Goal: Task Accomplishment & Management: Complete application form

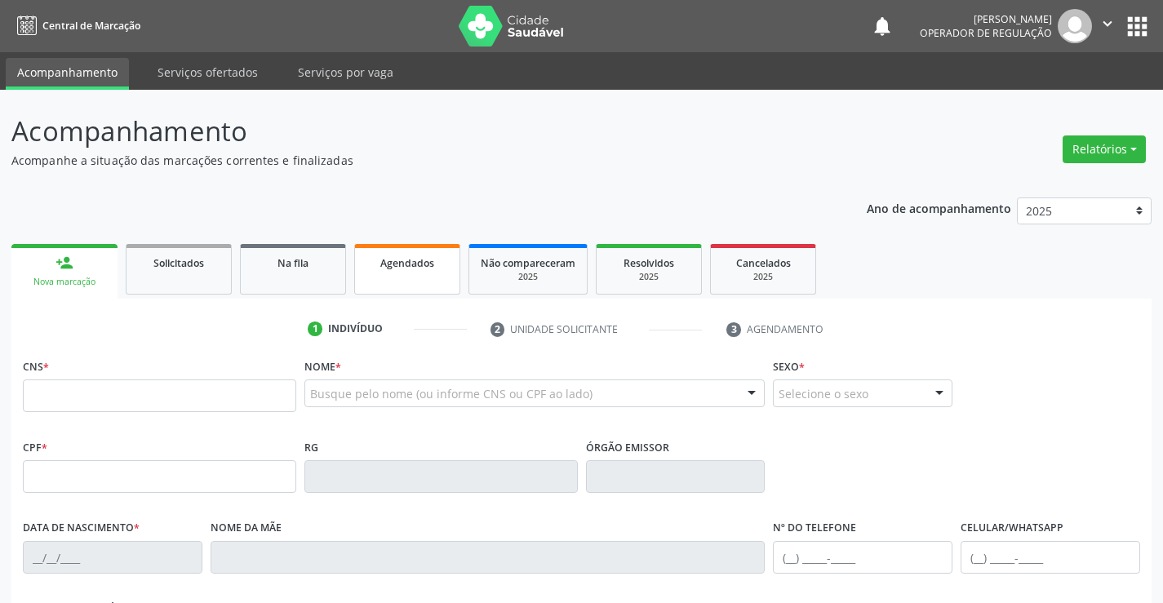
click at [412, 266] on span "Agendados" at bounding box center [407, 263] width 54 height 14
select select "7"
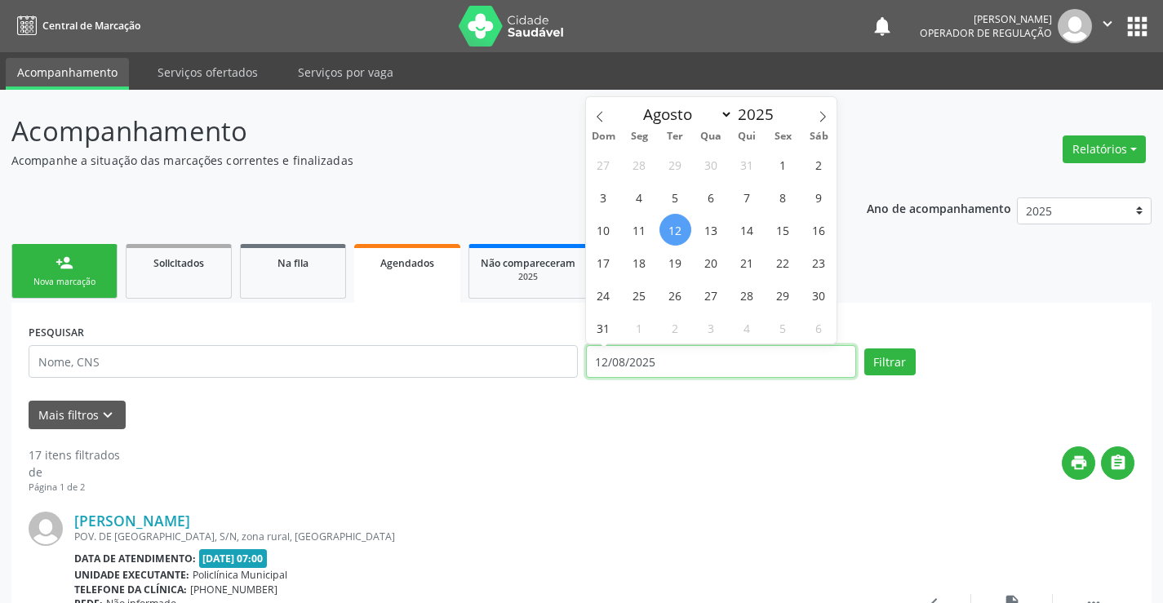
drag, startPoint x: 672, startPoint y: 361, endPoint x: 579, endPoint y: 376, distance: 95.1
click at [579, 376] on div "PESQUISAR DATA DE ATENDIMENTO 12/08/2025 Filtrar" at bounding box center [581, 354] width 1114 height 69
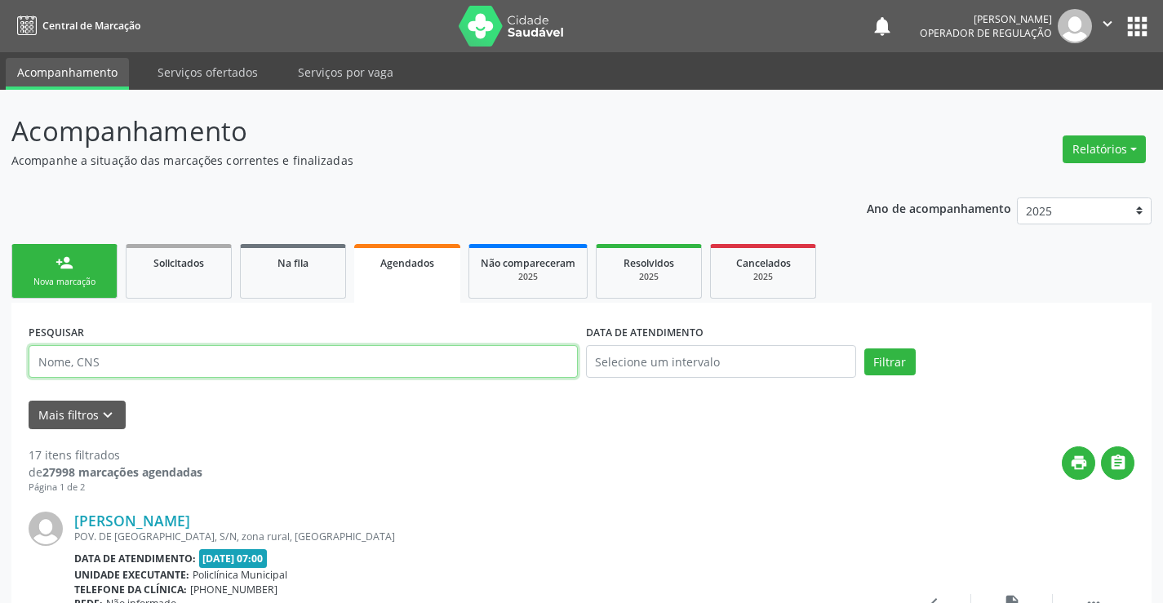
click at [124, 362] on input "text" at bounding box center [303, 361] width 549 height 33
type input "704706045623240"
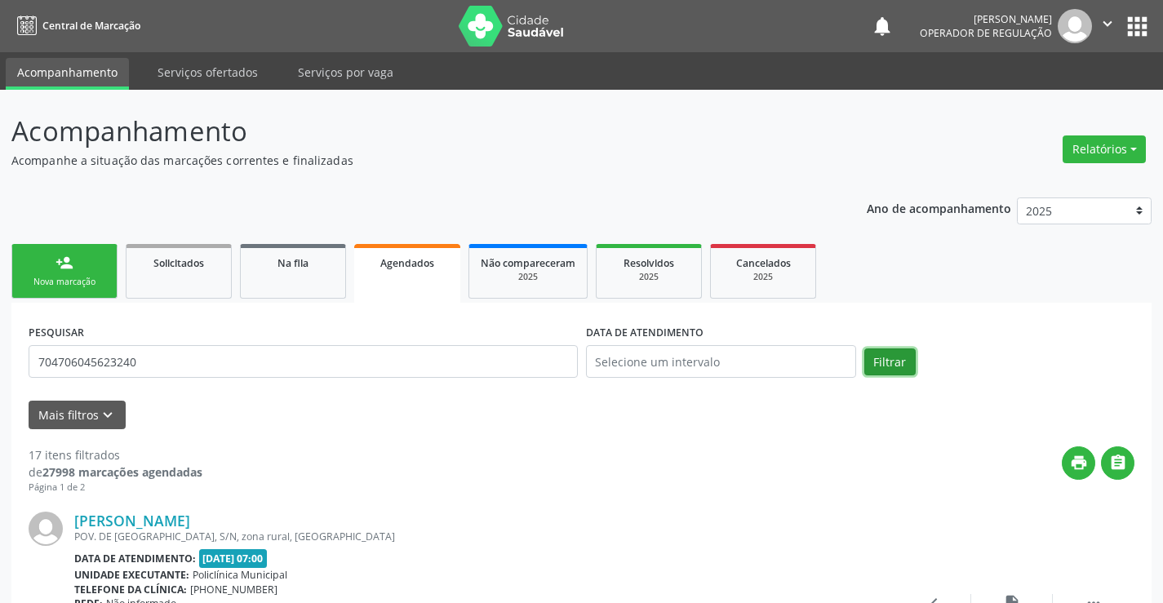
click at [888, 357] on button "Filtrar" at bounding box center [889, 362] width 51 height 28
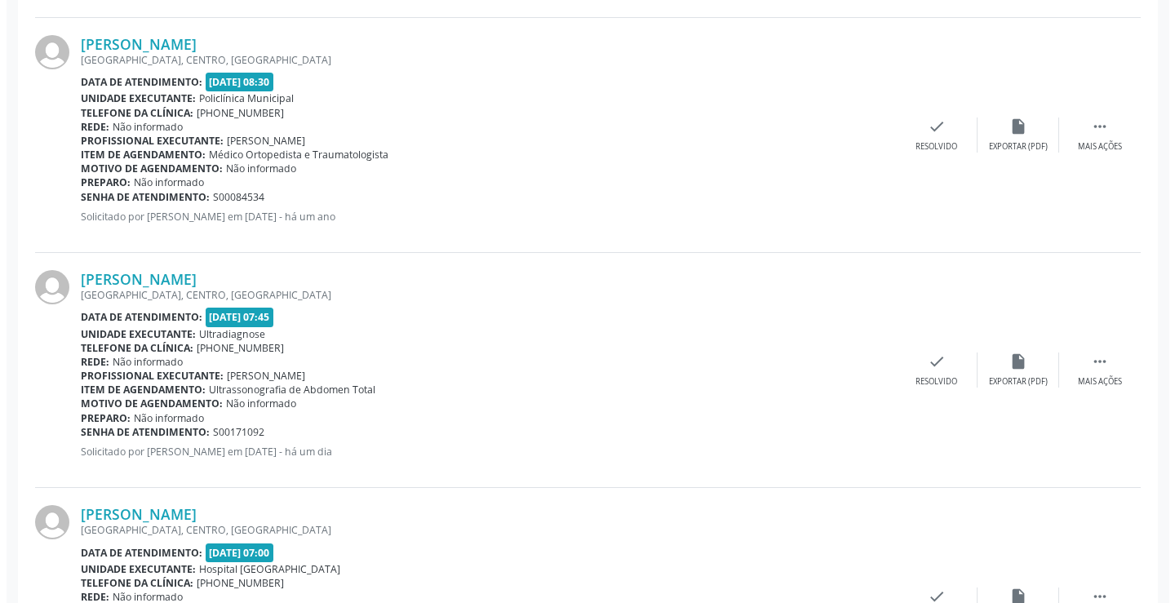
scroll to position [1565, 0]
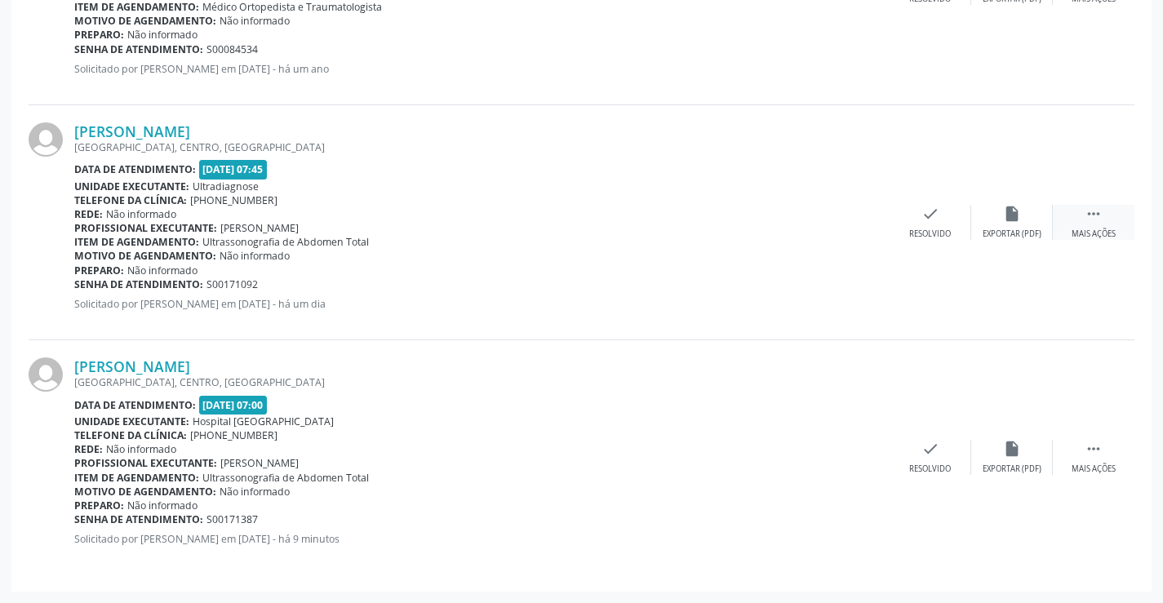
click at [1098, 217] on icon "" at bounding box center [1094, 214] width 18 height 18
click at [849, 215] on icon "cancel" at bounding box center [849, 214] width 18 height 18
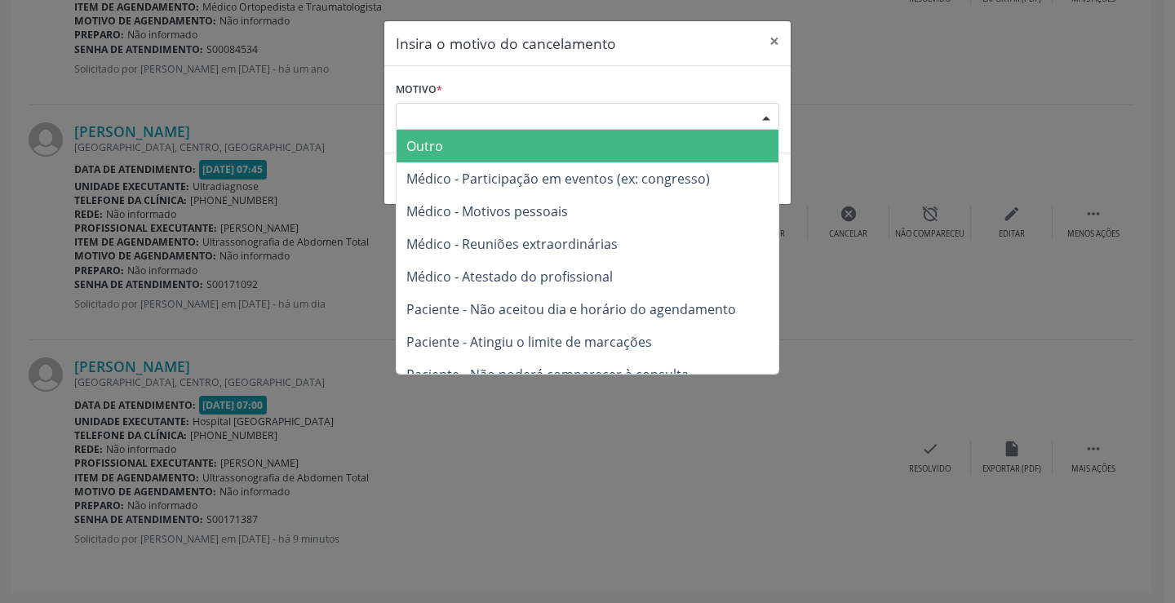
click at [551, 110] on div "Escolha o motivo" at bounding box center [588, 117] width 384 height 28
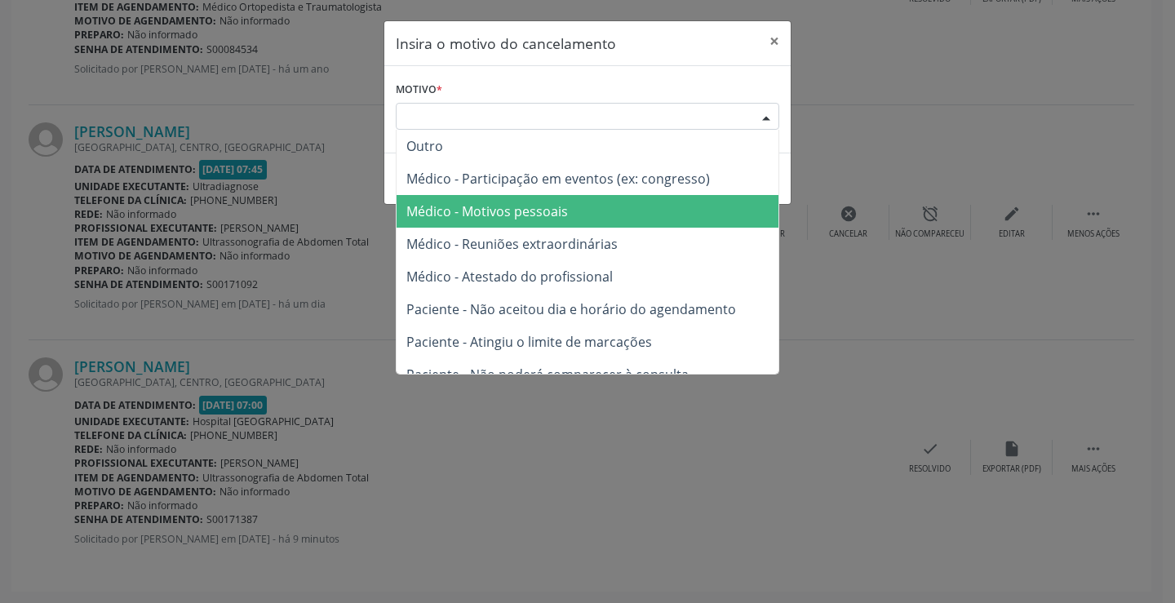
click at [561, 208] on span "Médico - Motivos pessoais" at bounding box center [487, 211] width 162 height 18
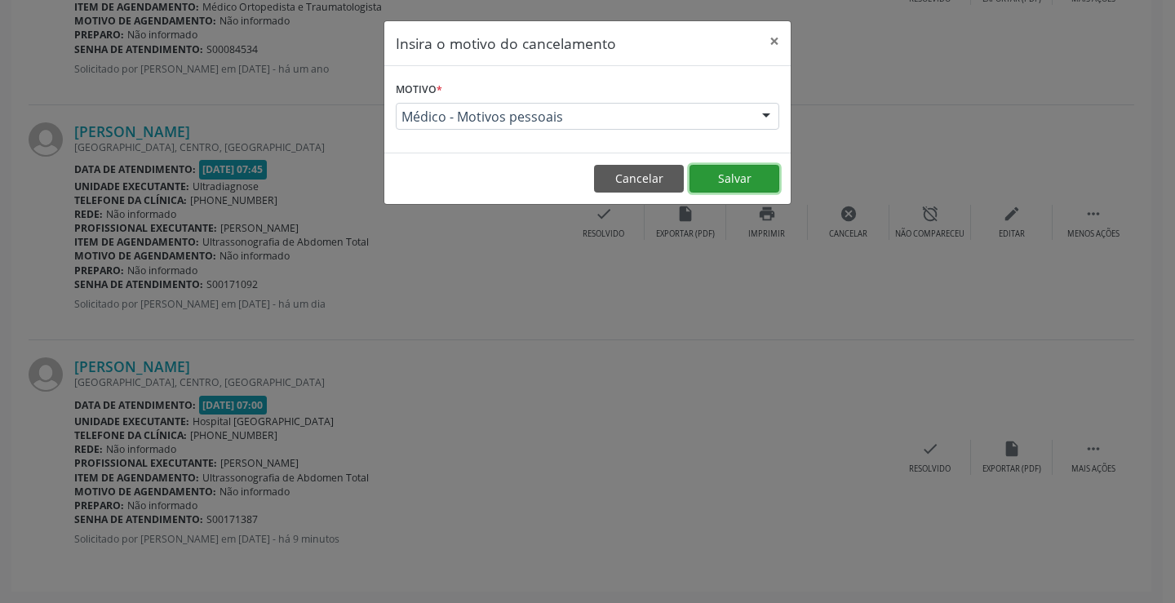
click at [725, 176] on button "Salvar" at bounding box center [735, 179] width 90 height 28
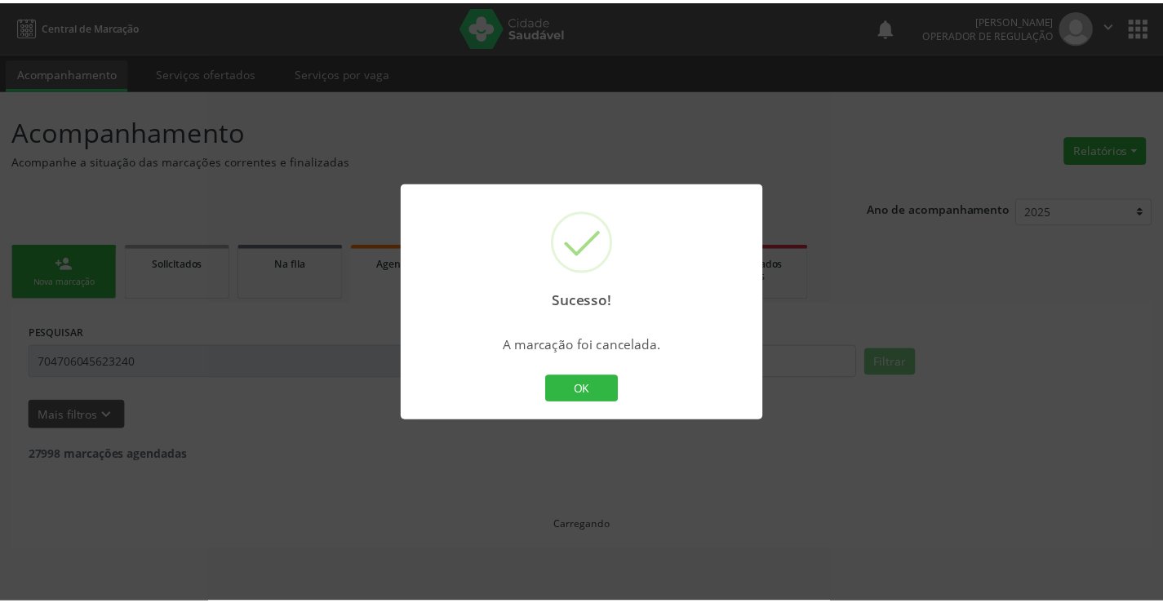
scroll to position [0, 0]
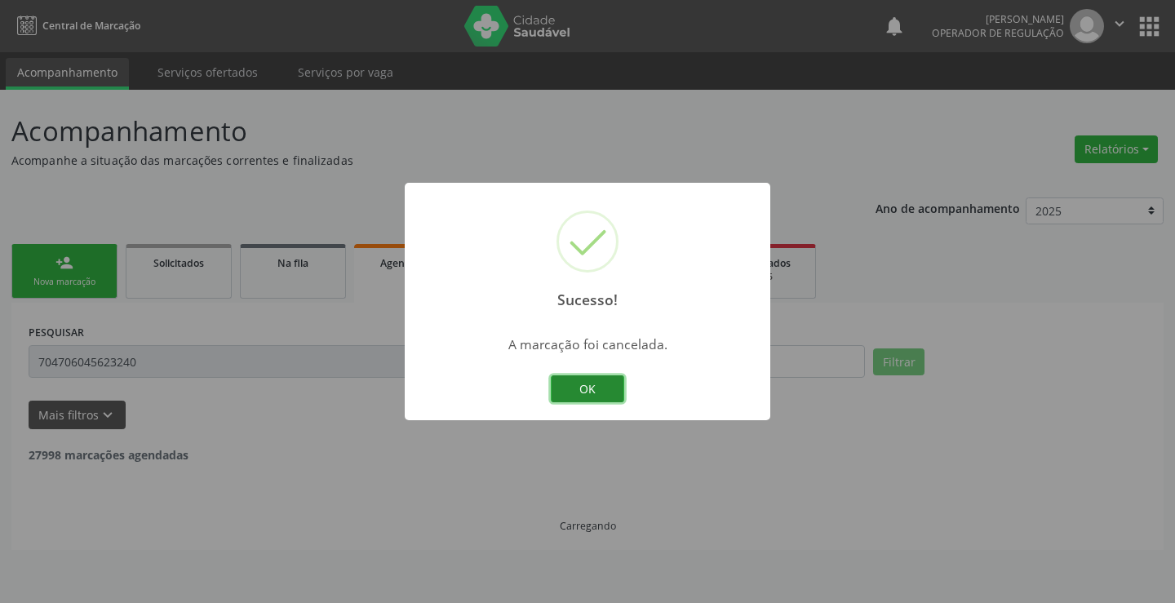
click at [601, 383] on button "OK" at bounding box center [587, 389] width 73 height 28
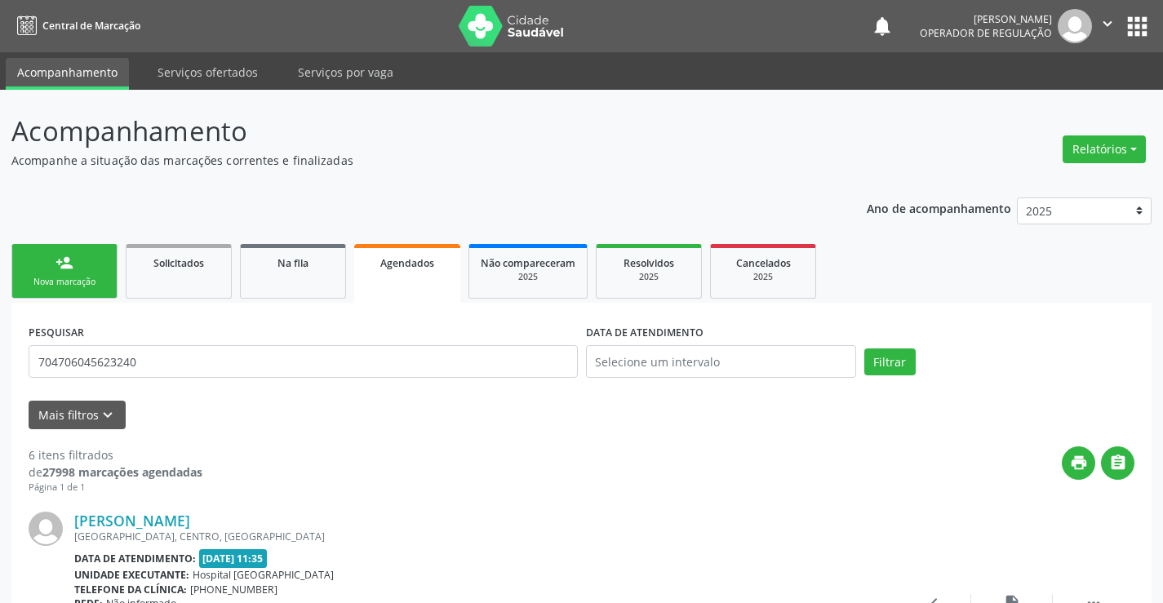
click at [100, 276] on div "Nova marcação" at bounding box center [65, 282] width 82 height 12
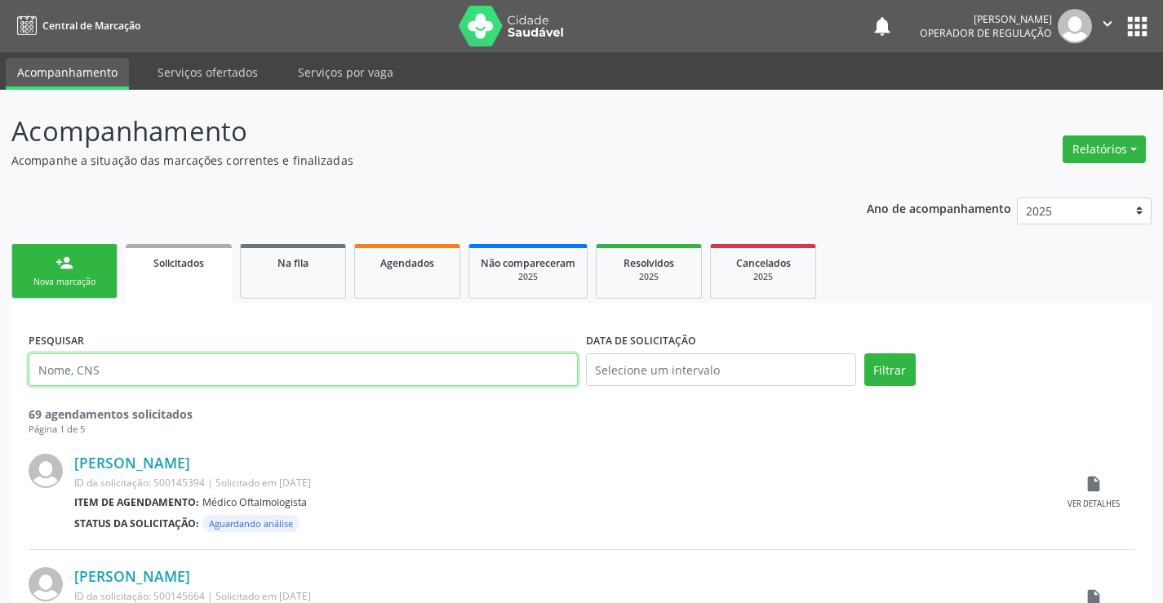
click at [136, 367] on input "text" at bounding box center [303, 369] width 549 height 33
type input "702400044862625"
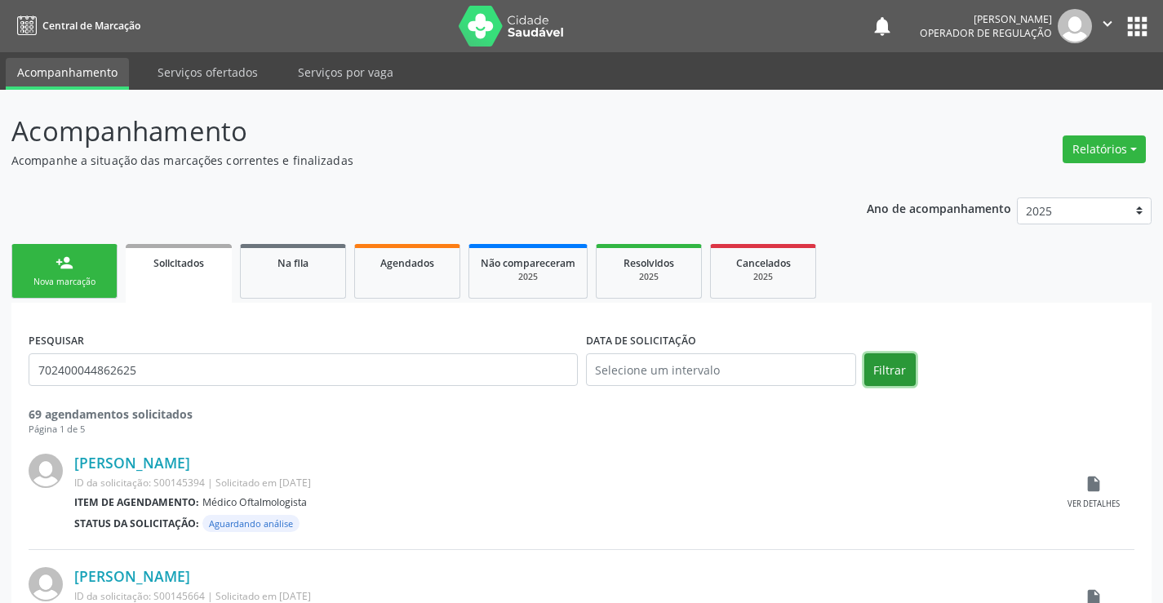
click at [877, 361] on button "Filtrar" at bounding box center [889, 369] width 51 height 33
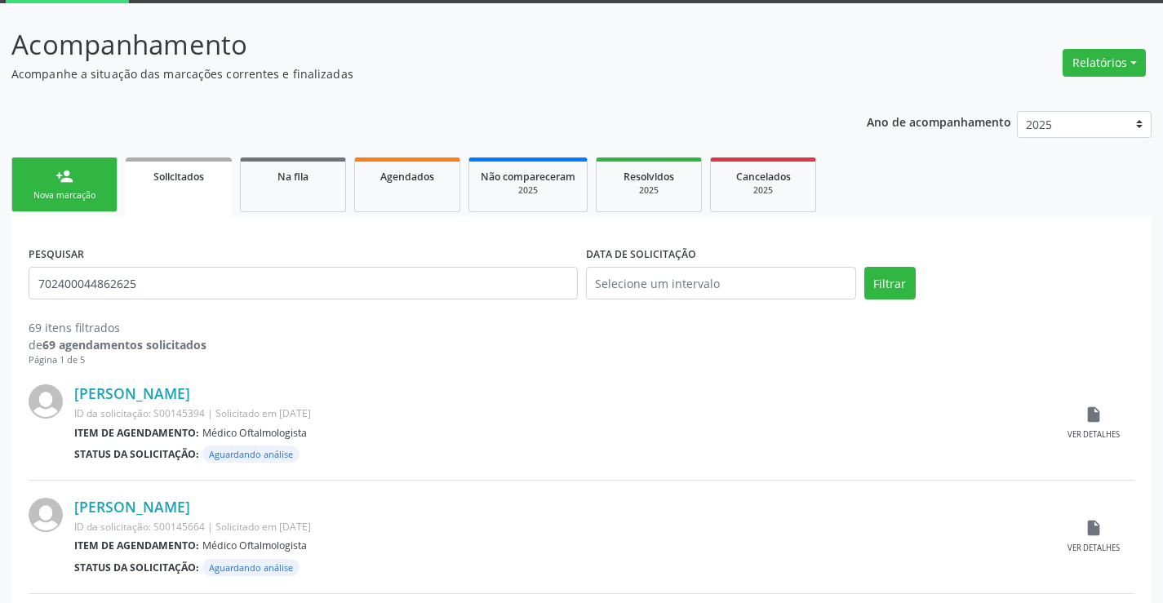
scroll to position [82, 0]
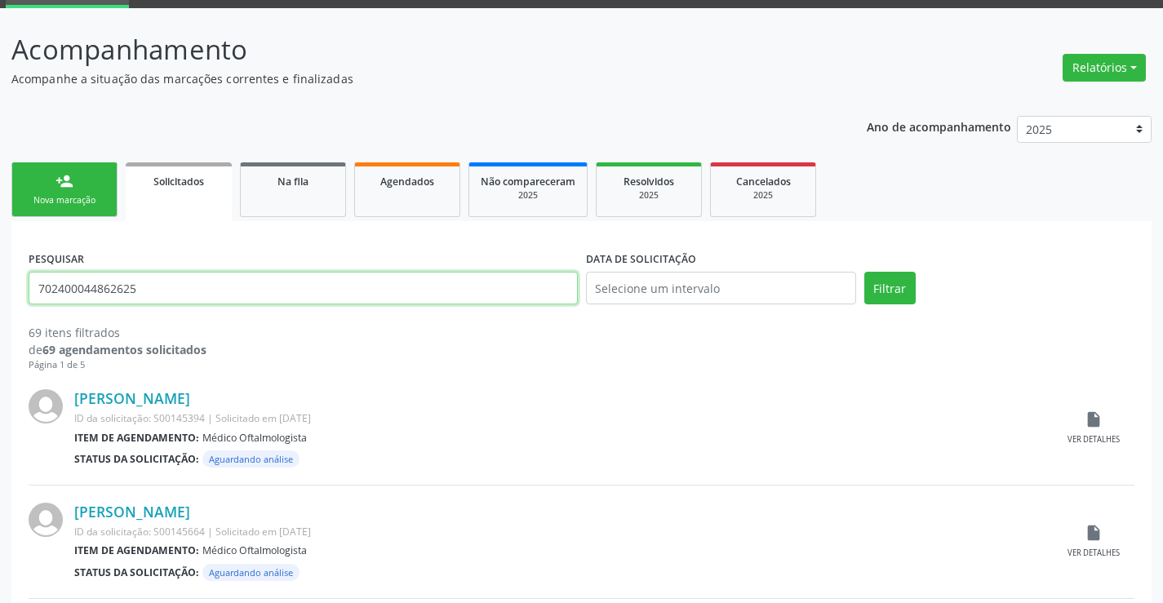
drag, startPoint x: 36, startPoint y: 289, endPoint x: 186, endPoint y: 288, distance: 150.2
click at [186, 288] on input "702400044862625" at bounding box center [303, 288] width 549 height 33
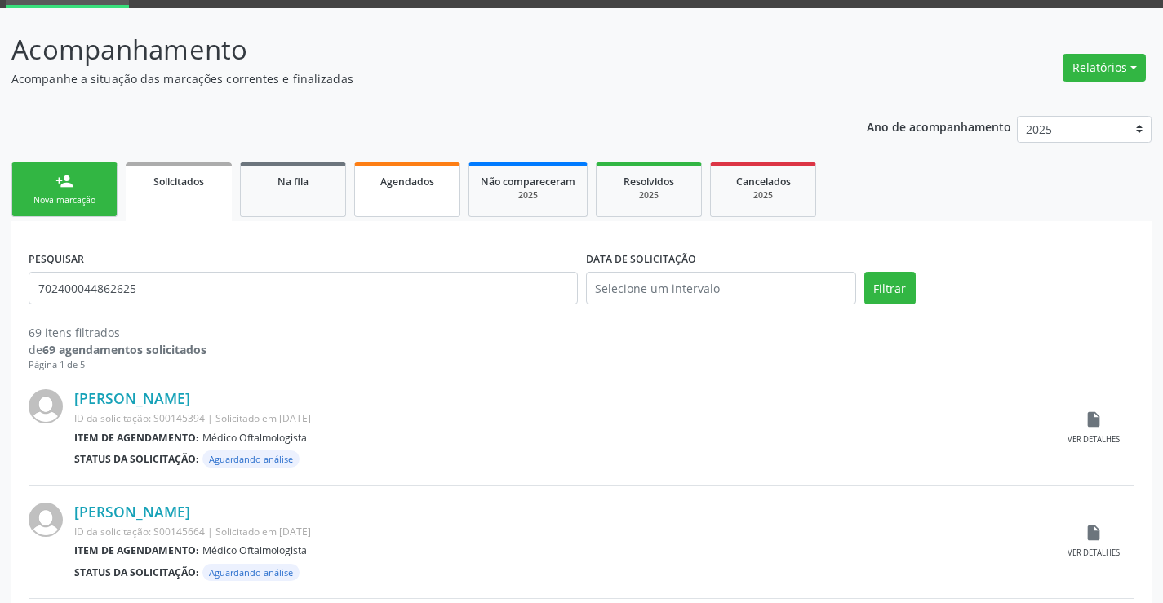
click at [423, 194] on link "Agendados" at bounding box center [407, 189] width 106 height 55
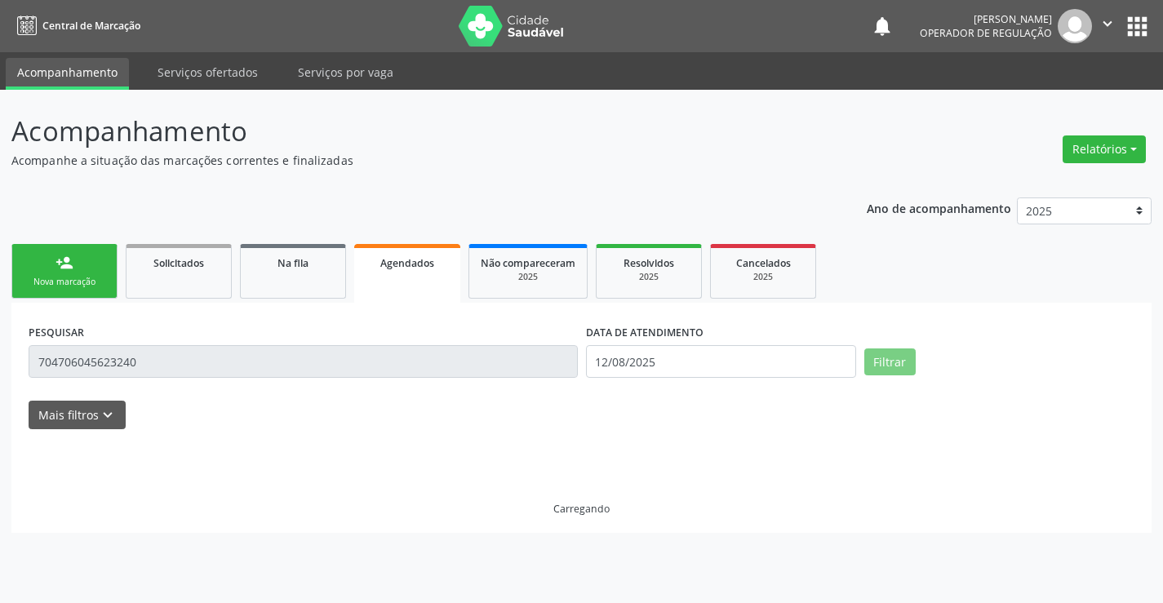
scroll to position [0, 0]
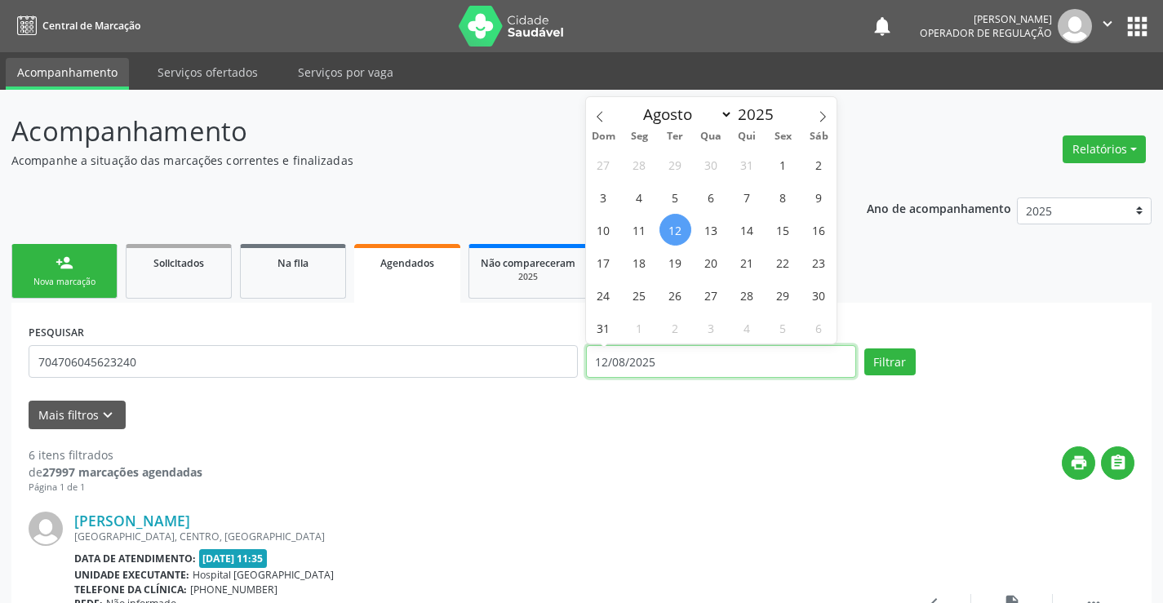
drag, startPoint x: 664, startPoint y: 362, endPoint x: 548, endPoint y: 363, distance: 116.7
click at [548, 363] on div "PESQUISAR 704706045623240 DATA DE ATENDIMENTO 12/08/2025 Filtrar" at bounding box center [581, 354] width 1114 height 69
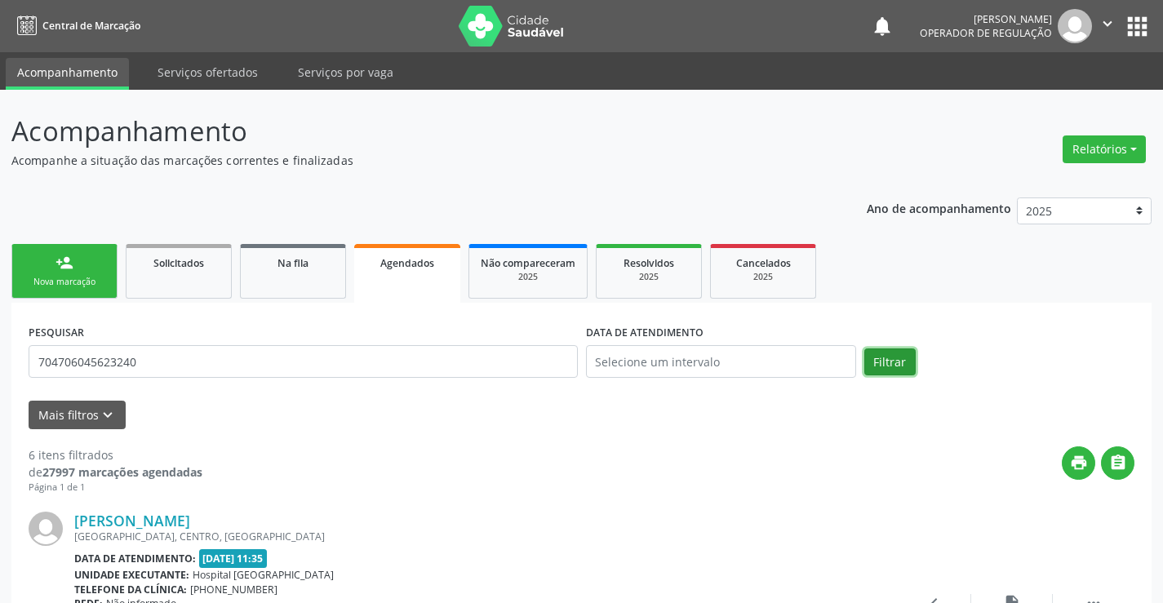
click at [889, 361] on button "Filtrar" at bounding box center [889, 362] width 51 height 28
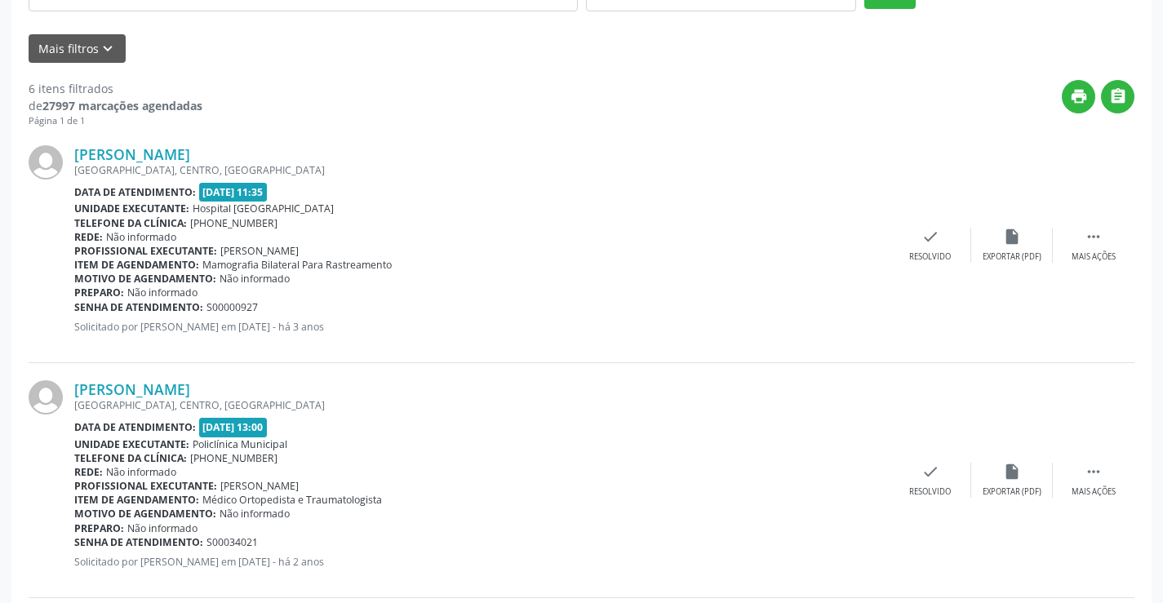
scroll to position [106, 0]
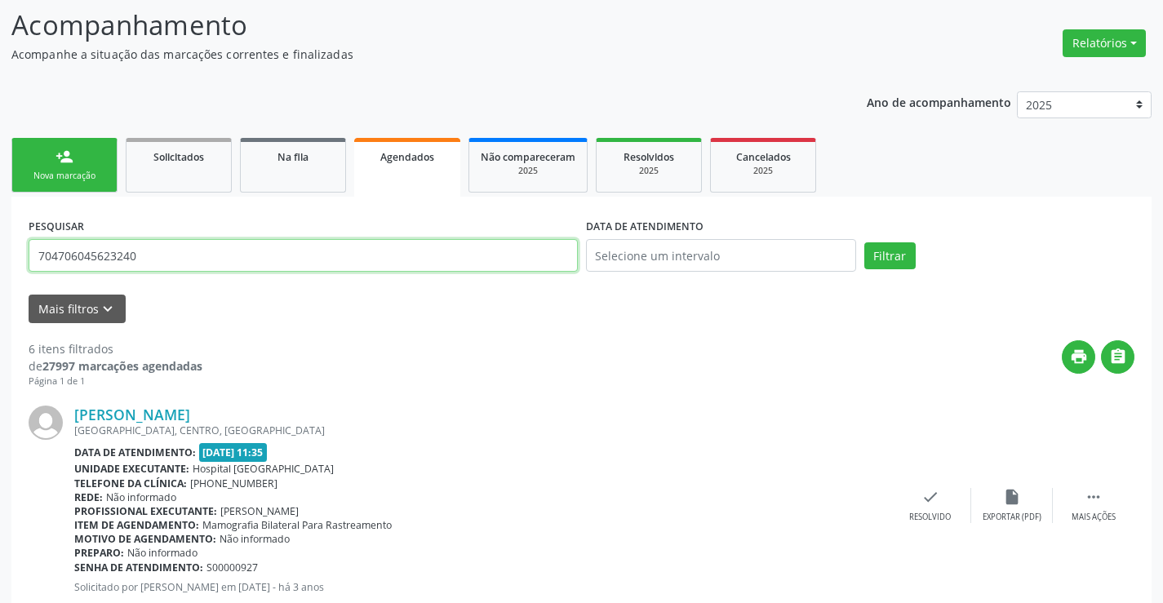
drag, startPoint x: 148, startPoint y: 257, endPoint x: 38, endPoint y: 266, distance: 110.5
click at [38, 266] on input "704706045623240" at bounding box center [303, 255] width 549 height 33
type input "702400044862625"
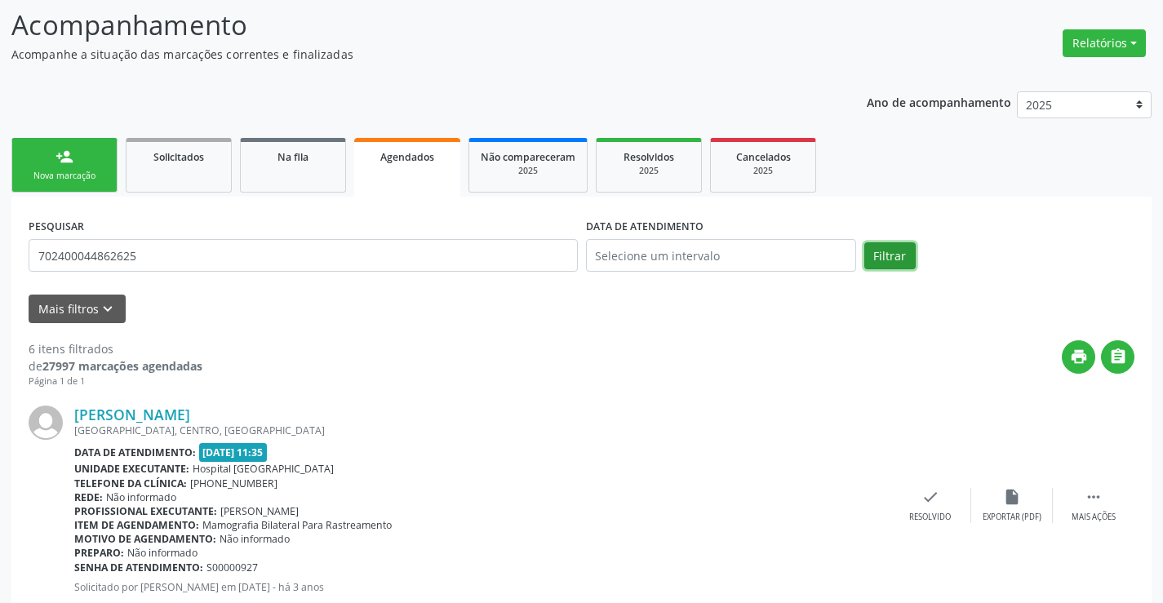
click at [896, 251] on button "Filtrar" at bounding box center [889, 256] width 51 height 28
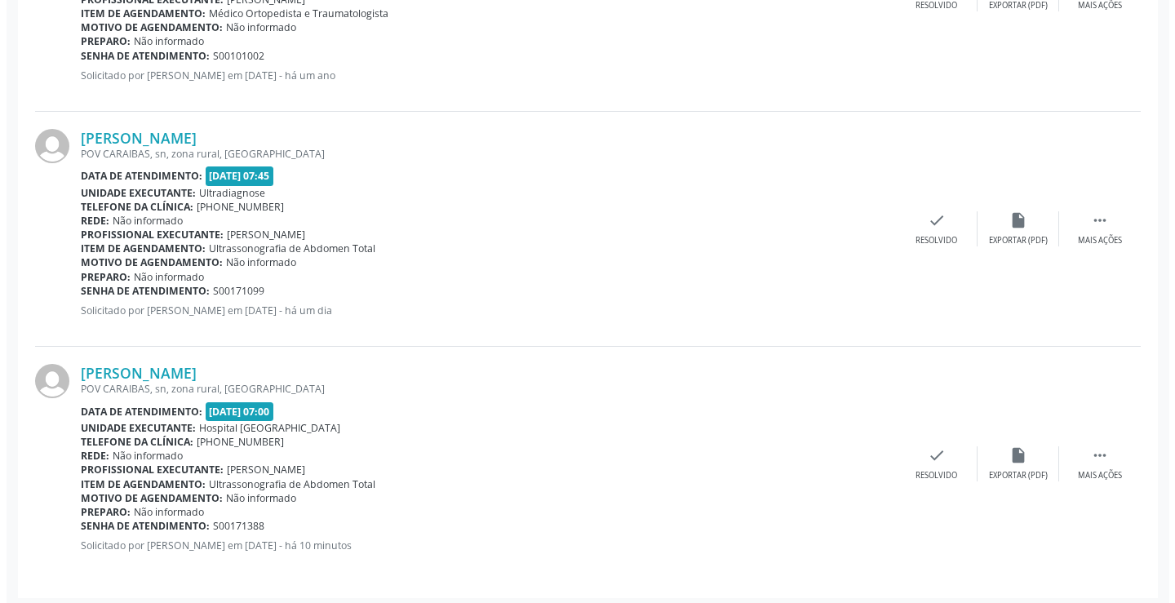
scroll to position [1565, 0]
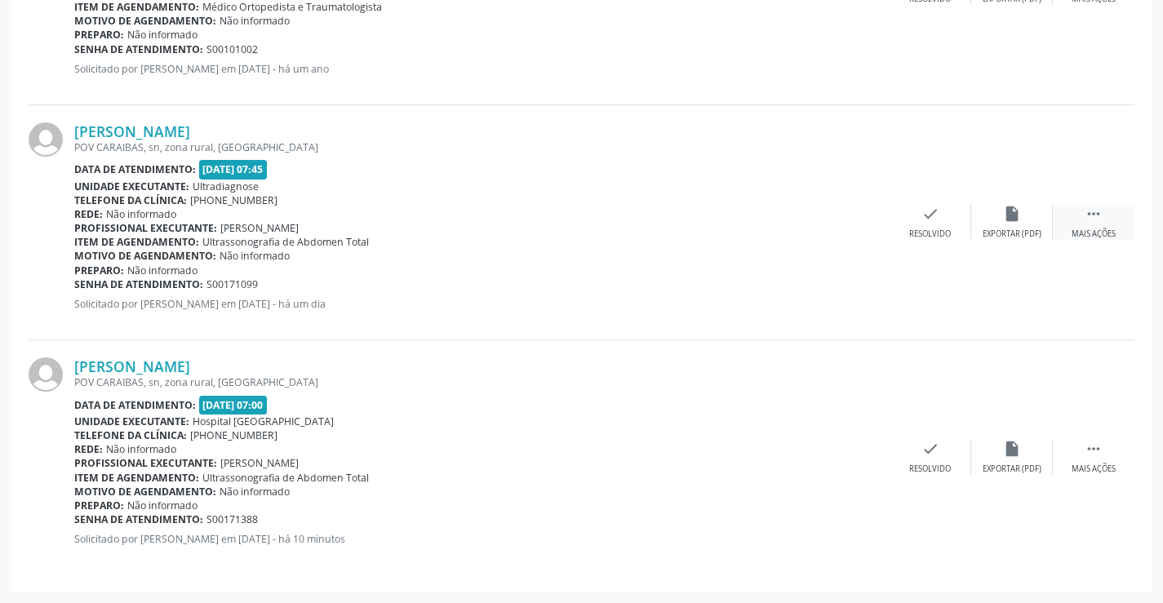
click at [1101, 225] on div " Mais ações" at bounding box center [1094, 222] width 82 height 35
click at [847, 222] on icon "cancel" at bounding box center [849, 214] width 18 height 18
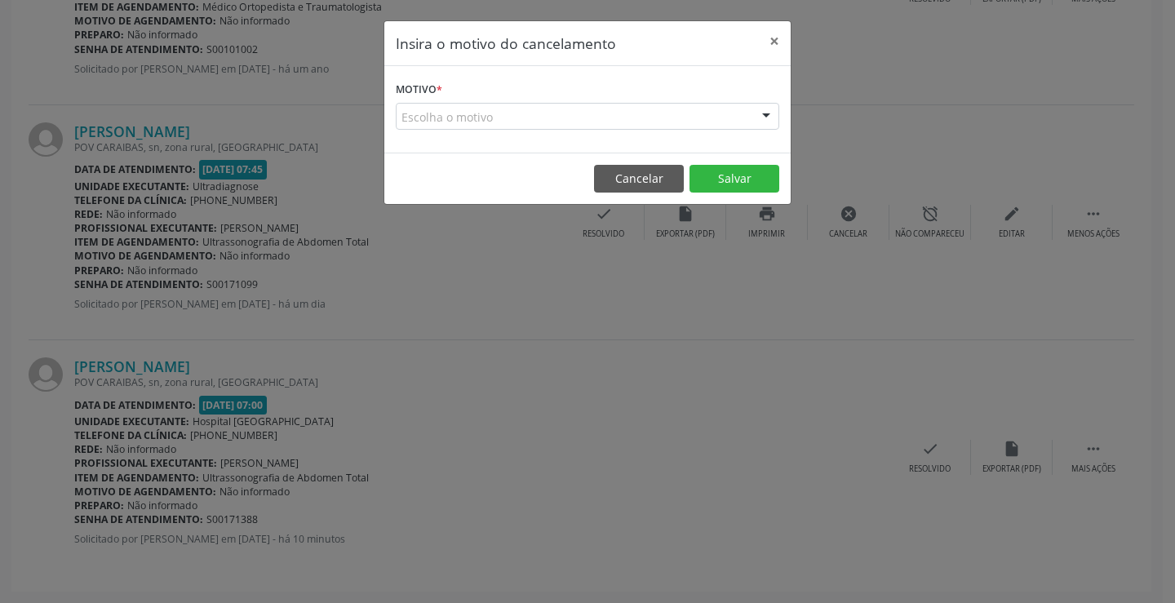
click at [508, 113] on div "Escolha o motivo" at bounding box center [588, 117] width 384 height 28
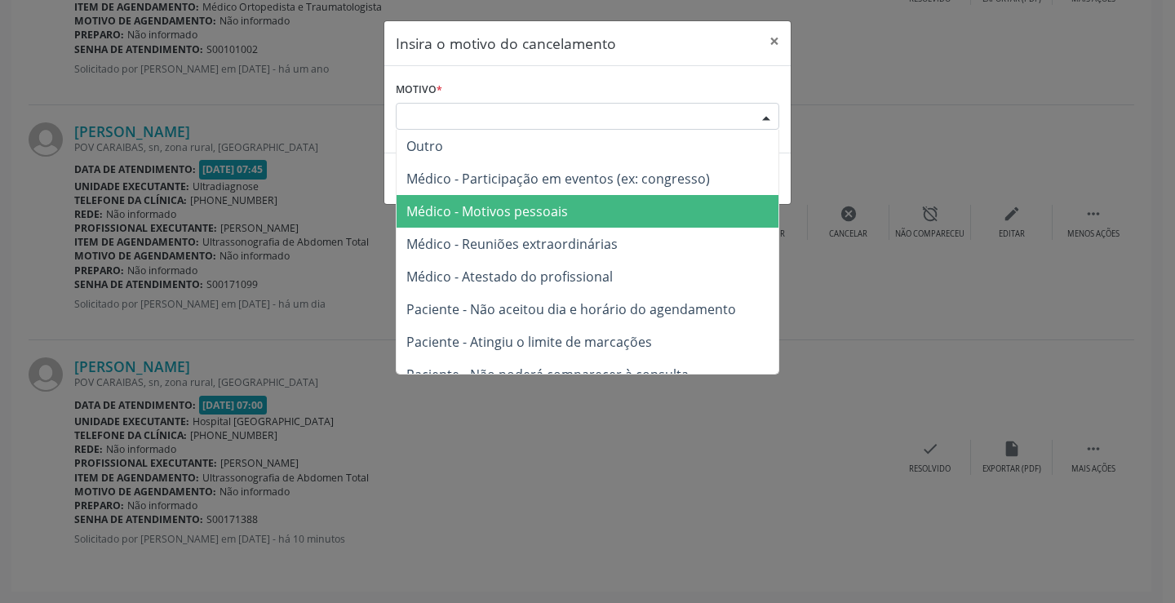
click at [509, 206] on span "Médico - Motivos pessoais" at bounding box center [487, 211] width 162 height 18
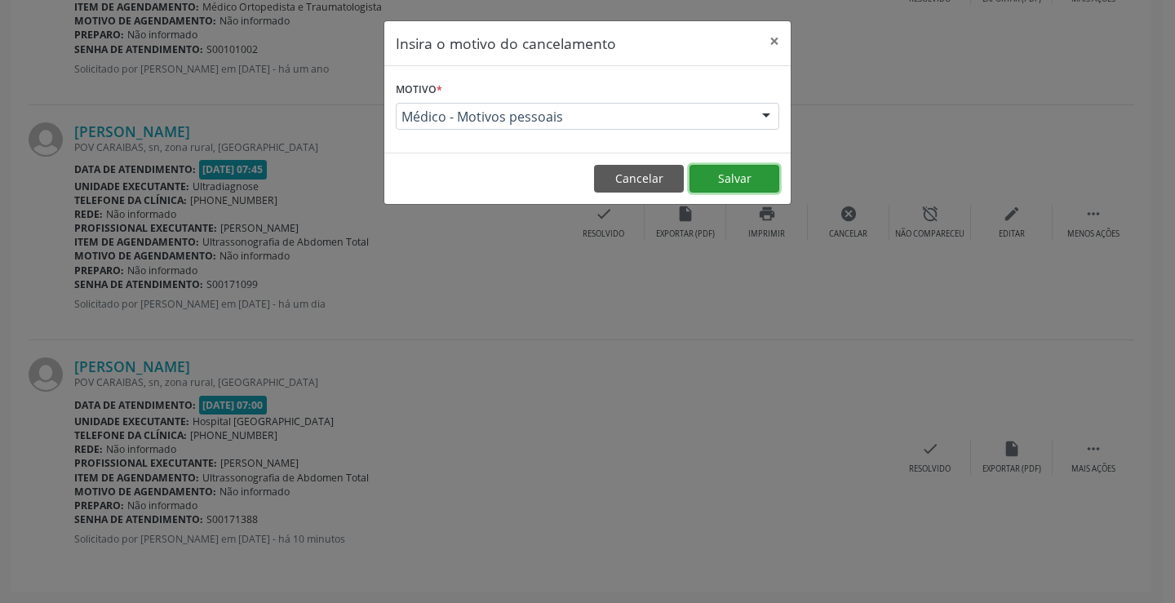
click at [723, 177] on button "Salvar" at bounding box center [735, 179] width 90 height 28
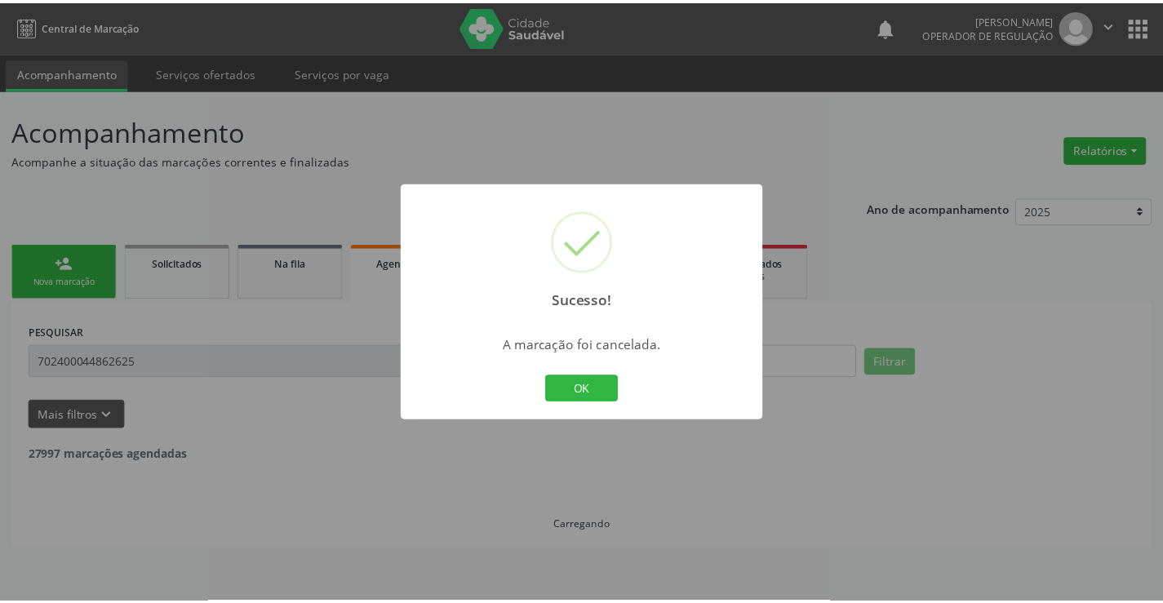
scroll to position [0, 0]
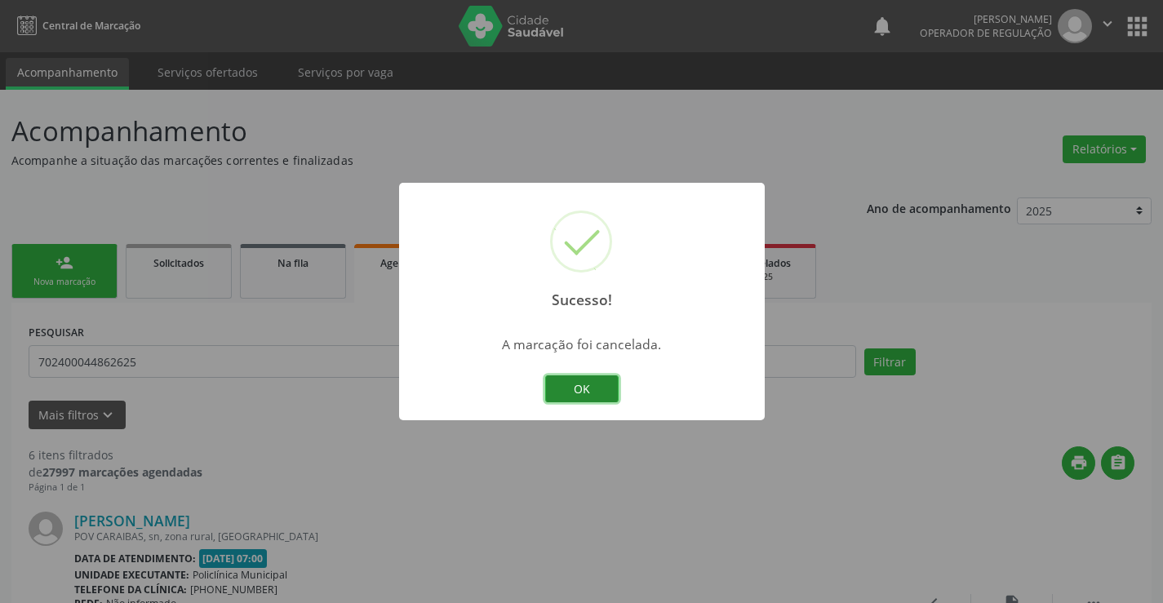
click at [580, 391] on button "OK" at bounding box center [581, 389] width 73 height 28
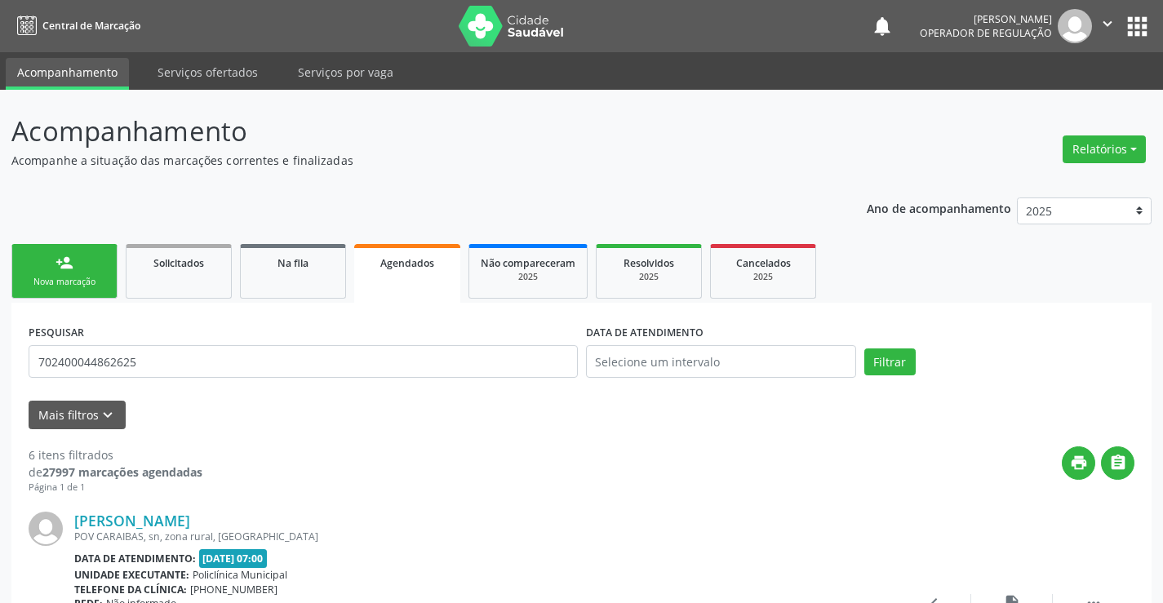
click at [62, 270] on div "person_add" at bounding box center [64, 263] width 18 height 18
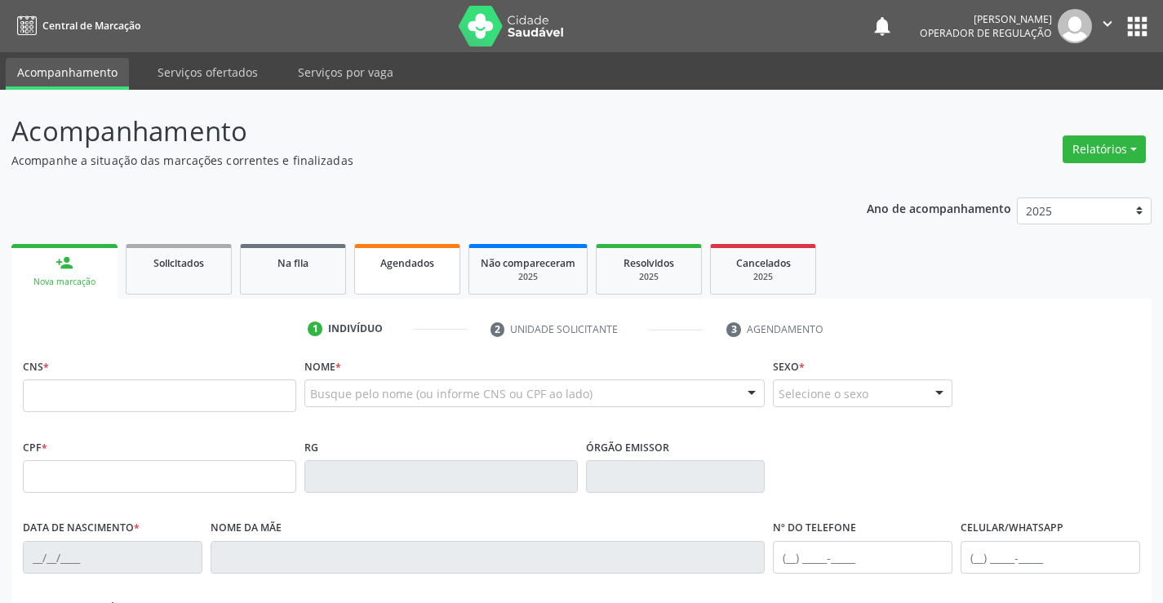
click at [416, 270] on div "Agendados" at bounding box center [407, 262] width 82 height 17
select select "7"
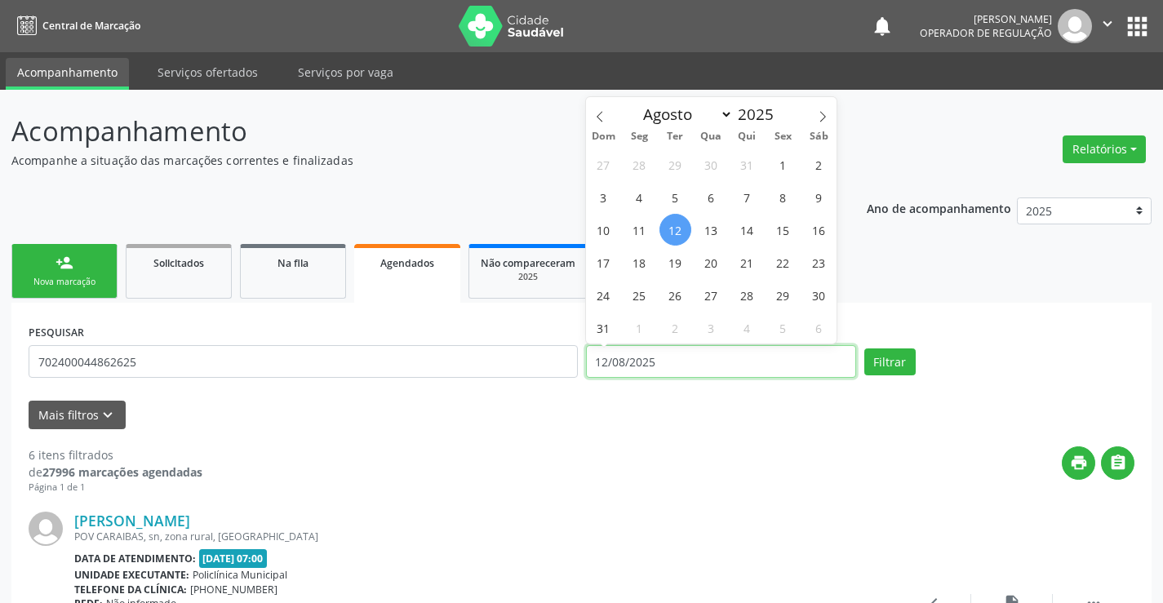
drag, startPoint x: 681, startPoint y: 363, endPoint x: 565, endPoint y: 372, distance: 116.2
click at [565, 372] on div "PESQUISAR 702400044862625 DATA DE ATENDIMENTO 12/08/2025 Filtrar" at bounding box center [581, 354] width 1114 height 69
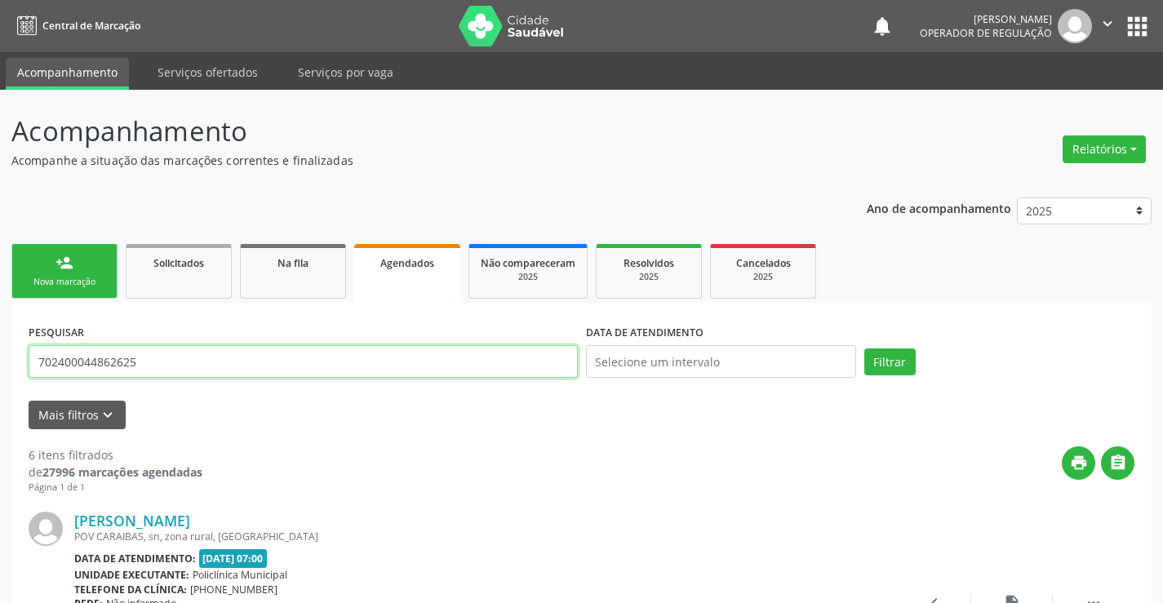
drag, startPoint x: 160, startPoint y: 365, endPoint x: 0, endPoint y: 388, distance: 161.6
click at [72, 359] on input "text" at bounding box center [303, 361] width 549 height 33
type input "706702559173716"
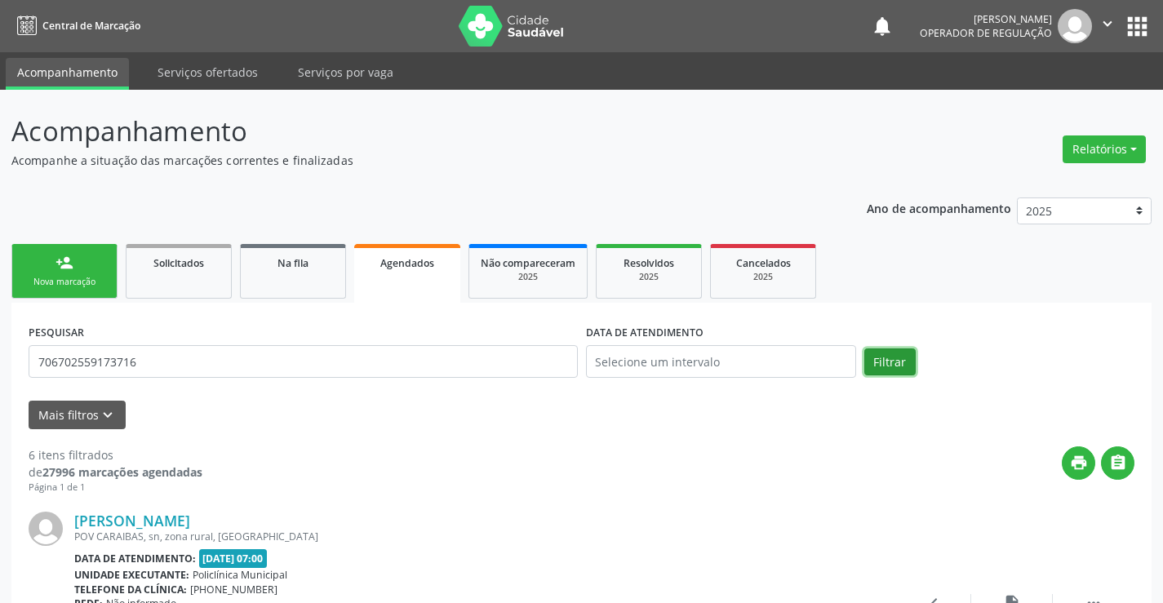
click at [895, 356] on button "Filtrar" at bounding box center [889, 362] width 51 height 28
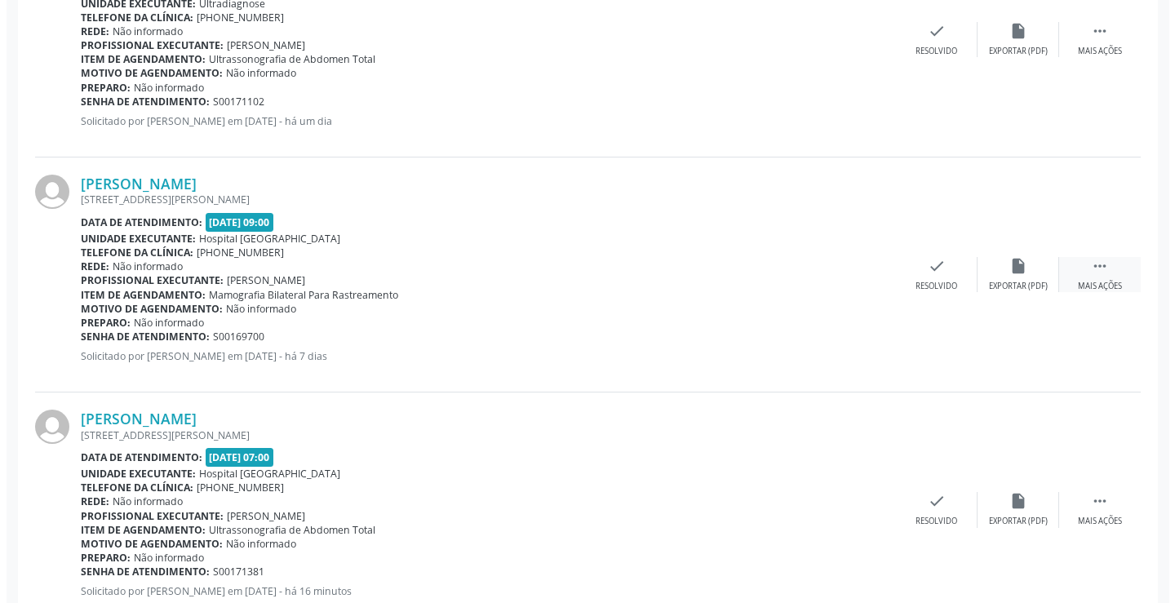
scroll to position [778, 0]
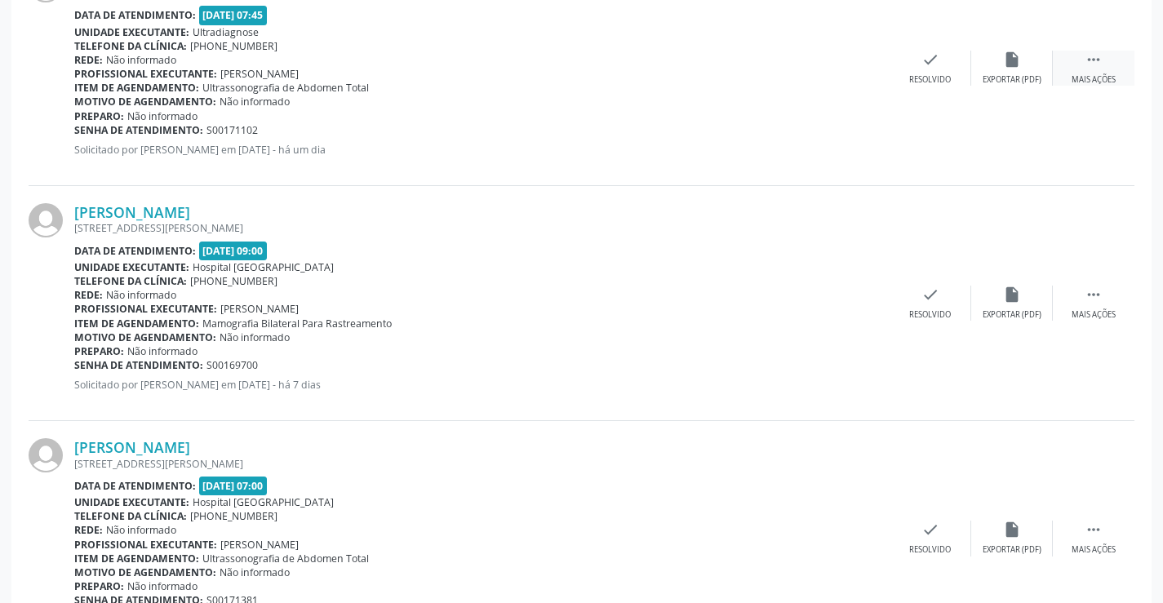
click at [1088, 64] on icon "" at bounding box center [1094, 60] width 18 height 18
click at [858, 58] on div "cancel Cancelar" at bounding box center [849, 68] width 82 height 35
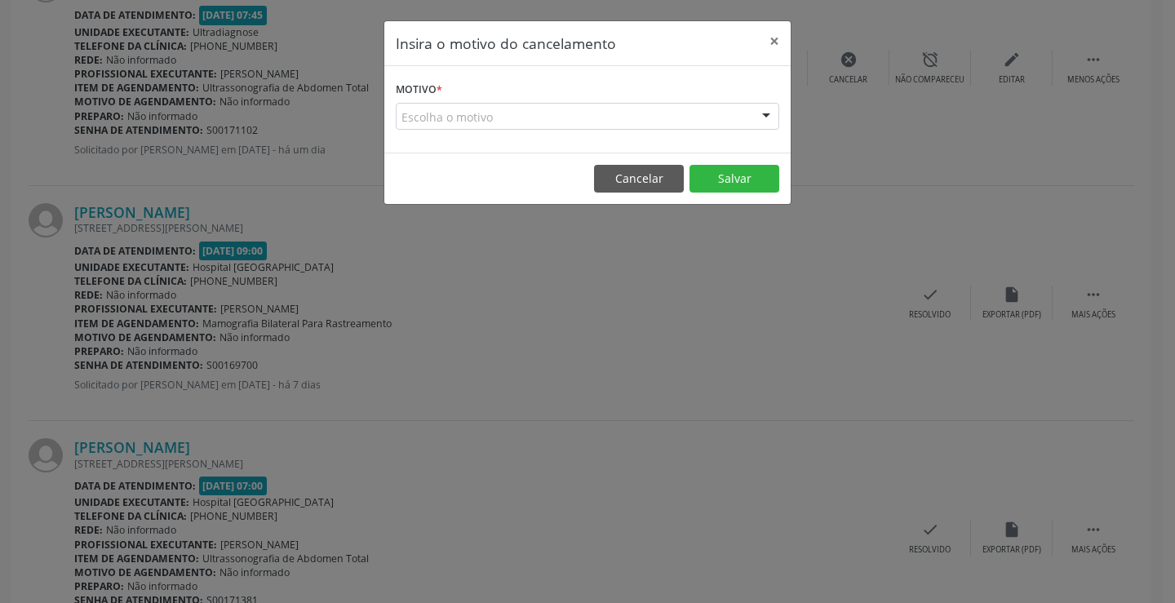
click at [544, 113] on div "Escolha o motivo" at bounding box center [588, 117] width 384 height 28
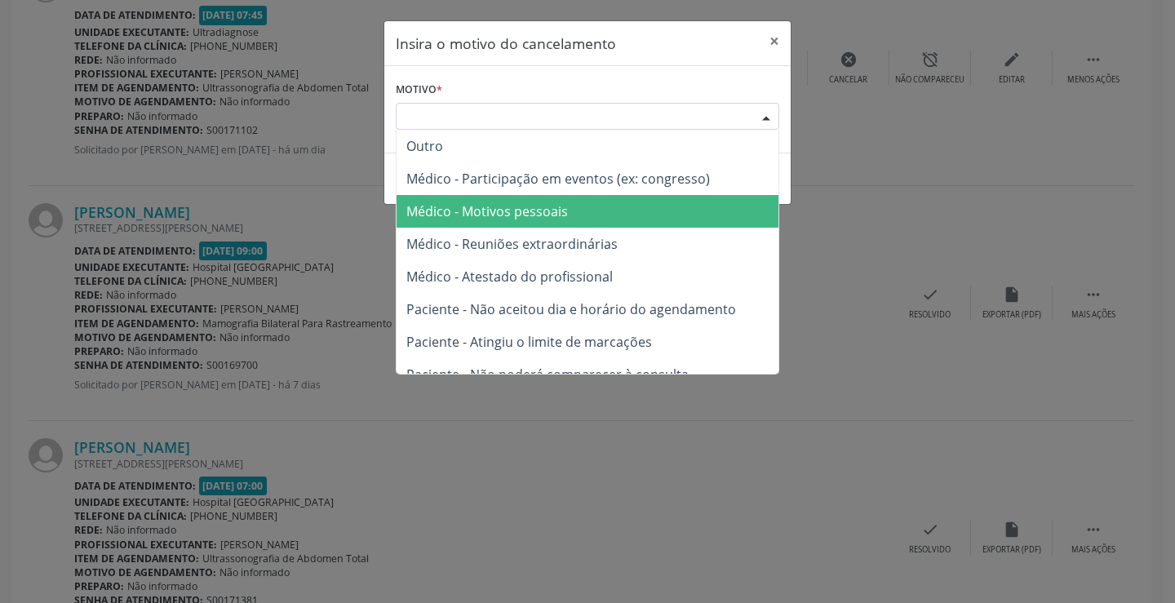
click at [543, 203] on span "Médico - Motivos pessoais" at bounding box center [487, 211] width 162 height 18
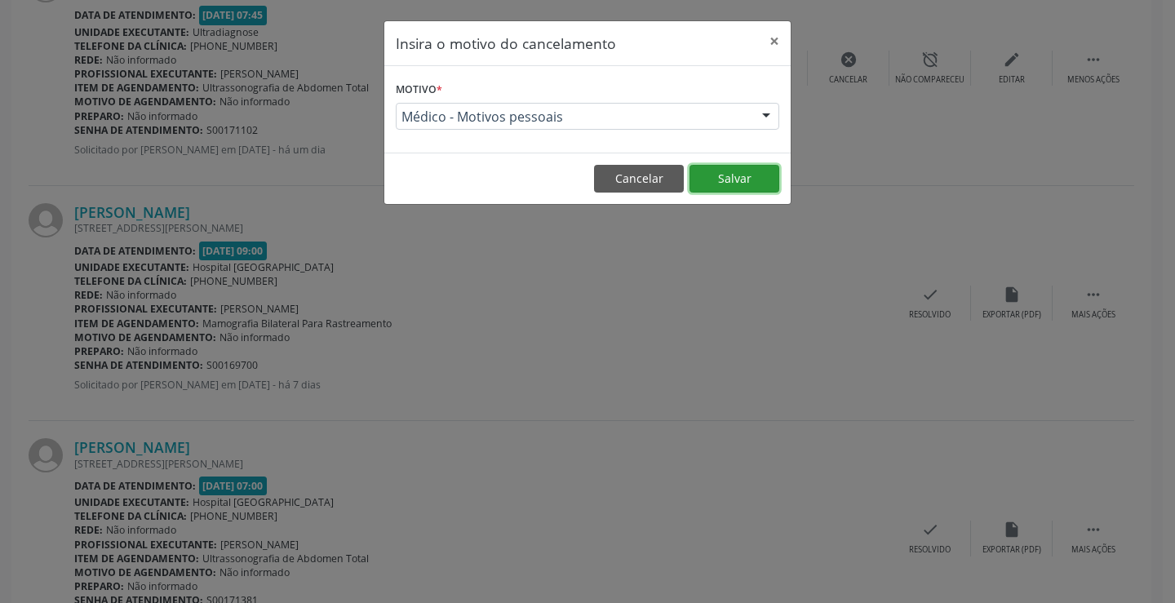
click at [737, 175] on button "Salvar" at bounding box center [735, 179] width 90 height 28
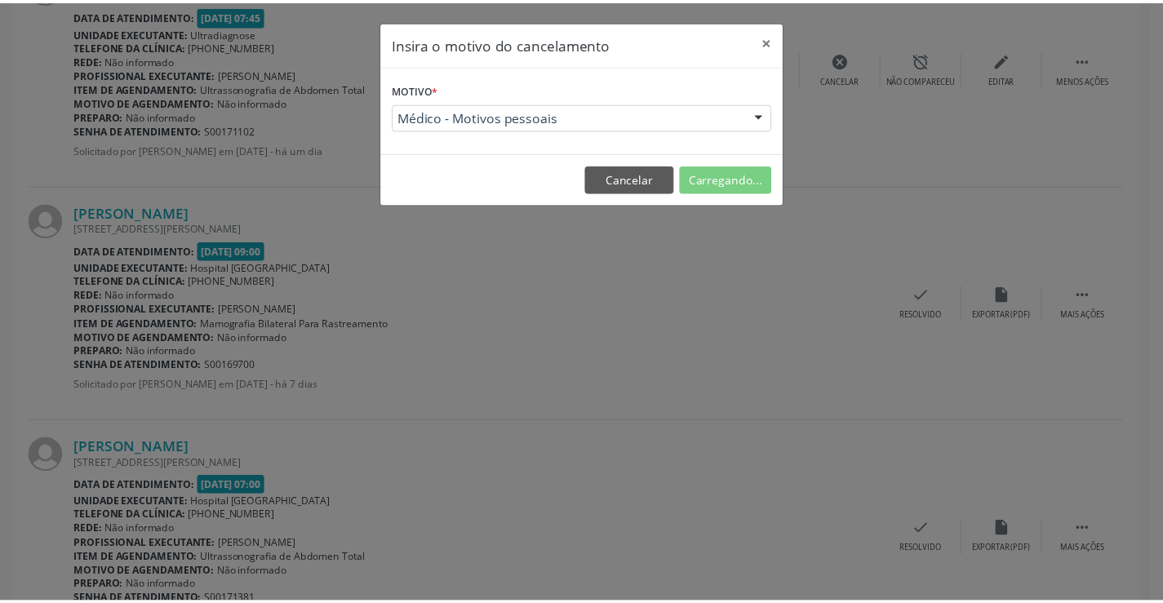
scroll to position [0, 0]
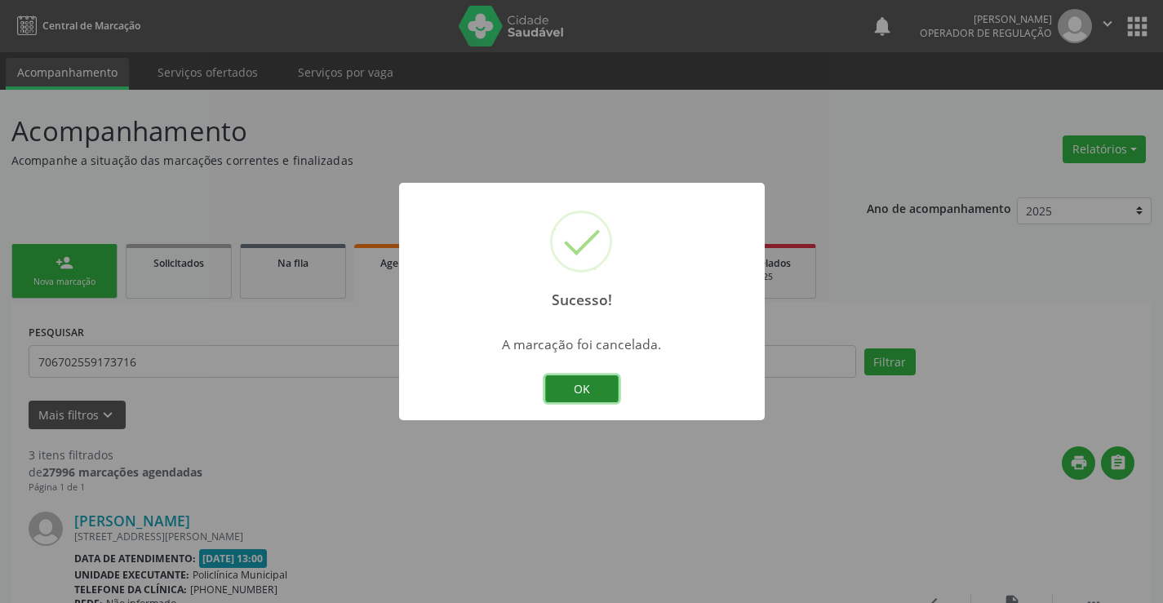
click at [580, 389] on button "OK" at bounding box center [581, 389] width 73 height 28
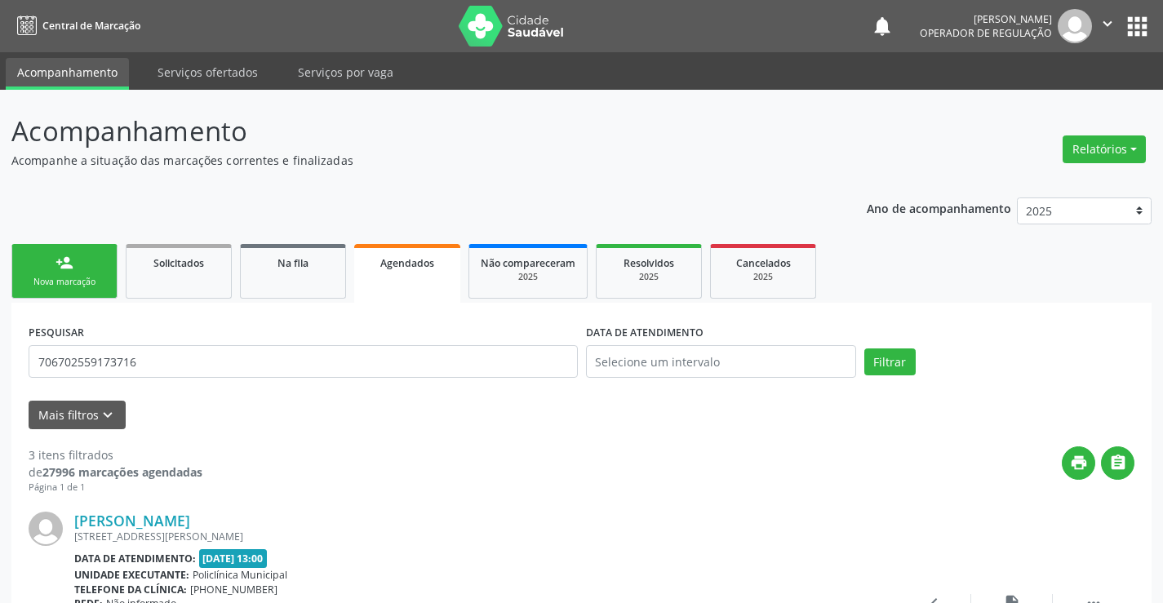
click at [66, 273] on link "person_add Nova marcação" at bounding box center [64, 271] width 106 height 55
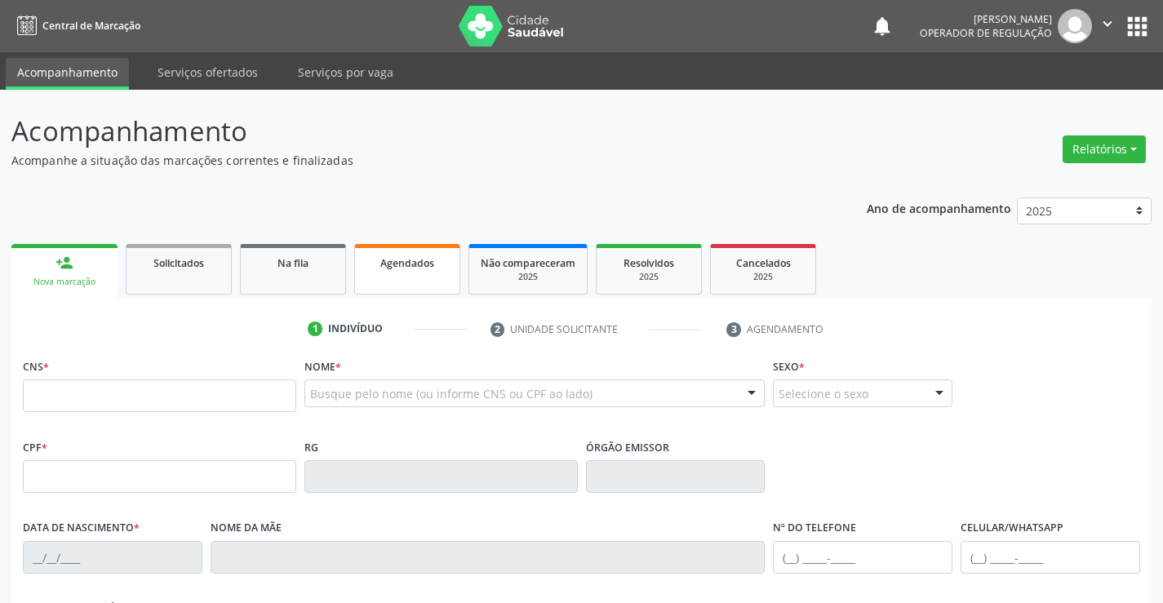
click at [416, 268] on span "Agendados" at bounding box center [407, 263] width 54 height 14
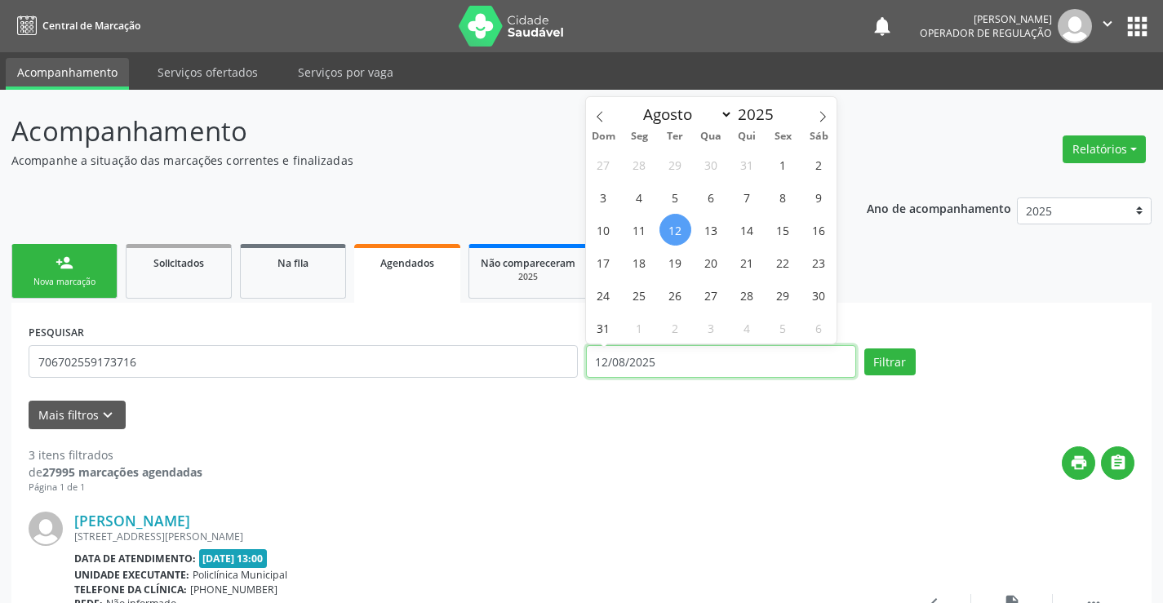
drag, startPoint x: 671, startPoint y: 363, endPoint x: 563, endPoint y: 363, distance: 107.7
click at [563, 363] on div "PESQUISAR 706702559173716 DATA DE ATENDIMENTO 12/08/2025 Filtrar" at bounding box center [581, 354] width 1114 height 69
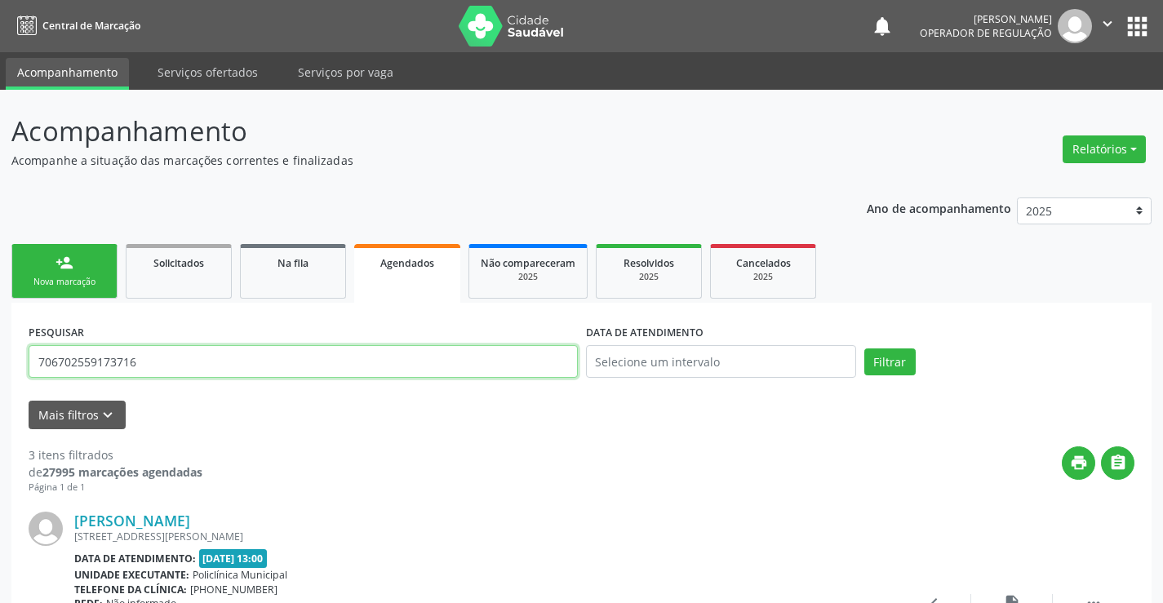
drag, startPoint x: 153, startPoint y: 369, endPoint x: 0, endPoint y: 372, distance: 152.6
click at [79, 367] on input "text" at bounding box center [303, 361] width 549 height 33
type input "708604560754386"
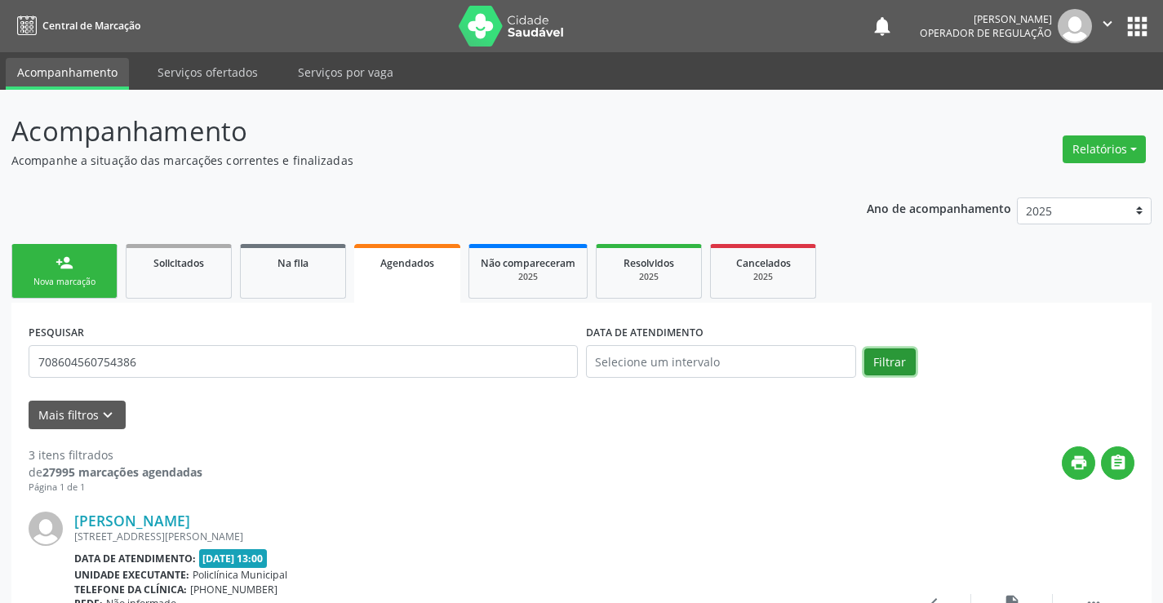
click at [892, 361] on button "Filtrar" at bounding box center [889, 362] width 51 height 28
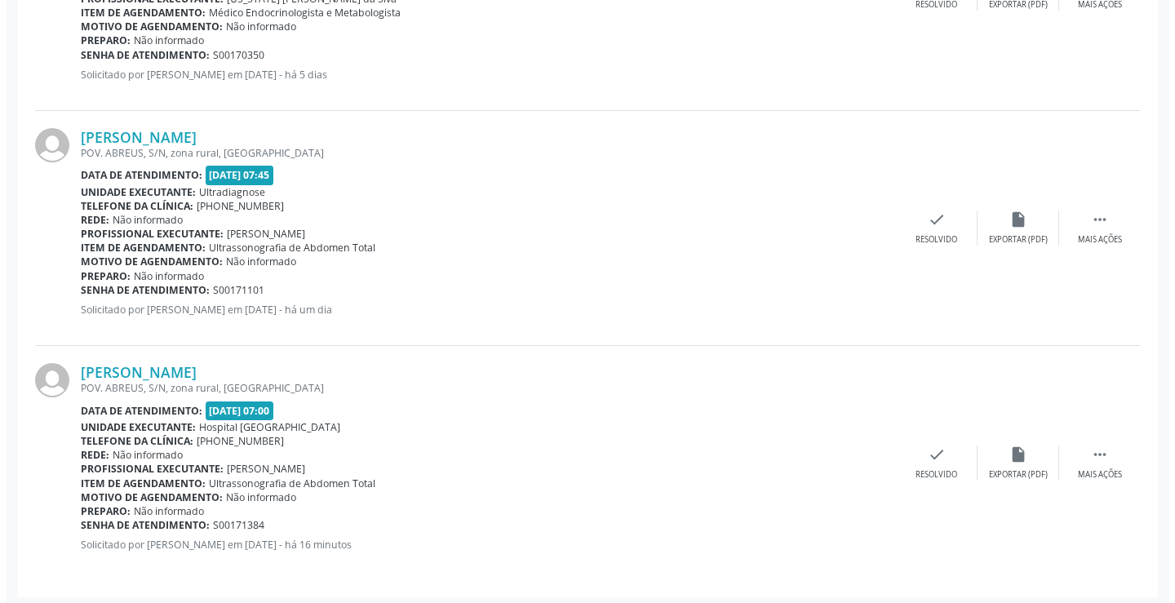
scroll to position [624, 0]
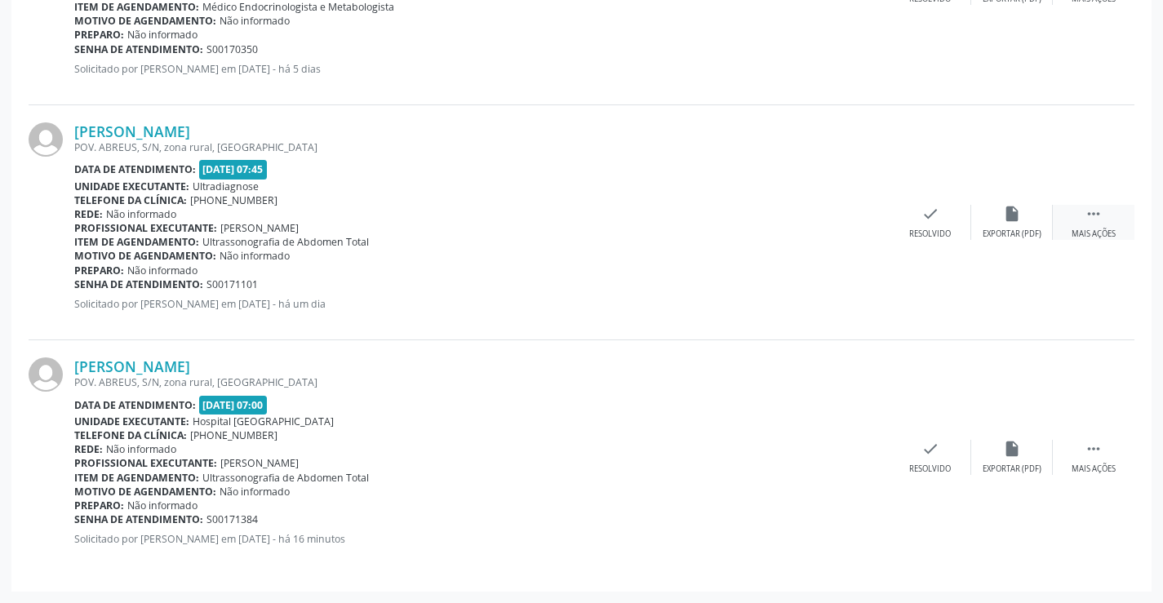
click at [1091, 219] on icon "" at bounding box center [1094, 214] width 18 height 18
click at [853, 219] on icon "cancel" at bounding box center [849, 214] width 18 height 18
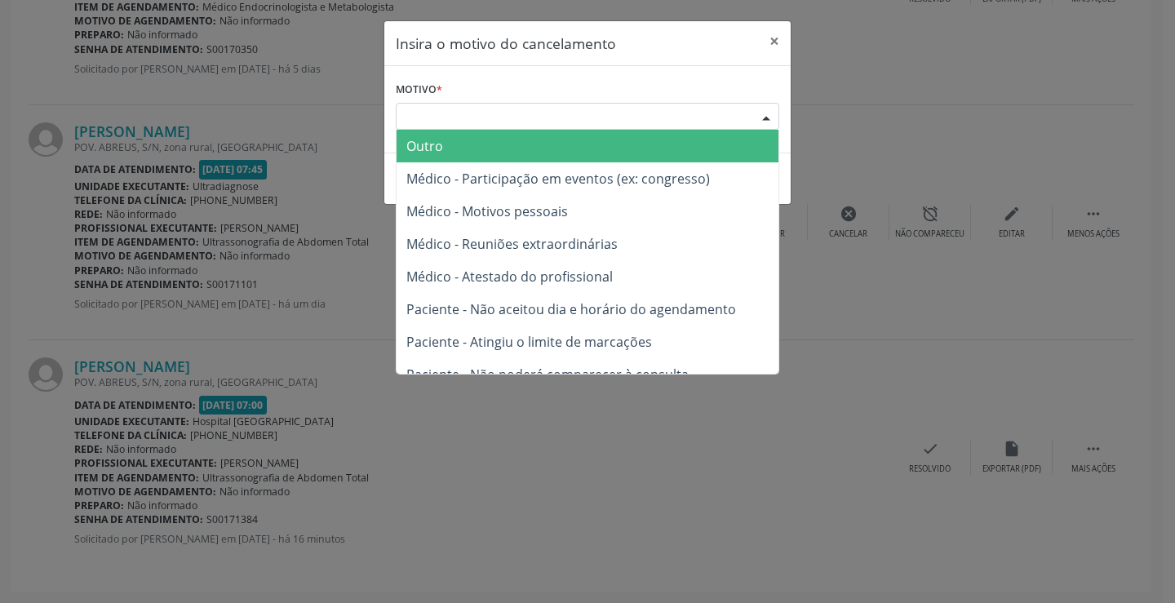
click at [498, 113] on div "Escolha o motivo" at bounding box center [588, 117] width 384 height 28
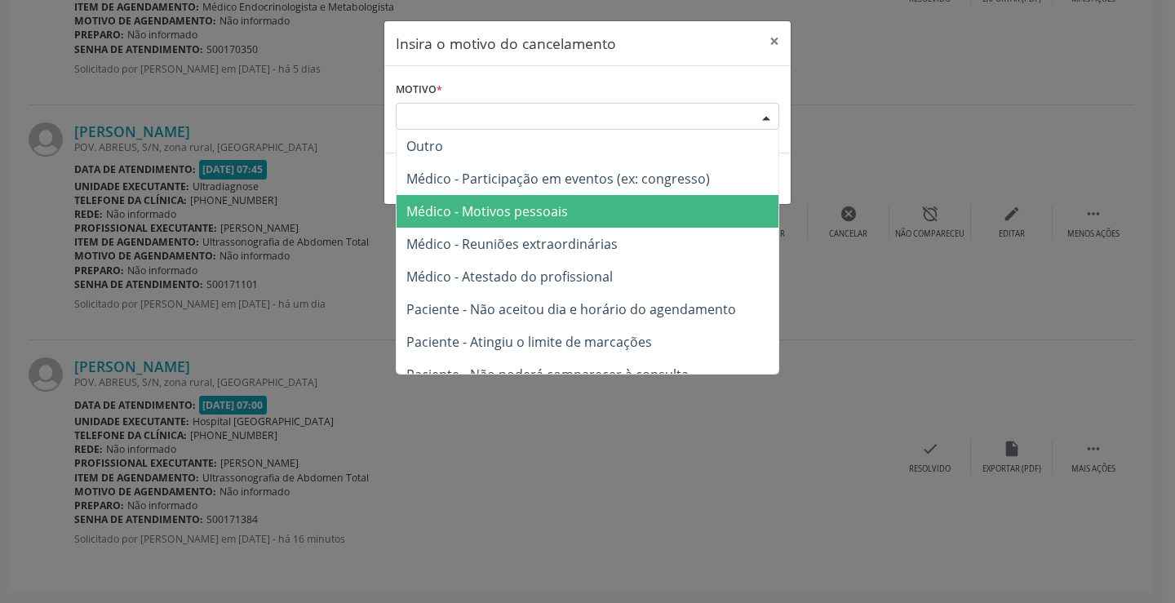
click at [523, 210] on span "Médico - Motivos pessoais" at bounding box center [487, 211] width 162 height 18
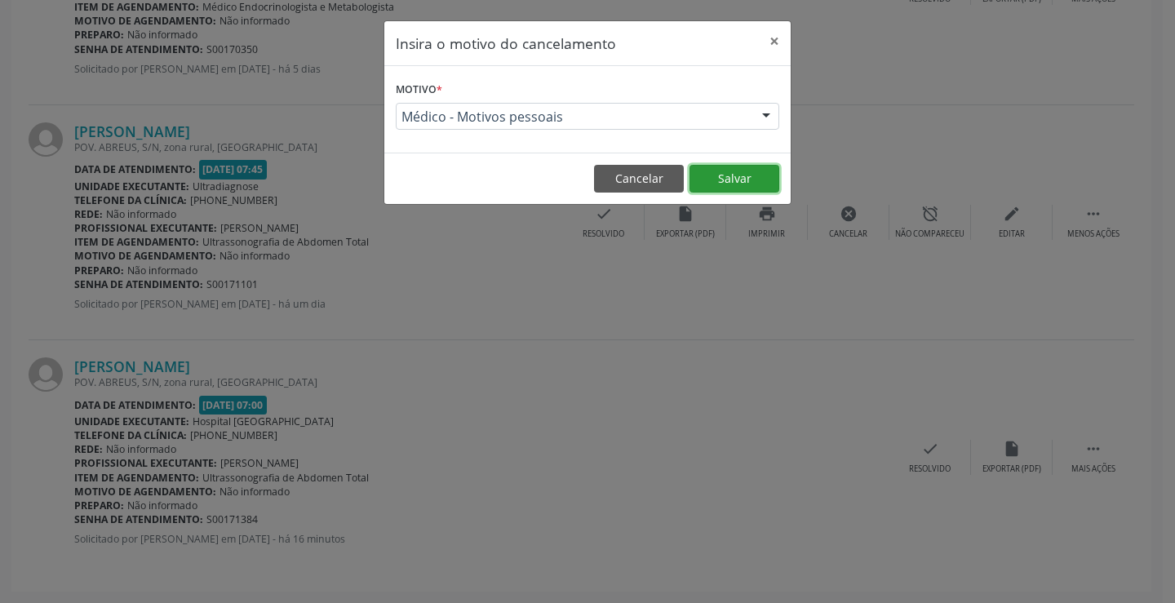
click at [745, 175] on button "Salvar" at bounding box center [735, 179] width 90 height 28
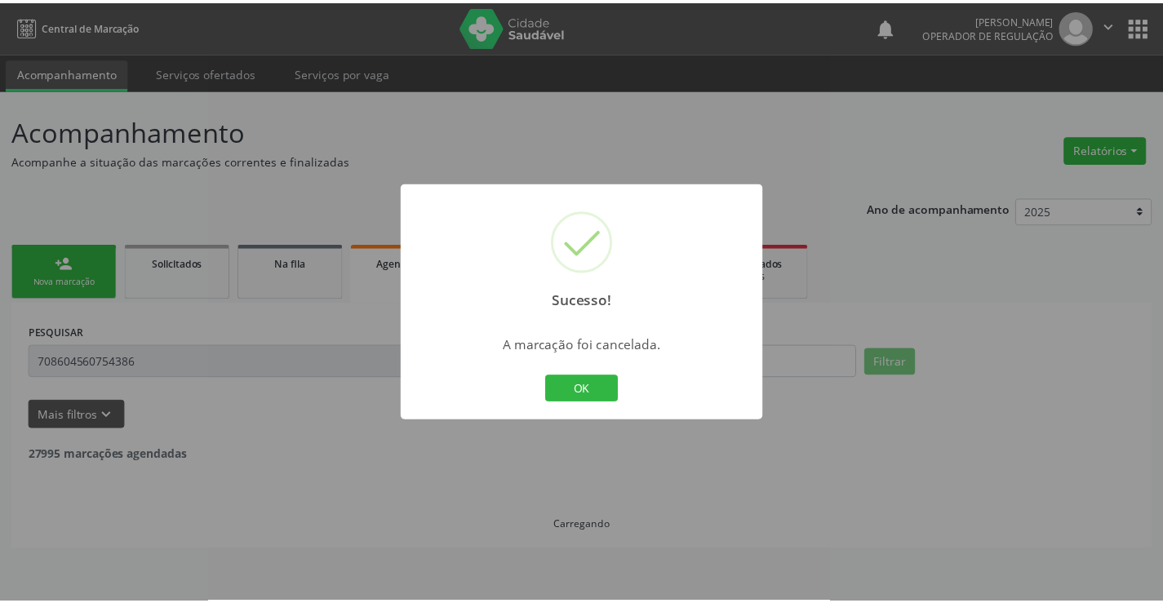
scroll to position [0, 0]
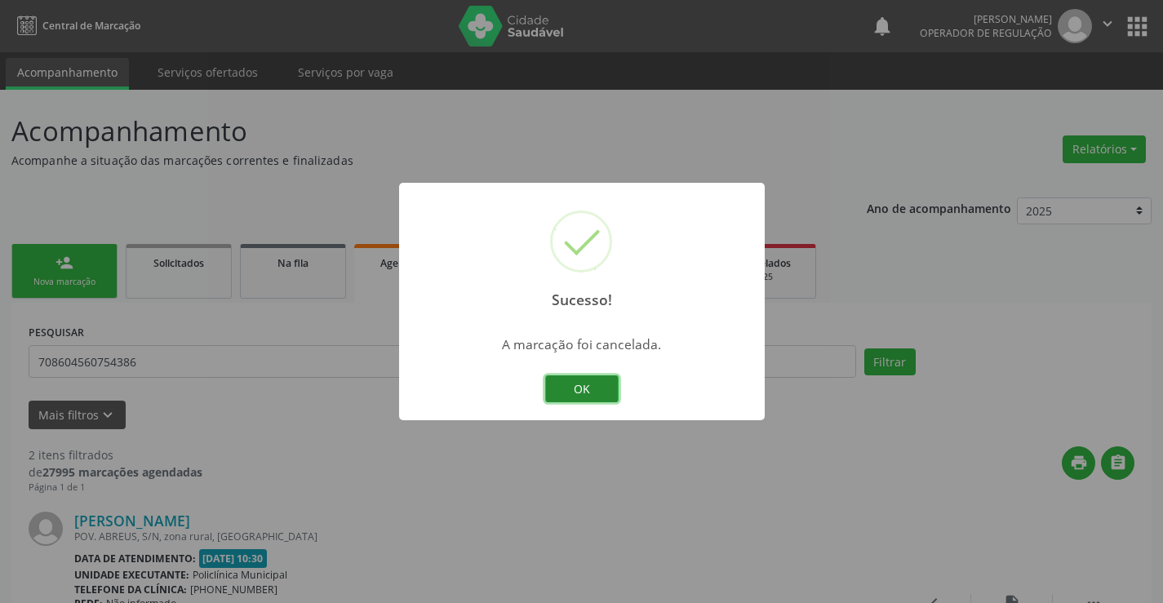
click at [580, 385] on button "OK" at bounding box center [581, 389] width 73 height 28
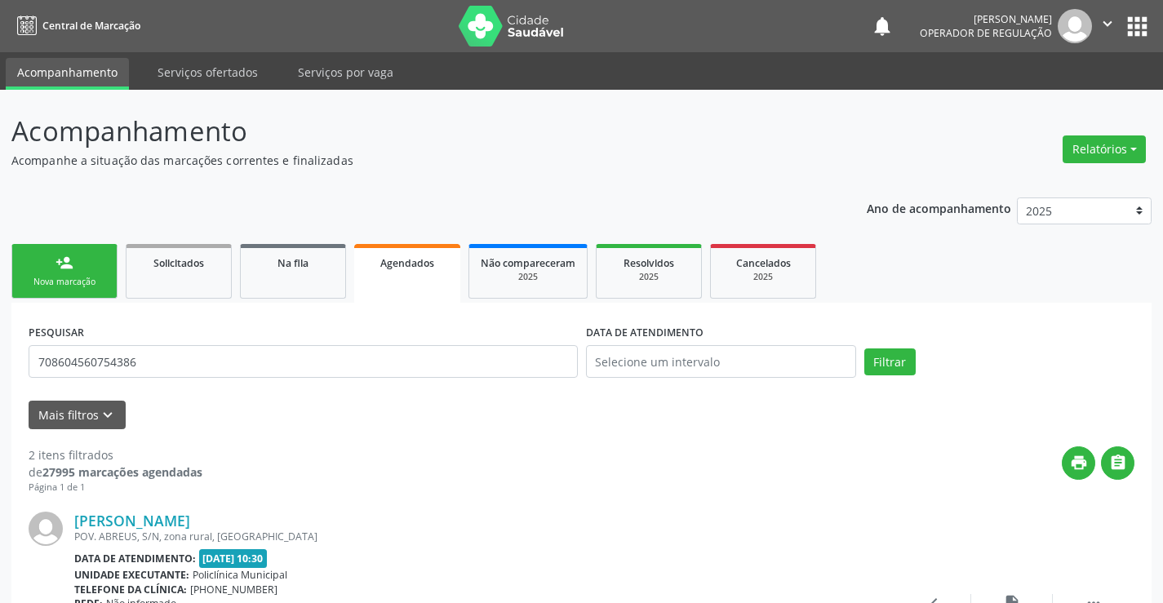
click at [79, 265] on link "person_add Nova marcação" at bounding box center [64, 271] width 106 height 55
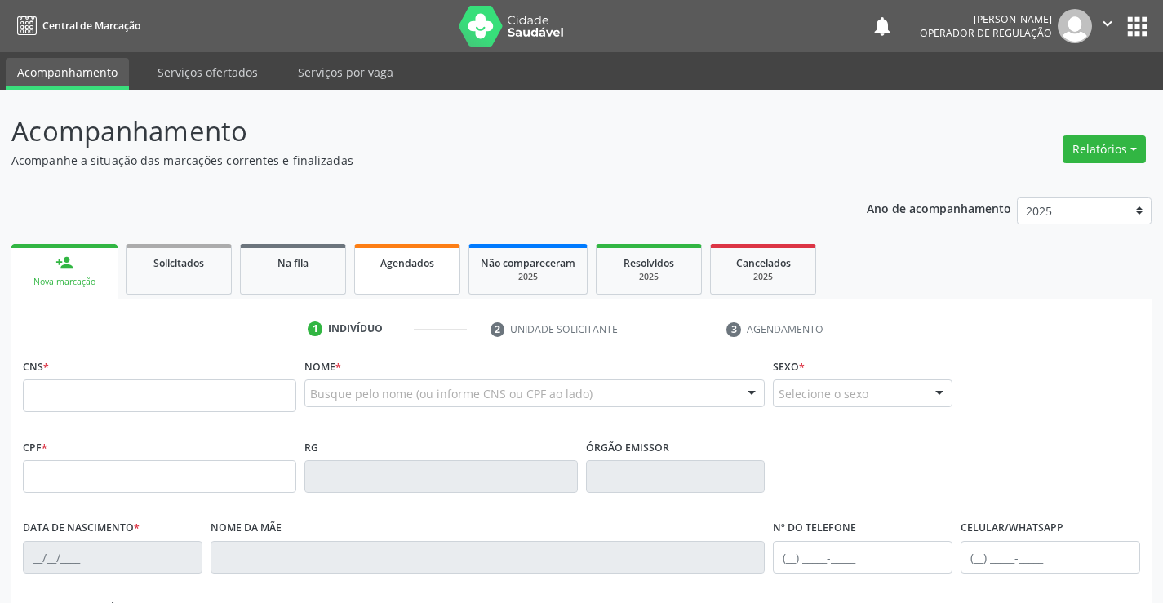
click at [419, 273] on link "Agendados" at bounding box center [407, 269] width 106 height 51
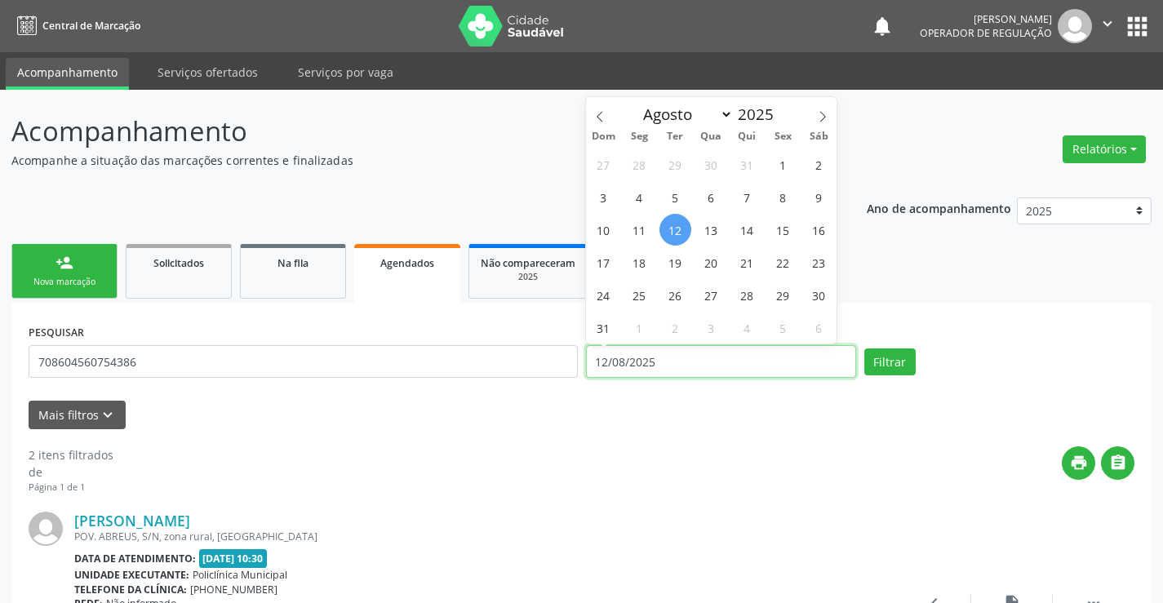
drag, startPoint x: 682, startPoint y: 365, endPoint x: 563, endPoint y: 365, distance: 119.1
click at [563, 365] on div "PESQUISAR 708604560754386 DATA DE ATENDIMENTO 12/08/2025 Filtrar" at bounding box center [581, 354] width 1114 height 69
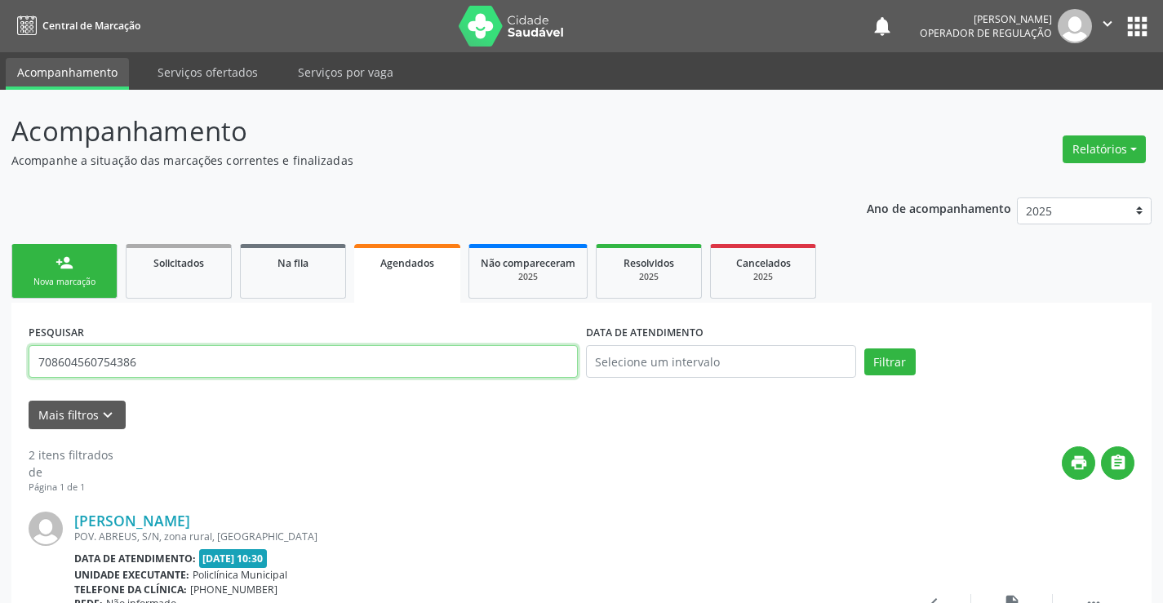
drag, startPoint x: 141, startPoint y: 366, endPoint x: 0, endPoint y: 366, distance: 141.2
click at [0, 366] on div "Acompanhamento Acompanhe a situação das marcações correntes e finalizadas Relat…" at bounding box center [581, 541] width 1163 height 903
click at [126, 366] on input "text" at bounding box center [303, 361] width 549 height 33
type input "706700511920013"
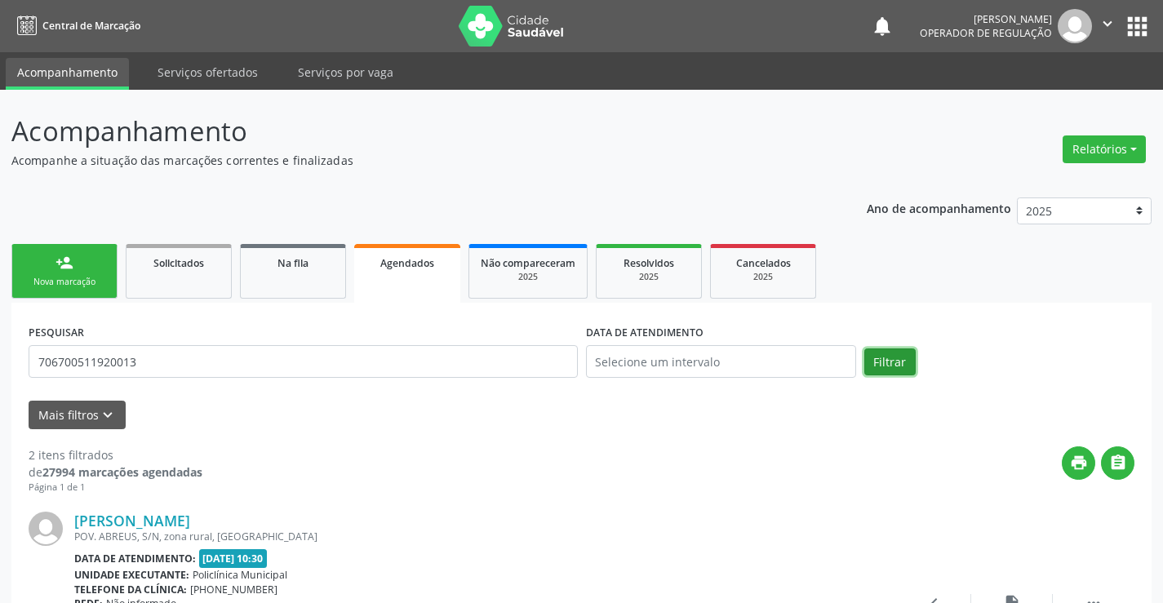
click at [889, 357] on button "Filtrar" at bounding box center [889, 362] width 51 height 28
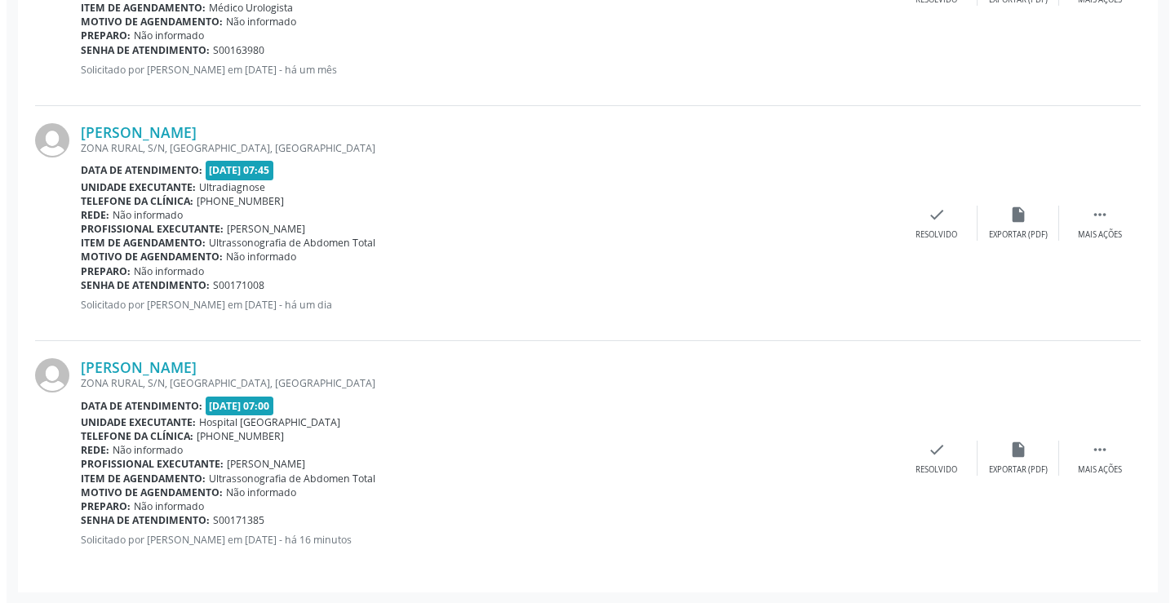
scroll to position [624, 0]
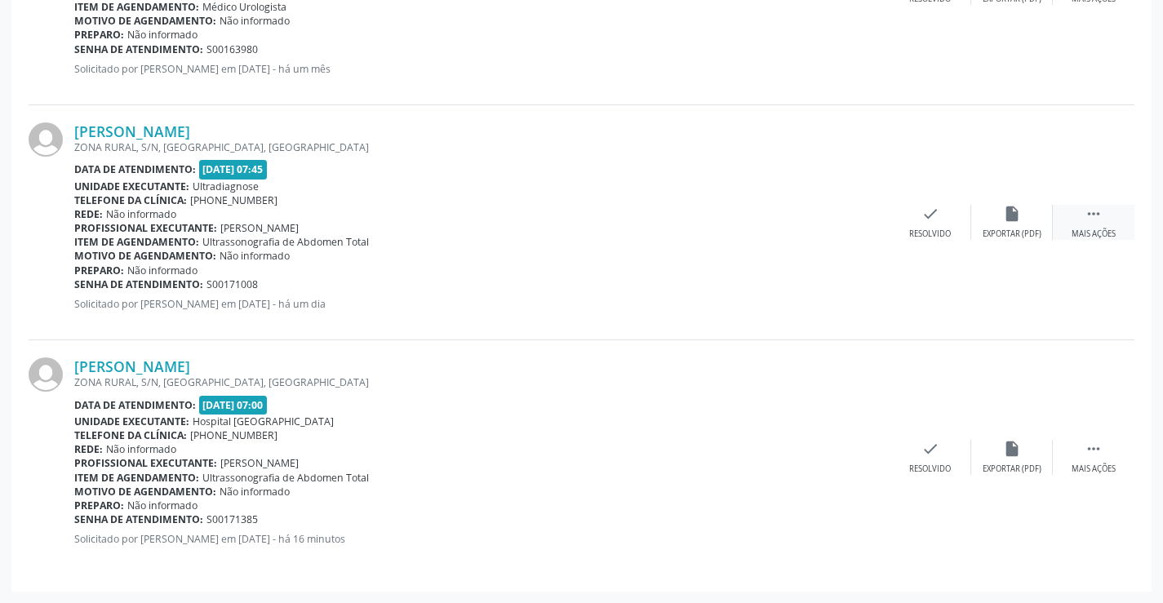
click at [1094, 217] on icon "" at bounding box center [1094, 214] width 18 height 18
click at [858, 215] on div "cancel Cancelar" at bounding box center [849, 222] width 82 height 35
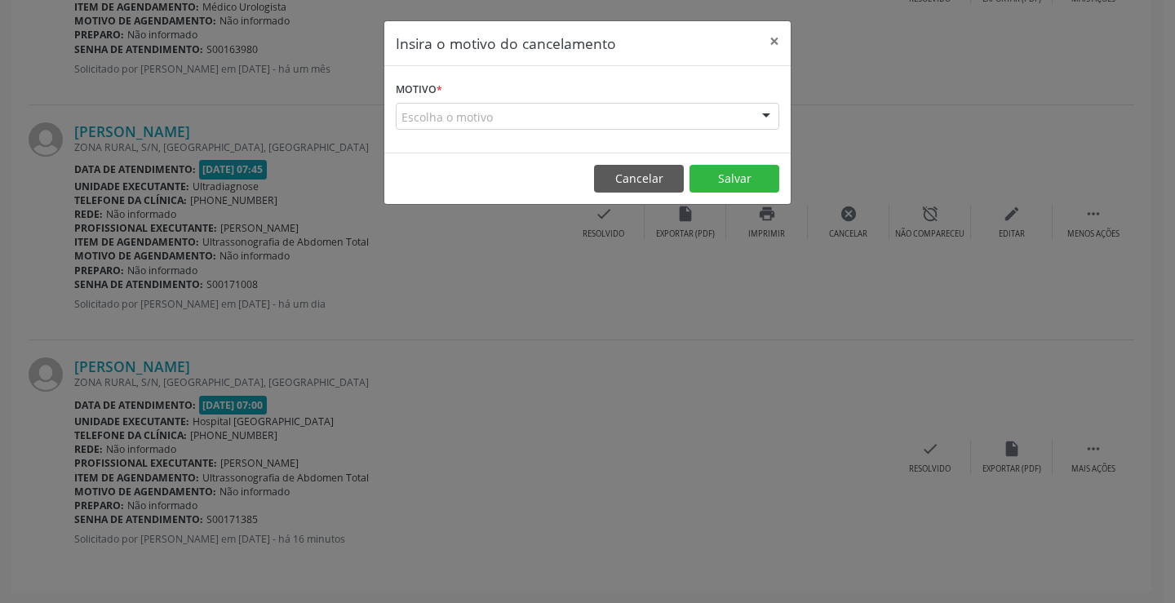
click at [530, 114] on div "Escolha o motivo" at bounding box center [588, 117] width 384 height 28
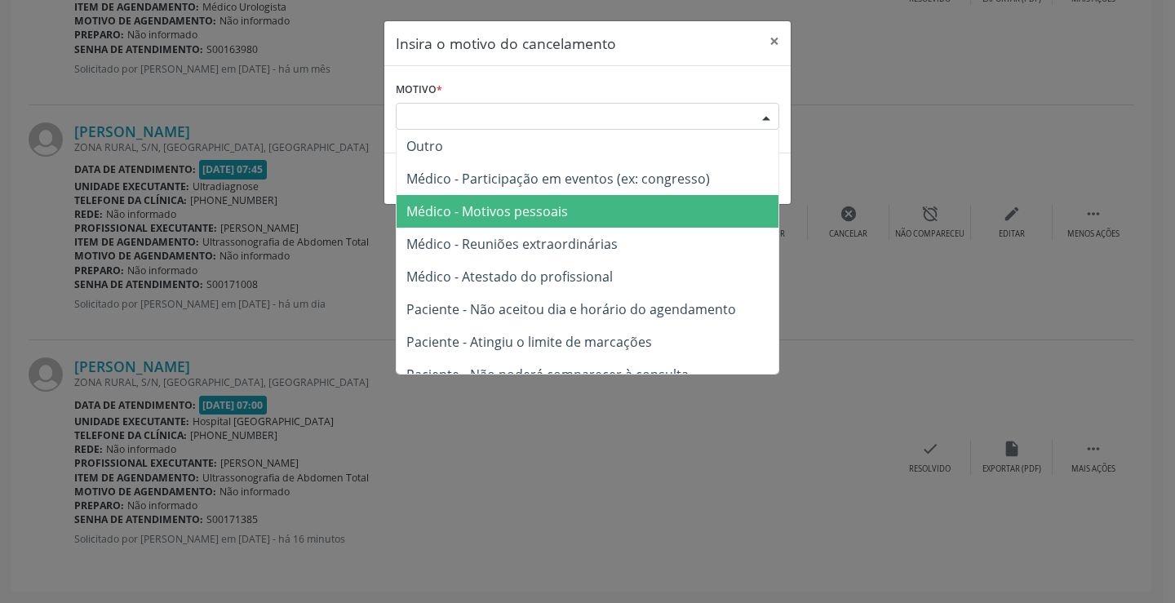
click at [535, 219] on span "Médico - Motivos pessoais" at bounding box center [487, 211] width 162 height 18
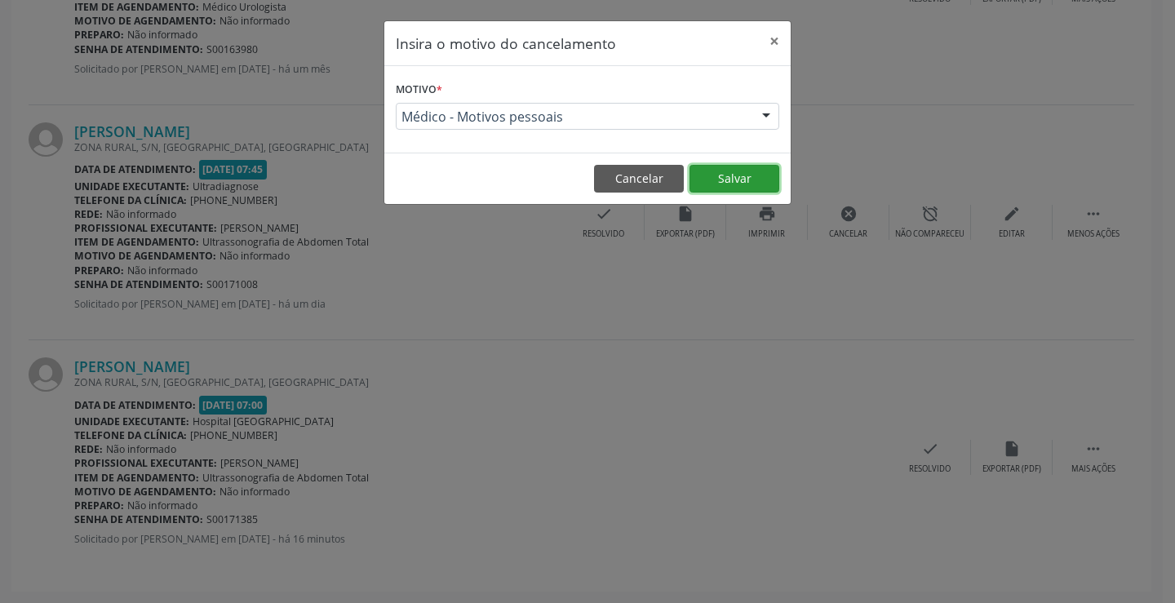
click at [736, 171] on button "Salvar" at bounding box center [735, 179] width 90 height 28
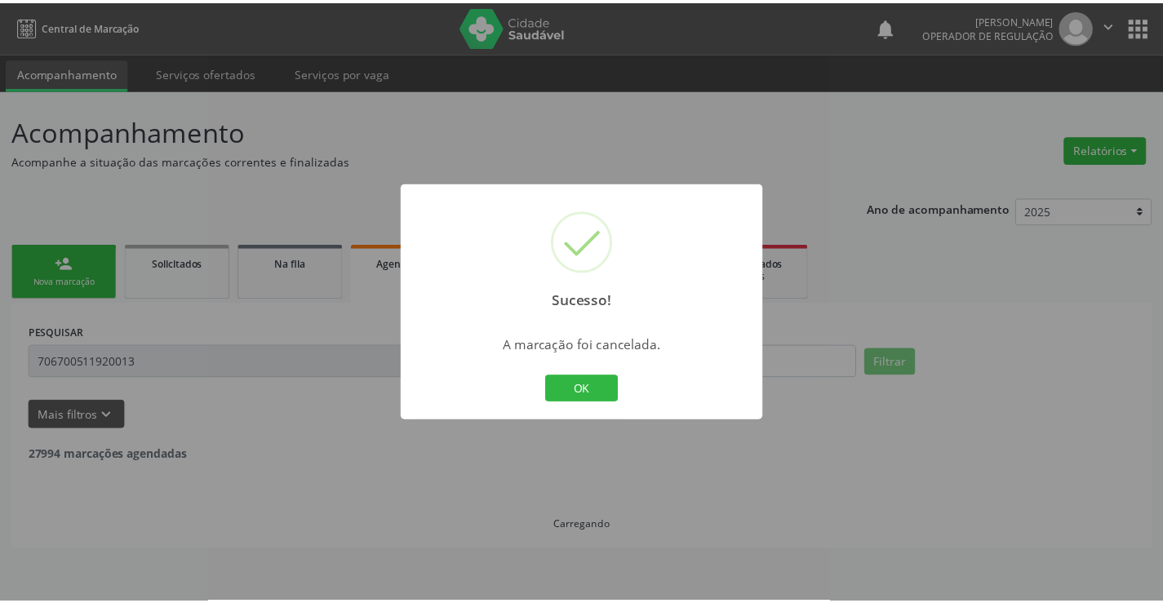
scroll to position [0, 0]
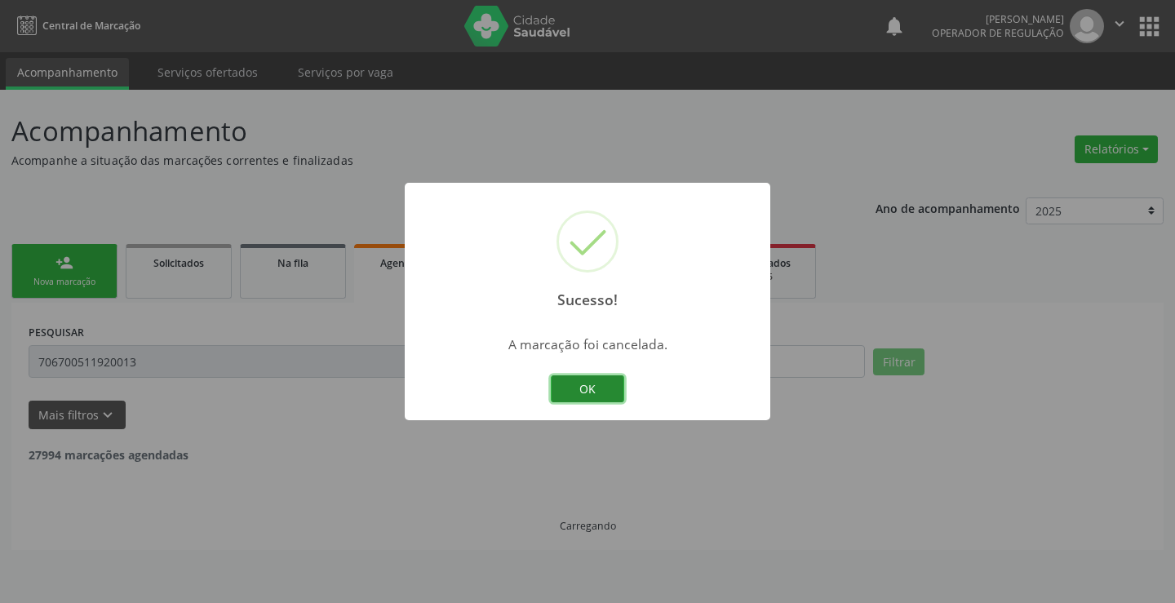
click at [597, 383] on button "OK" at bounding box center [587, 389] width 73 height 28
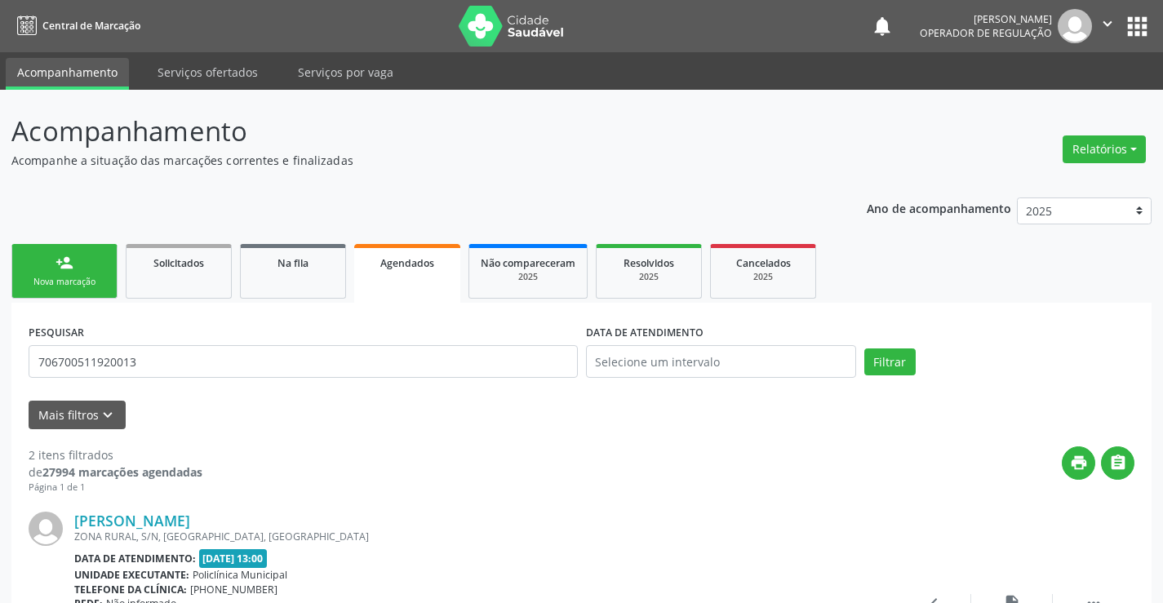
click at [51, 262] on link "person_add Nova marcação" at bounding box center [64, 271] width 106 height 55
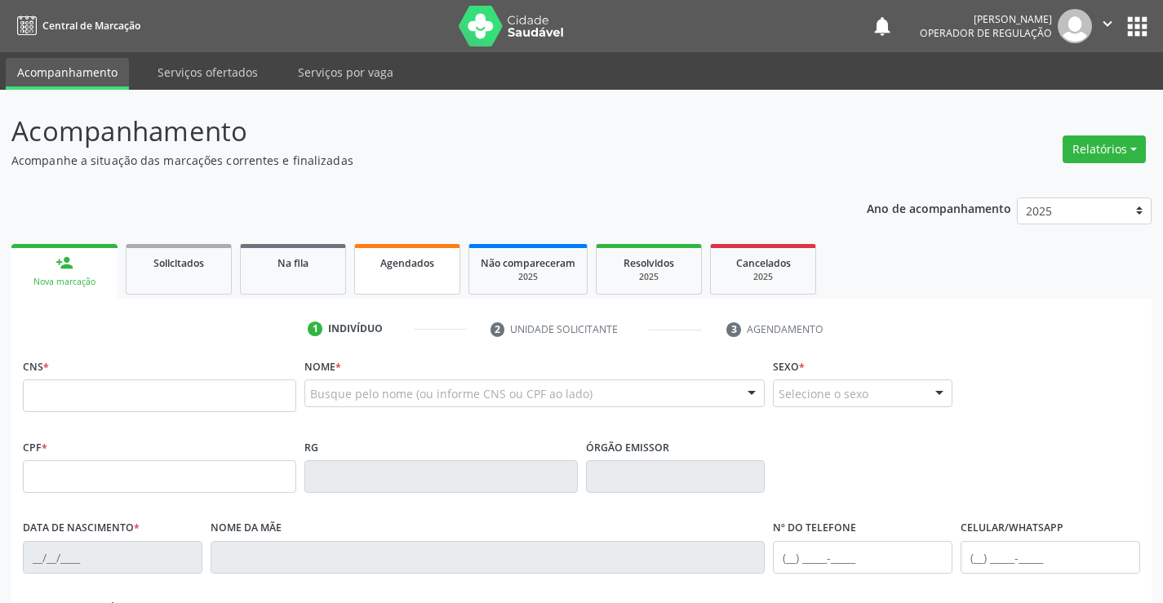
click at [418, 260] on span "Agendados" at bounding box center [407, 263] width 54 height 14
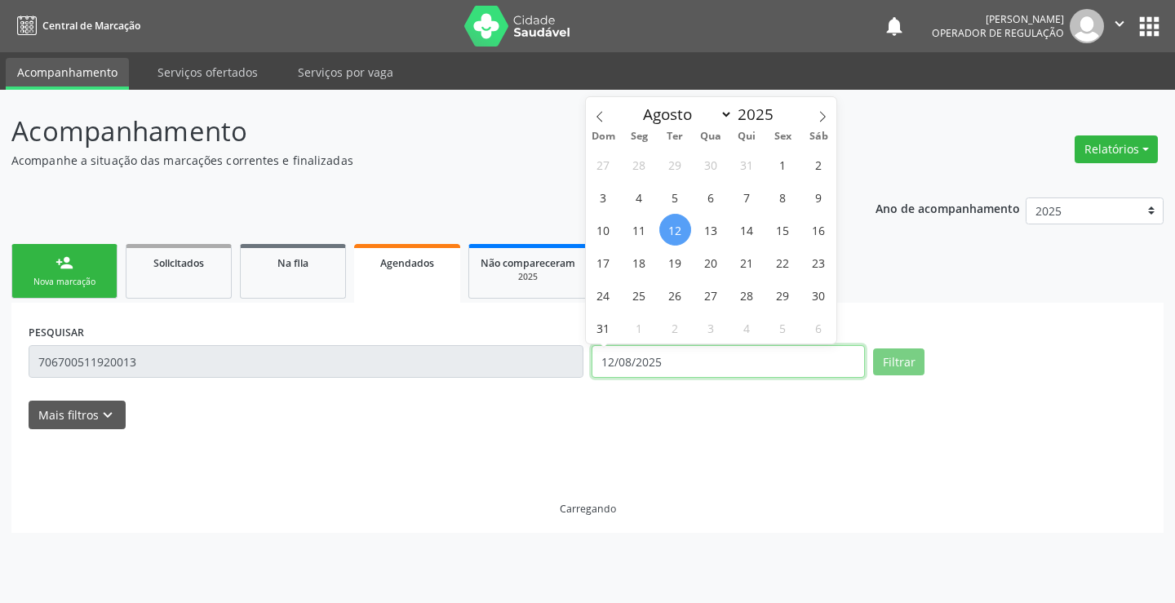
click at [526, 362] on div "PESQUISAR 706700511920013 DATA DE ATENDIMENTO 12/08/2025 Filtrar" at bounding box center [587, 354] width 1126 height 69
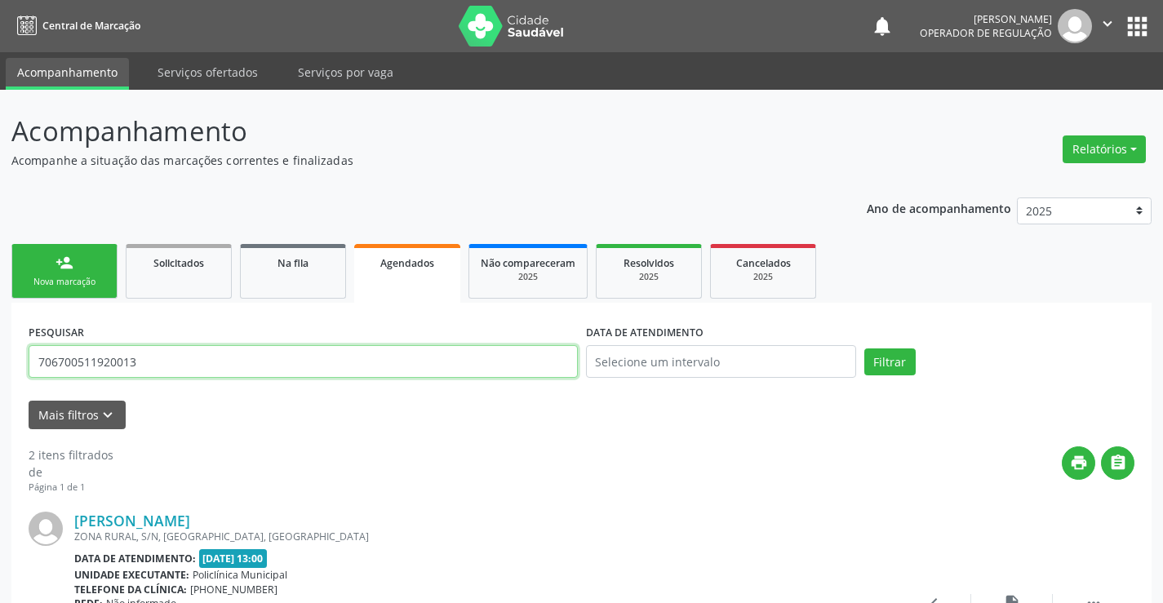
drag, startPoint x: 155, startPoint y: 366, endPoint x: 10, endPoint y: 395, distance: 148.2
click at [10, 395] on div "Acompanhamento Acompanhe a situação das marcações correntes e finalizadas Relat…" at bounding box center [581, 541] width 1163 height 903
click at [141, 364] on input "text" at bounding box center [303, 361] width 549 height 33
type input "708609529772488"
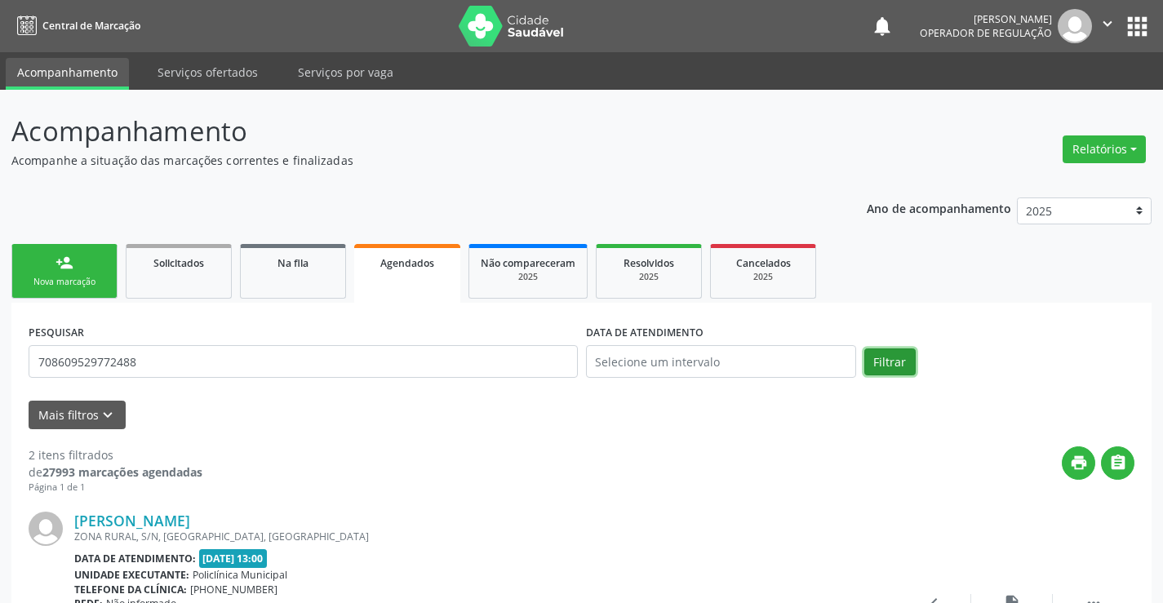
click at [879, 359] on button "Filtrar" at bounding box center [889, 362] width 51 height 28
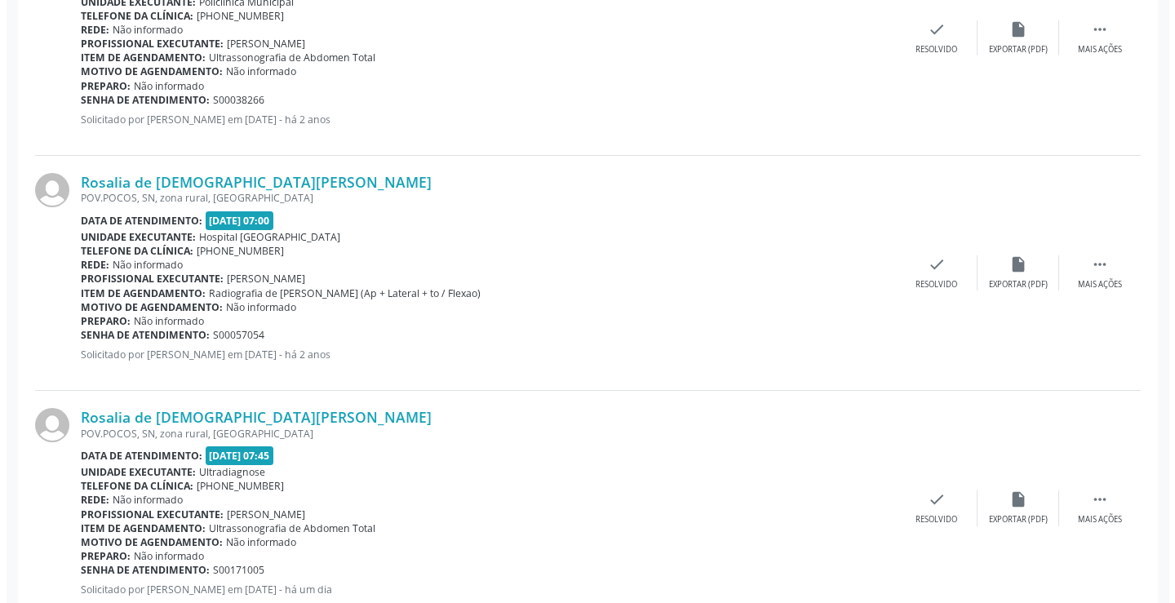
scroll to position [1095, 0]
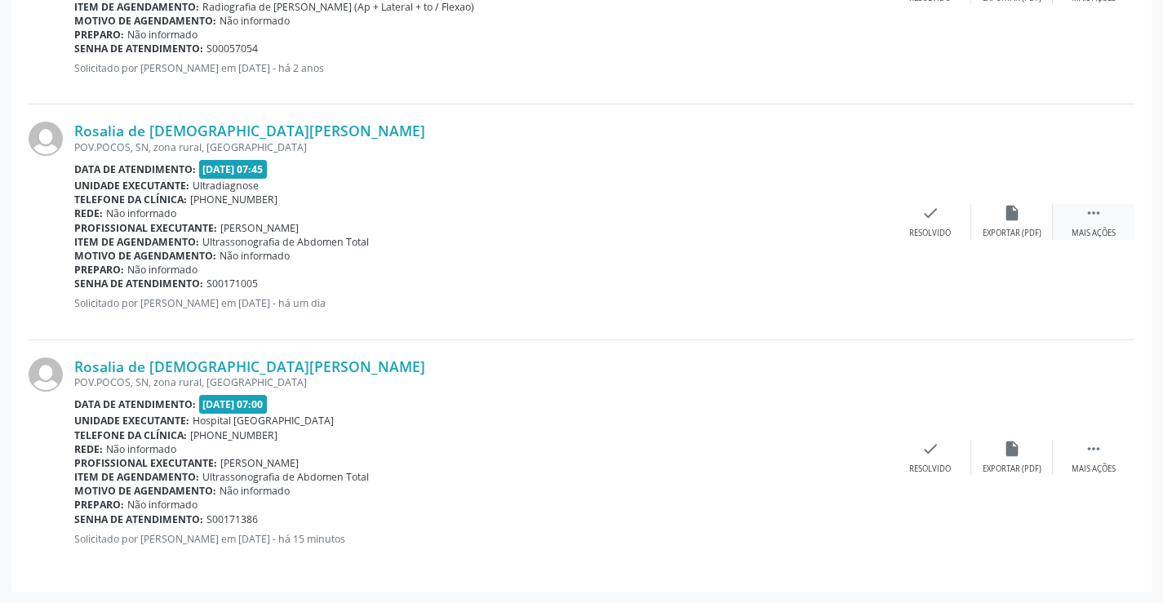
click at [1094, 213] on icon "" at bounding box center [1094, 213] width 18 height 18
click at [851, 215] on icon "cancel" at bounding box center [849, 213] width 18 height 18
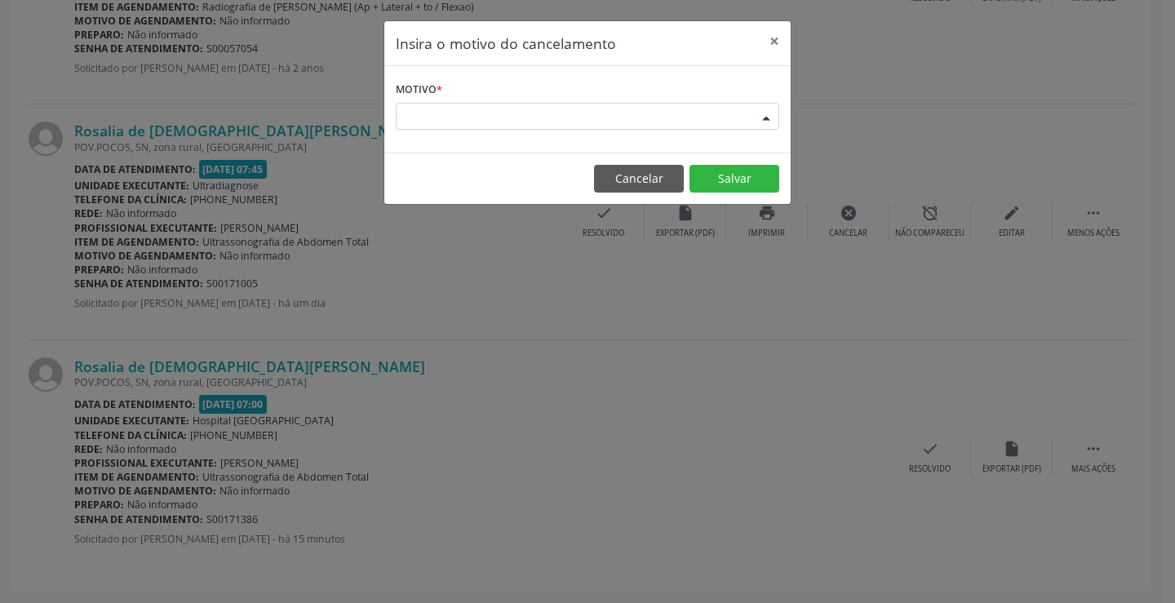
click at [494, 114] on div "Escolha o motivo" at bounding box center [588, 117] width 384 height 28
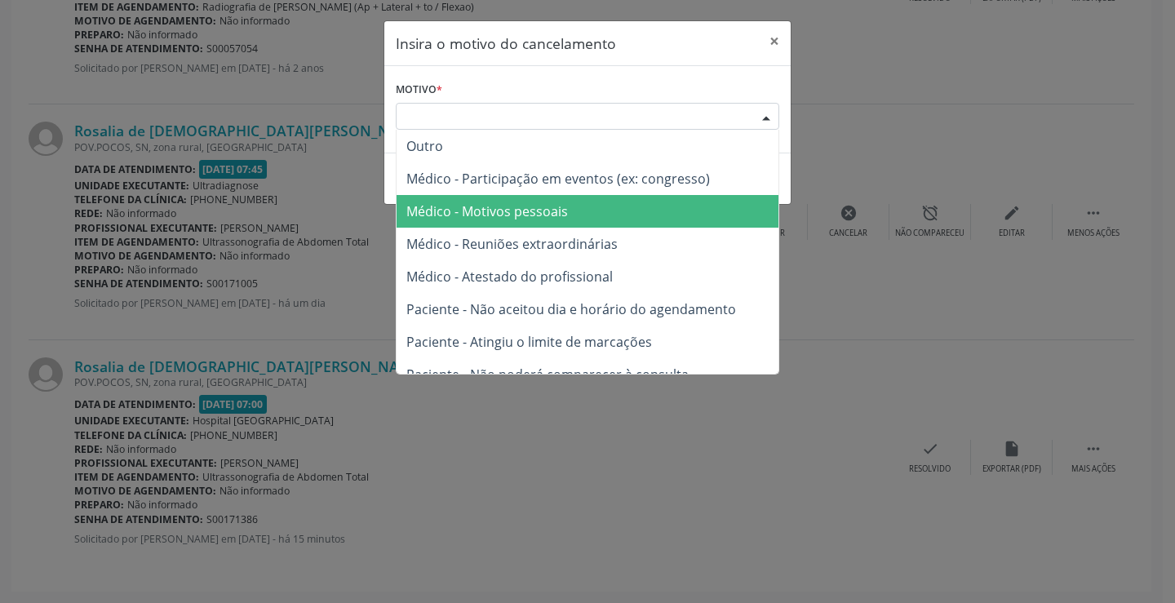
click at [533, 211] on span "Médico - Motivos pessoais" at bounding box center [487, 211] width 162 height 18
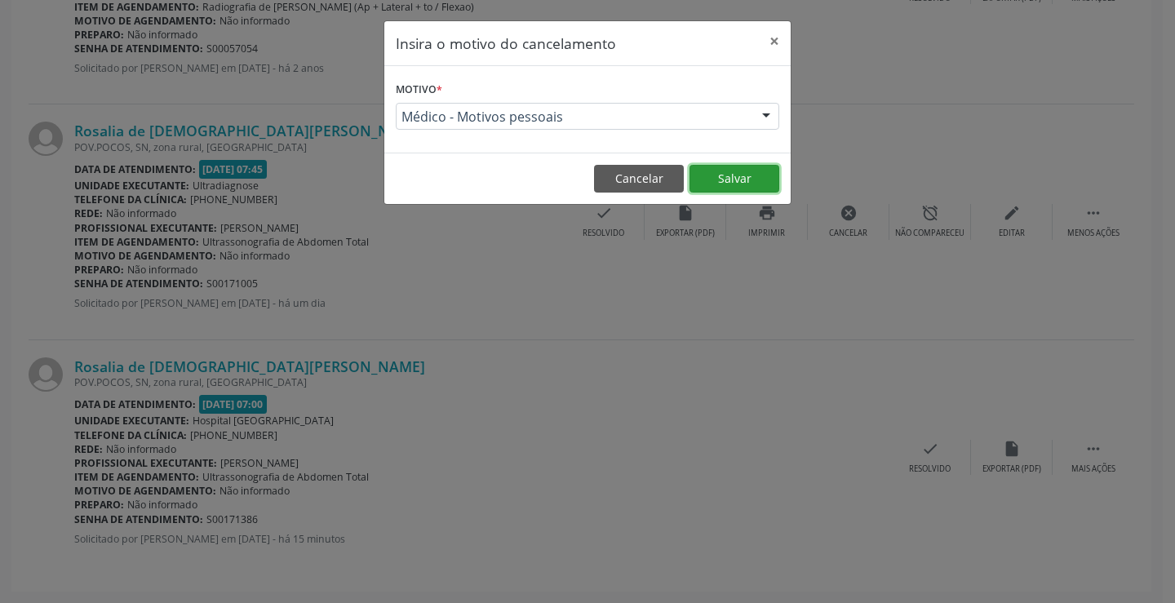
click at [727, 175] on button "Salvar" at bounding box center [735, 179] width 90 height 28
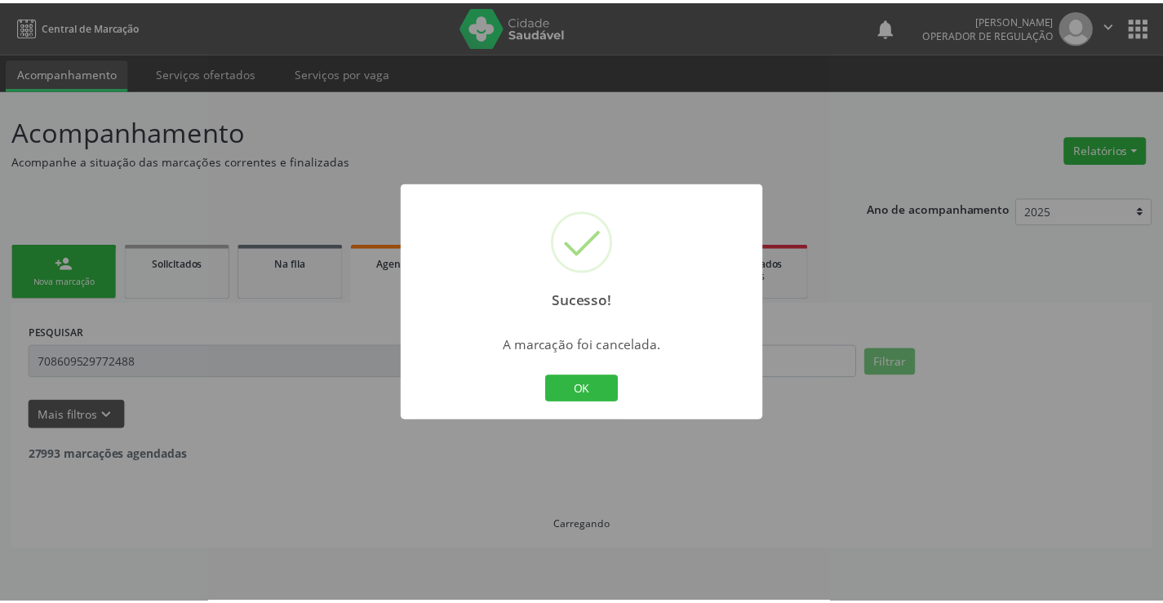
scroll to position [0, 0]
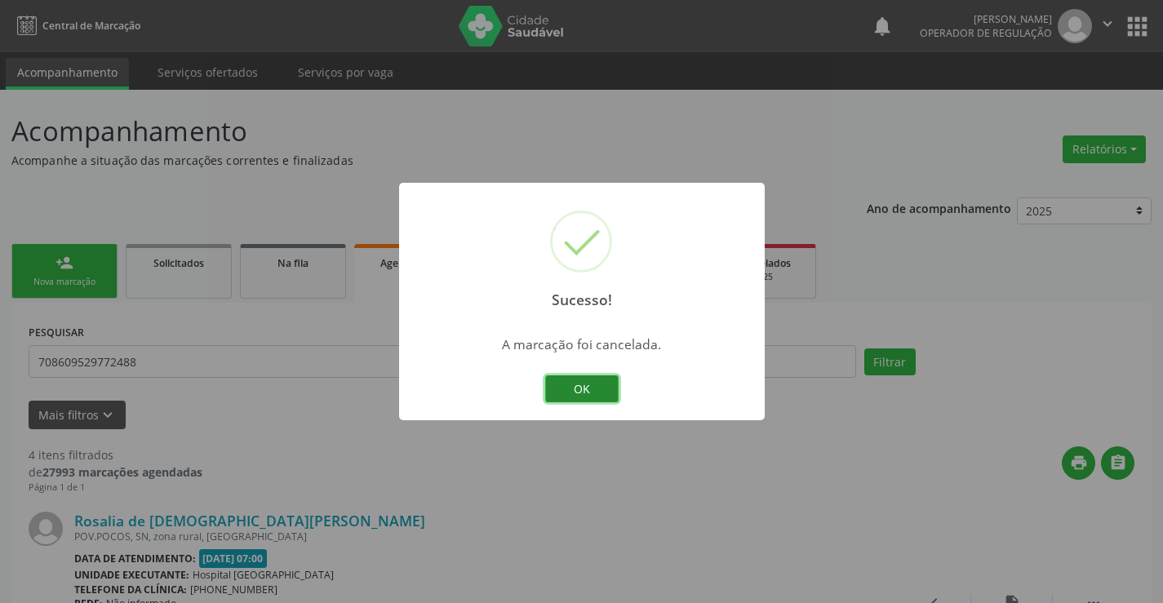
click at [590, 389] on button "OK" at bounding box center [581, 389] width 73 height 28
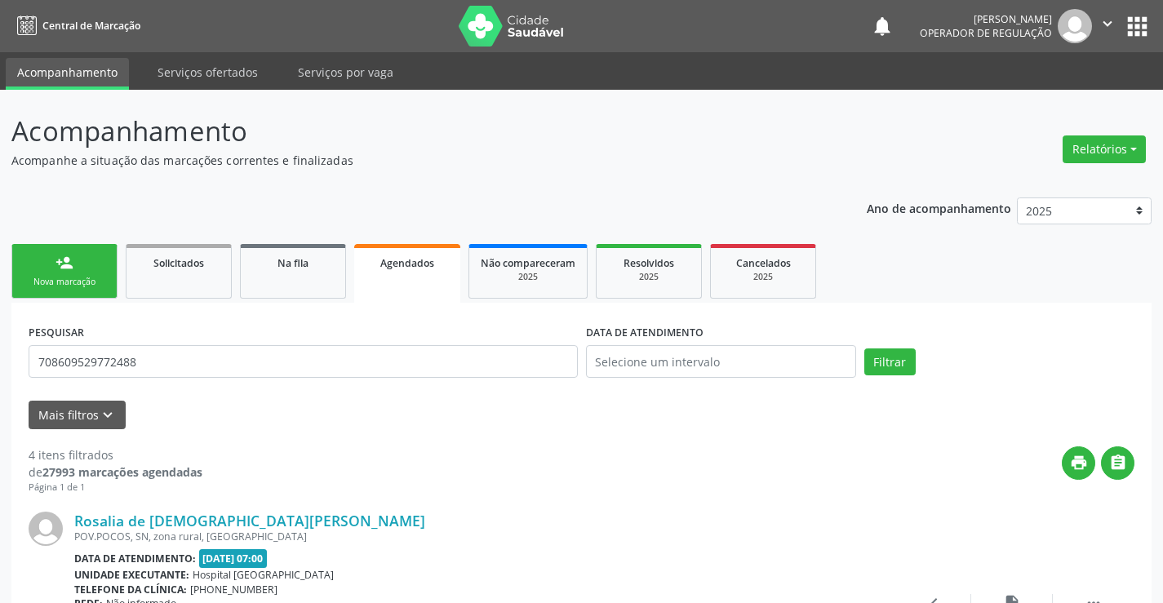
click at [42, 270] on link "person_add Nova marcação" at bounding box center [64, 271] width 106 height 55
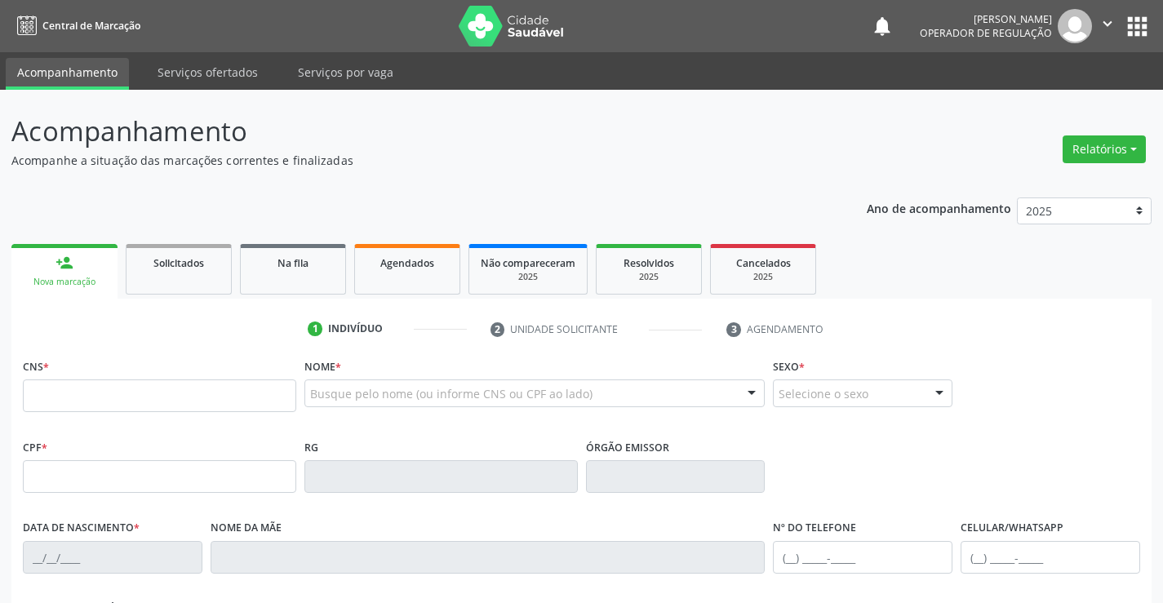
click at [1111, 19] on icon "" at bounding box center [1107, 24] width 18 height 18
click at [1074, 99] on link "Sair" at bounding box center [1065, 99] width 113 height 23
click at [125, 397] on input "text" at bounding box center [159, 395] width 273 height 33
type input "700 0025 9134 6105"
type input "798.880.975-04"
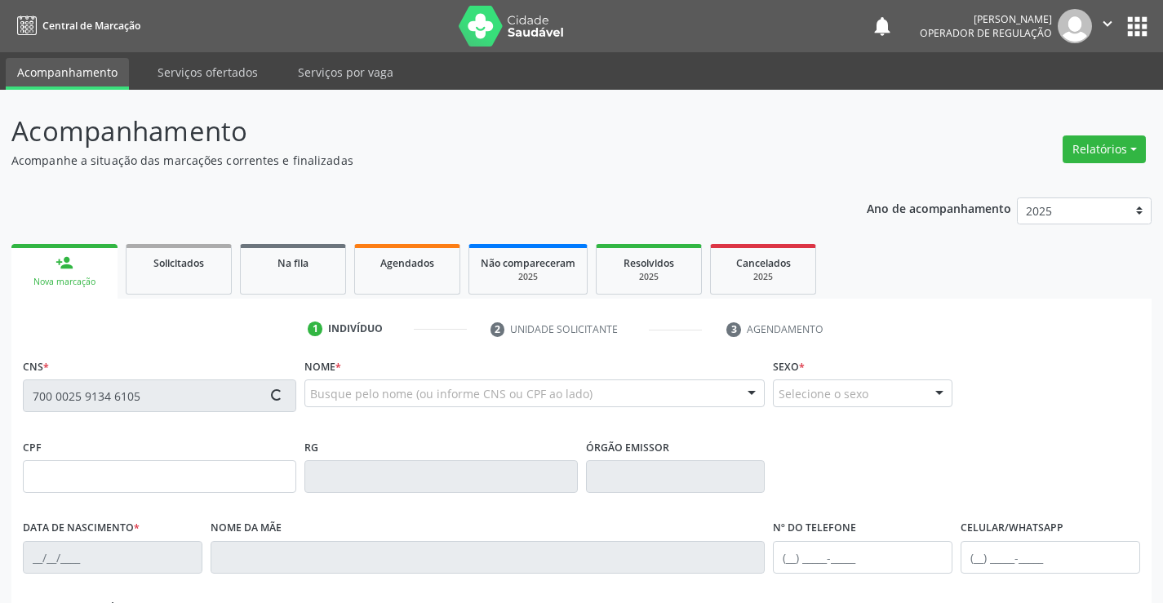
type input "0639866476"
type input "25/05/1975"
type input "(74) 99815-4394"
type input "798.880.975-04"
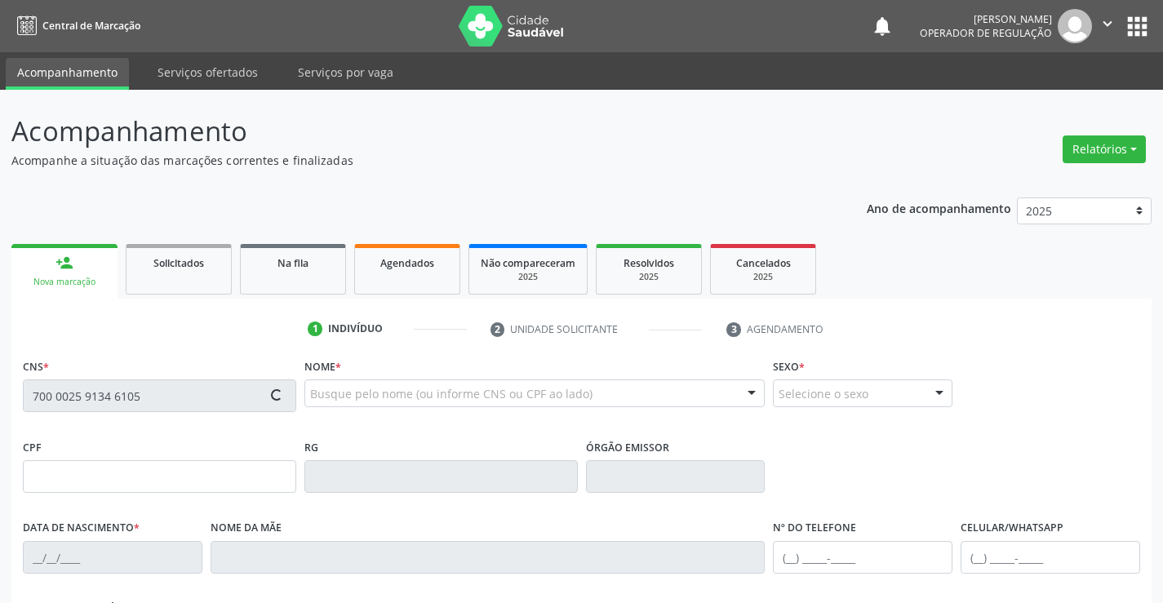
type input "S/N"
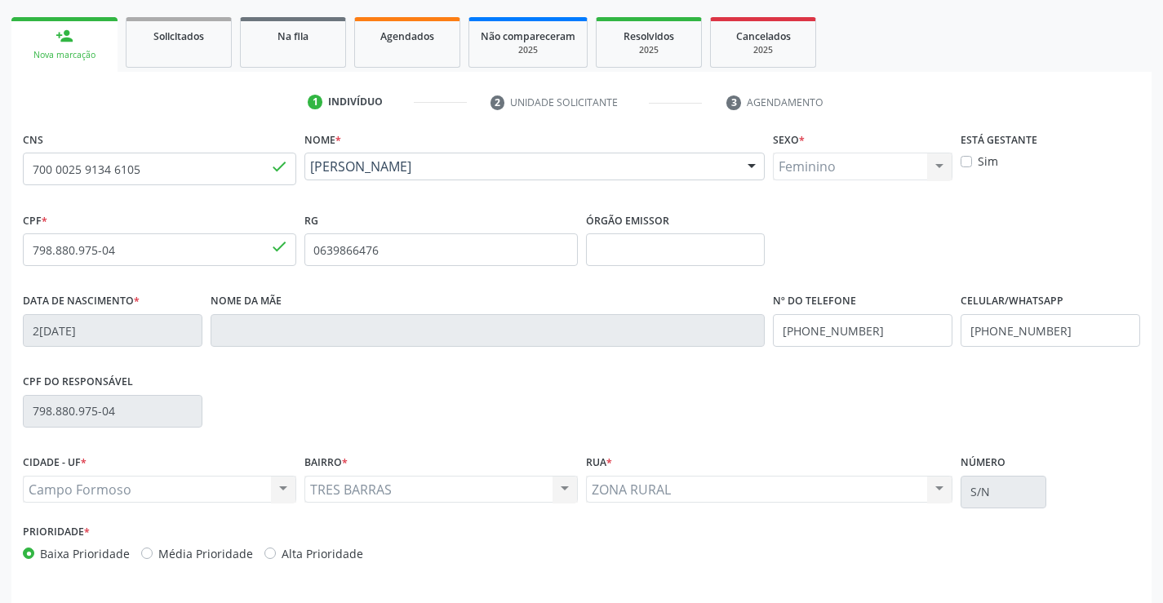
scroll to position [282, 0]
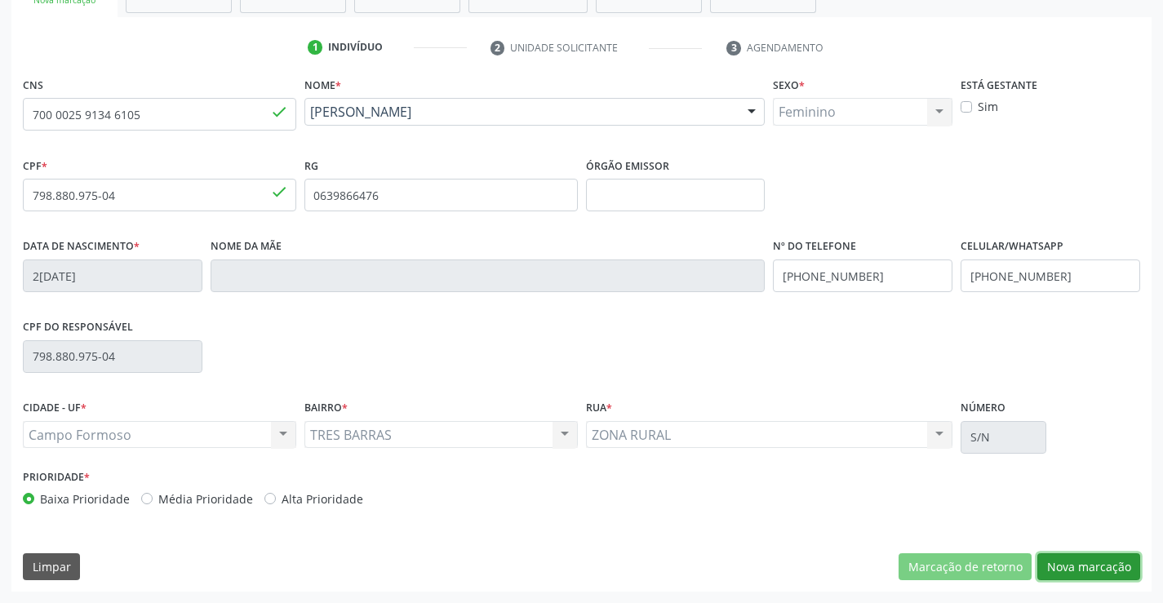
click at [1088, 563] on button "Nova marcação" at bounding box center [1088, 567] width 103 height 28
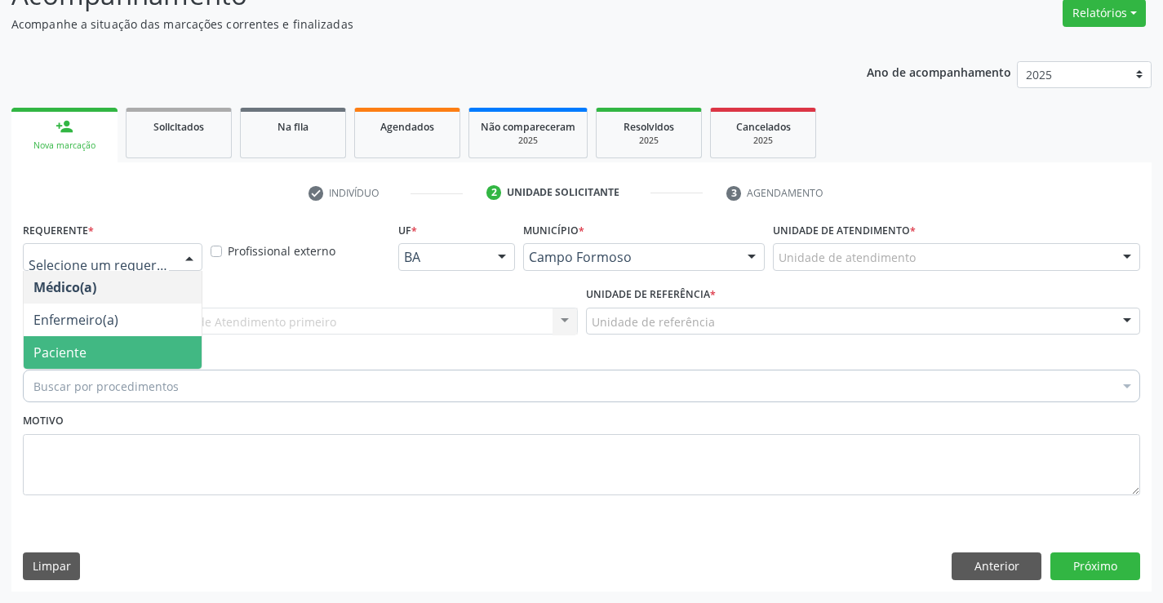
click at [83, 357] on span "Paciente" at bounding box center [59, 353] width 53 height 18
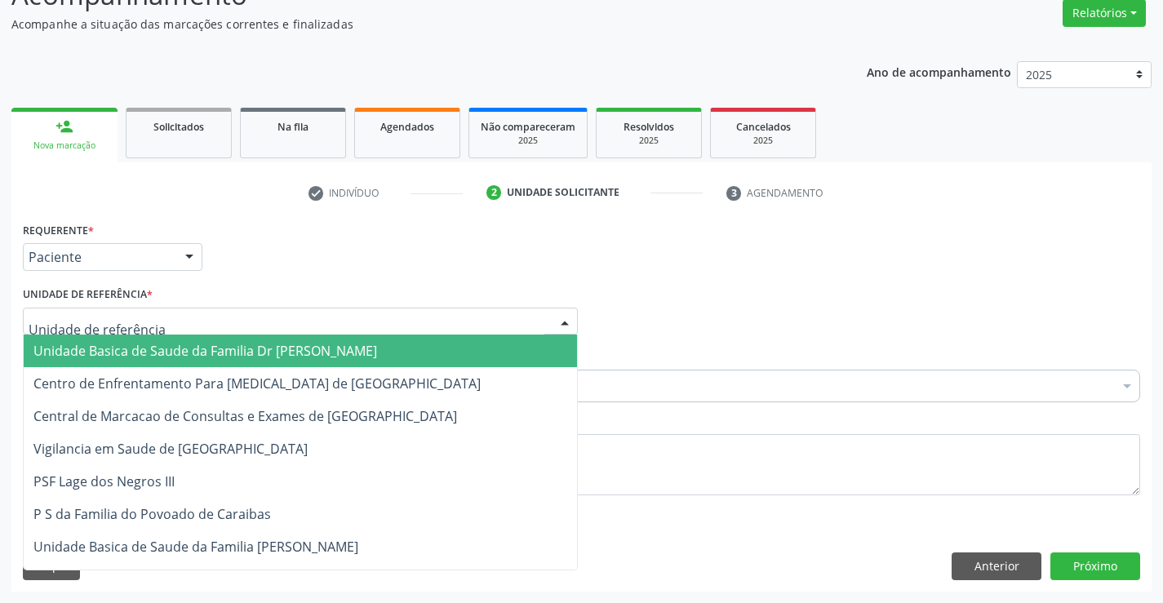
click at [159, 353] on span "Unidade Basica de Saude da Familia Dr Paulo Sudre" at bounding box center [205, 351] width 344 height 18
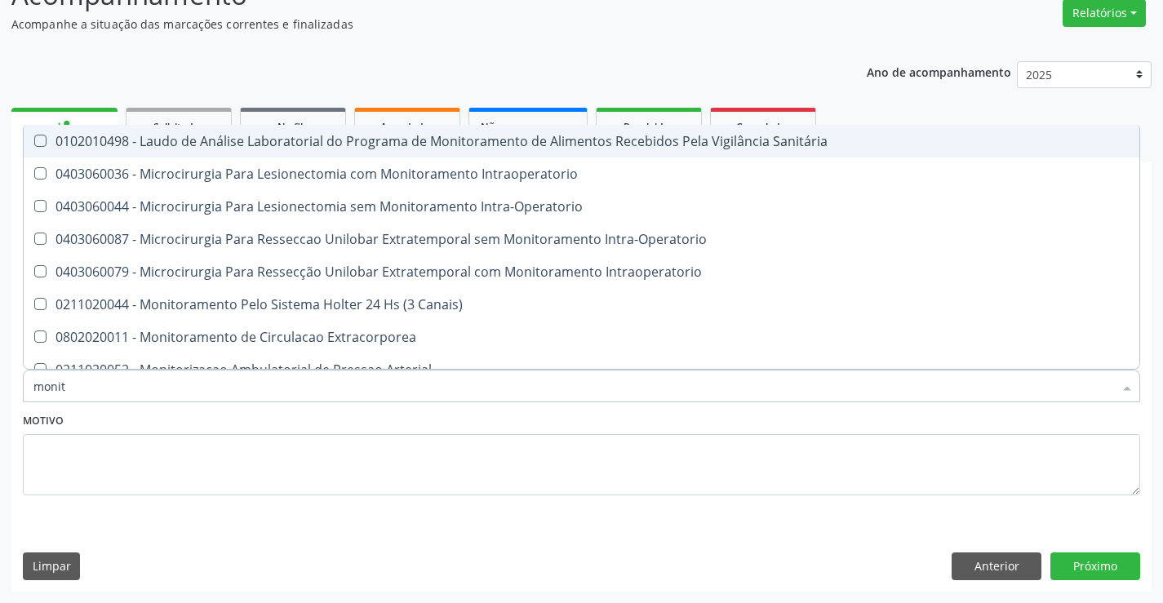
type input "monito"
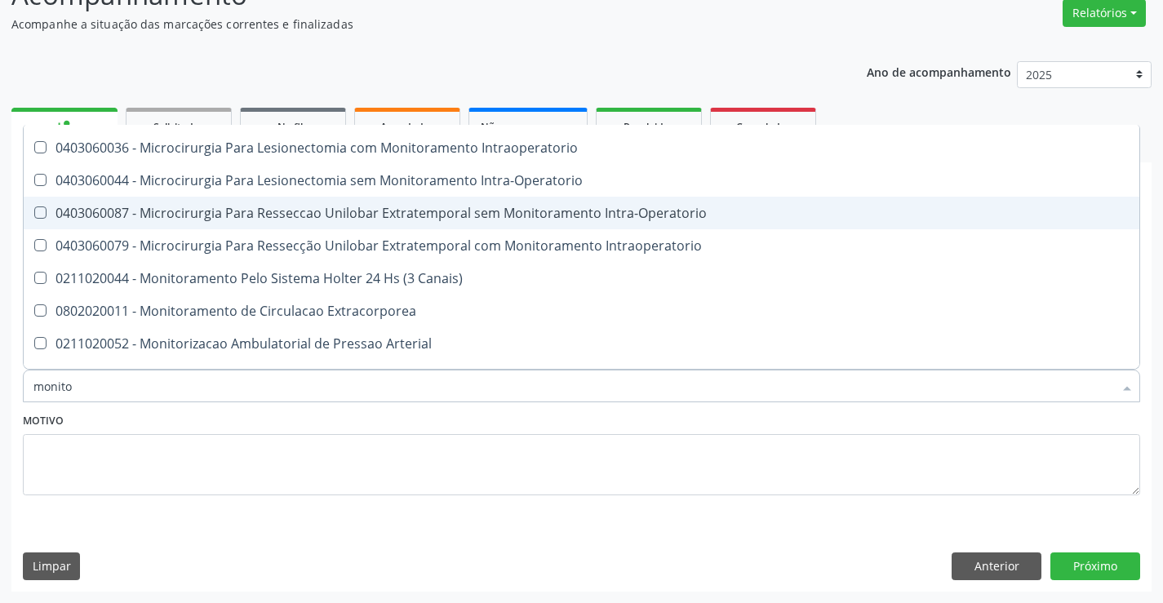
scroll to position [50, 0]
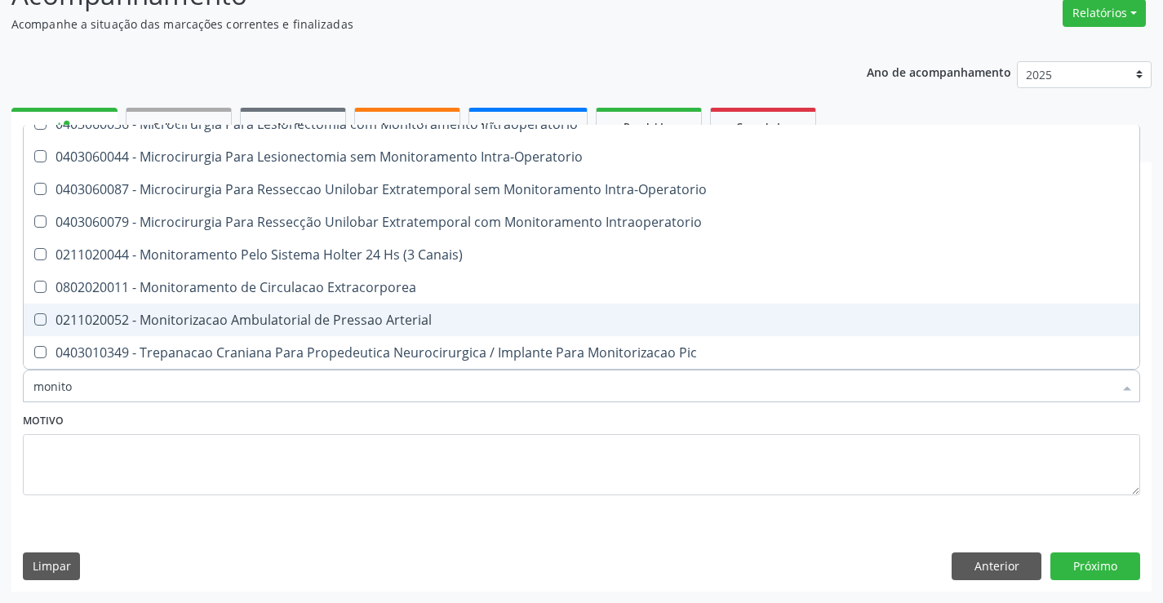
click at [430, 317] on div "0211020052 - Monitorizacao Ambulatorial de Pressao Arterial" at bounding box center [581, 319] width 1096 height 13
checkbox Arterial "true"
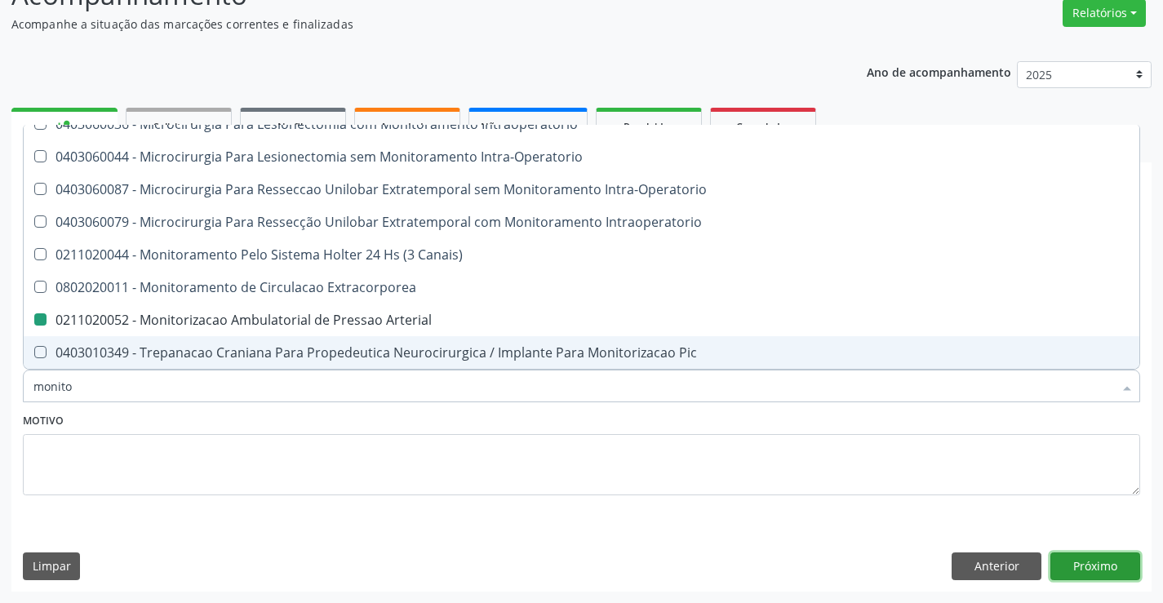
click at [1093, 561] on button "Próximo" at bounding box center [1095, 566] width 90 height 28
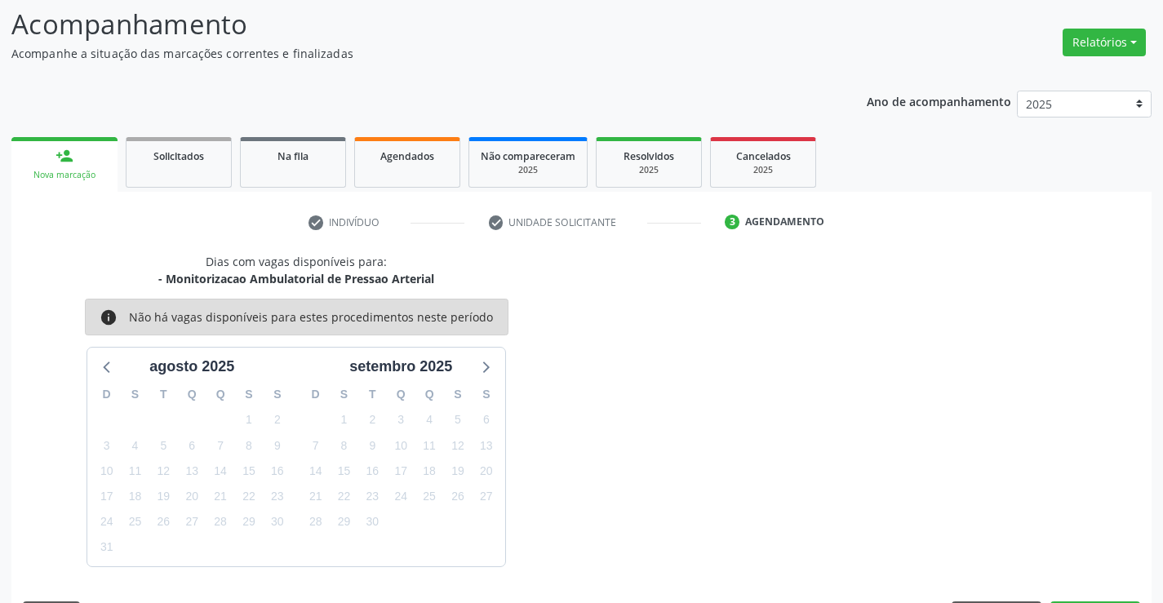
scroll to position [136, 0]
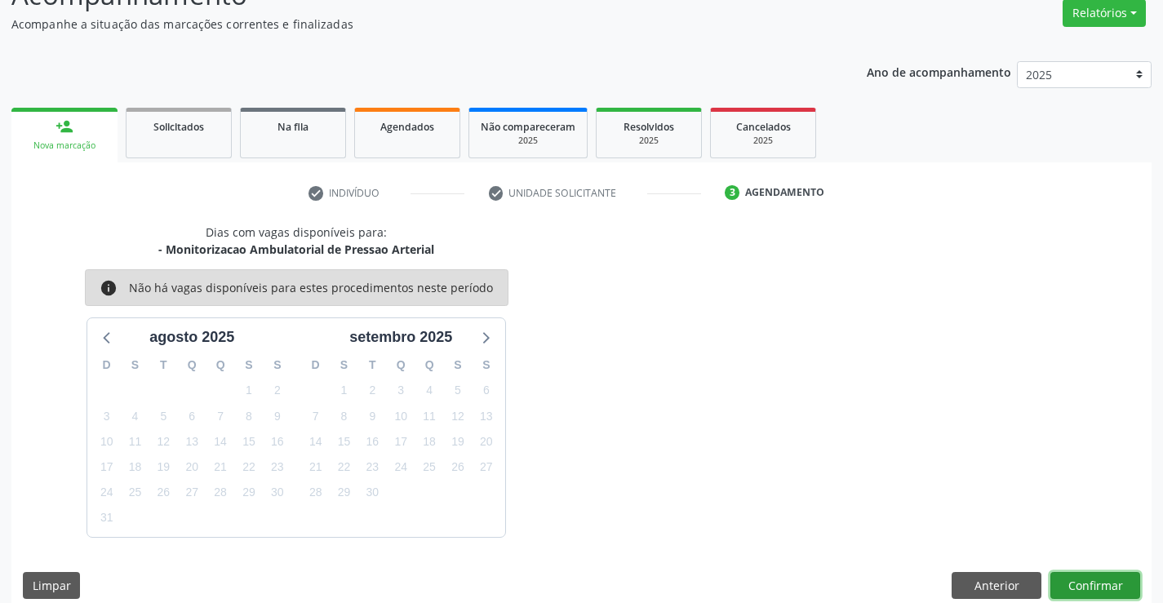
click at [1085, 585] on button "Confirmar" at bounding box center [1095, 586] width 90 height 28
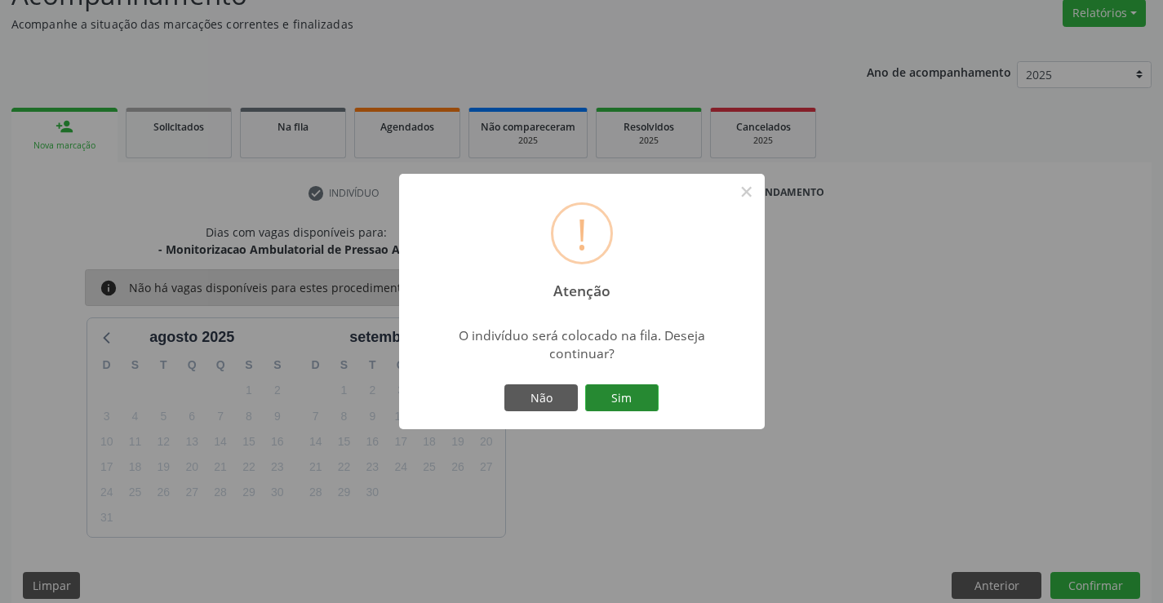
click at [621, 396] on button "Sim" at bounding box center [621, 398] width 73 height 28
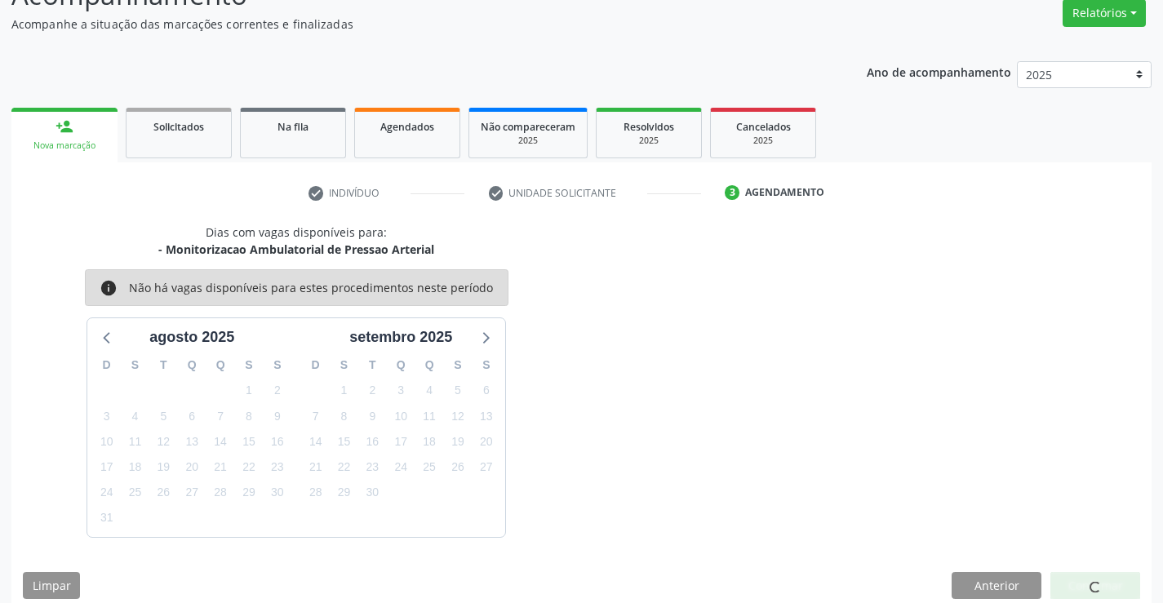
scroll to position [0, 0]
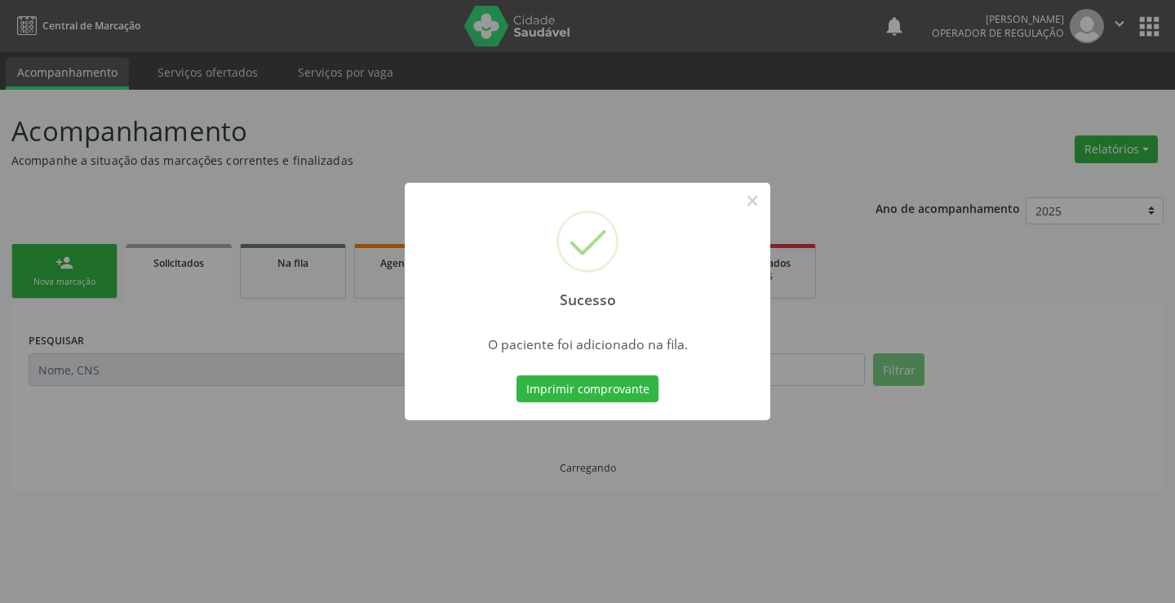
click at [621, 396] on button "Imprimir comprovante" at bounding box center [588, 389] width 142 height 28
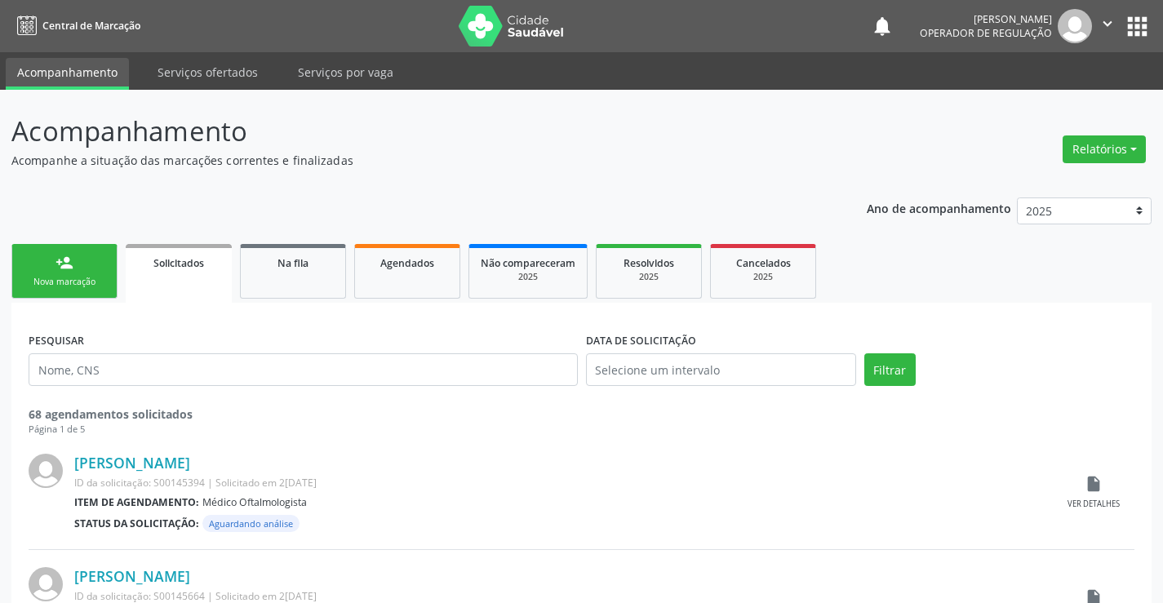
click at [66, 267] on div "person_add" at bounding box center [64, 263] width 18 height 18
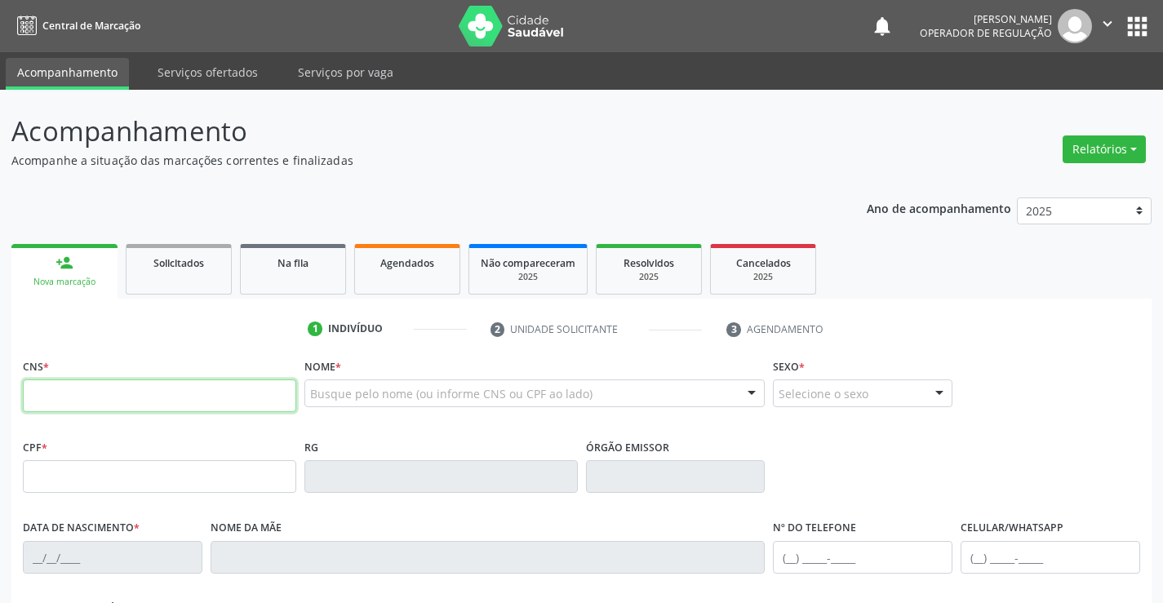
click at [189, 391] on input "text" at bounding box center [159, 395] width 273 height 33
type input "704 3025 9151 9697"
type input "0917952146"
type input "22/07/1977"
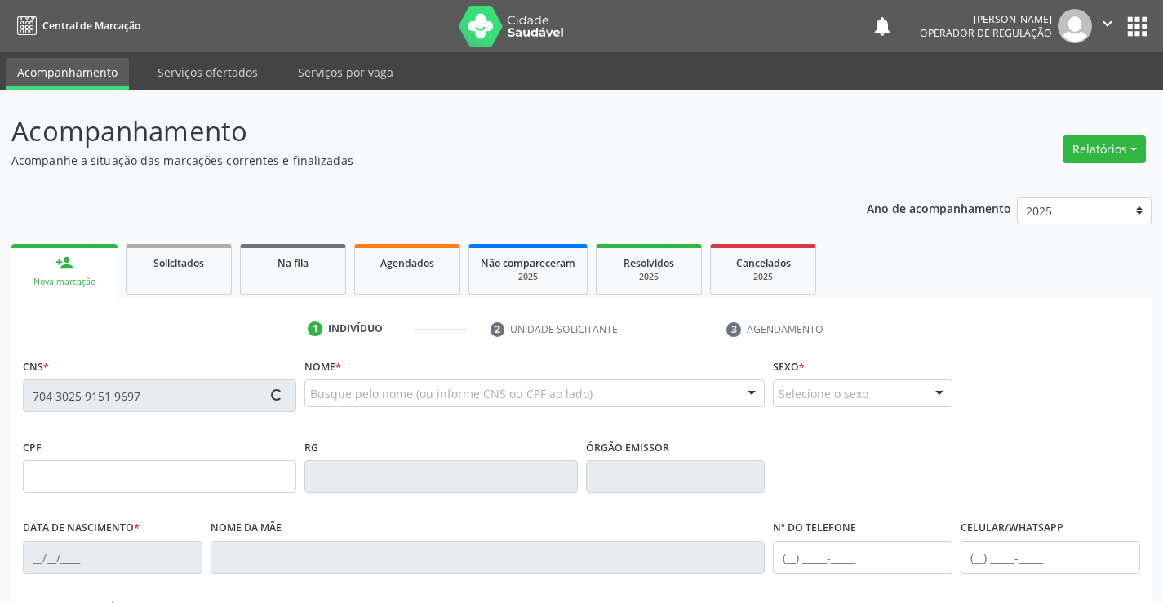
type input "(74) 99117-9907"
type input "S/N"
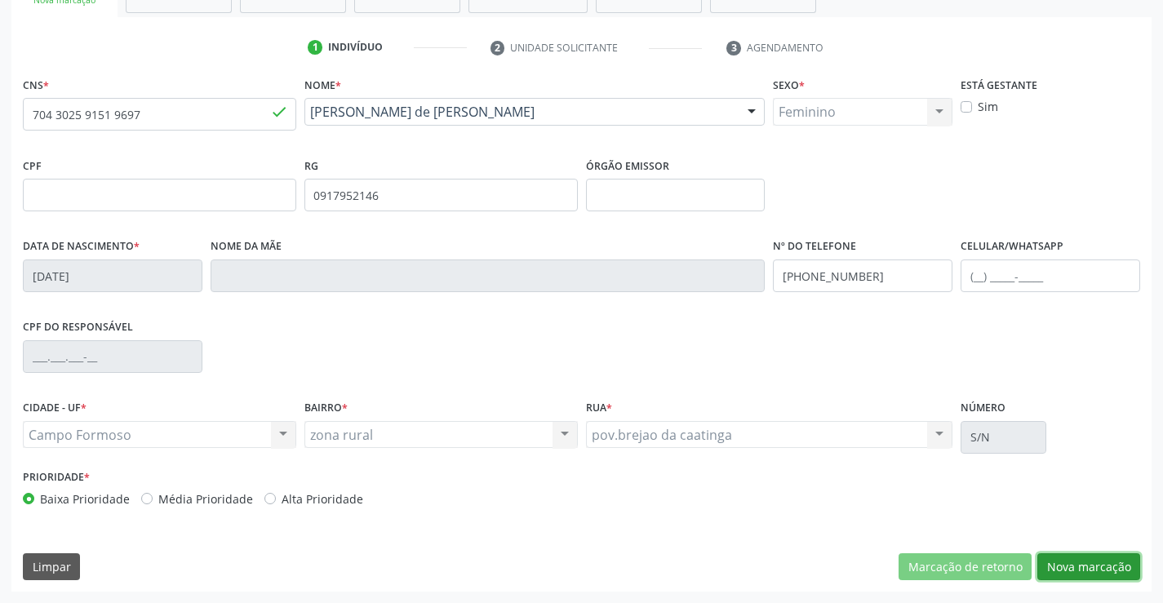
click at [1083, 565] on button "Nova marcação" at bounding box center [1088, 567] width 103 height 28
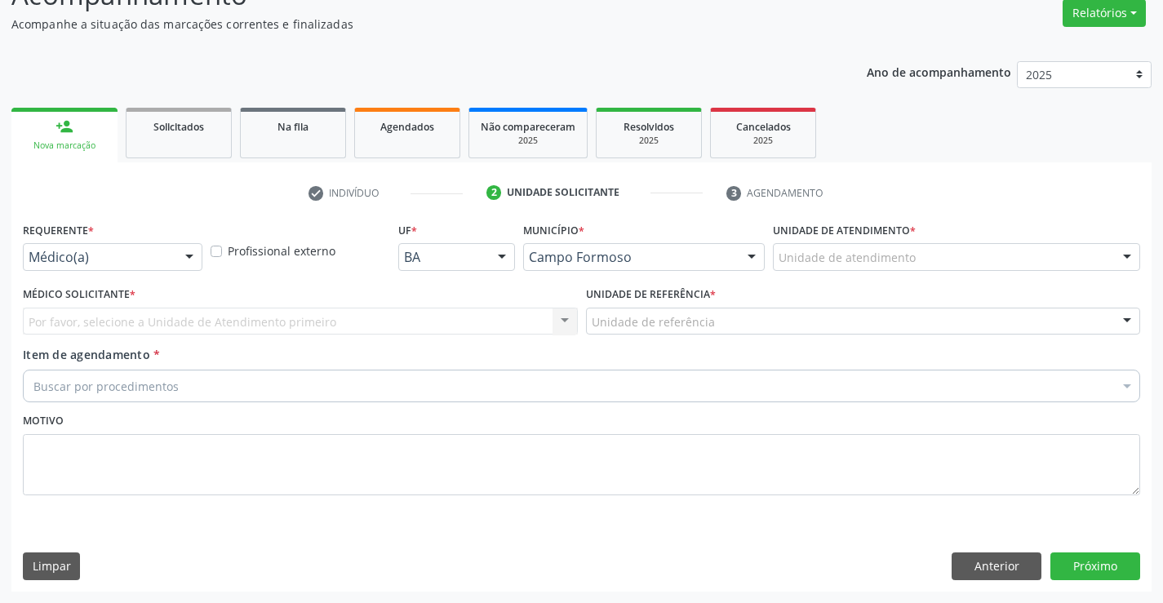
scroll to position [136, 0]
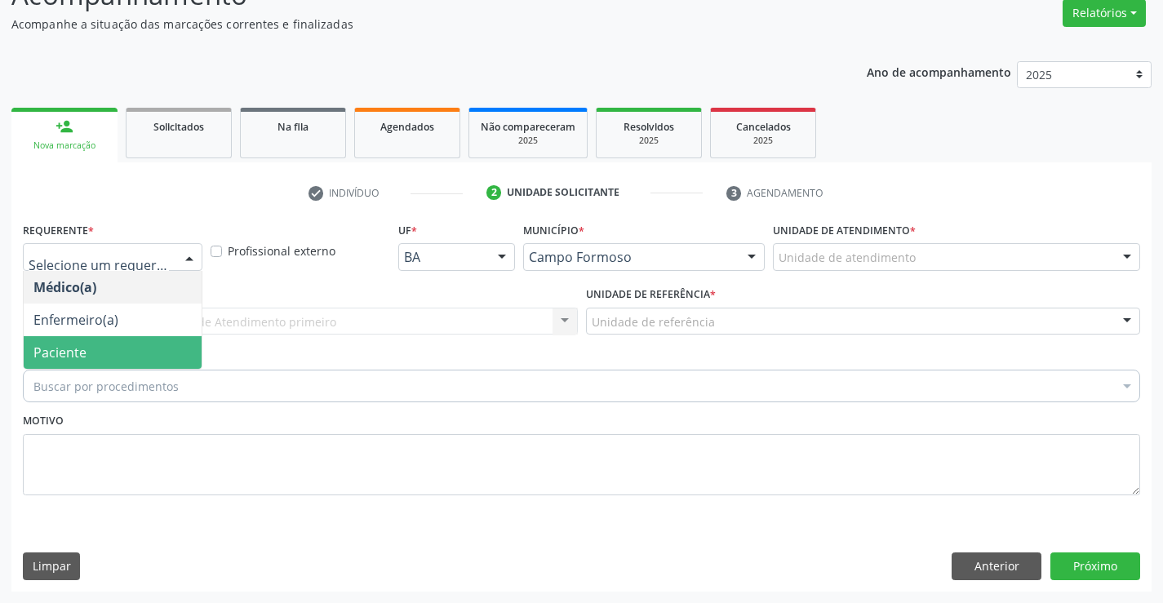
click at [133, 351] on span "Paciente" at bounding box center [113, 352] width 178 height 33
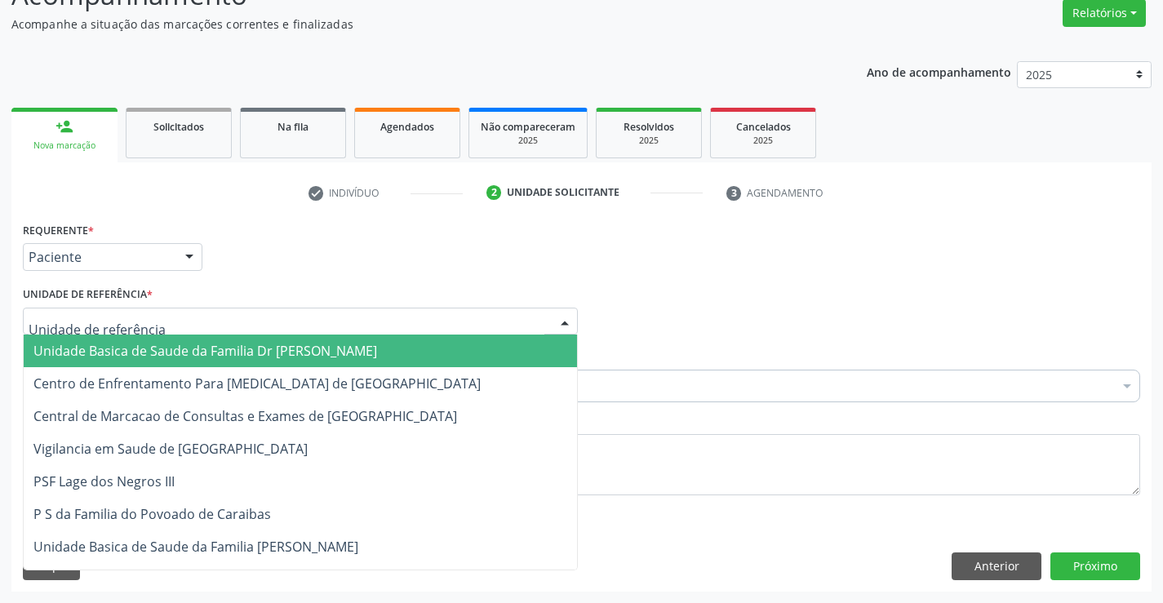
click at [160, 357] on span "Unidade Basica de Saude da Familia Dr Paulo Sudre" at bounding box center [205, 351] width 344 height 18
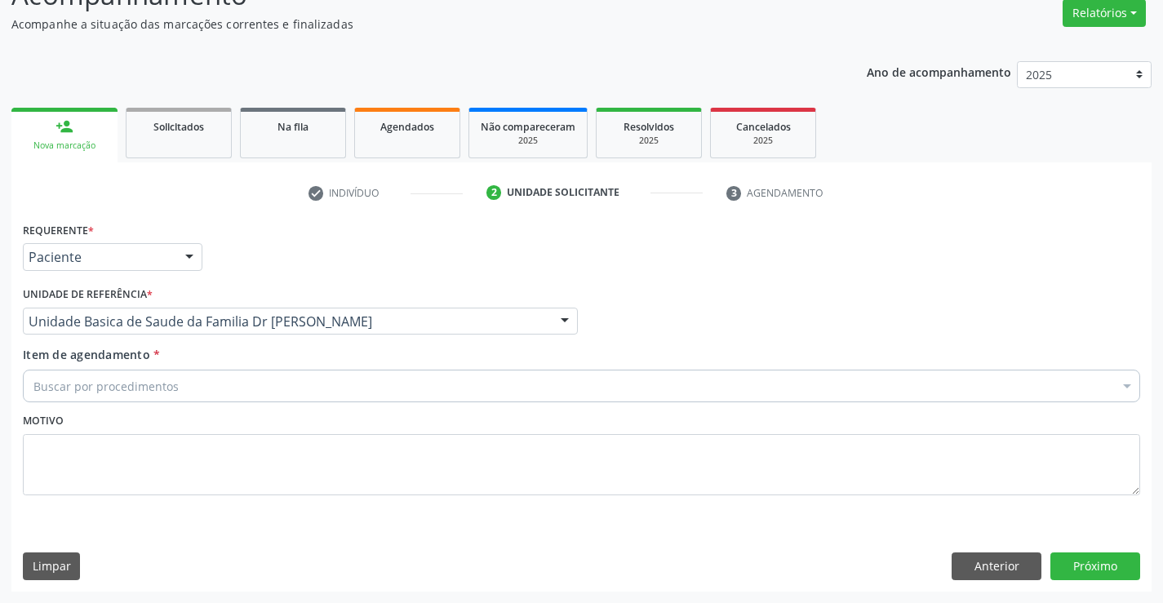
click at [185, 387] on div "Buscar por procedimentos" at bounding box center [581, 386] width 1117 height 33
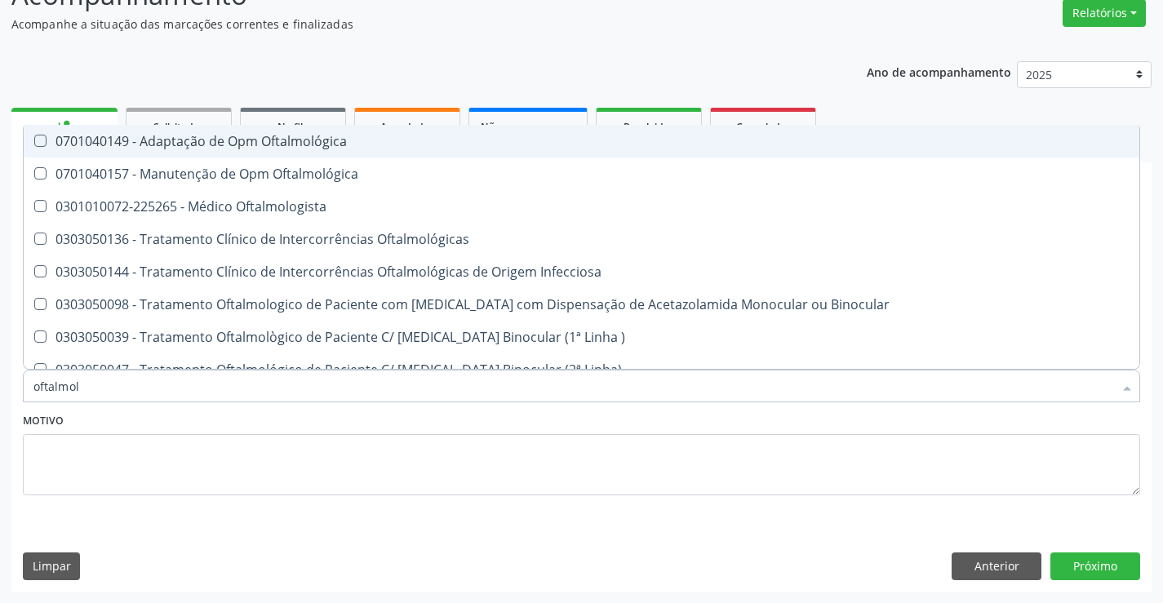
type input "oftalmolo"
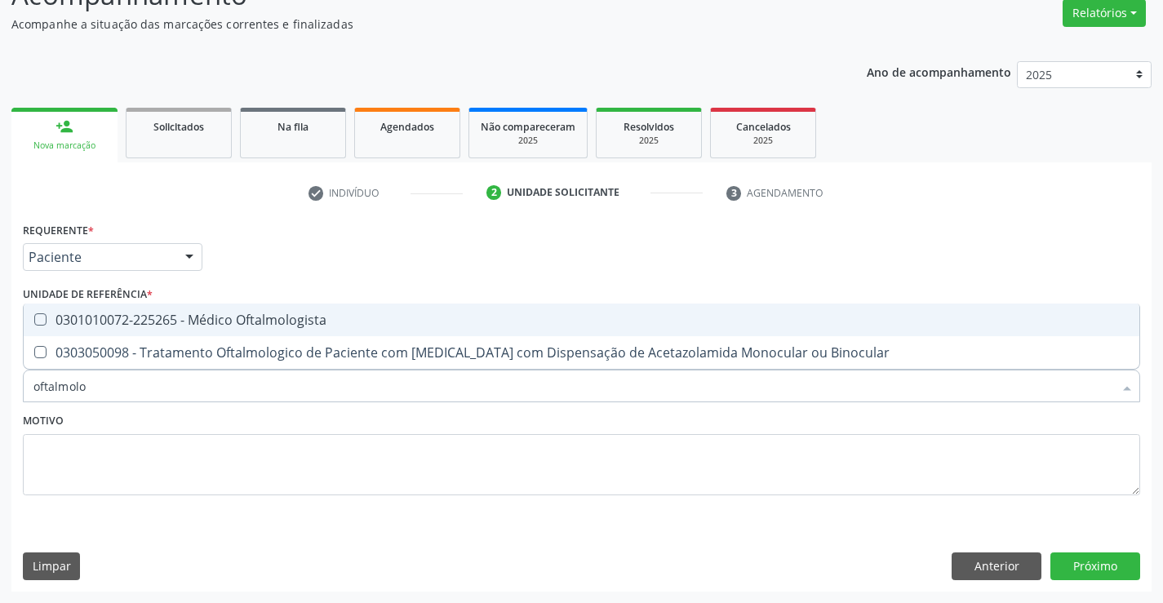
click at [295, 316] on div "0301010072-225265 - Médico Oftalmologista" at bounding box center [581, 319] width 1096 height 13
checkbox Oftalmologista "true"
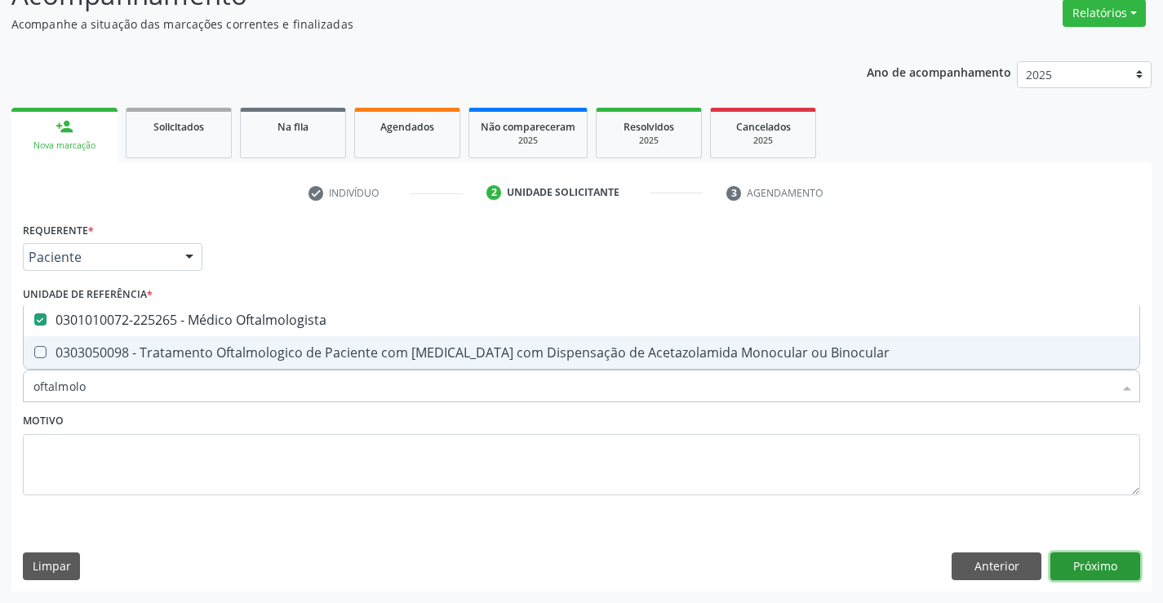
click at [1084, 558] on button "Próximo" at bounding box center [1095, 566] width 90 height 28
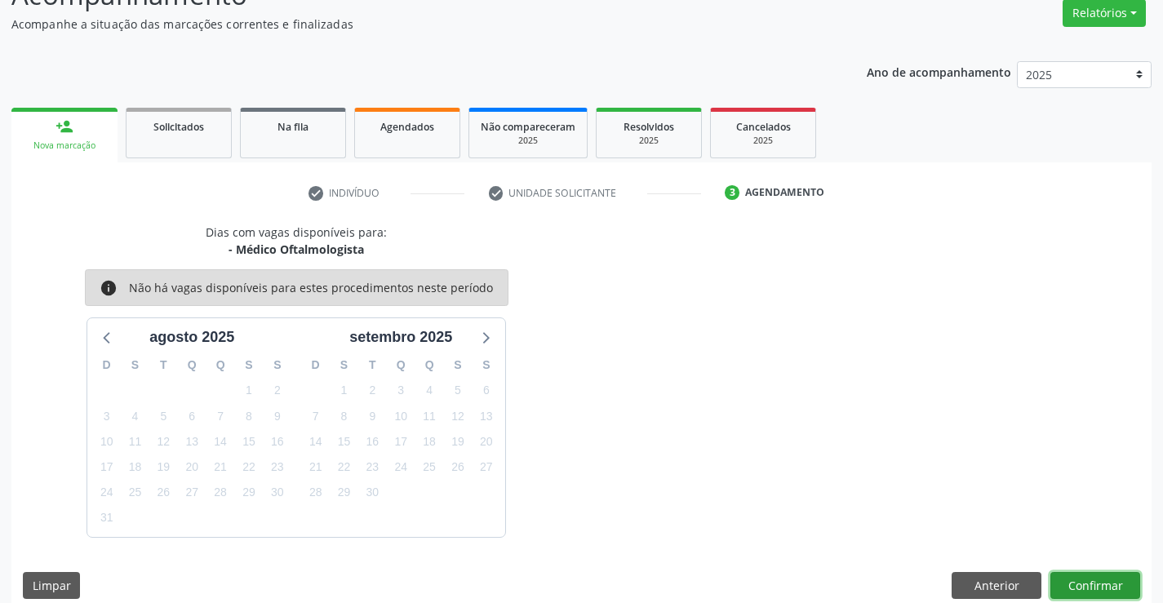
click at [1081, 579] on button "Confirmar" at bounding box center [1095, 586] width 90 height 28
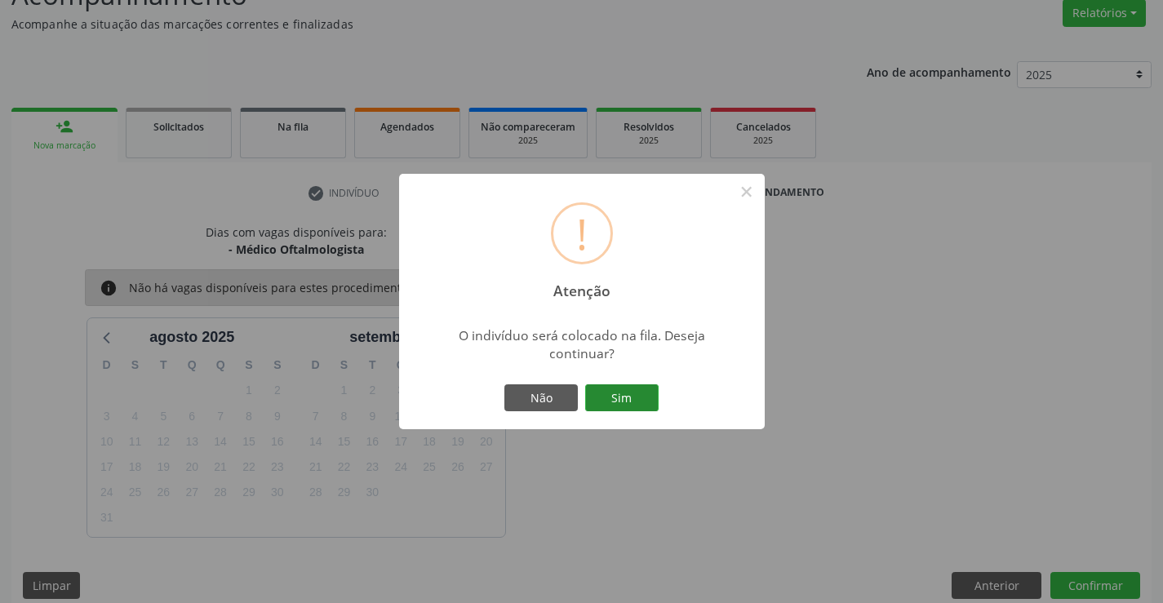
click at [611, 395] on button "Sim" at bounding box center [621, 398] width 73 height 28
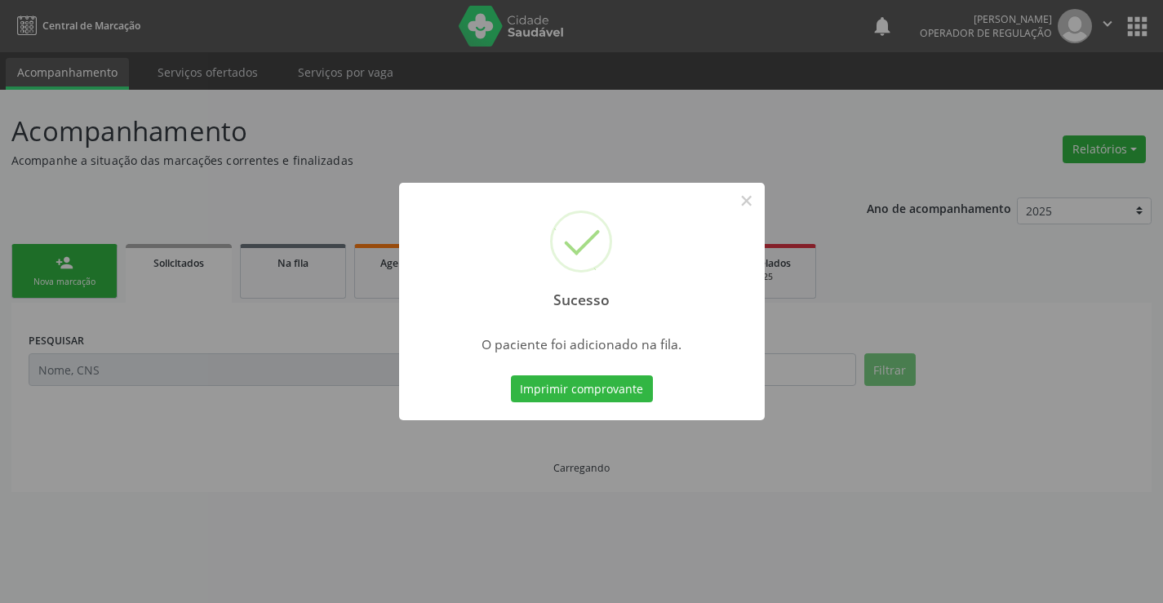
scroll to position [0, 0]
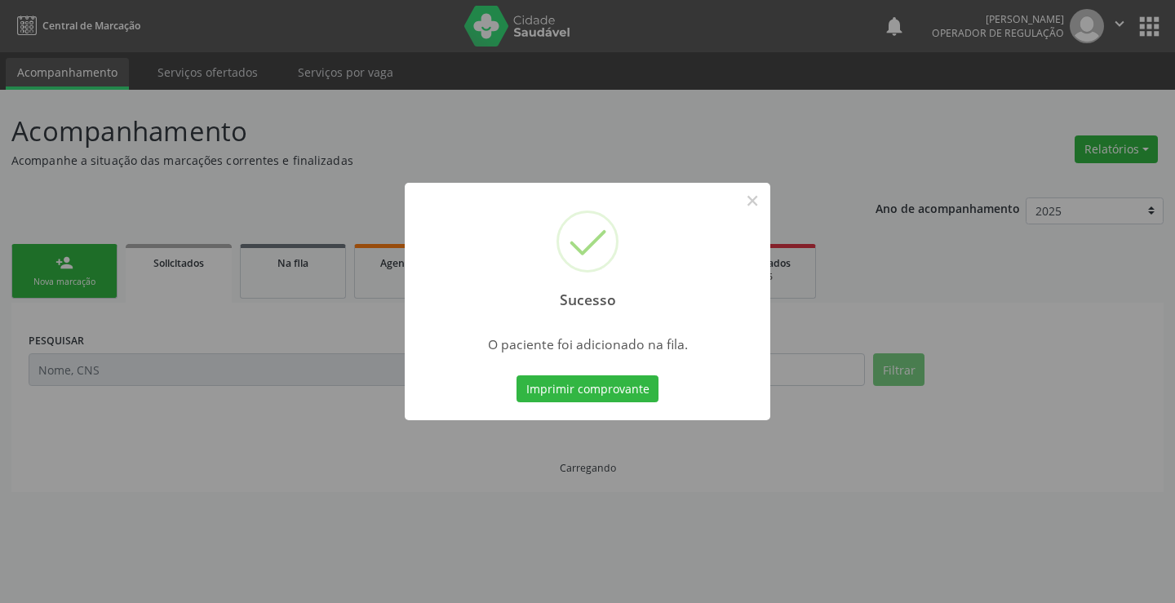
click at [611, 395] on button "Imprimir comprovante" at bounding box center [588, 389] width 142 height 28
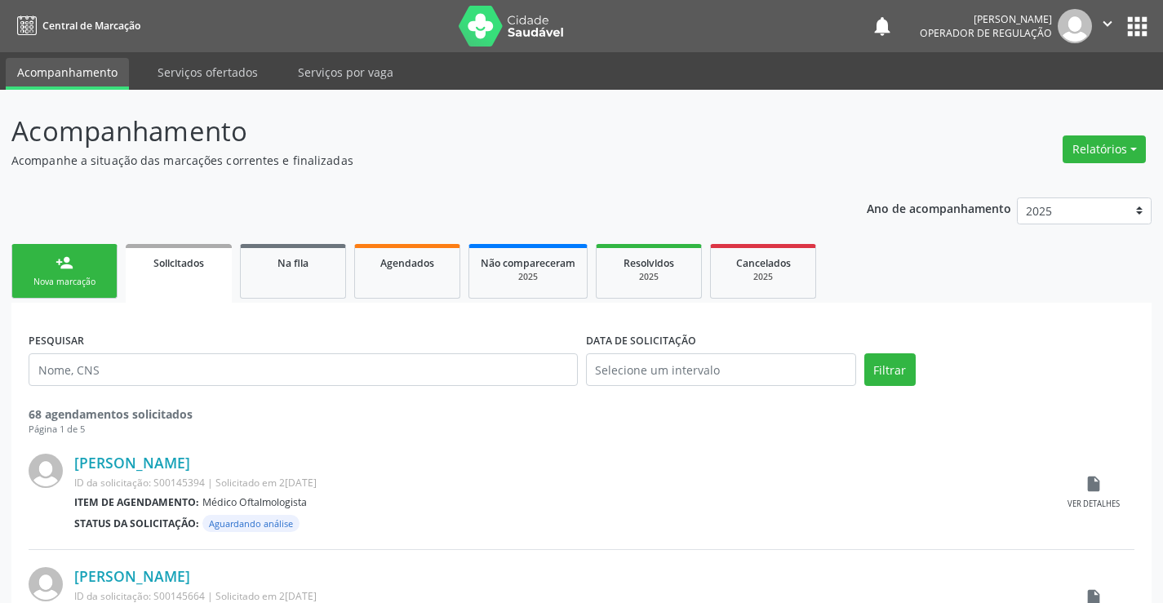
click at [85, 270] on link "person_add Nova marcação" at bounding box center [64, 271] width 106 height 55
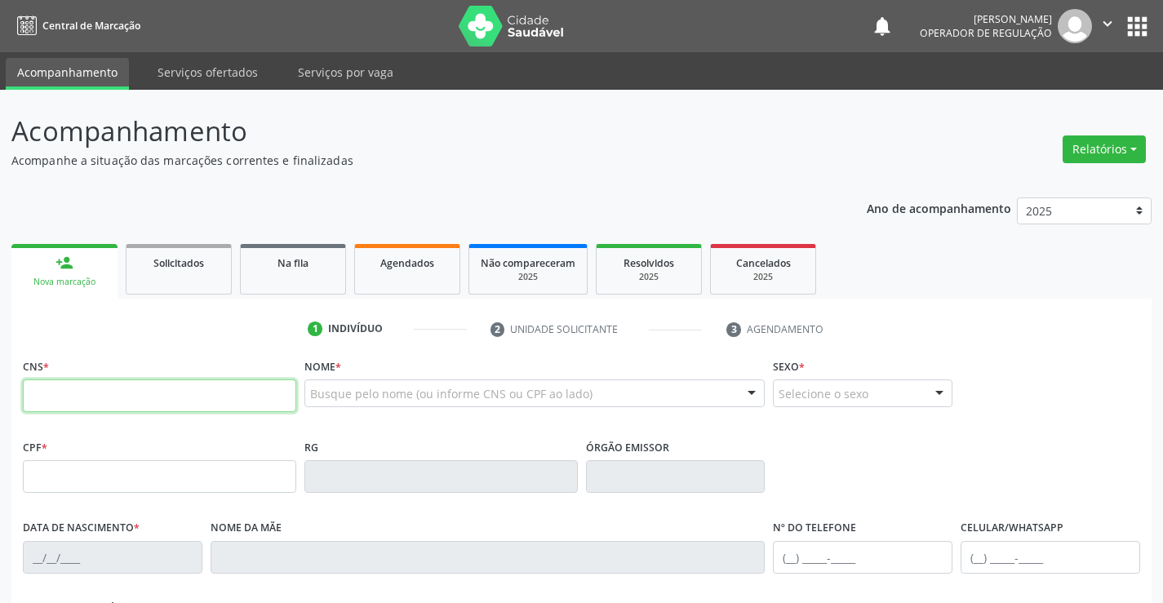
click at [131, 394] on input "text" at bounding box center [159, 395] width 273 height 33
type input "708 2041 4706 1247"
type input "0532261518"
type input "25/11/1948"
type input "(74) 99117-9907"
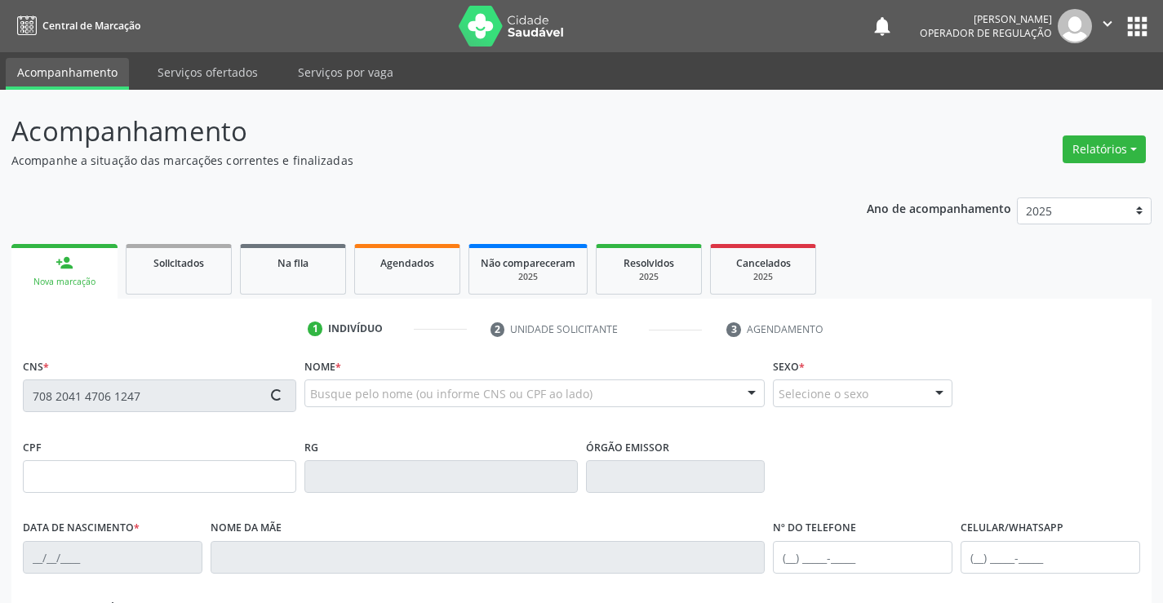
type input "S/N"
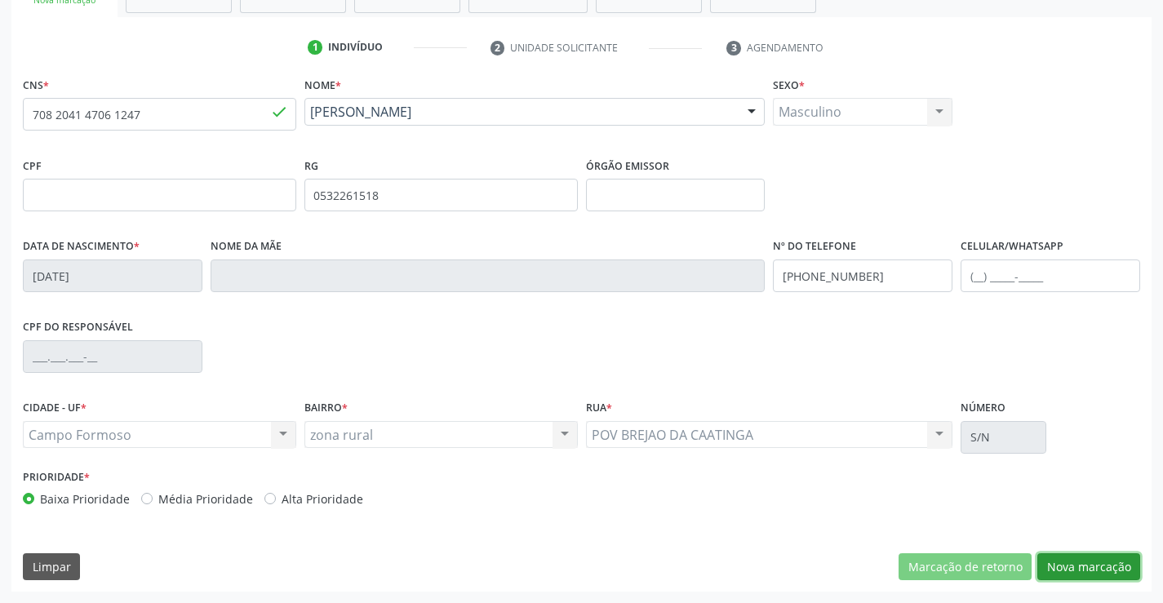
click at [1089, 563] on button "Nova marcação" at bounding box center [1088, 567] width 103 height 28
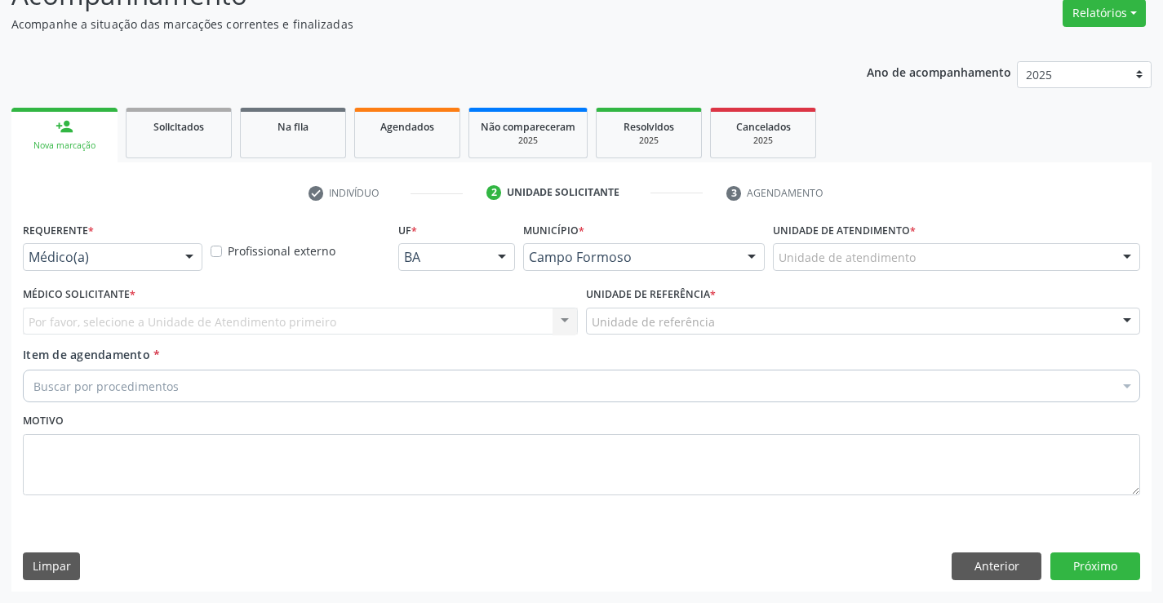
scroll to position [136, 0]
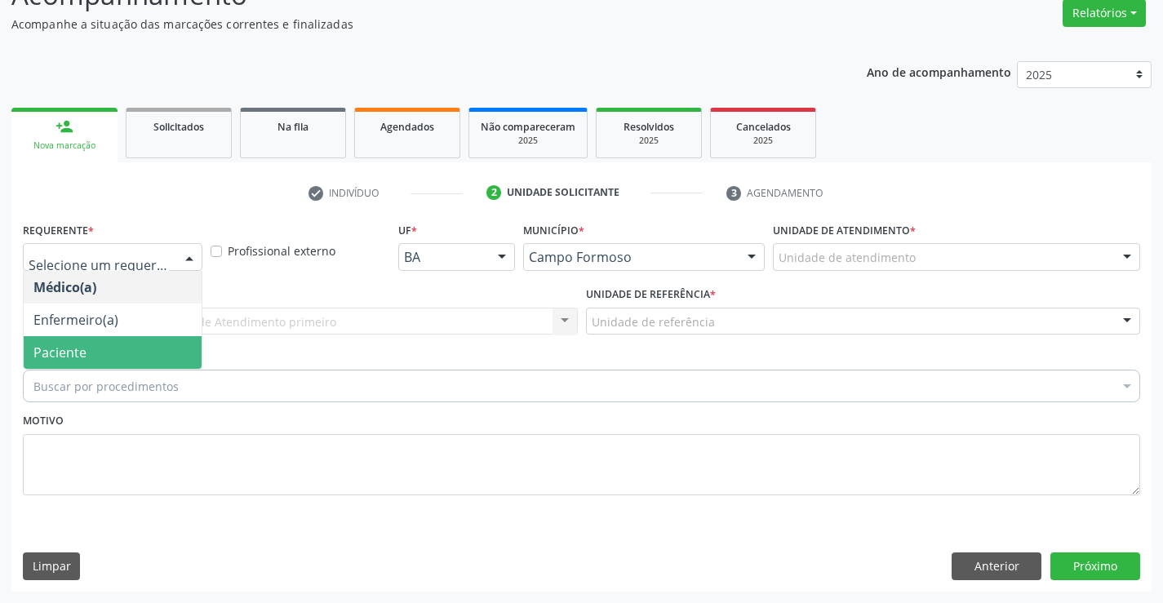
click at [124, 344] on span "Paciente" at bounding box center [113, 352] width 178 height 33
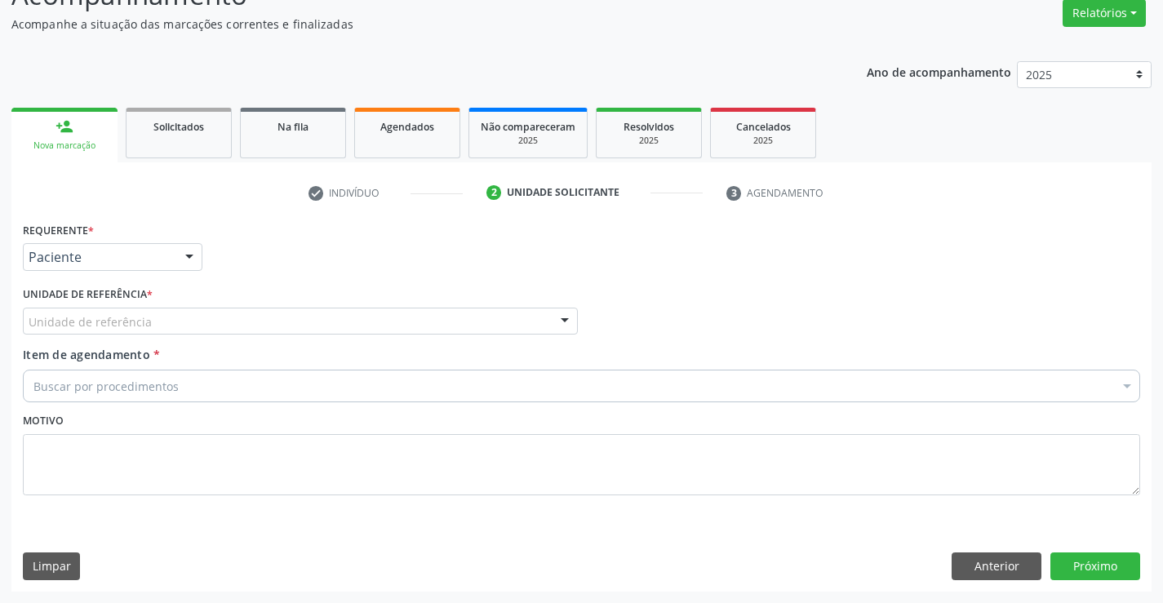
click at [156, 321] on div "Unidade de referência" at bounding box center [300, 322] width 555 height 28
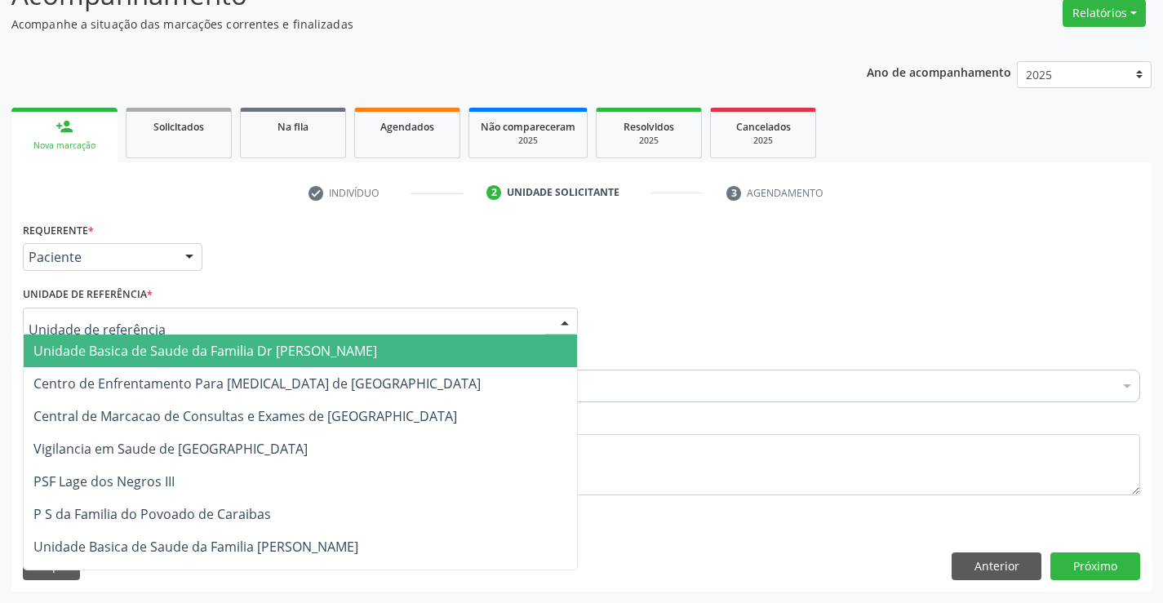
click at [174, 353] on span "Unidade Basica de Saude da Familia Dr Paulo Sudre" at bounding box center [205, 351] width 344 height 18
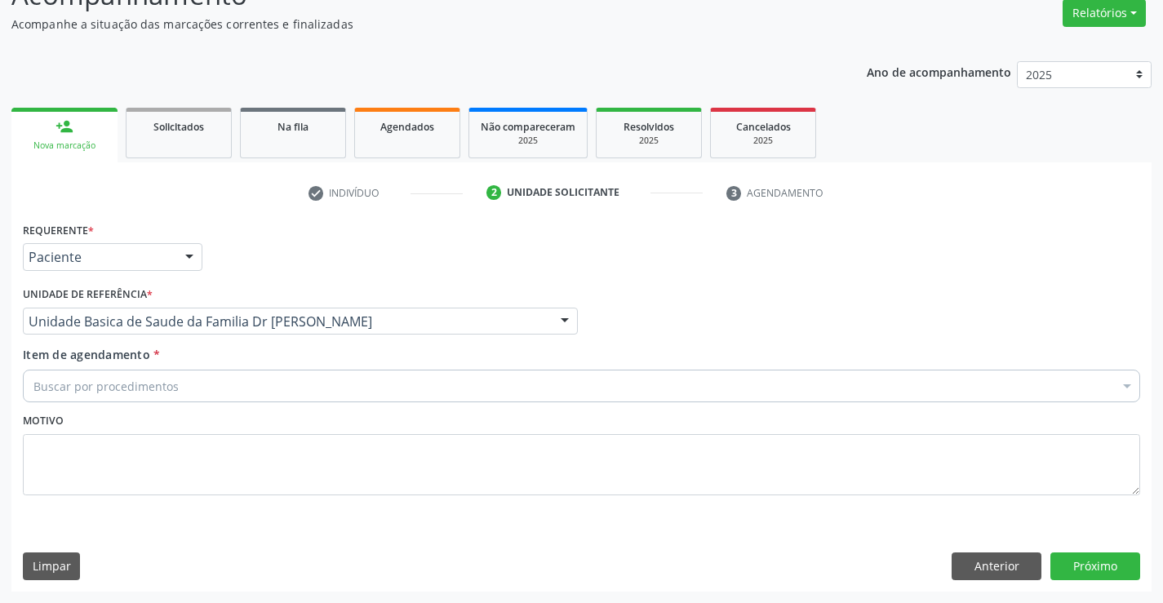
click at [187, 388] on div "Buscar por procedimentos" at bounding box center [581, 386] width 1117 height 33
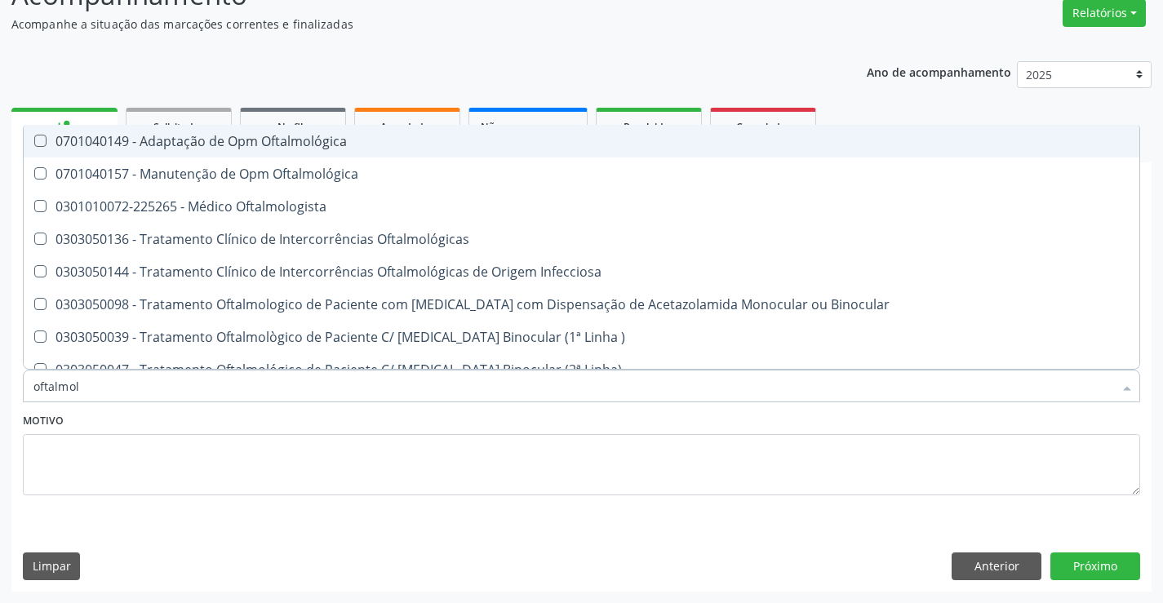
type input "oftalmolo"
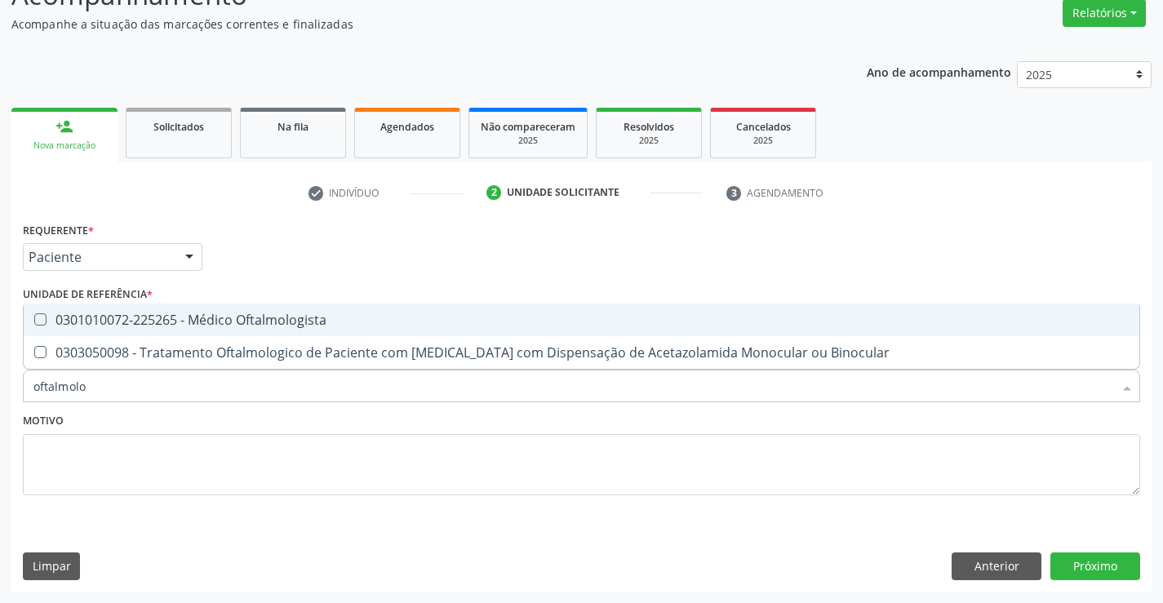
click at [405, 316] on div "0301010072-225265 - Médico Oftalmologista" at bounding box center [581, 319] width 1096 height 13
checkbox Oftalmologista "true"
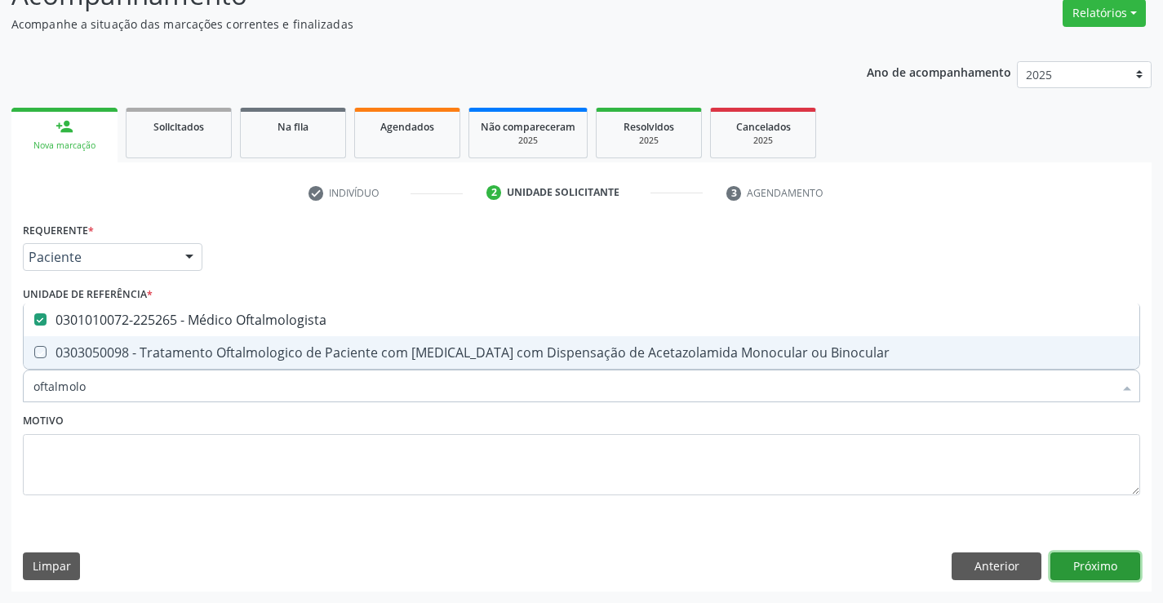
click at [1092, 556] on button "Próximo" at bounding box center [1095, 566] width 90 height 28
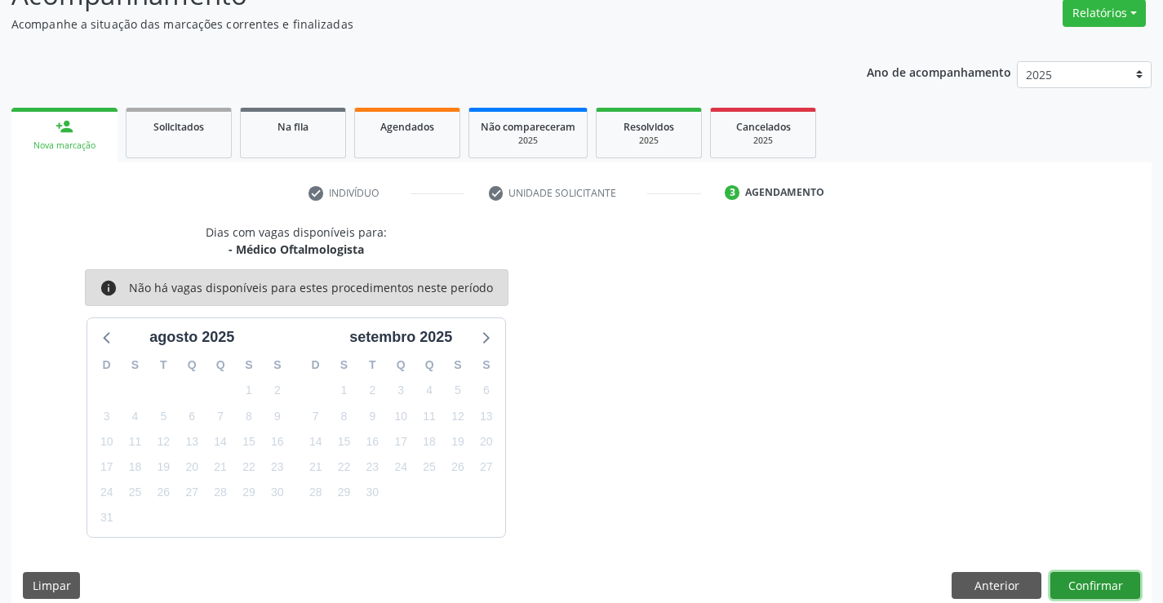
click at [1085, 579] on button "Confirmar" at bounding box center [1095, 586] width 90 height 28
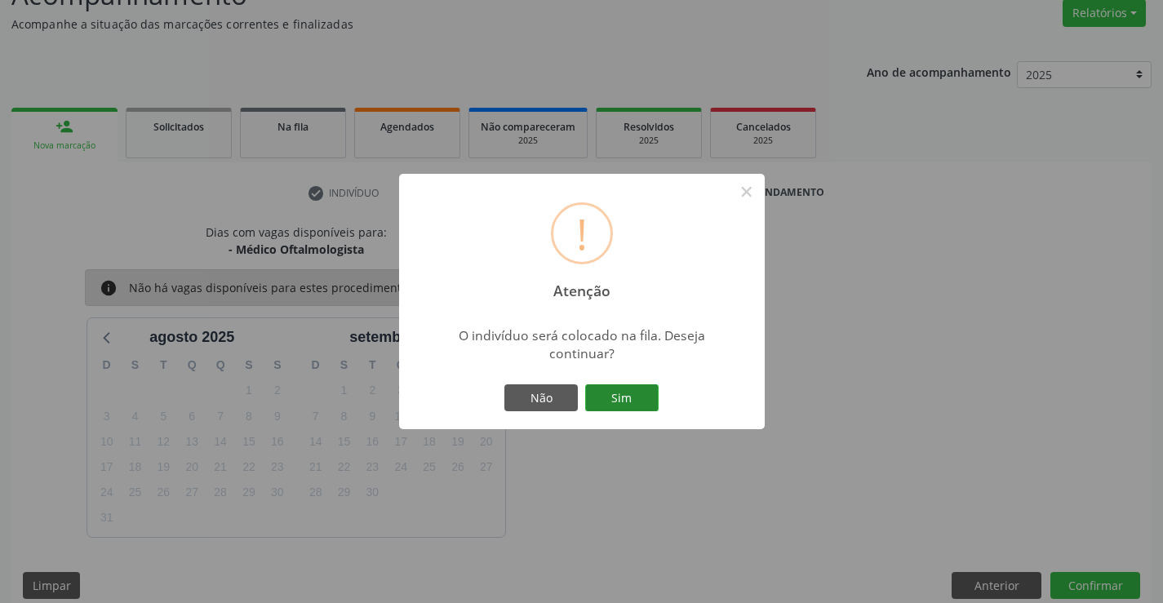
click at [609, 399] on button "Sim" at bounding box center [621, 398] width 73 height 28
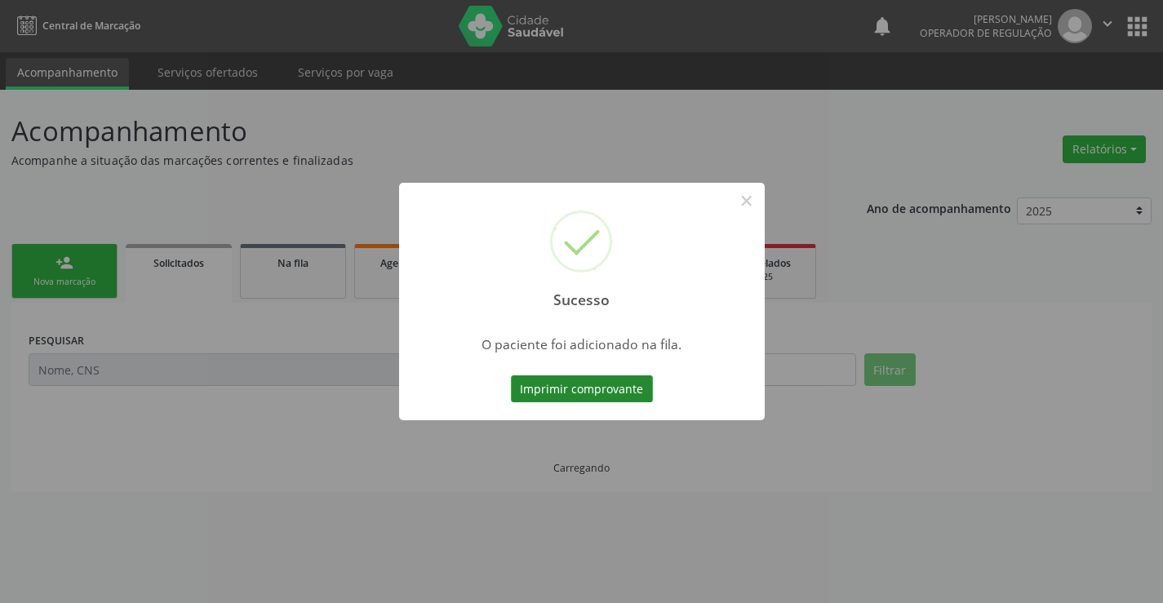
scroll to position [0, 0]
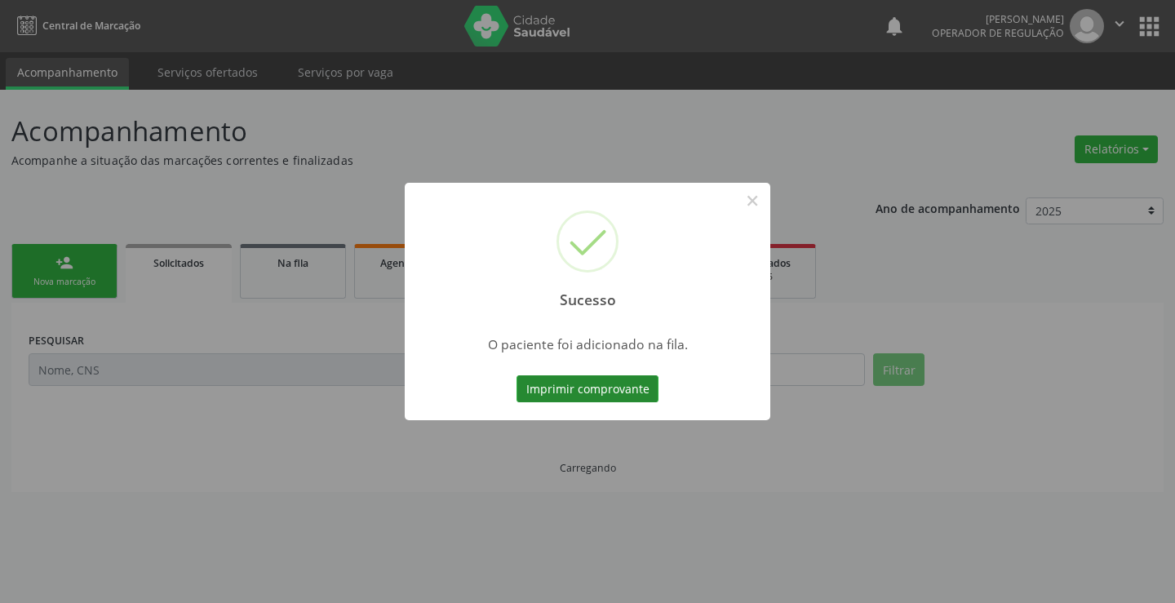
click at [592, 389] on button "Imprimir comprovante" at bounding box center [588, 389] width 142 height 28
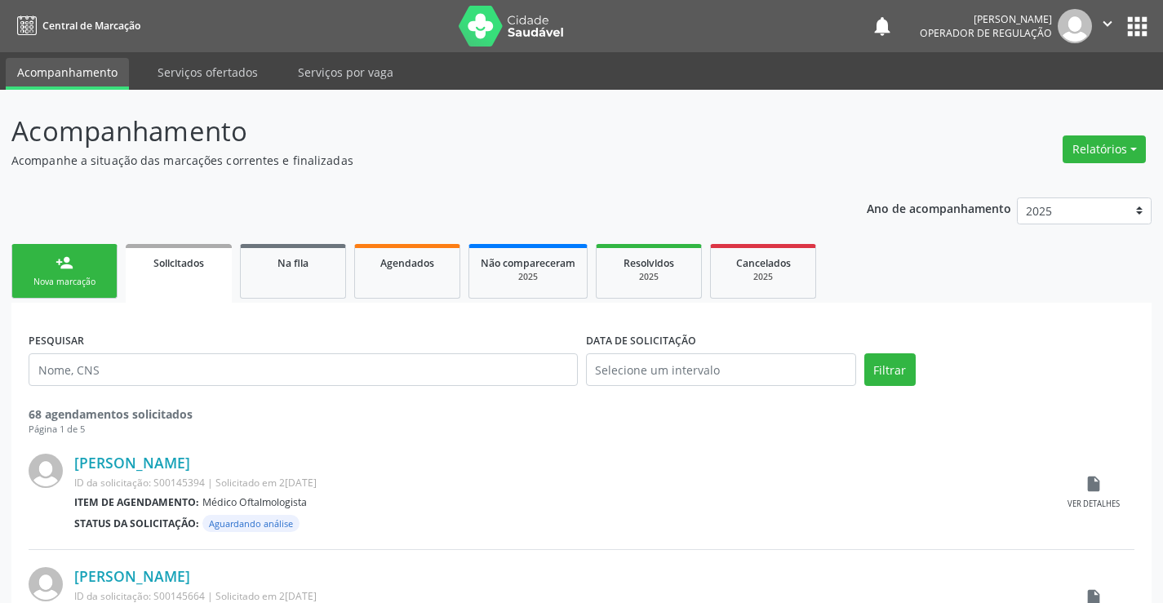
click at [69, 269] on div "person_add" at bounding box center [64, 263] width 18 height 18
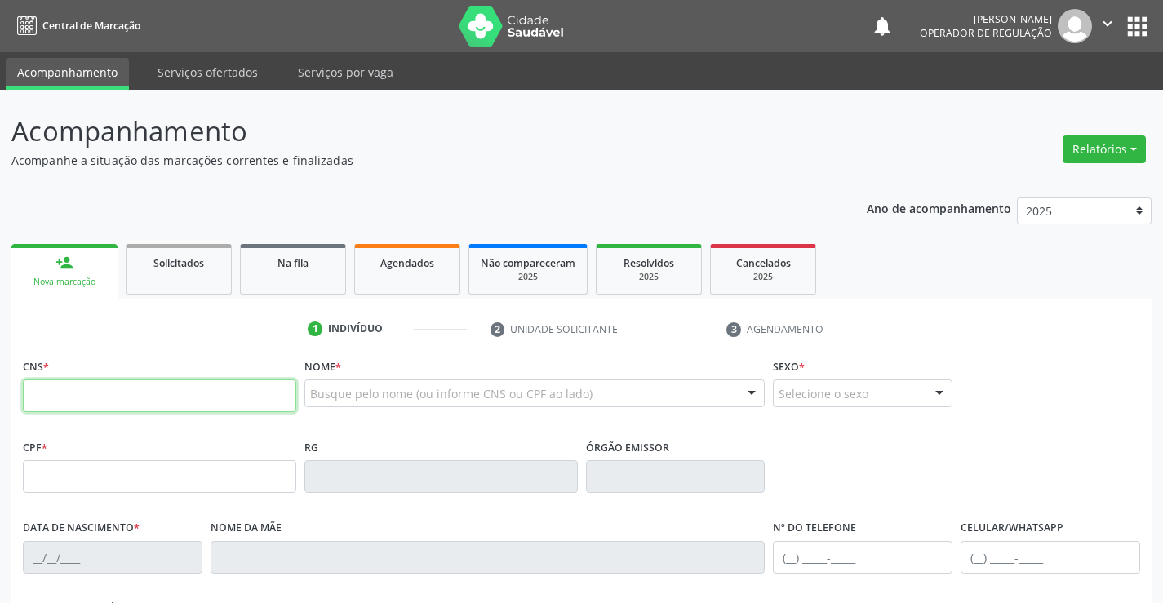
click at [87, 397] on input "text" at bounding box center [159, 395] width 273 height 33
type input "706 7047 5364 4720"
type input "1116823209"
type input "24/09/1980"
type input "(74) 99112-2754"
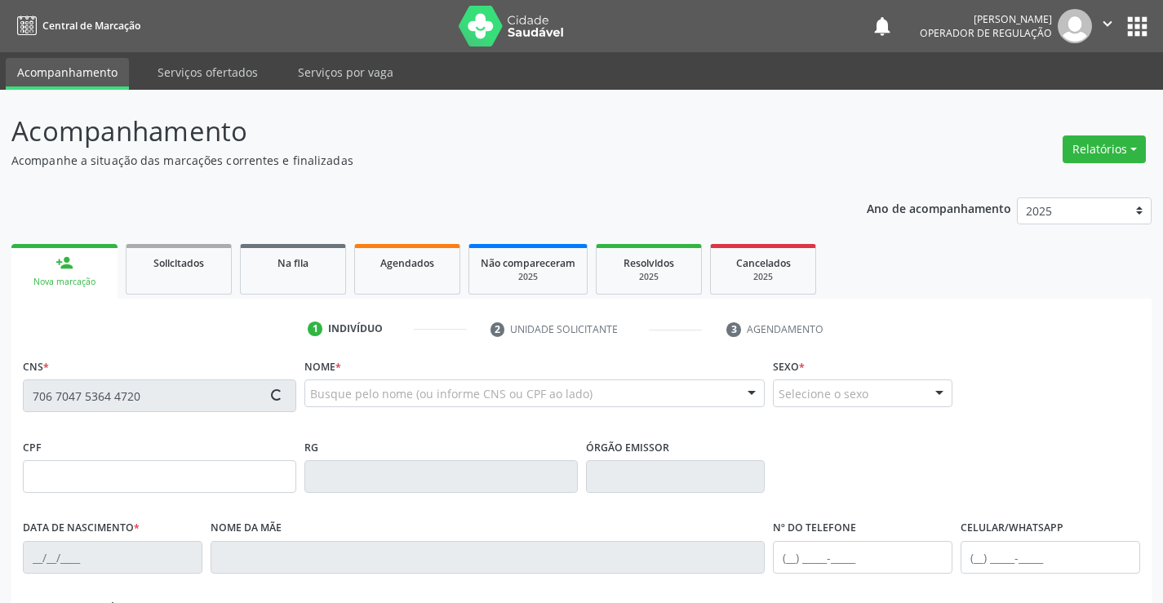
type input "(74) 99112-2754"
type input "015.264.455-57"
type input "S/N"
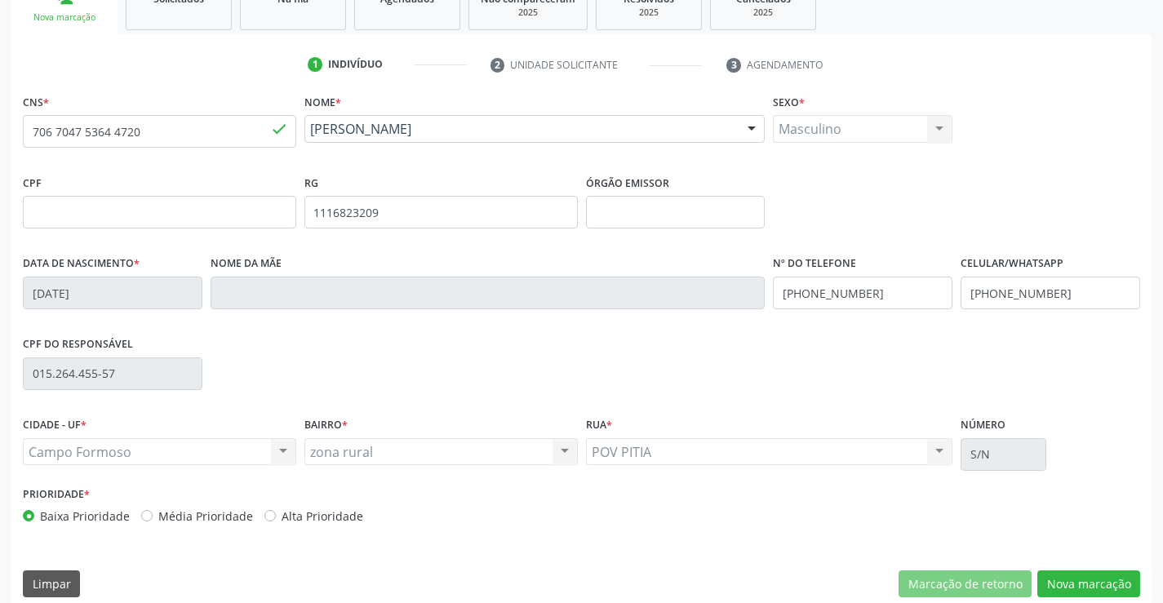
scroll to position [282, 0]
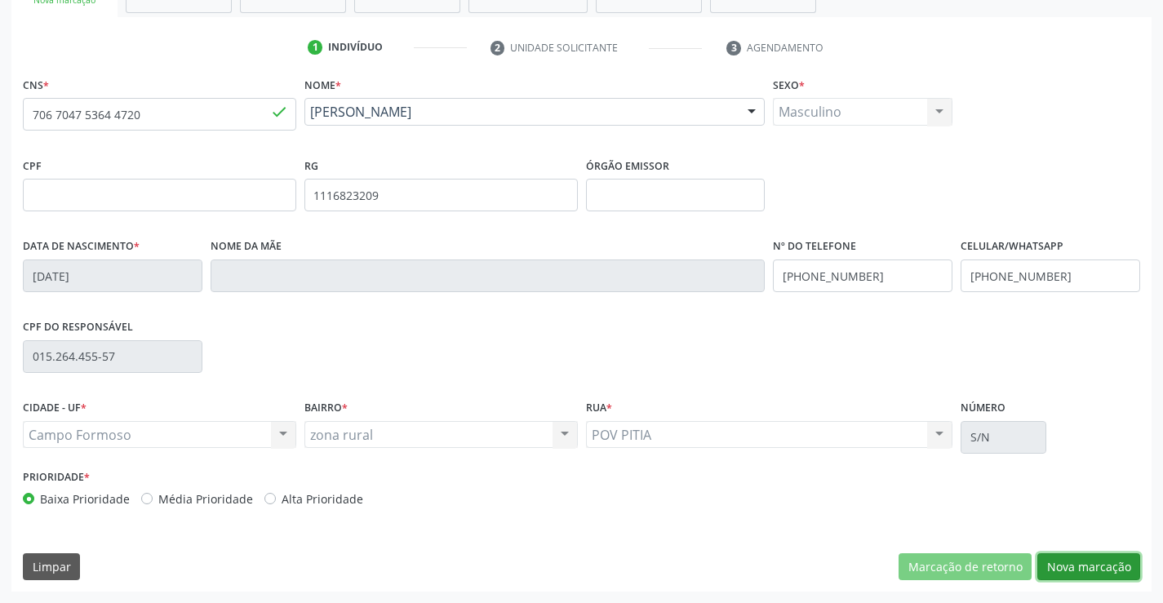
click at [1098, 561] on button "Nova marcação" at bounding box center [1088, 567] width 103 height 28
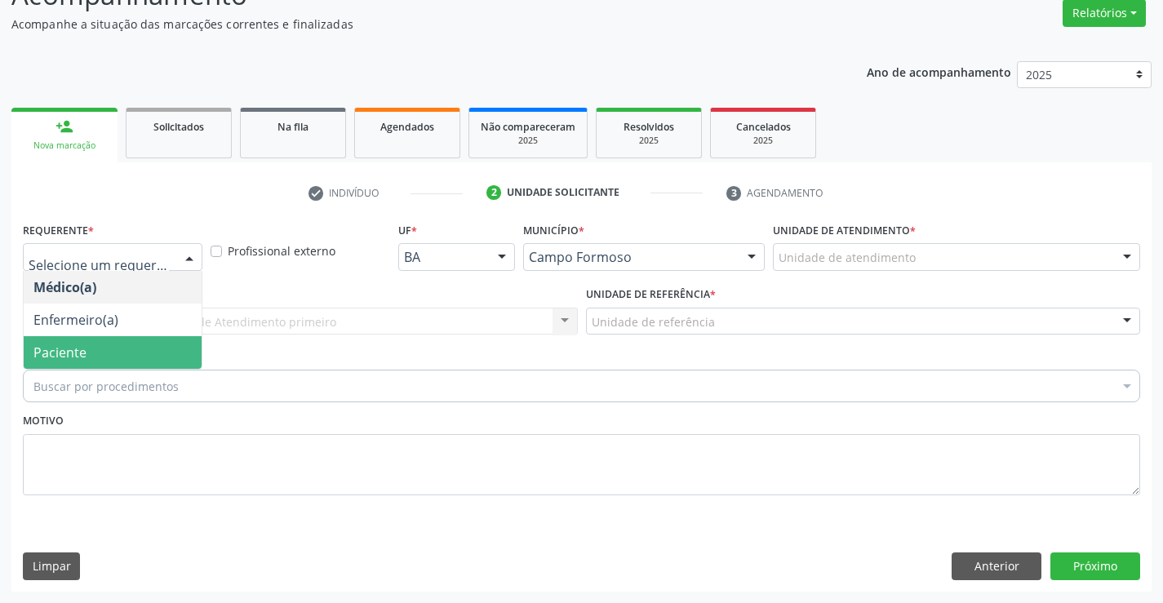
click at [88, 351] on span "Paciente" at bounding box center [113, 352] width 178 height 33
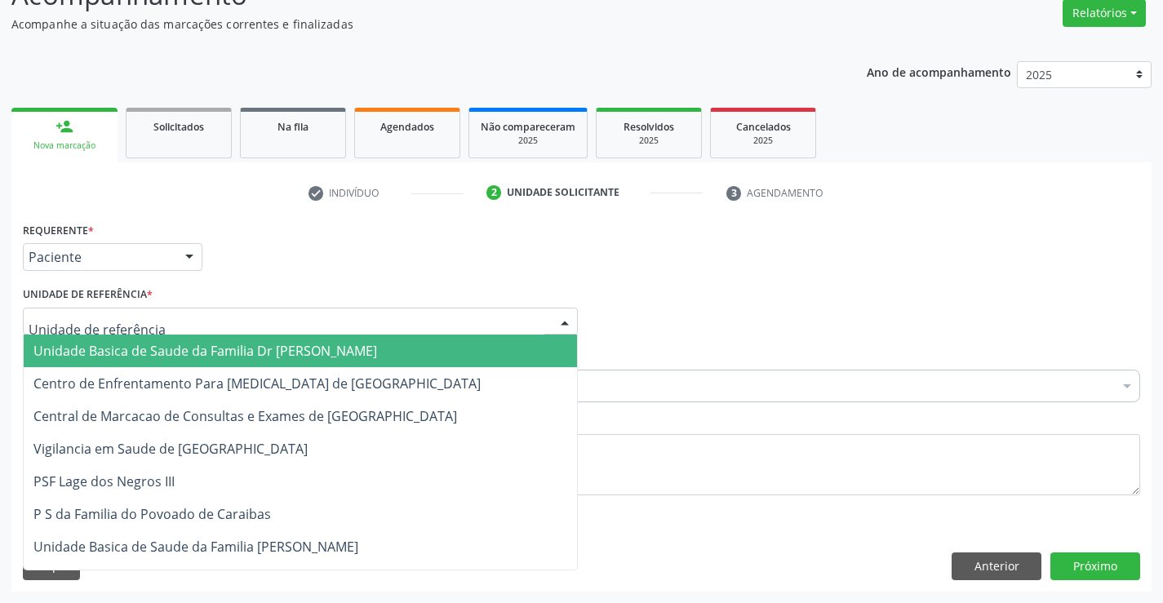
click at [150, 350] on span "Unidade Basica de Saude da Familia Dr Paulo Sudre" at bounding box center [205, 351] width 344 height 18
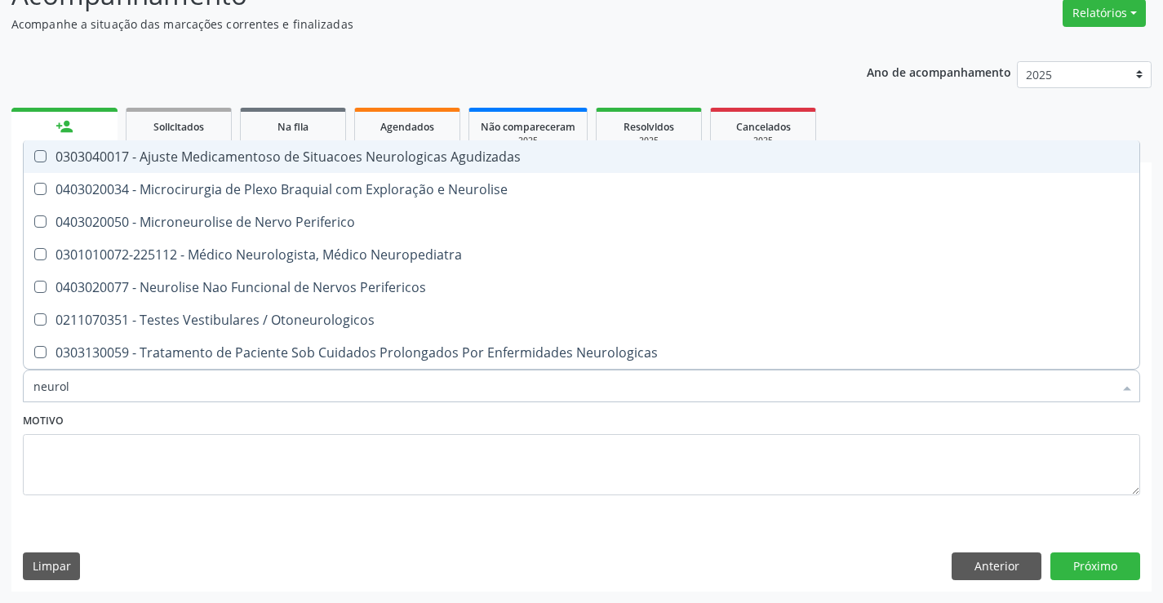
type input "neurolo"
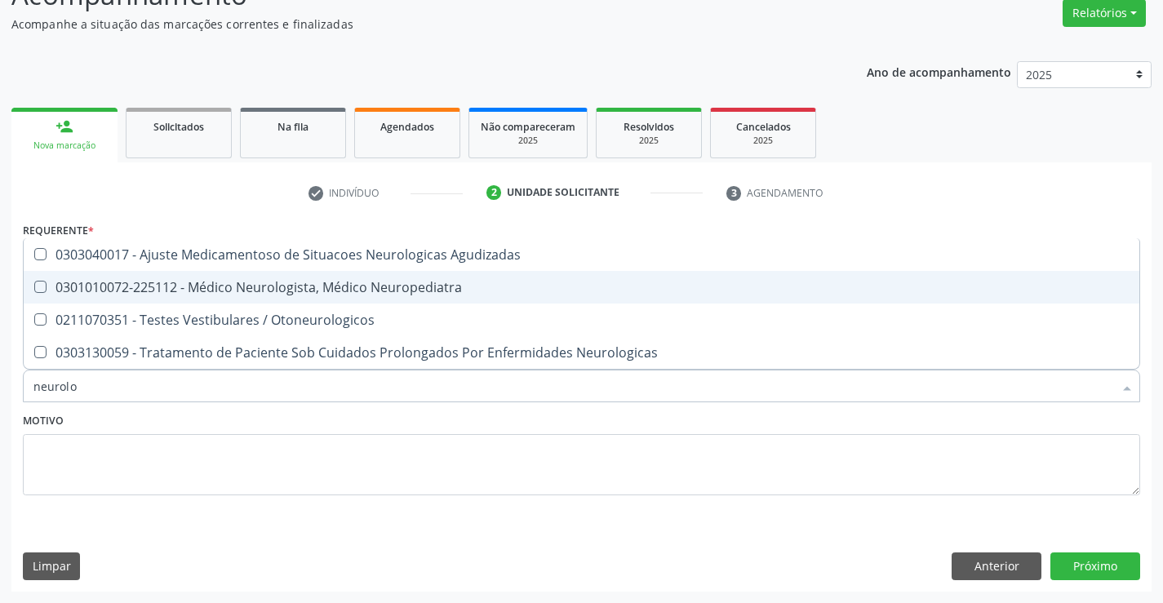
click at [381, 287] on div "0301010072-225112 - Médico Neurologista, Médico Neuropediatra" at bounding box center [581, 287] width 1096 height 13
checkbox Neuropediatra "true"
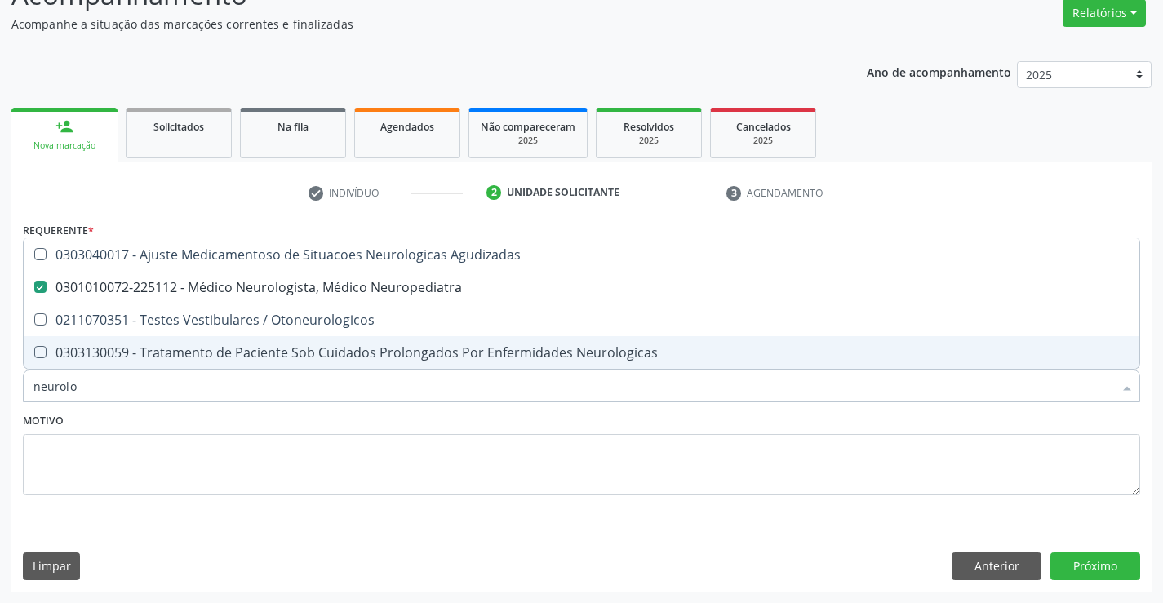
click at [290, 415] on div "Motivo" at bounding box center [581, 452] width 1117 height 86
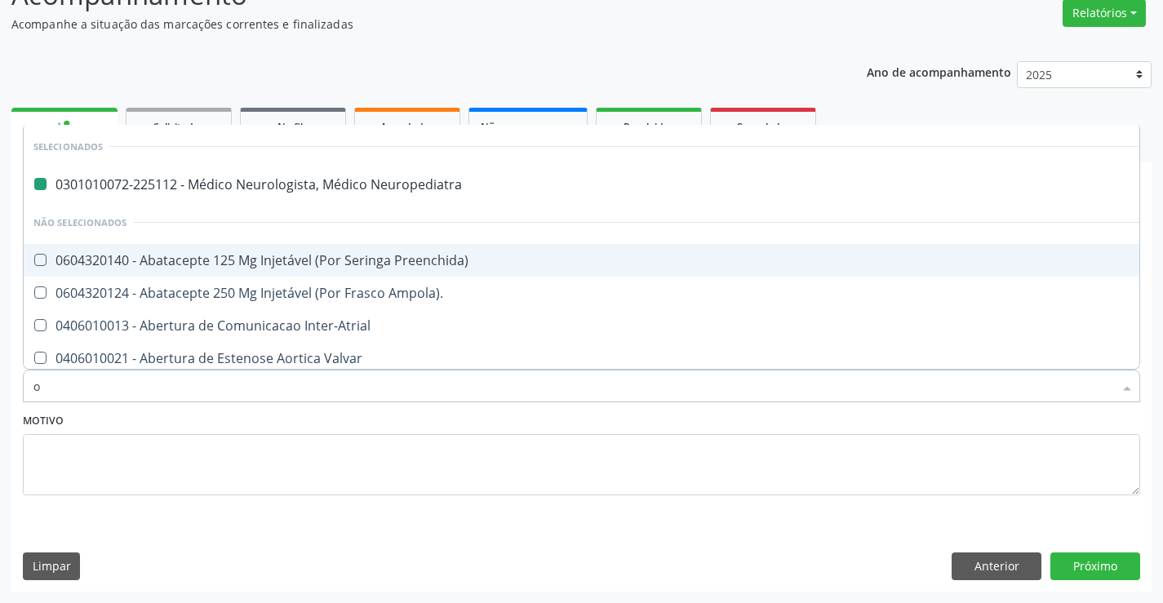
type input "of"
checkbox Neuropediatra "false"
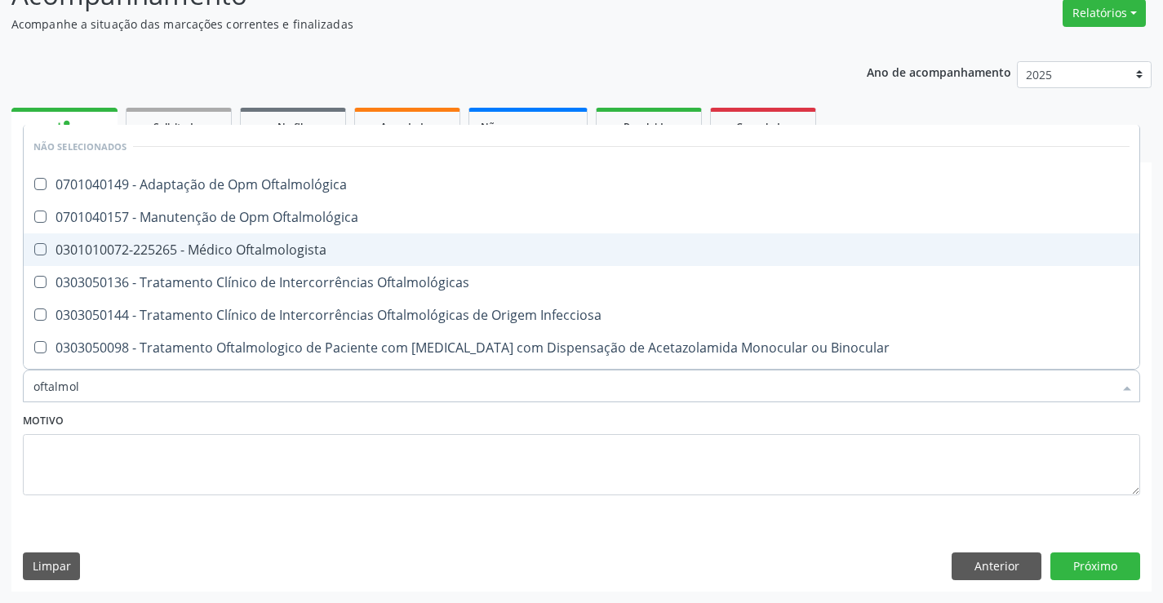
type input "oftalmolo"
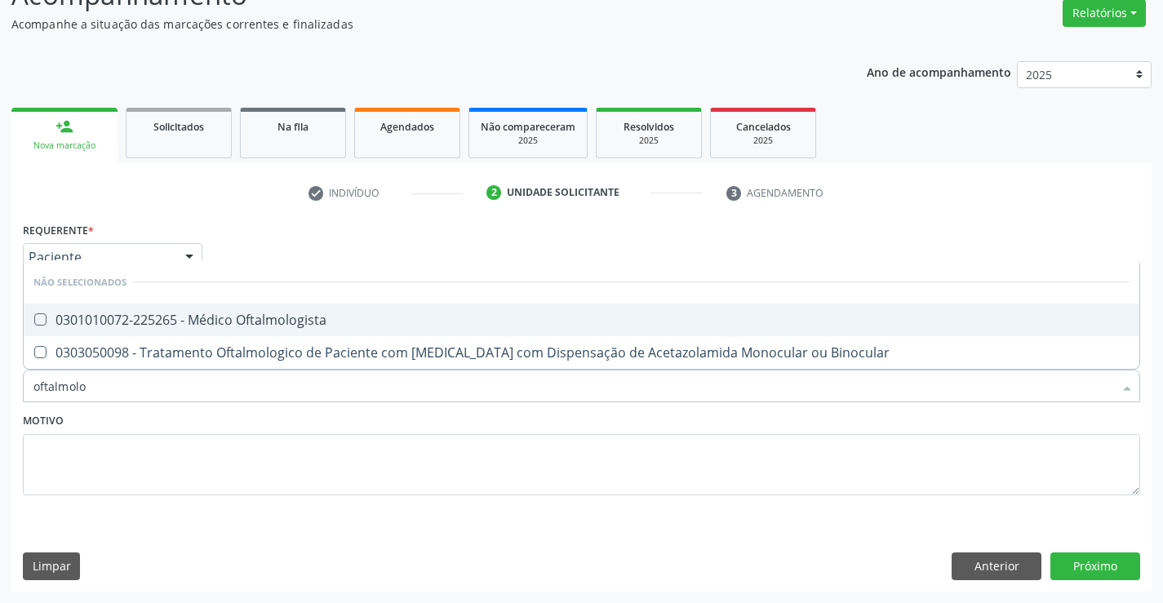
click at [351, 307] on span "0301010072-225265 - Médico Oftalmologista" at bounding box center [582, 320] width 1116 height 33
checkbox Oftalmologista "true"
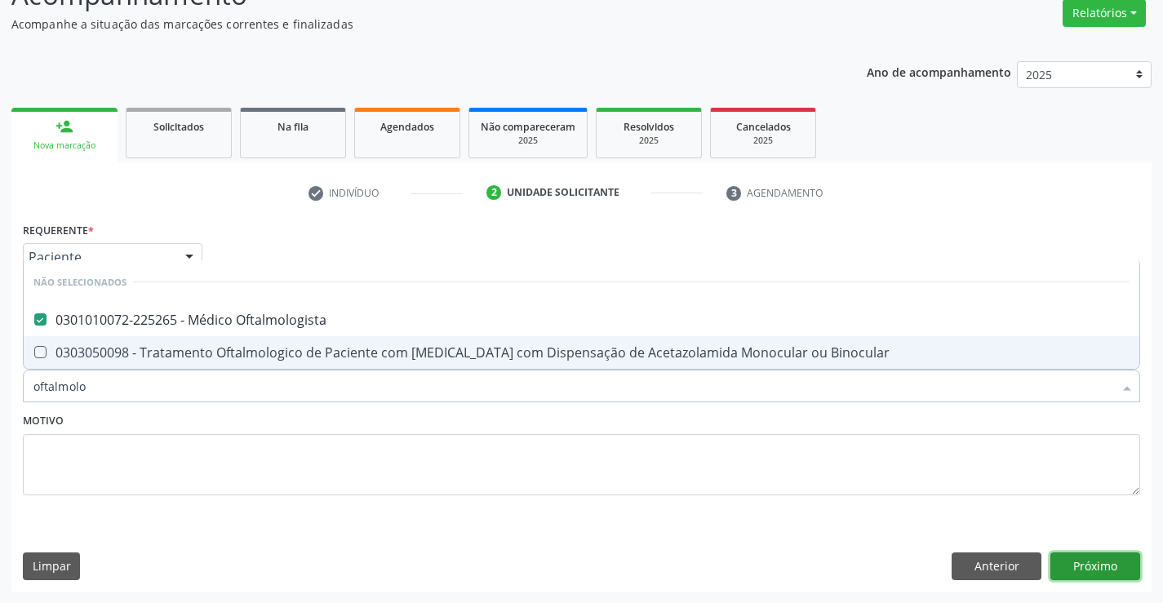
click at [1086, 563] on button "Próximo" at bounding box center [1095, 566] width 90 height 28
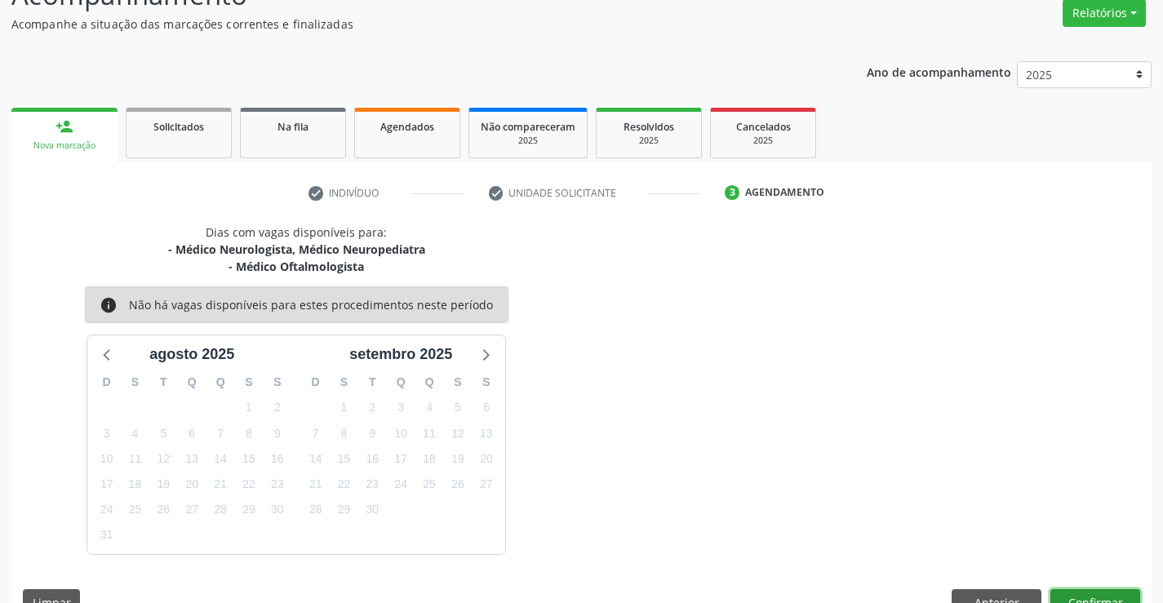
click at [1091, 594] on button "Confirmar" at bounding box center [1095, 603] width 90 height 28
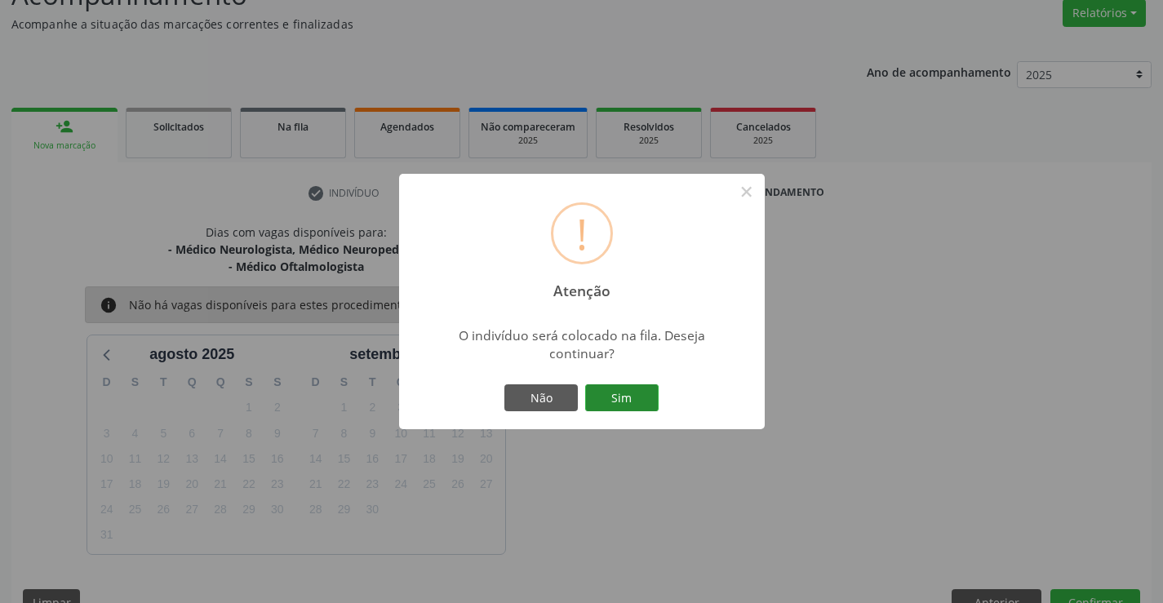
click at [607, 396] on button "Sim" at bounding box center [621, 398] width 73 height 28
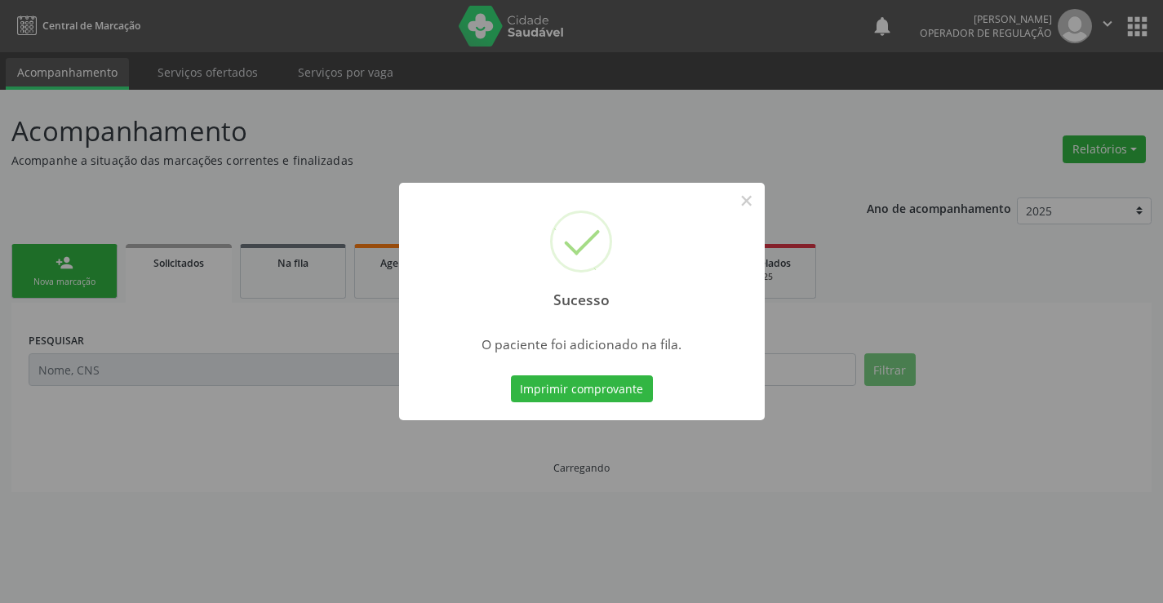
scroll to position [0, 0]
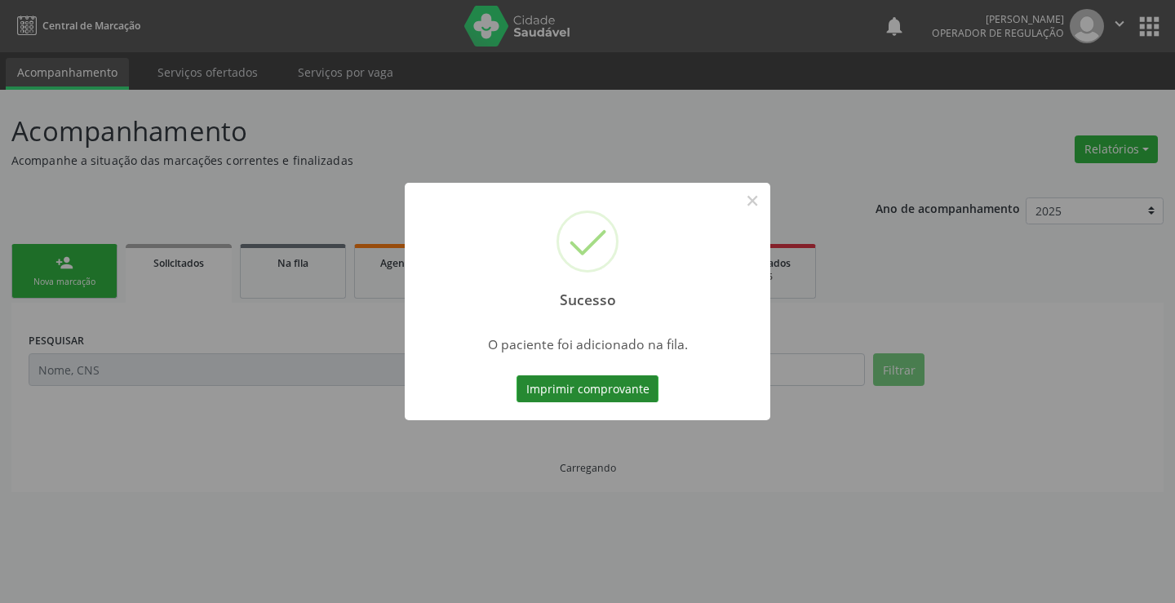
click at [603, 388] on button "Imprimir comprovante" at bounding box center [588, 389] width 142 height 28
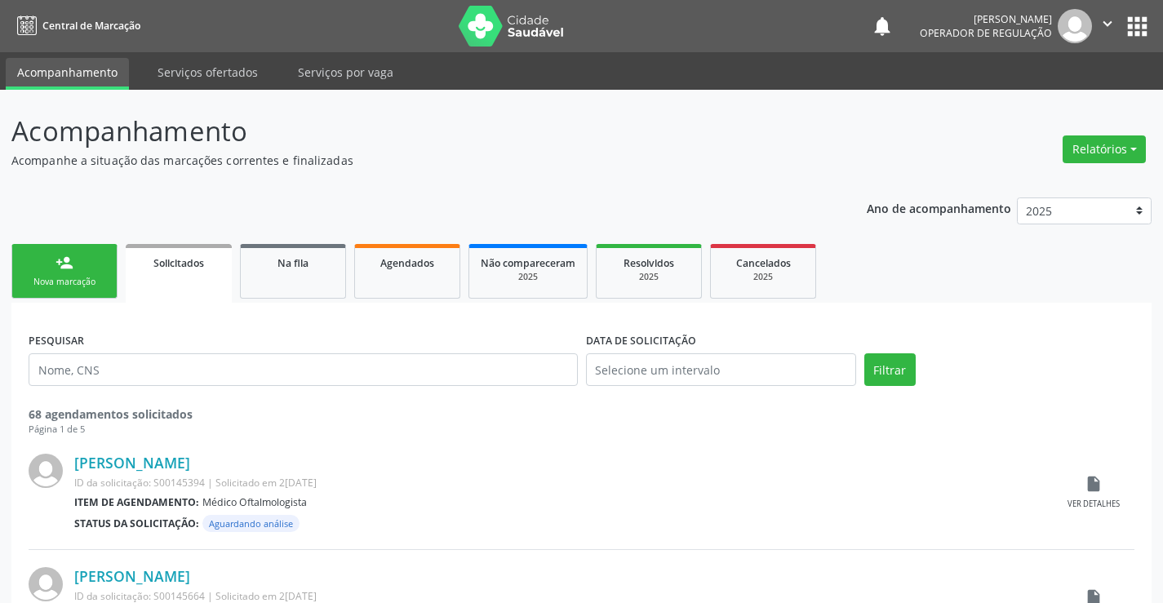
click at [73, 265] on link "person_add Nova marcação" at bounding box center [64, 271] width 106 height 55
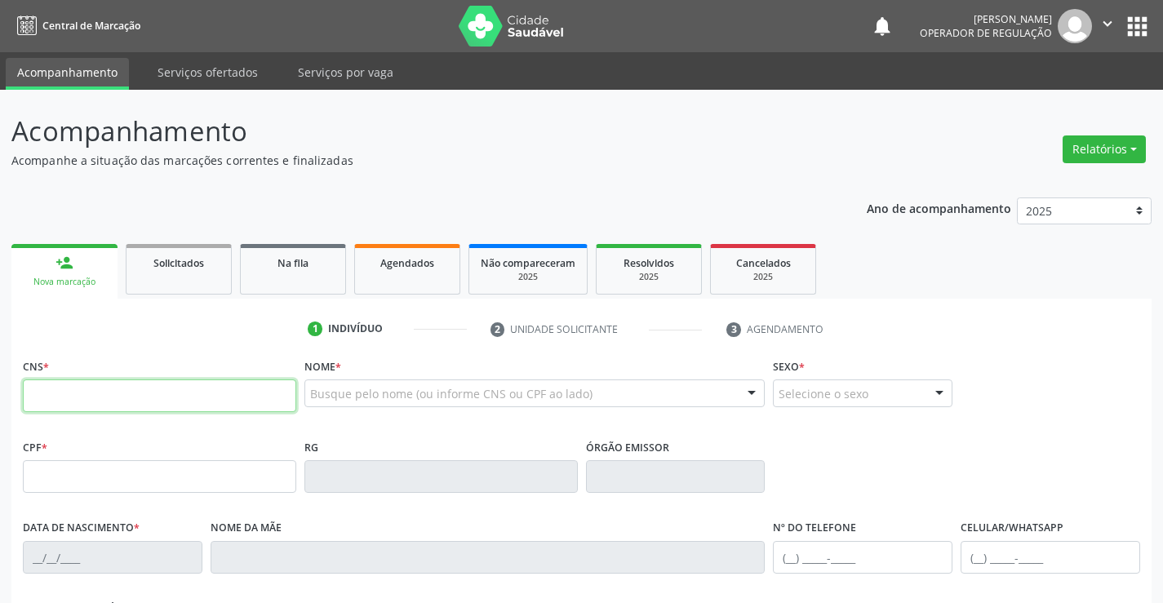
click at [204, 394] on input "text" at bounding box center [159, 395] width 273 height 33
click at [185, 388] on input "text" at bounding box center [159, 395] width 273 height 33
type input "706 8021 3027 2130"
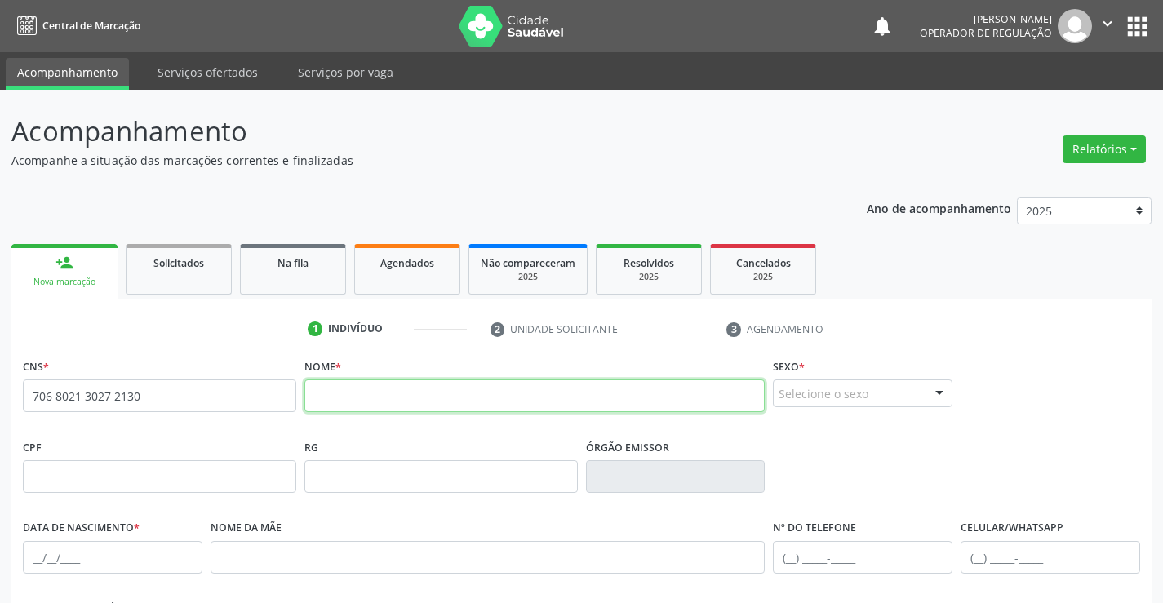
click at [382, 400] on input "text" at bounding box center [534, 395] width 461 height 33
type input "h"
type input "HAMILTON SILVA"
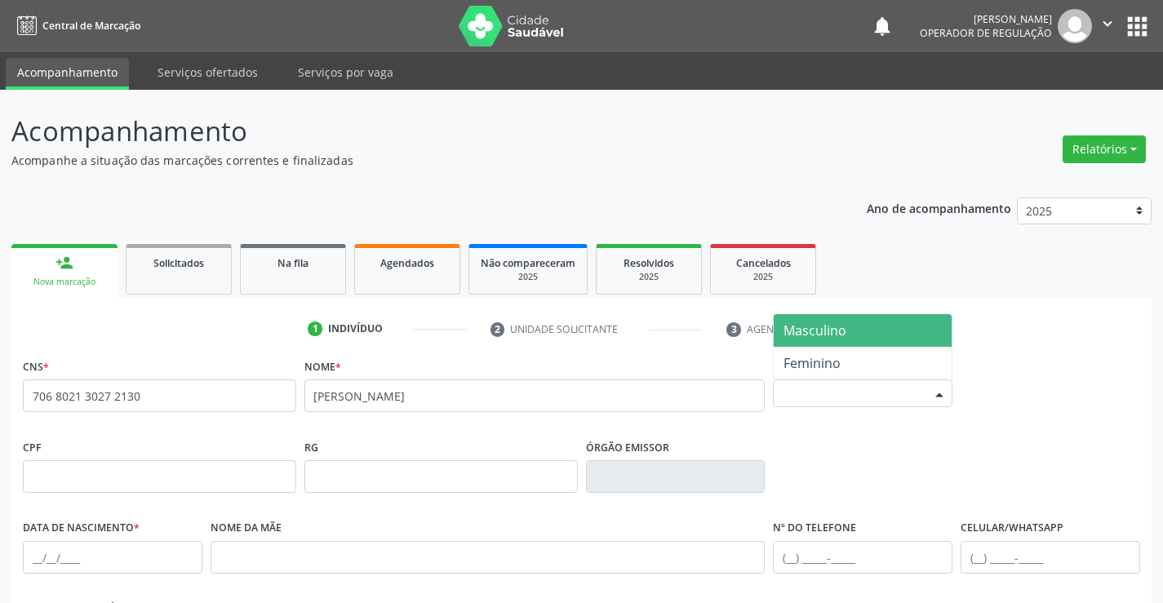
click at [848, 395] on div "Selecione o sexo" at bounding box center [863, 393] width 180 height 28
click at [849, 330] on span "Masculino" at bounding box center [863, 330] width 178 height 33
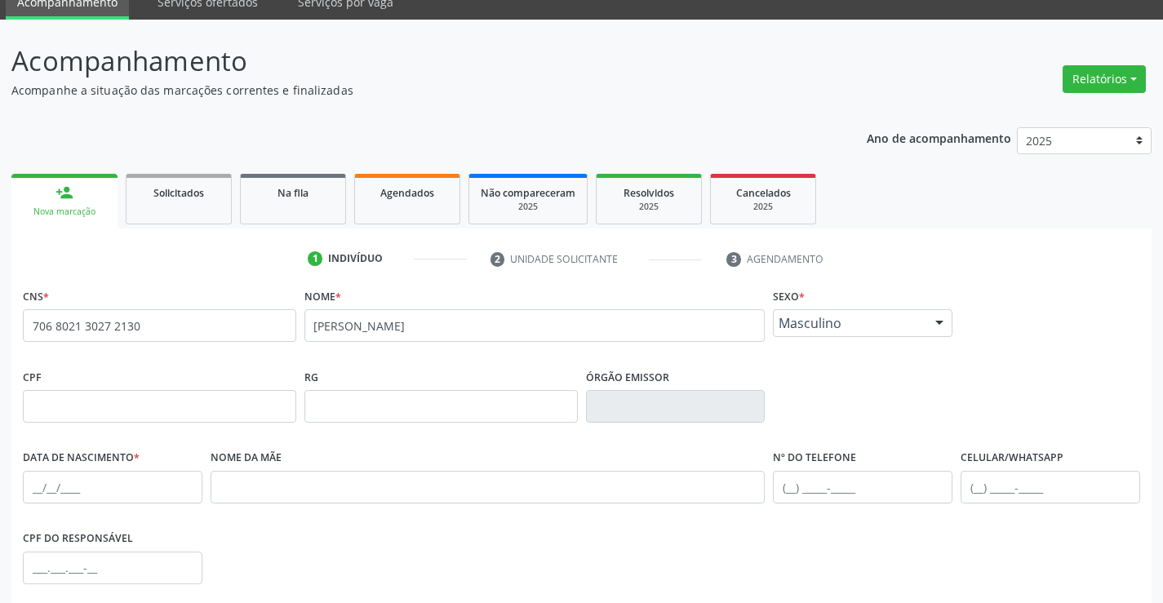
scroll to position [163, 0]
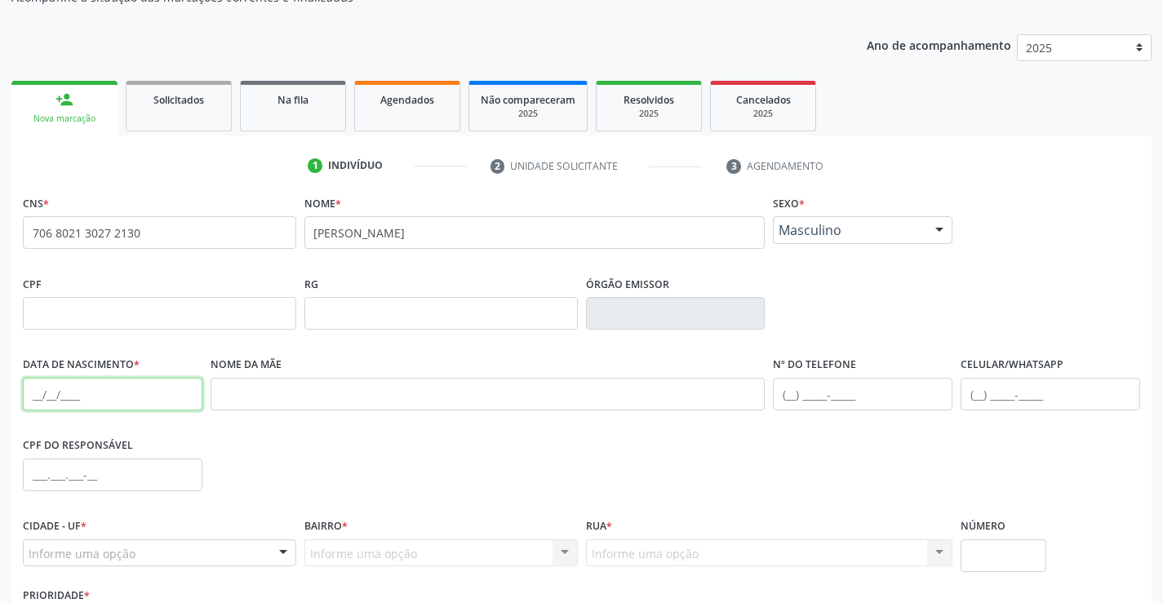
click at [110, 386] on input "text" at bounding box center [113, 394] width 180 height 33
type input "04/01/1972"
click at [885, 390] on input "text" at bounding box center [863, 394] width 180 height 33
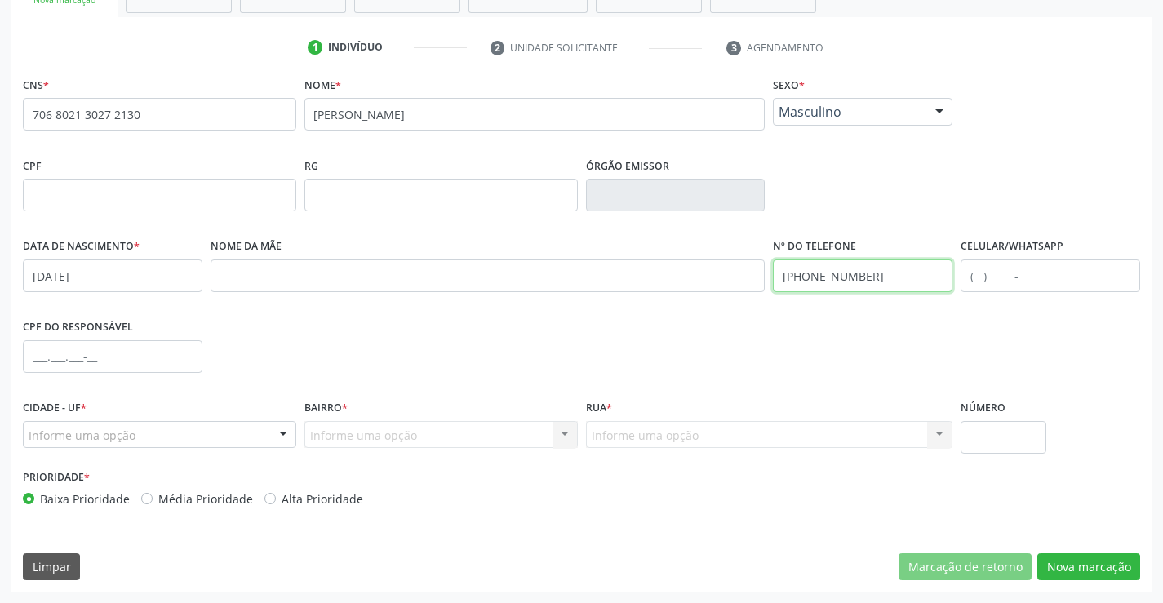
type input "(74) 9954-4577"
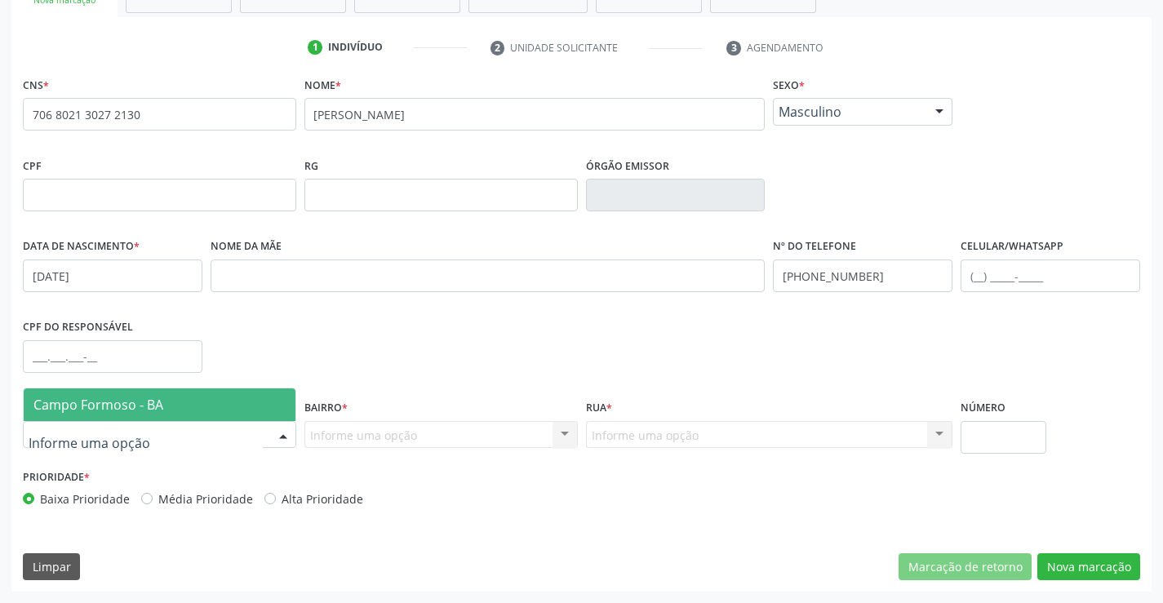
click at [114, 398] on span "Campo Formoso - BA" at bounding box center [98, 405] width 130 height 18
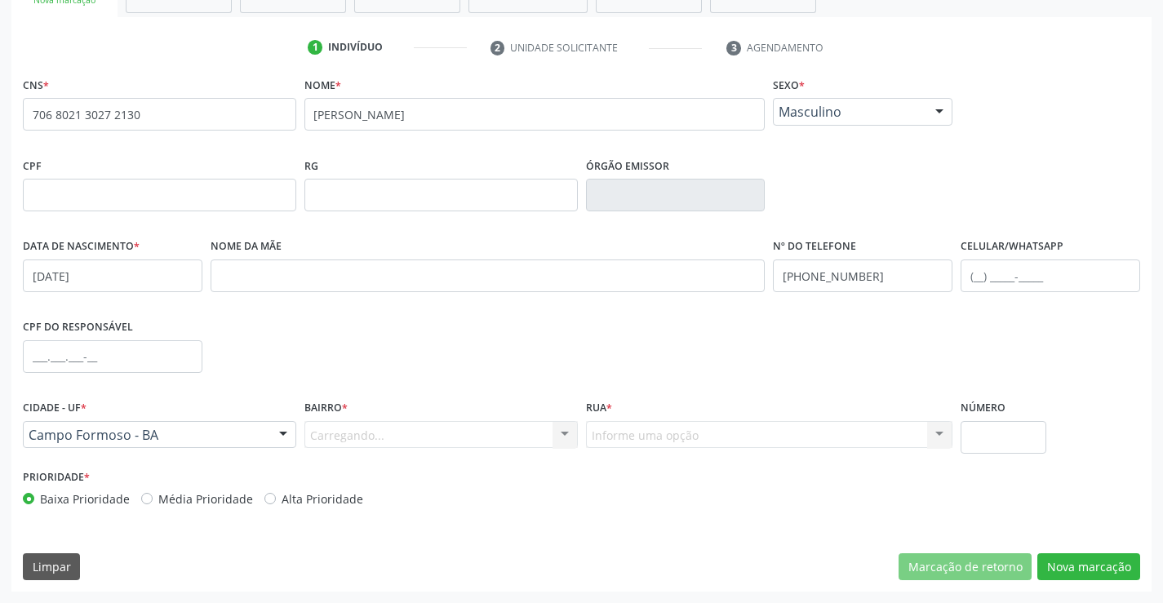
click at [380, 433] on div "Carregando... Nenhum resultado encontrado para: " " Nenhuma opção encontrada. D…" at bounding box center [440, 435] width 273 height 28
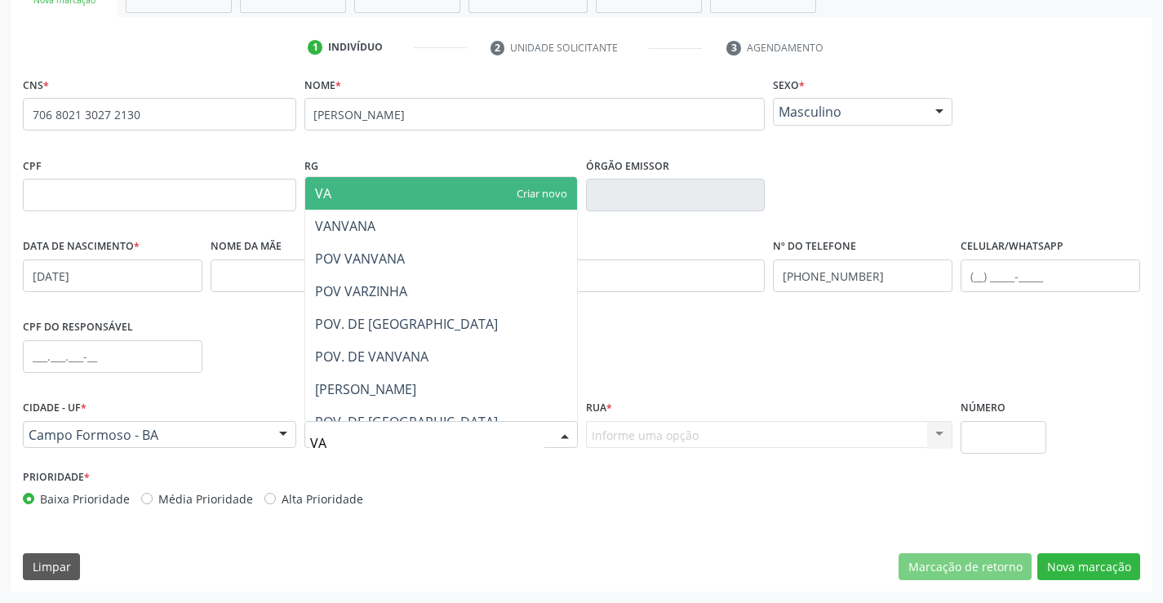
type input "VAN"
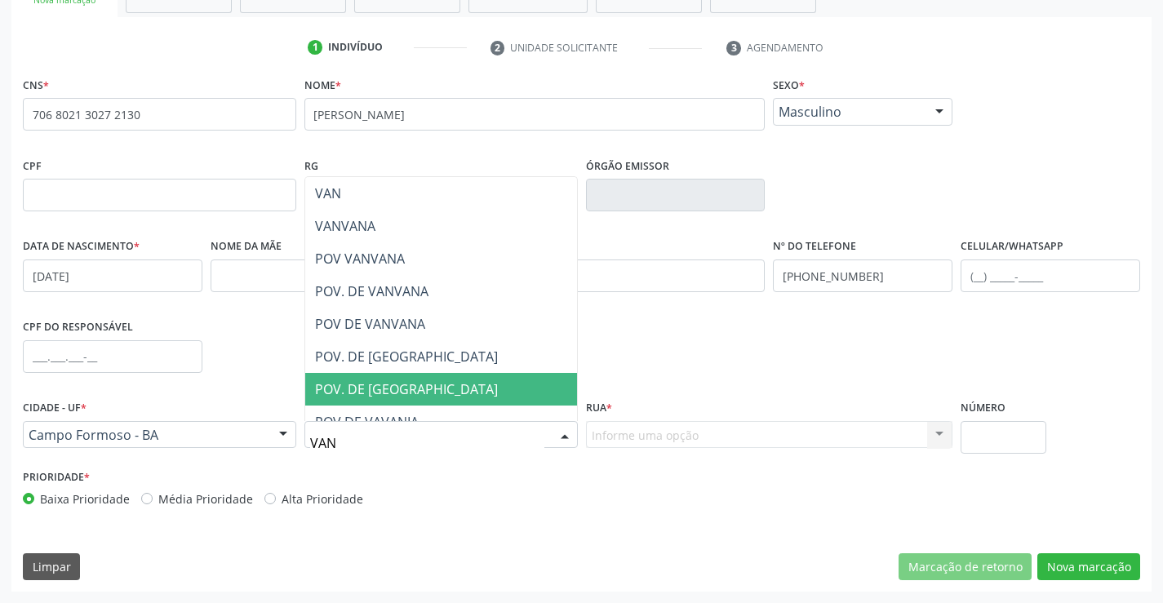
click at [385, 388] on span "POV. DE VAVANA" at bounding box center [406, 389] width 183 height 18
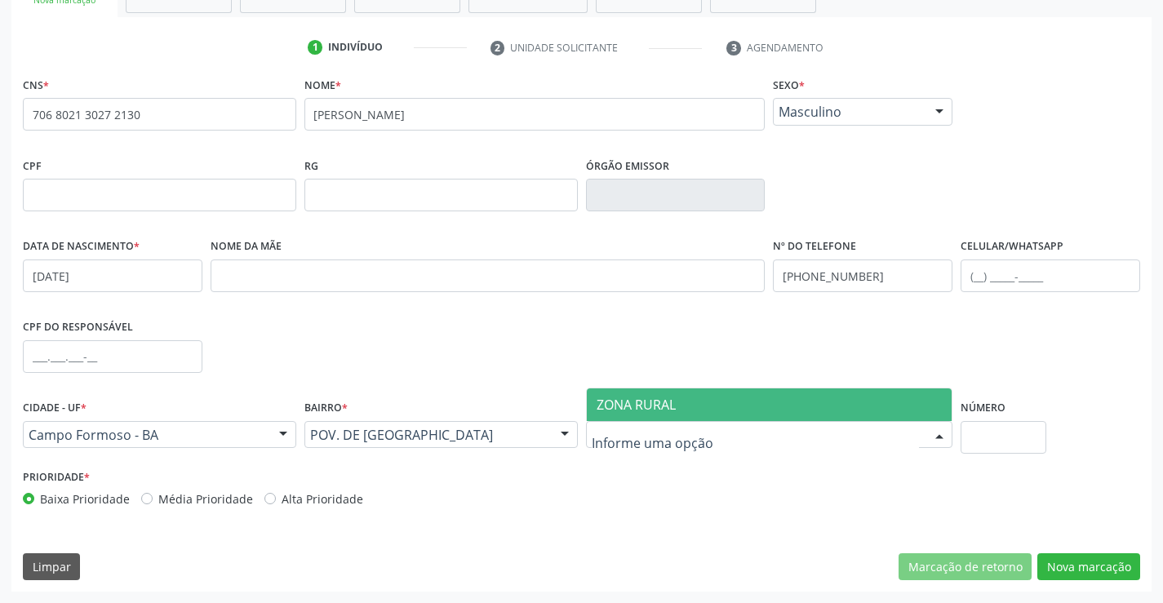
click at [659, 413] on span "ZONA RURAL" at bounding box center [636, 405] width 79 height 18
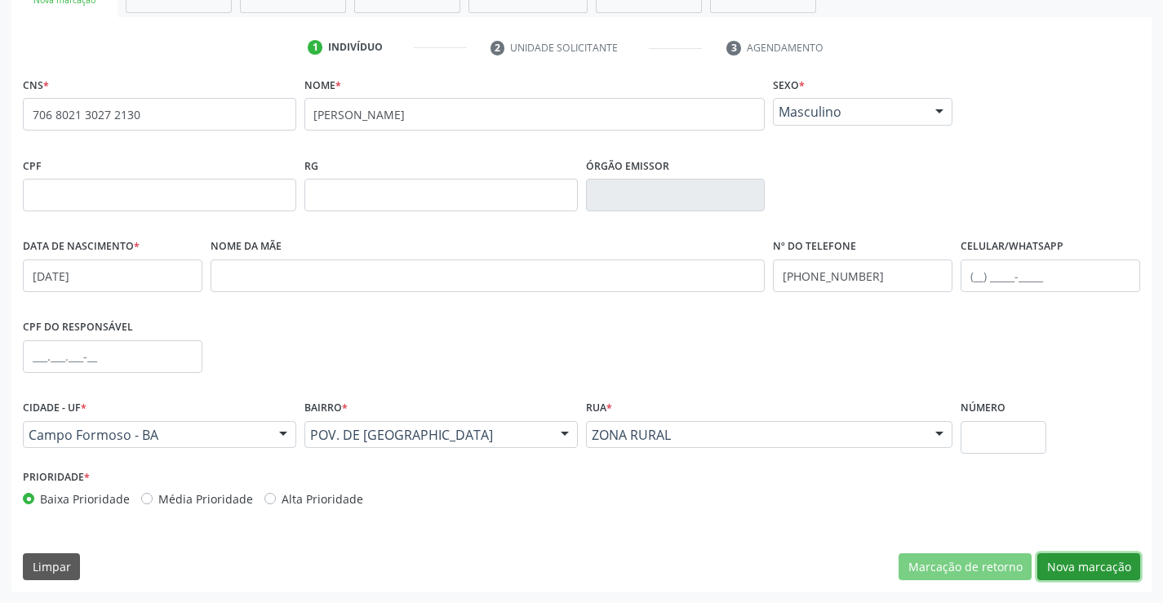
click at [1083, 561] on button "Nova marcação" at bounding box center [1088, 567] width 103 height 28
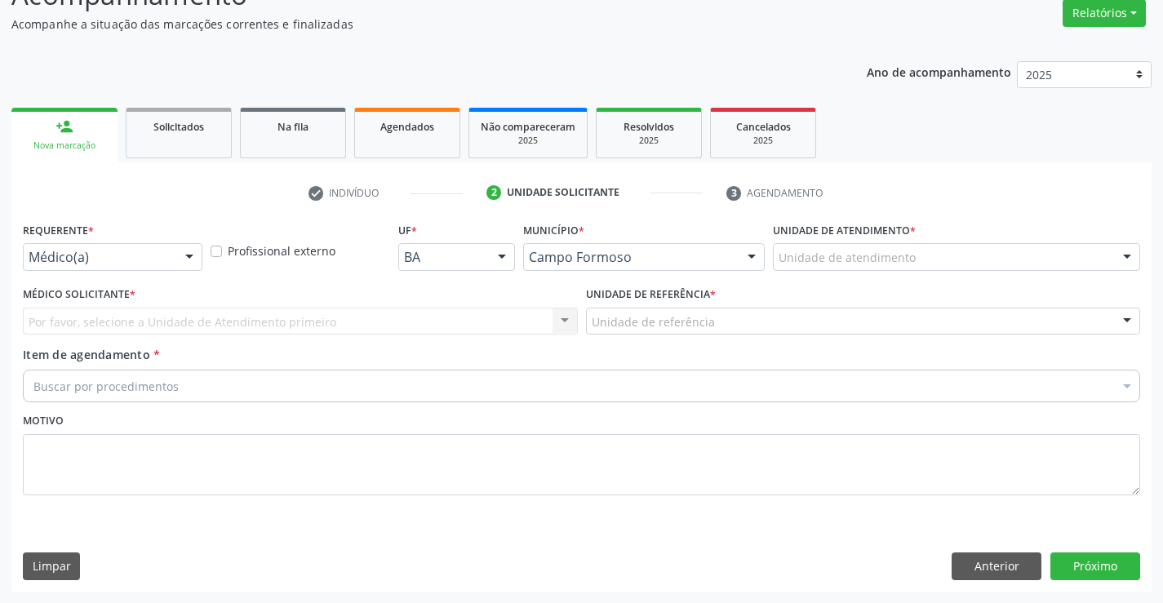
scroll to position [136, 0]
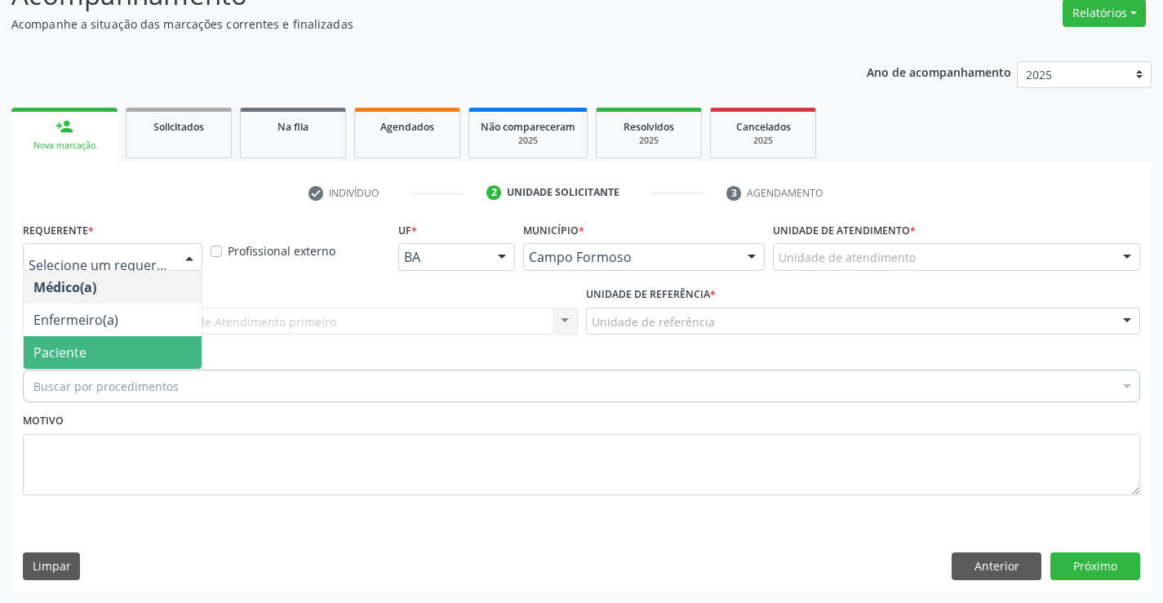
click at [78, 342] on span "Paciente" at bounding box center [113, 352] width 178 height 33
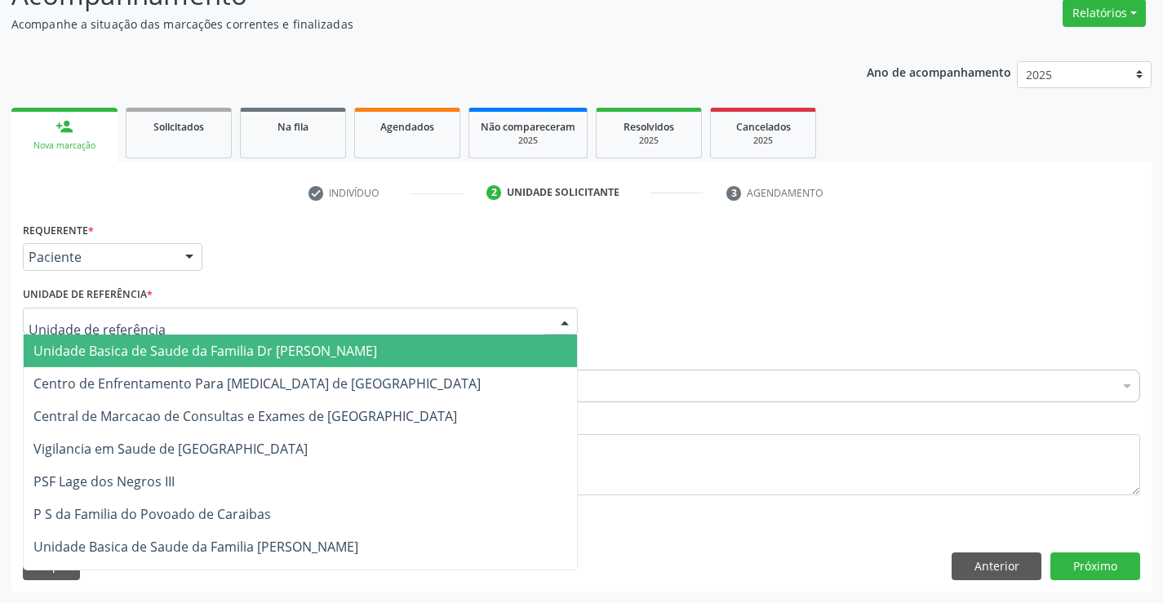
click at [139, 334] on input "text" at bounding box center [287, 329] width 516 height 33
click at [151, 342] on span "Unidade Basica de Saude da Familia Dr Paulo Sudre" at bounding box center [205, 351] width 344 height 18
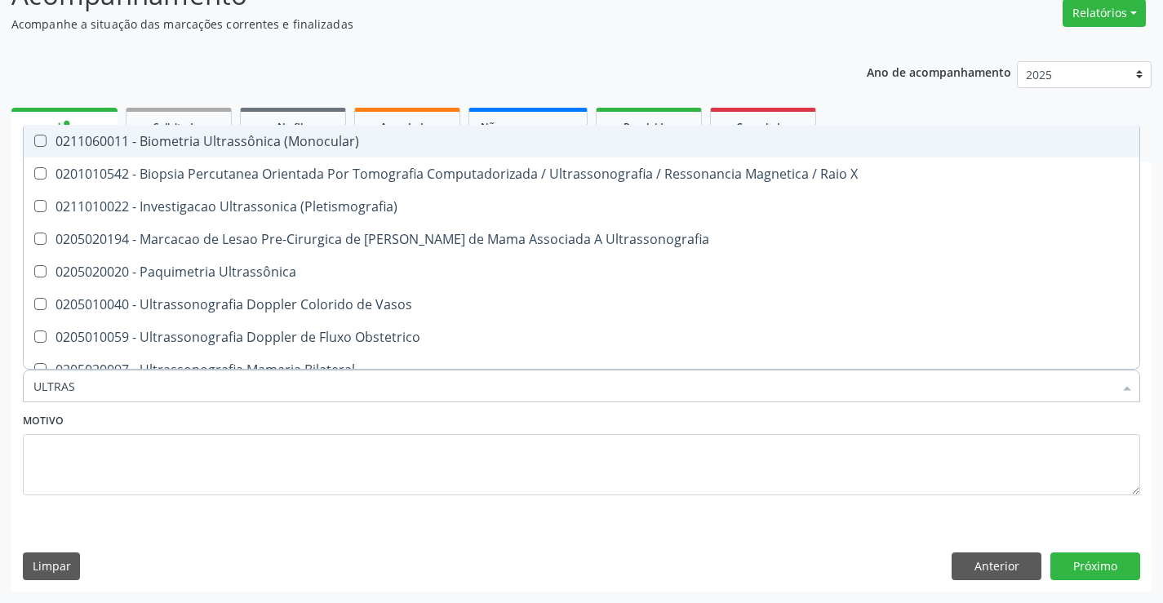
type input "ULTRASS"
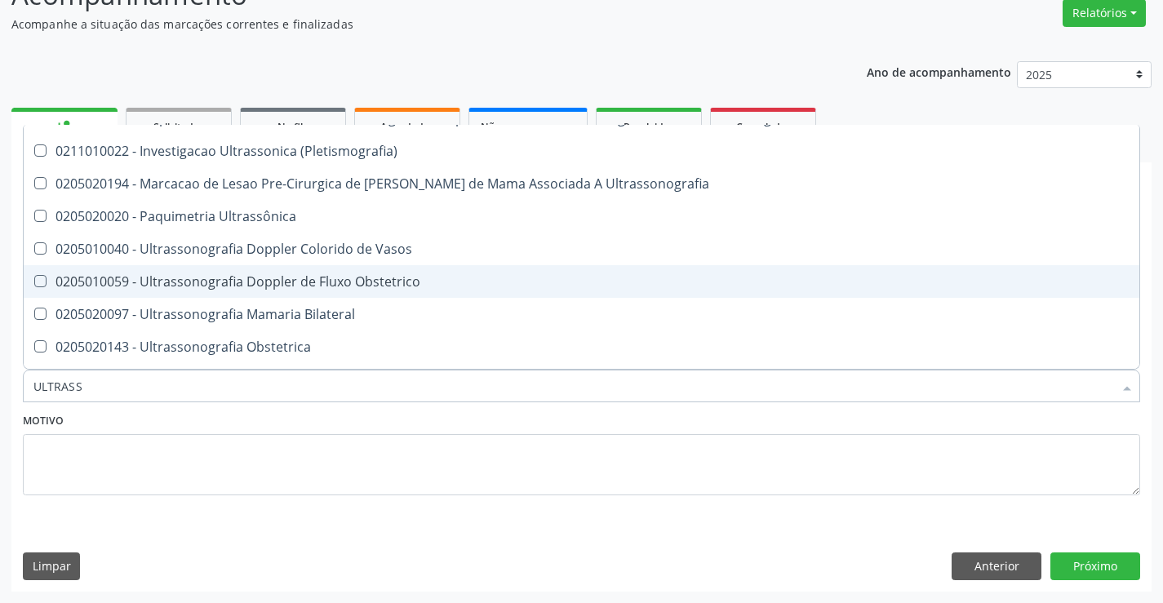
scroll to position [245, 0]
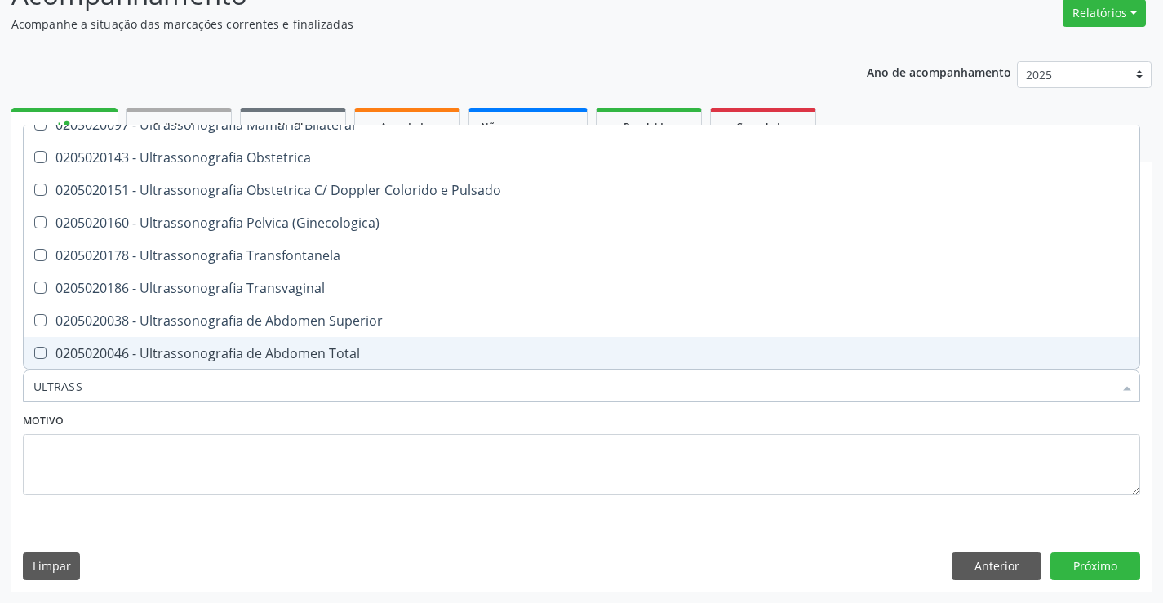
click at [352, 355] on div "0205020046 - Ultrassonografia de Abdomen Total" at bounding box center [581, 353] width 1096 height 13
checkbox Total "true"
click at [1106, 561] on button "Próximo" at bounding box center [1095, 566] width 90 height 28
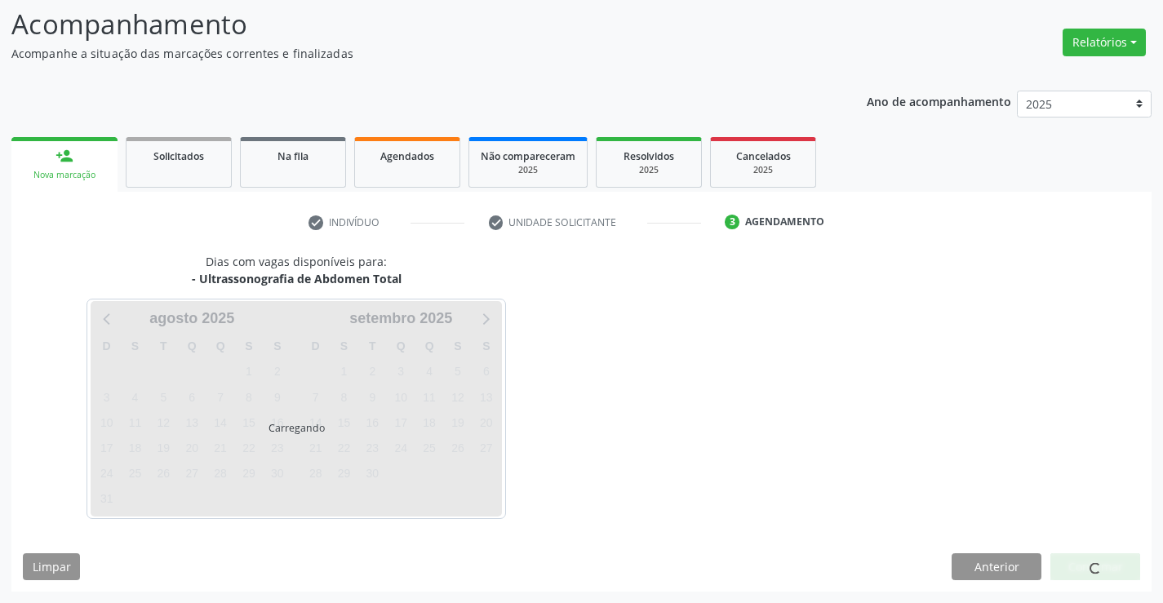
scroll to position [0, 0]
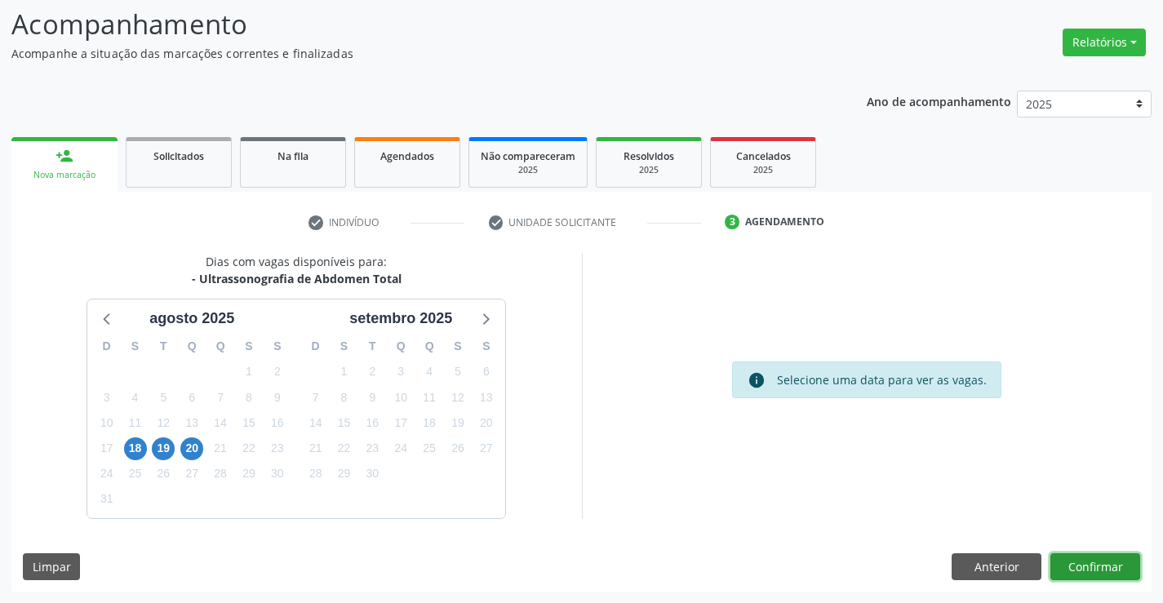
click at [1095, 567] on button "Confirmar" at bounding box center [1095, 567] width 90 height 28
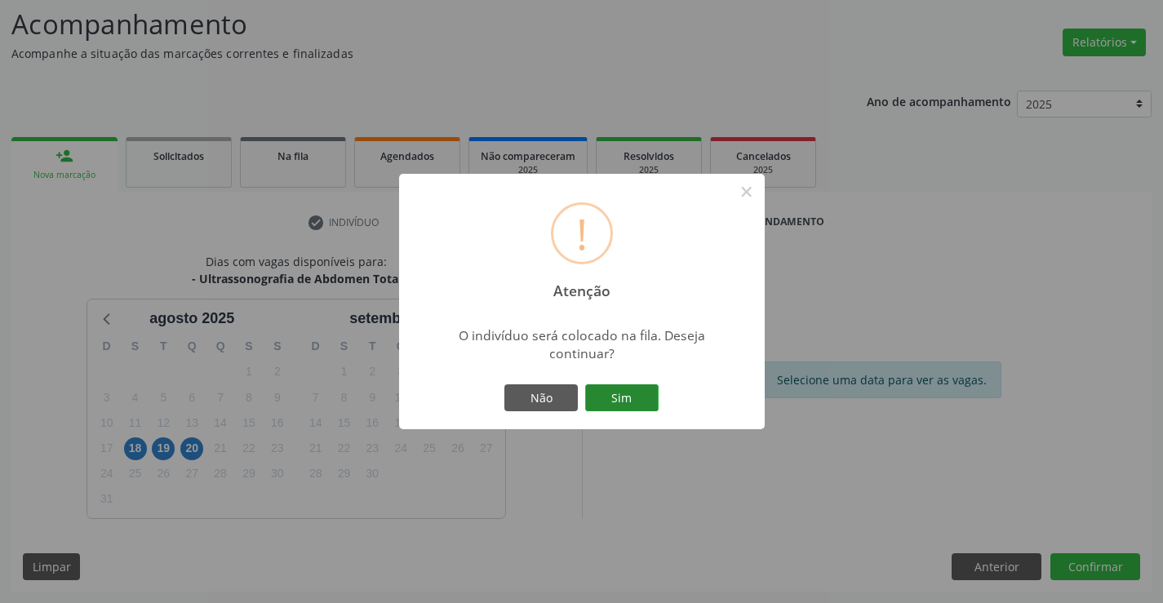
click at [621, 397] on button "Sim" at bounding box center [621, 398] width 73 height 28
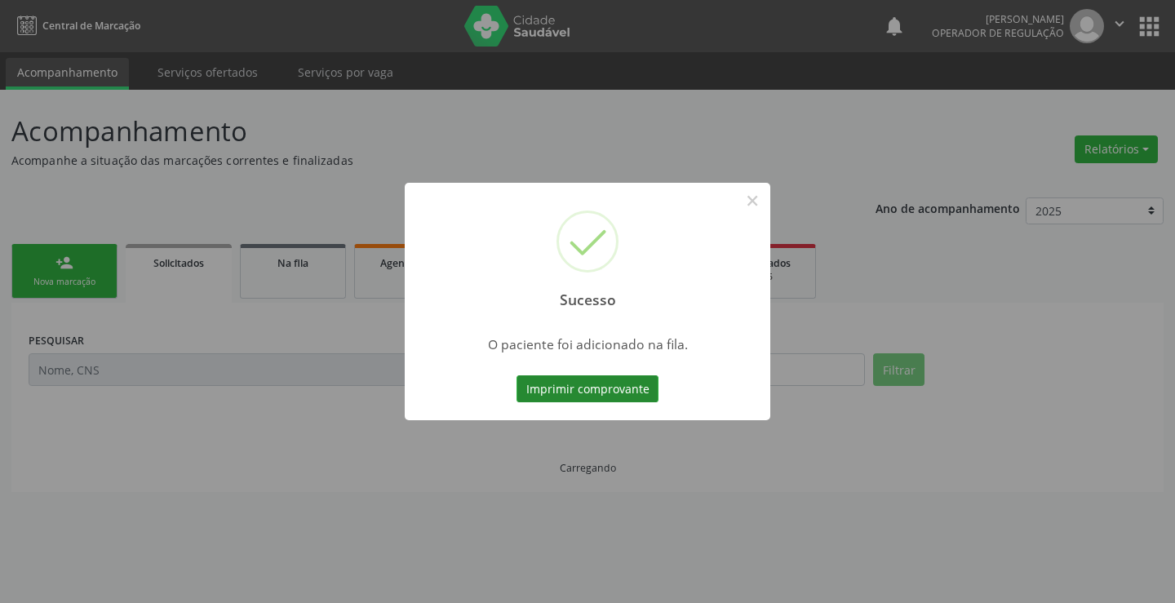
click at [610, 388] on button "Imprimir comprovante" at bounding box center [588, 389] width 142 height 28
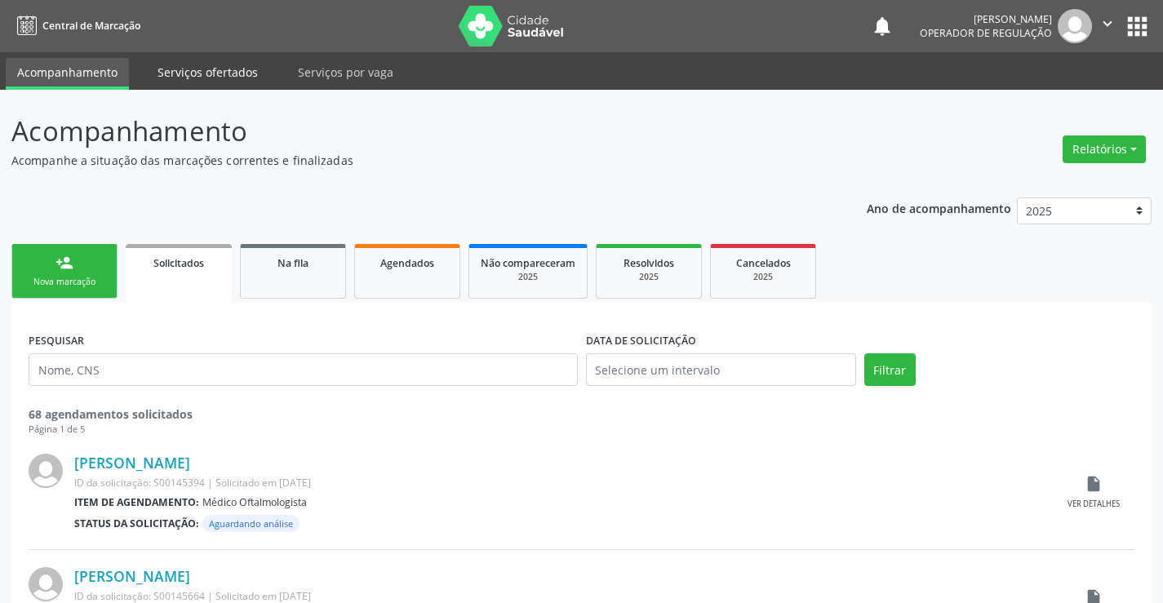
click at [212, 73] on link "Serviços ofertados" at bounding box center [207, 72] width 123 height 29
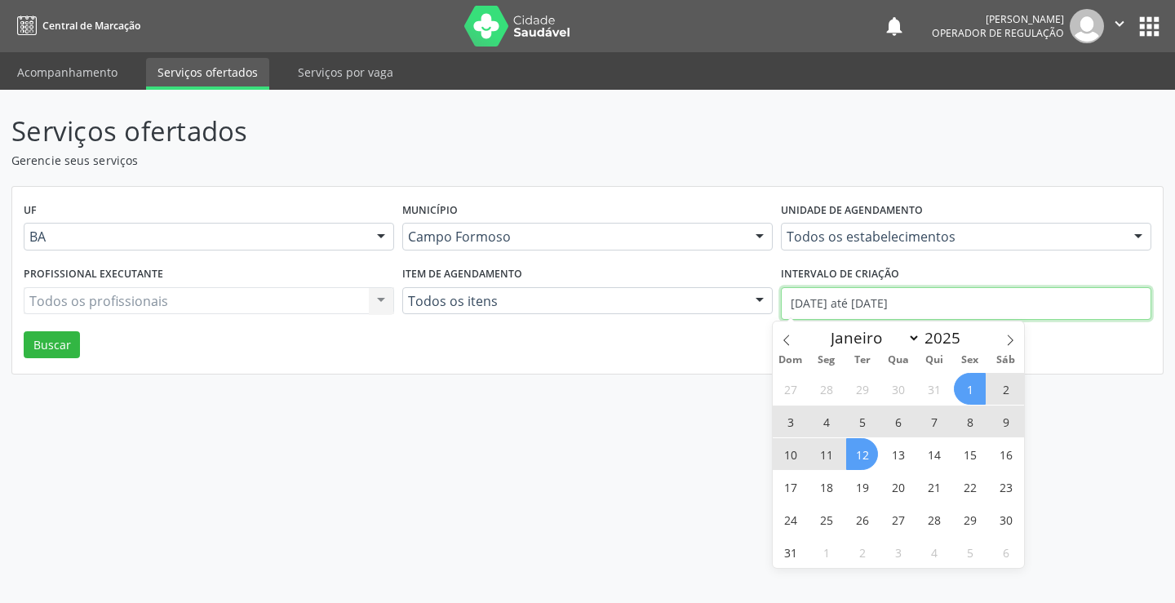
drag, startPoint x: 944, startPoint y: 301, endPoint x: 783, endPoint y: 311, distance: 161.1
click at [783, 311] on input "01/08/2025 até 12/08/2025" at bounding box center [966, 303] width 370 height 33
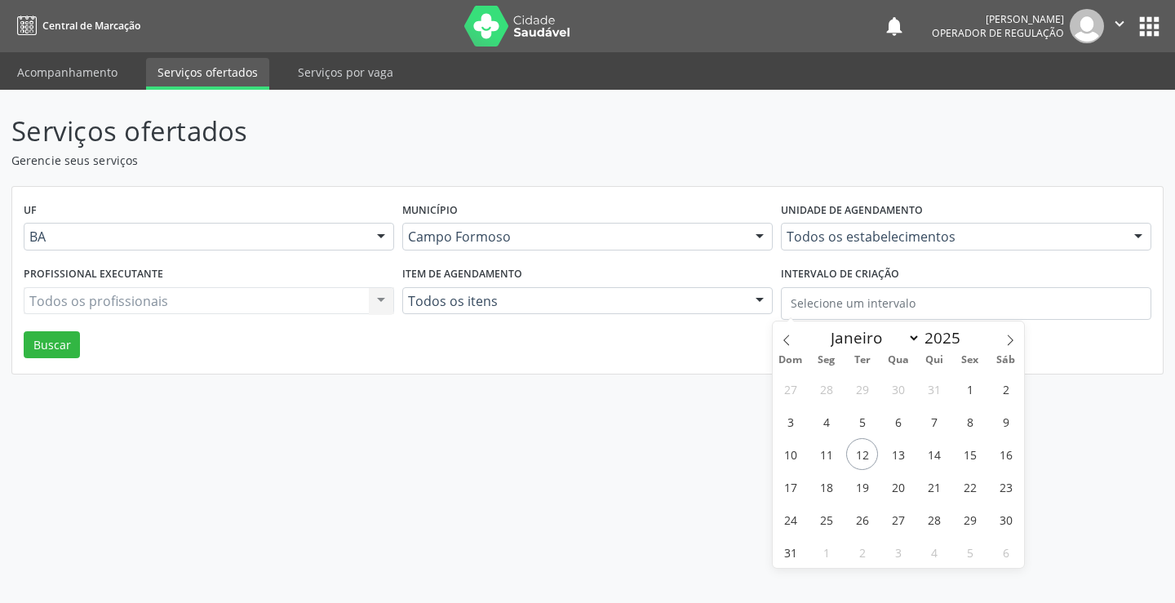
click at [891, 224] on div "Todos os estabelecimentos" at bounding box center [966, 237] width 370 height 28
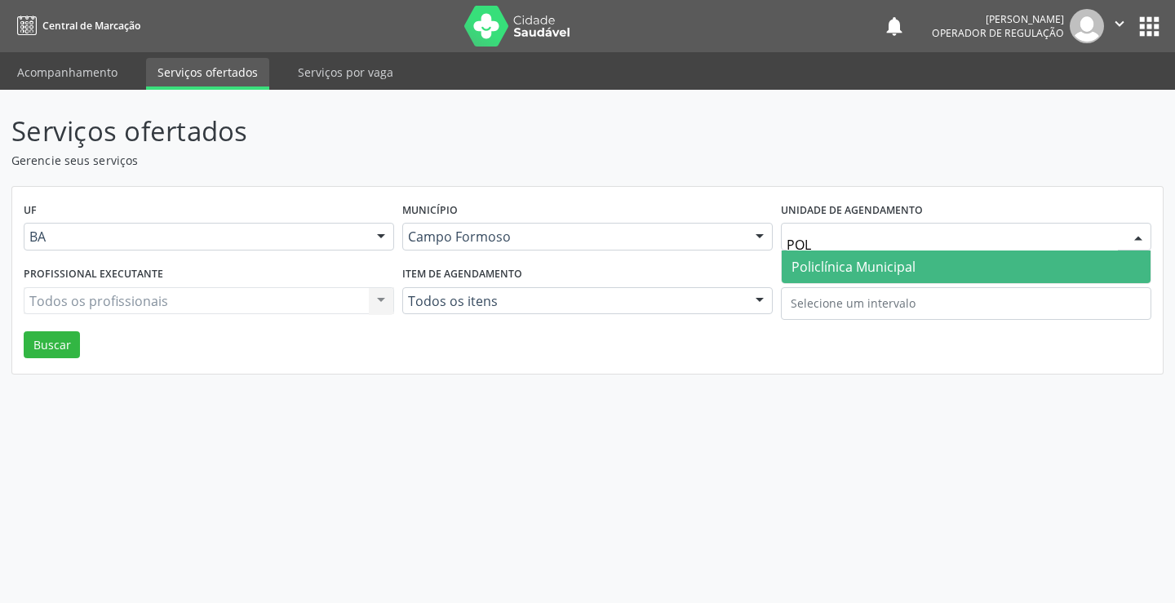
type input "POLI"
click at [909, 265] on span "Policlínica Municipal" at bounding box center [854, 267] width 124 height 18
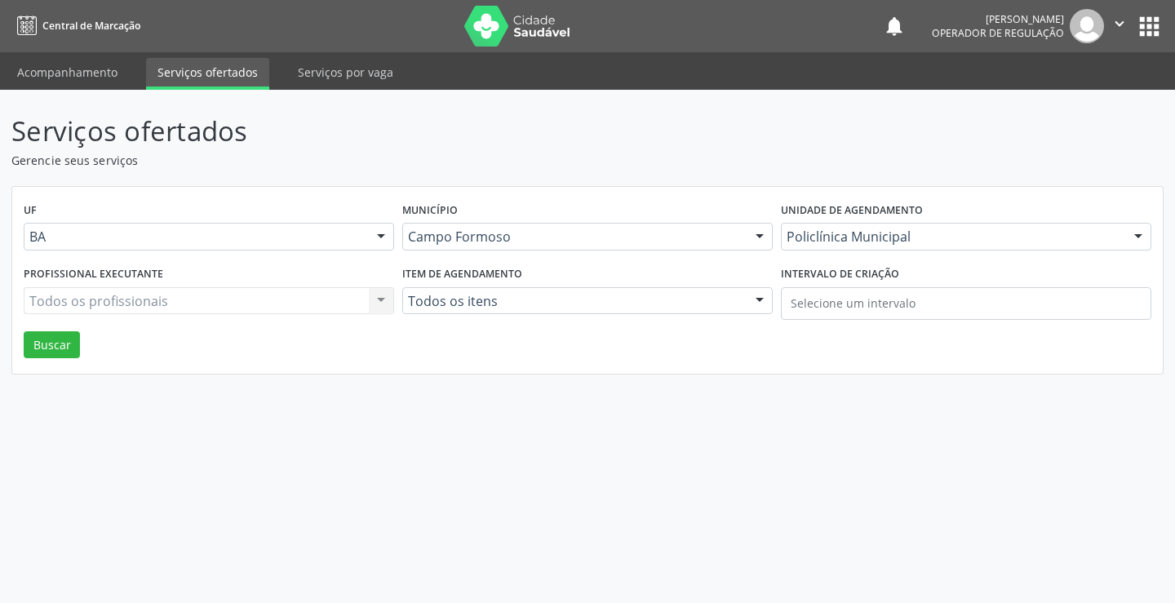
click at [224, 307] on div "Todos os profissionais Todos os profissionais Nenhum resultado encontrado para:…" at bounding box center [209, 301] width 370 height 28
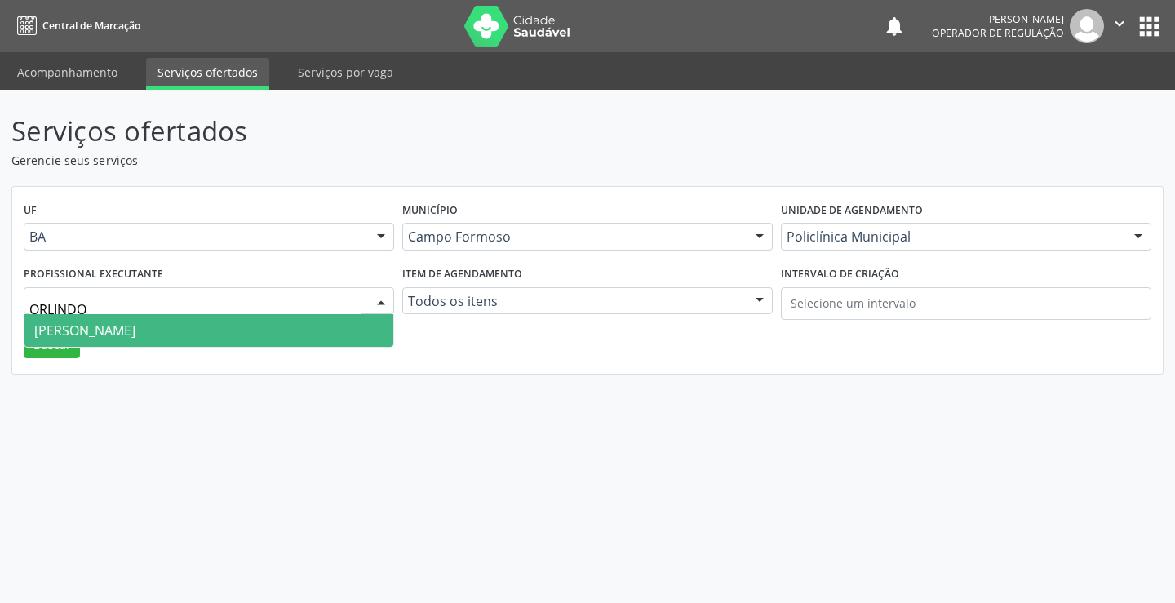
click at [232, 327] on span "Orlindo Carvalho dos Santos" at bounding box center [208, 330] width 369 height 33
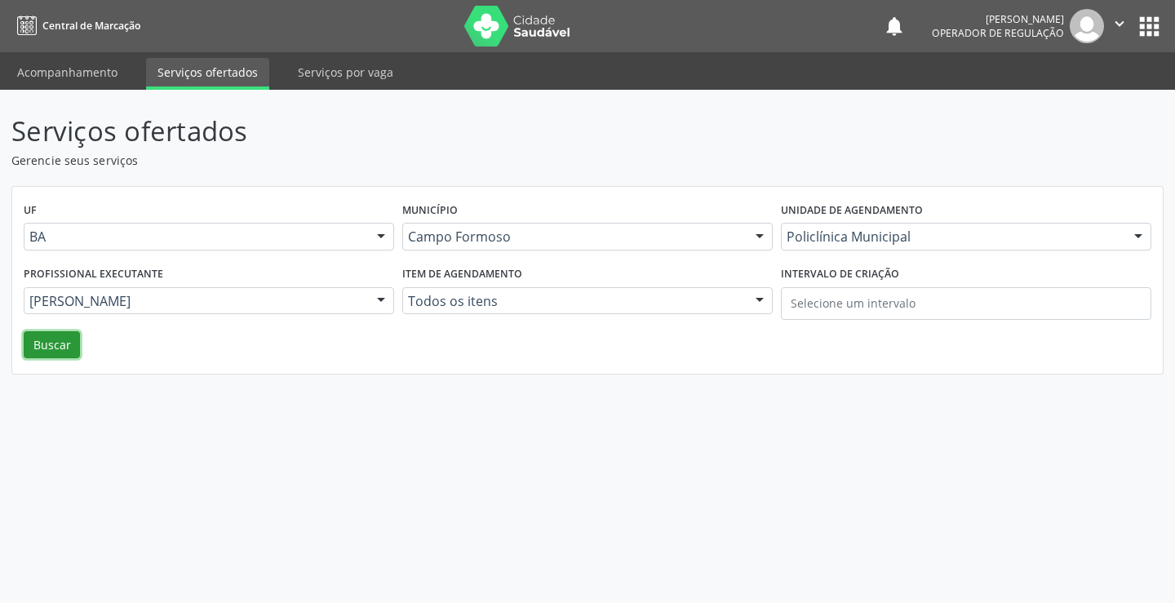
click at [46, 344] on button "Buscar" at bounding box center [52, 345] width 56 height 28
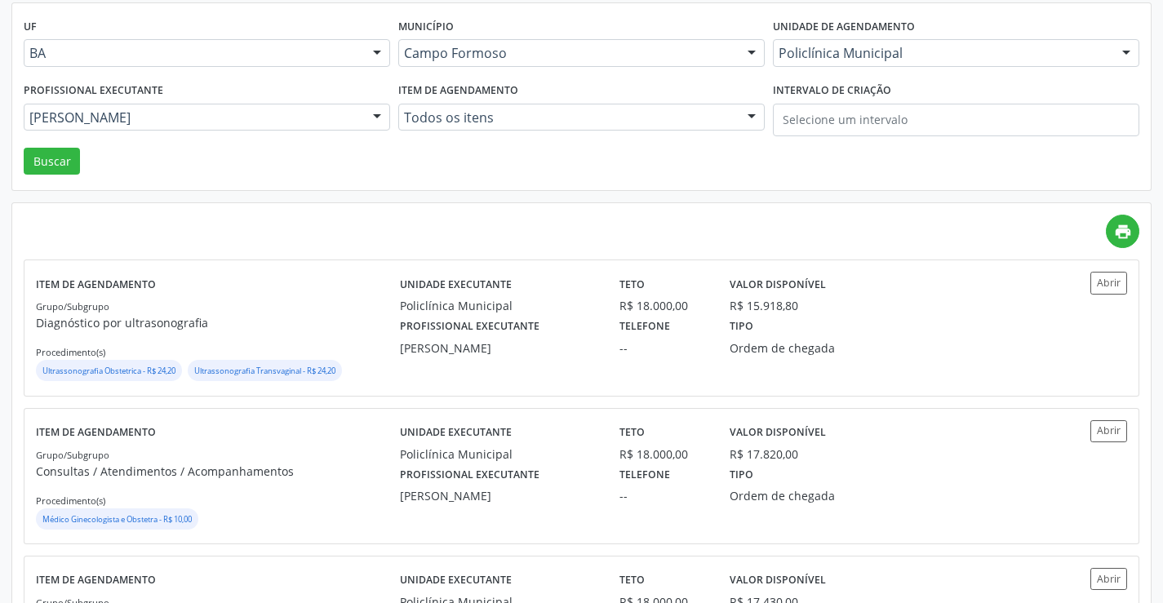
scroll to position [326, 0]
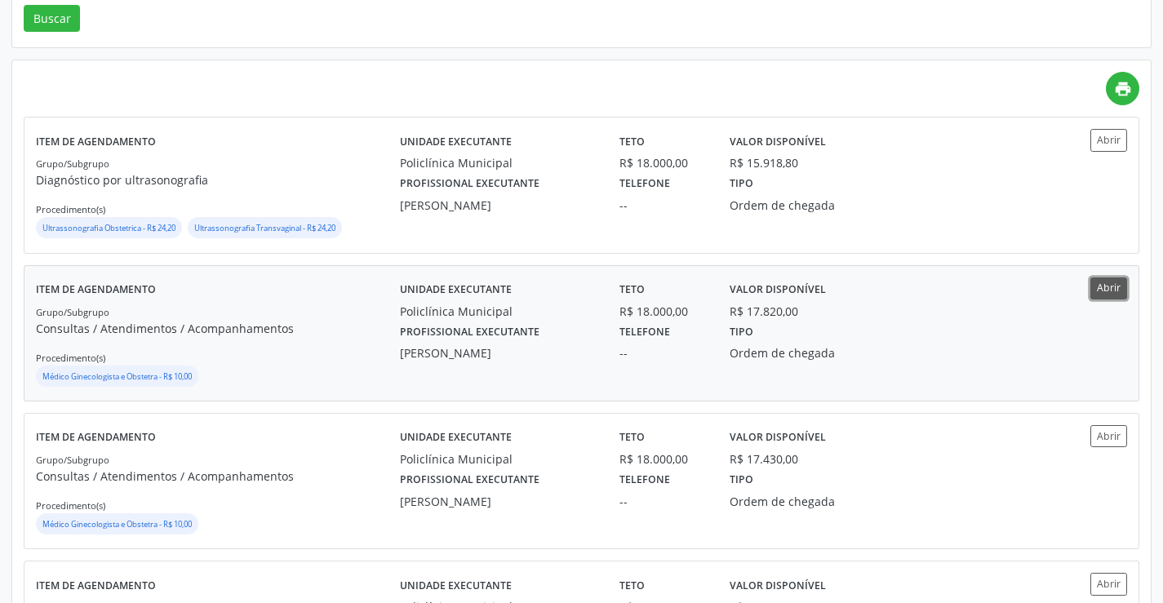
click at [1111, 286] on button "Abrir" at bounding box center [1108, 288] width 37 height 22
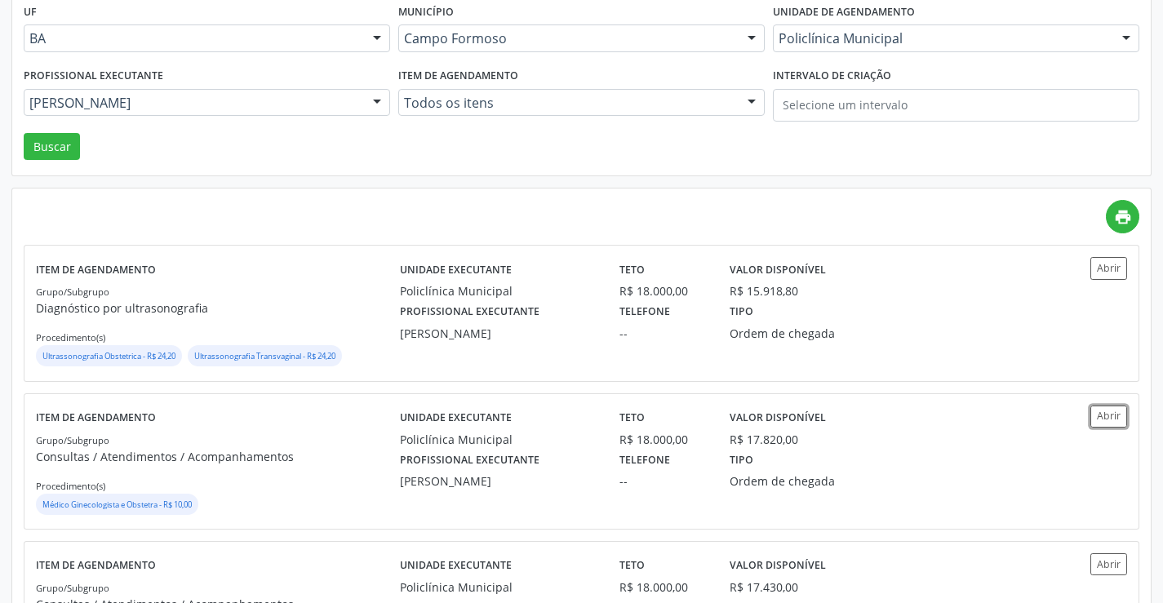
scroll to position [0, 0]
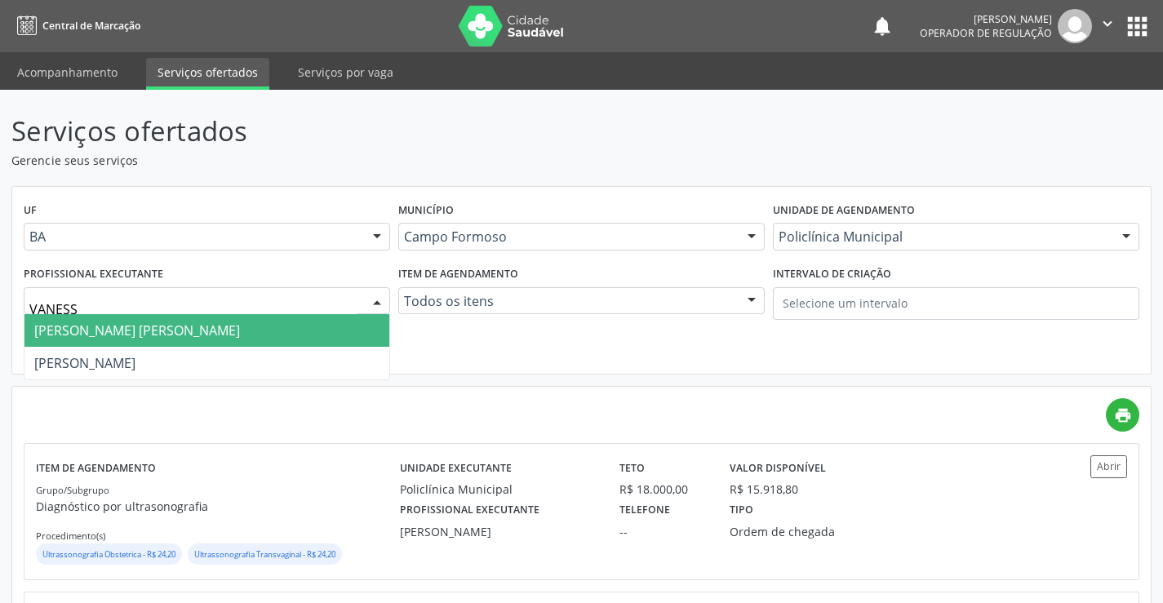
type input "VANESSA"
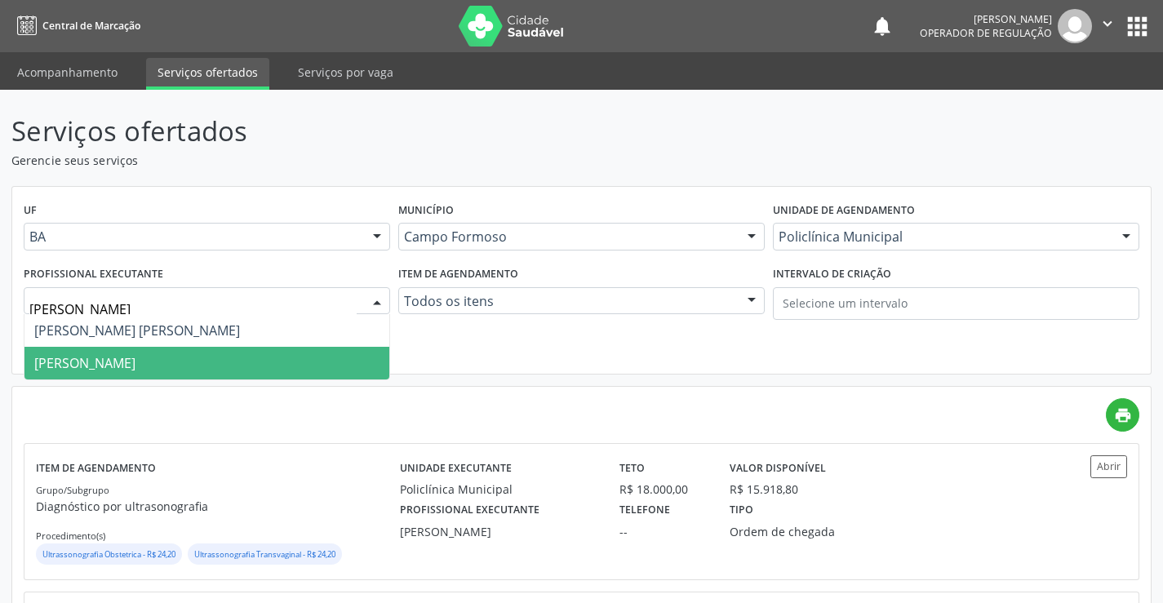
click at [135, 368] on span "Vanessa de Queiroz Lustiago Monteiro" at bounding box center [84, 363] width 101 height 18
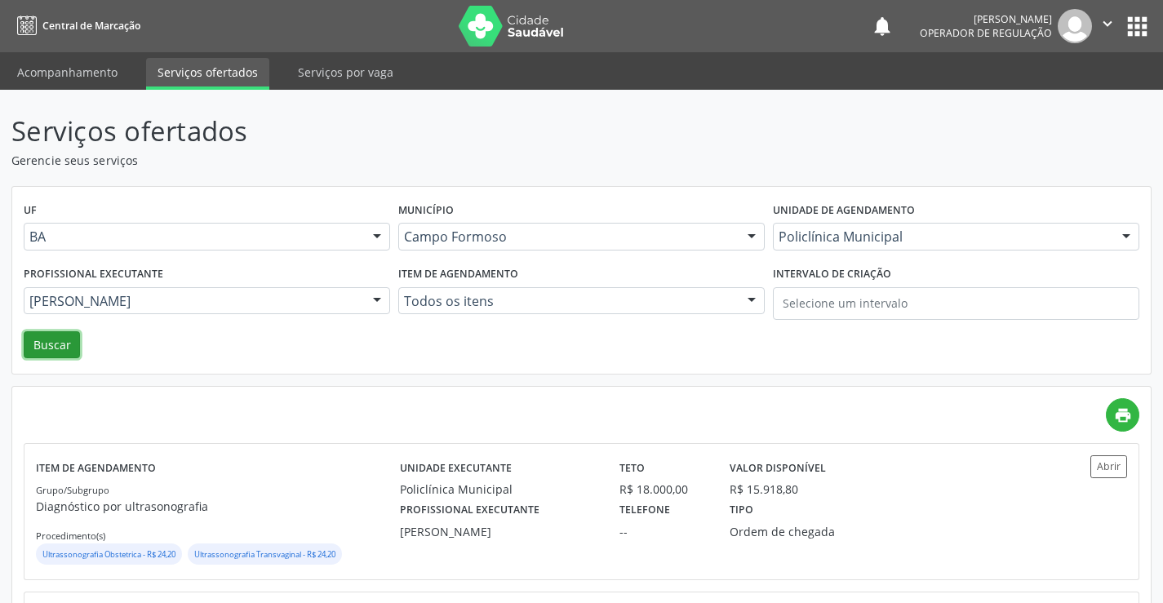
click at [37, 345] on button "Buscar" at bounding box center [52, 345] width 56 height 28
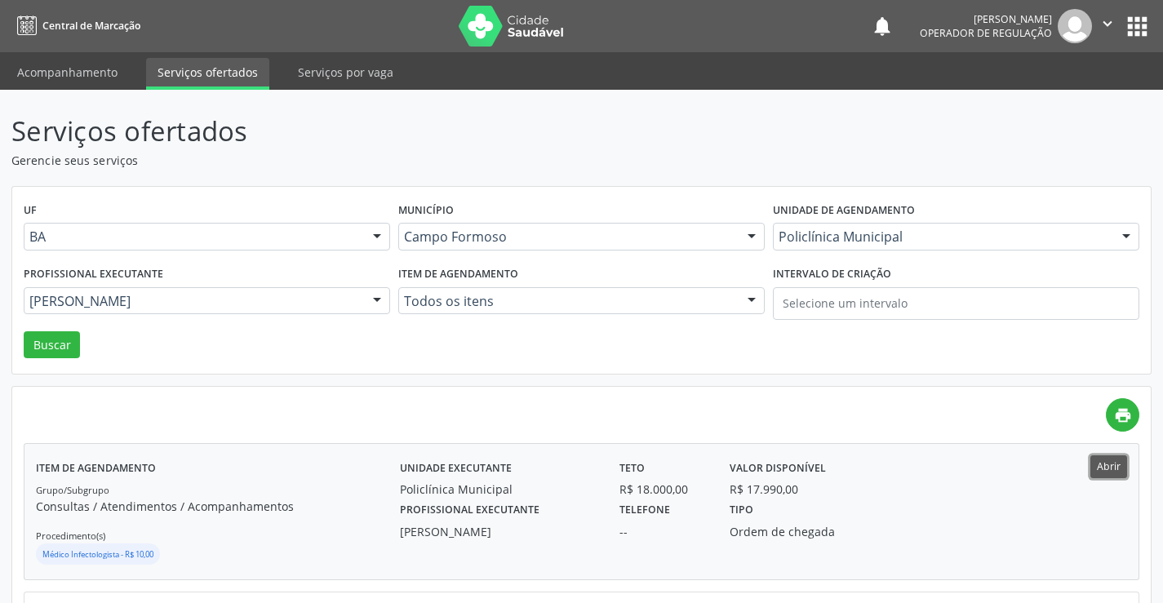
click at [1110, 466] on button "Abrir" at bounding box center [1108, 466] width 37 height 22
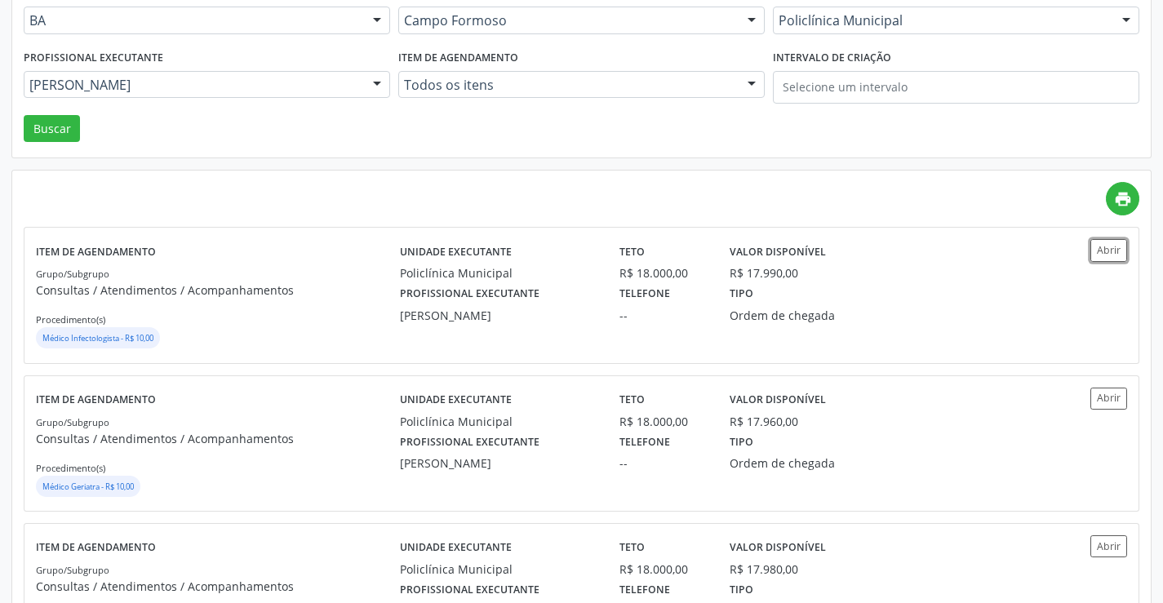
scroll to position [245, 0]
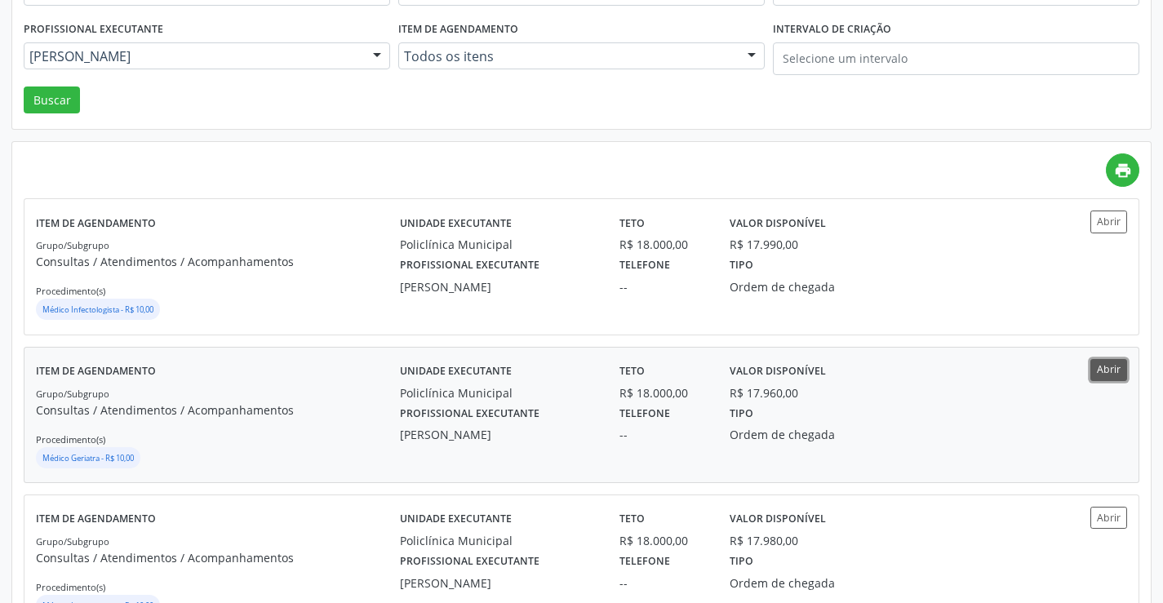
click at [1109, 367] on button "Abrir" at bounding box center [1108, 370] width 37 height 22
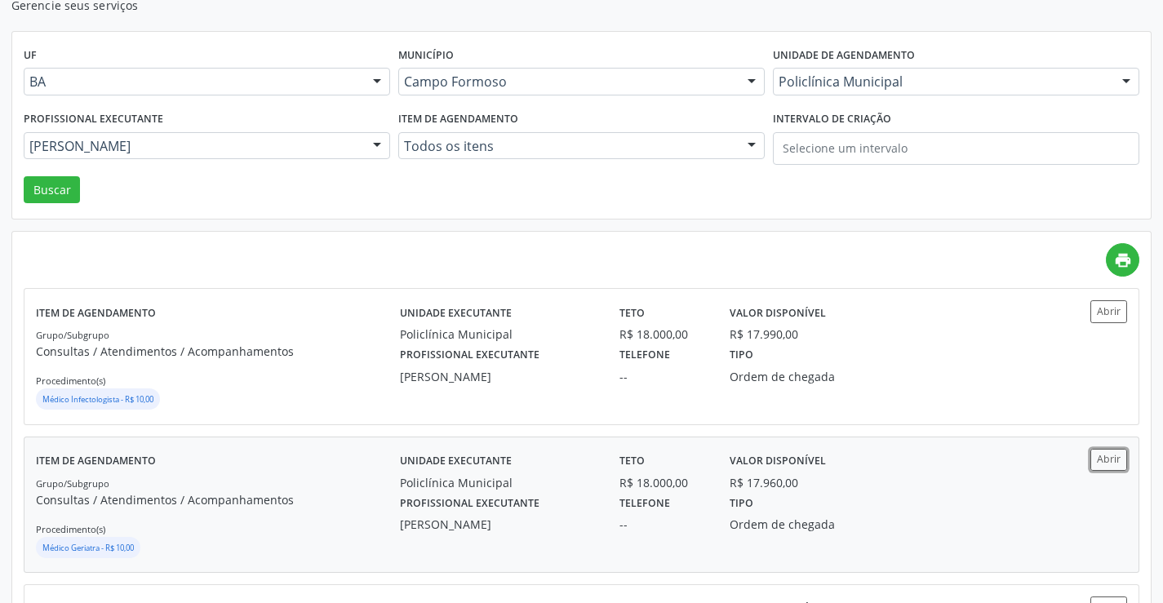
scroll to position [0, 0]
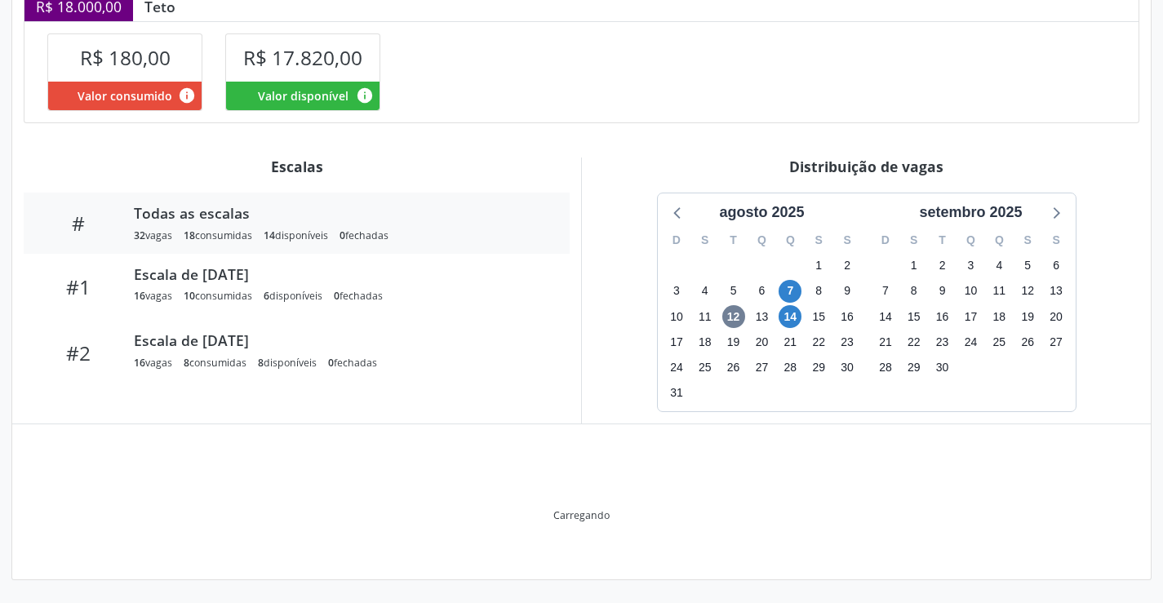
scroll to position [293, 0]
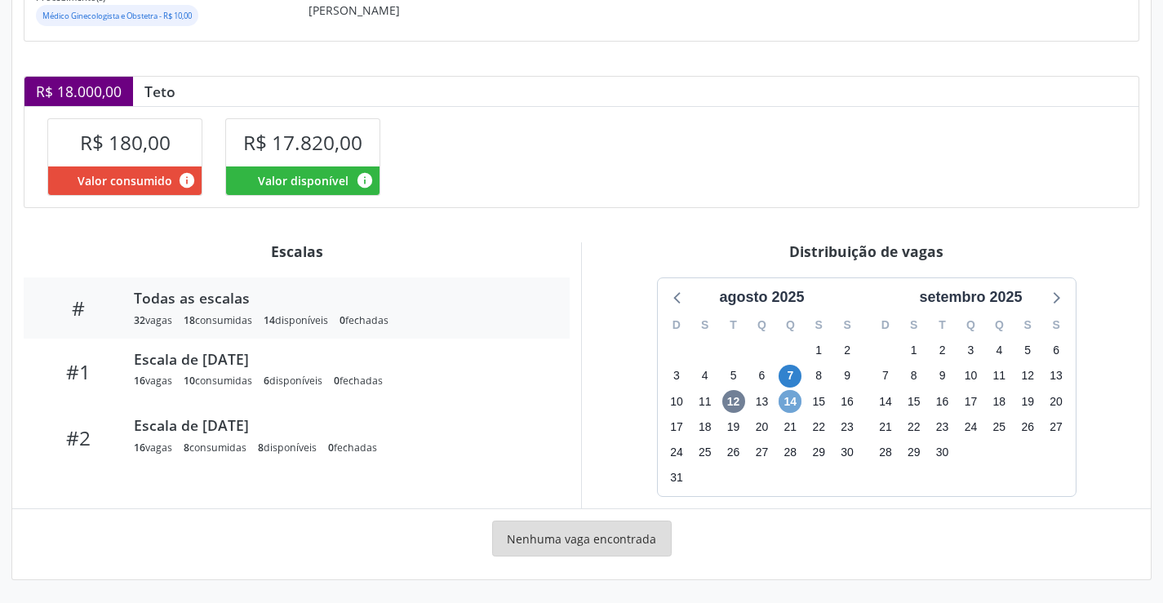
click at [792, 398] on span "14" at bounding box center [789, 401] width 23 height 23
click at [790, 399] on span "14" at bounding box center [789, 401] width 23 height 23
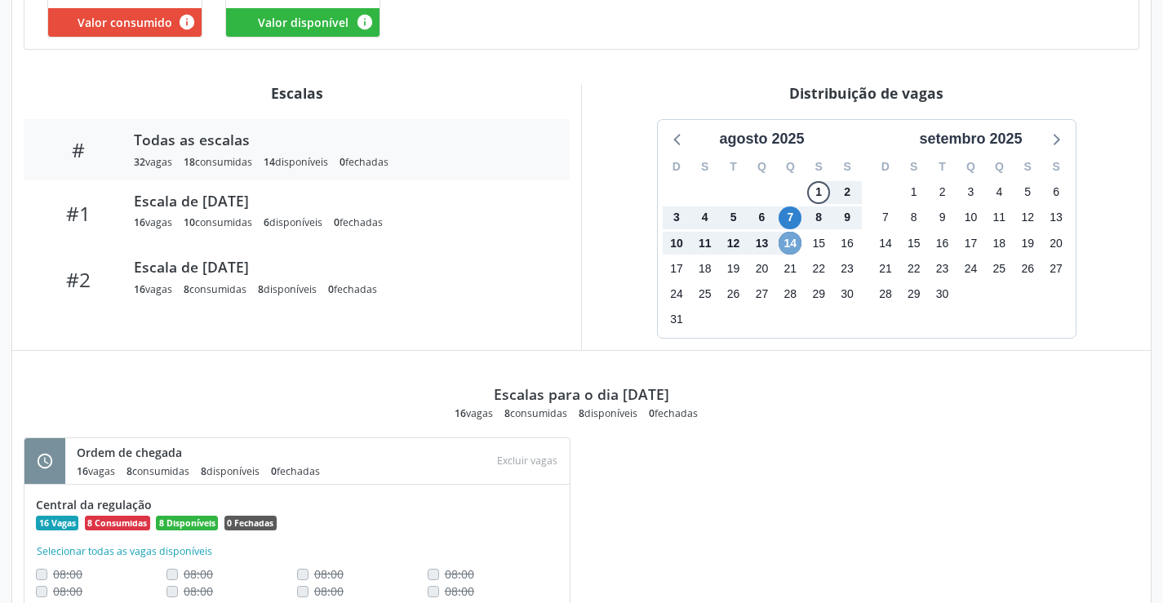
scroll to position [547, 0]
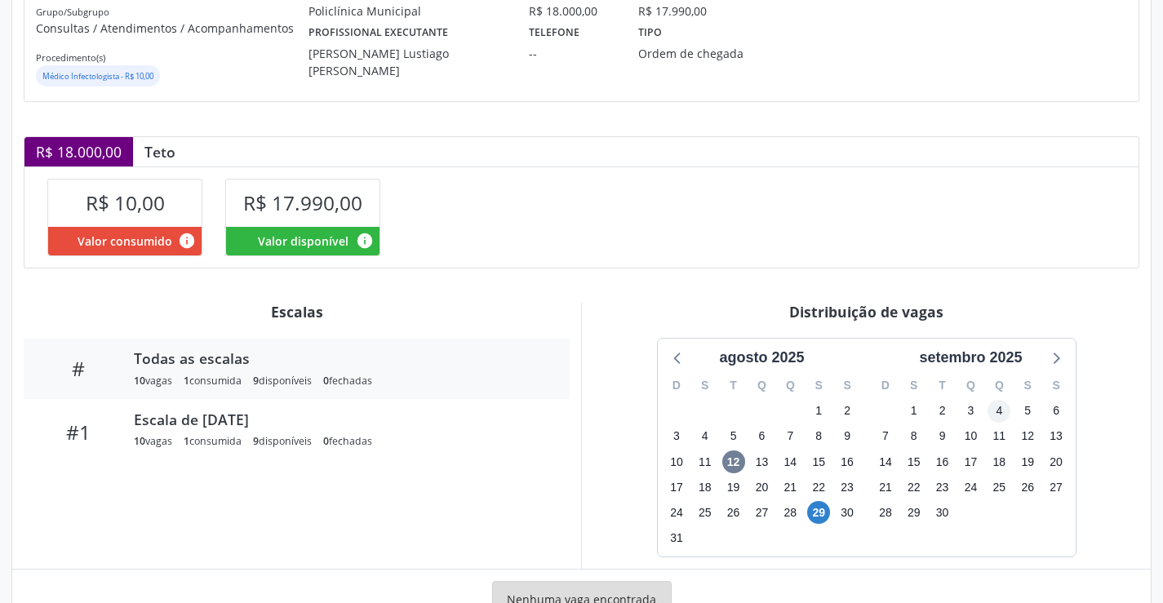
scroll to position [293, 0]
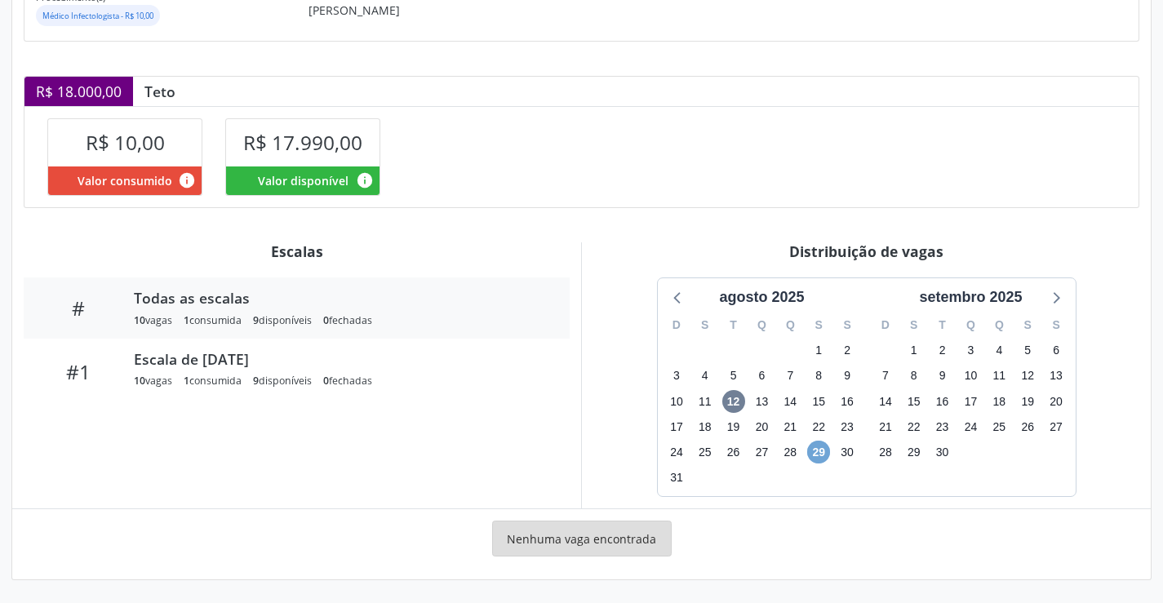
click at [820, 450] on span "29" at bounding box center [818, 452] width 23 height 23
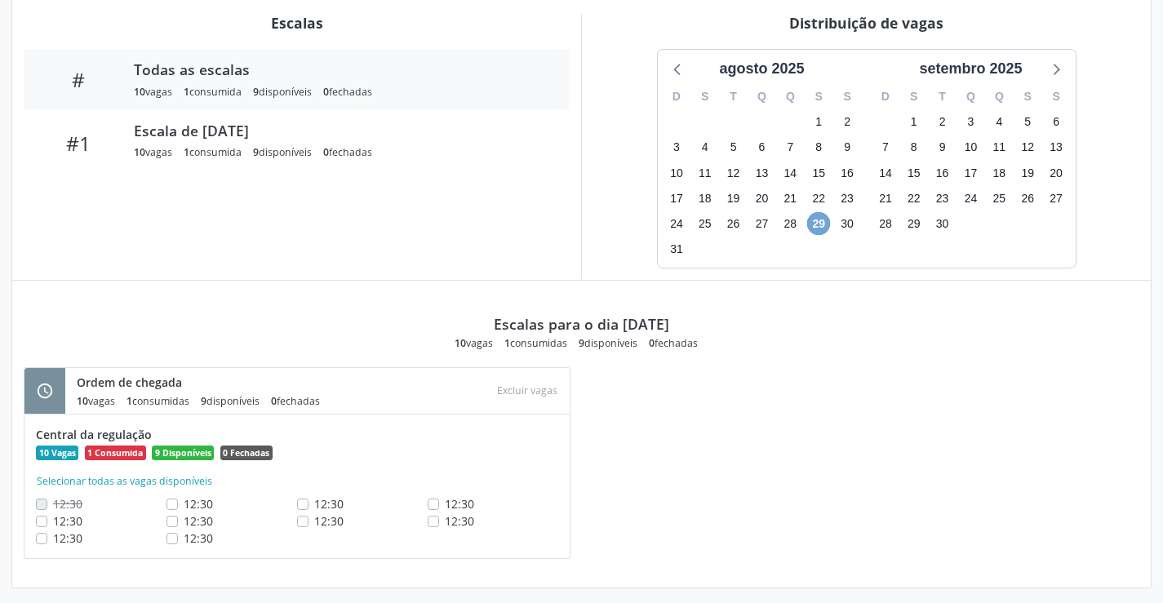
scroll to position [530, 0]
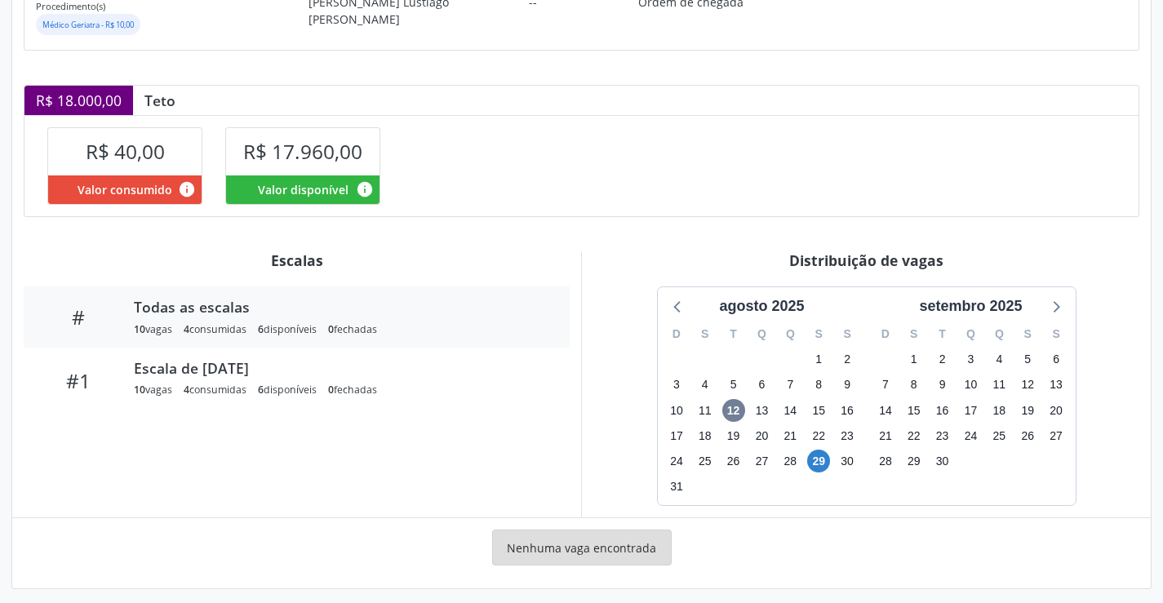
scroll to position [293, 0]
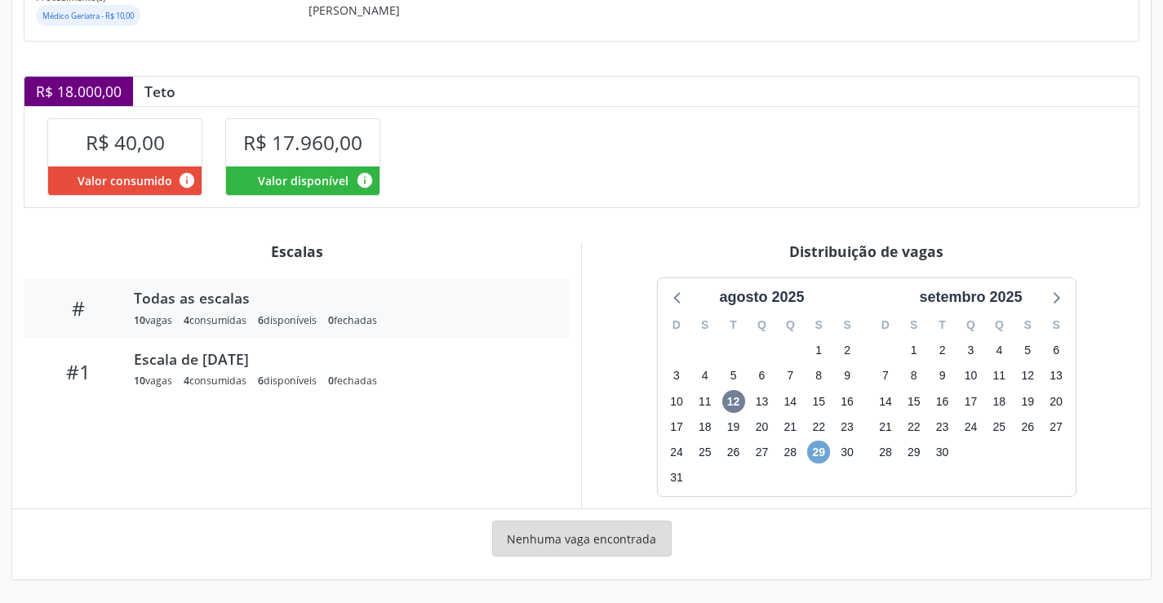
click at [817, 451] on span "29" at bounding box center [818, 452] width 23 height 23
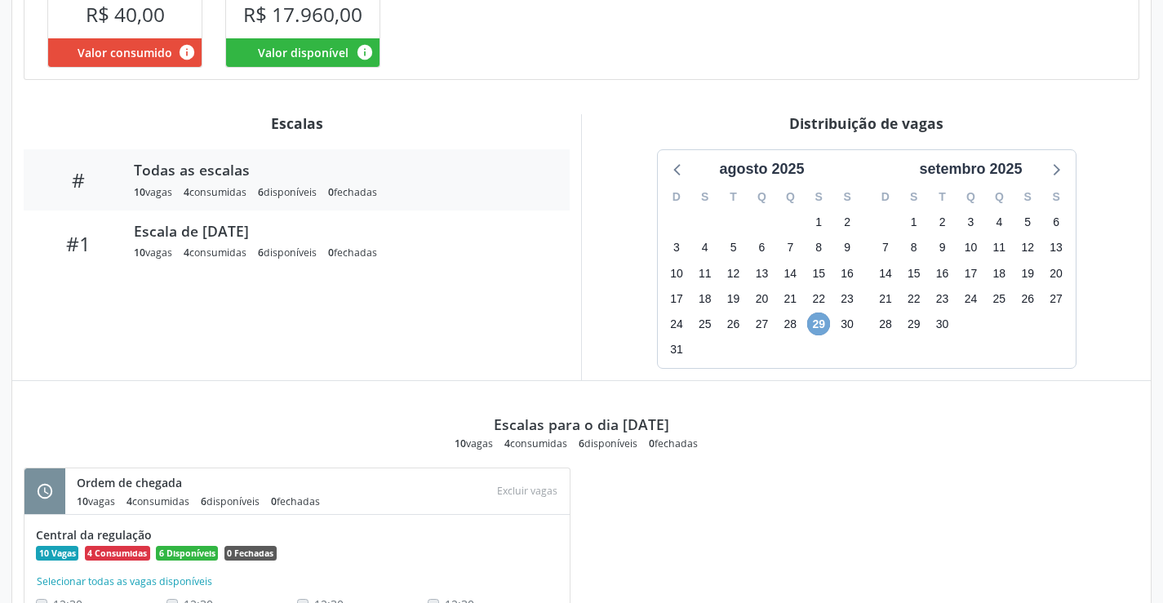
scroll to position [530, 0]
